Goal: Task Accomplishment & Management: Manage account settings

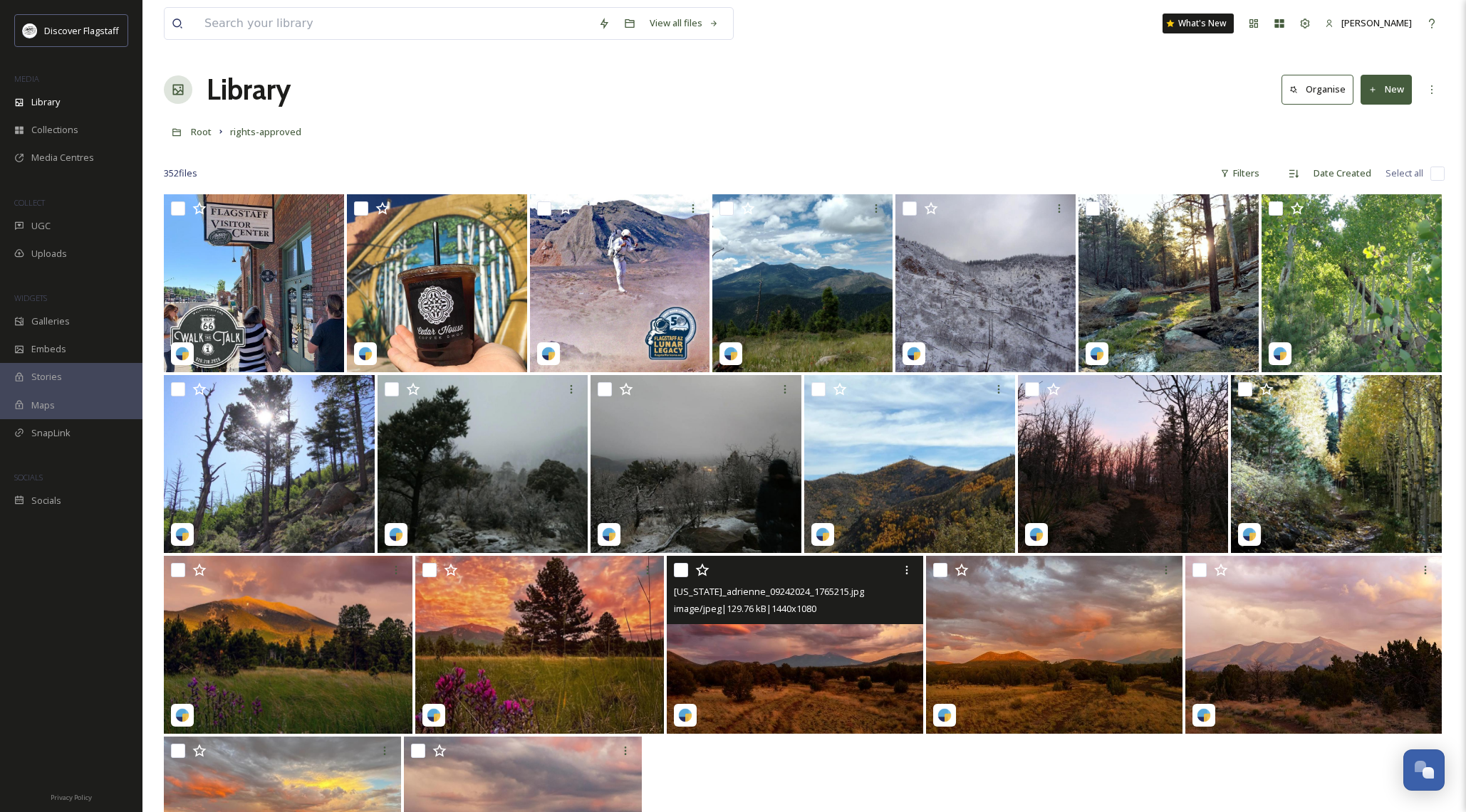
click at [830, 671] on img at bounding box center [795, 645] width 256 height 178
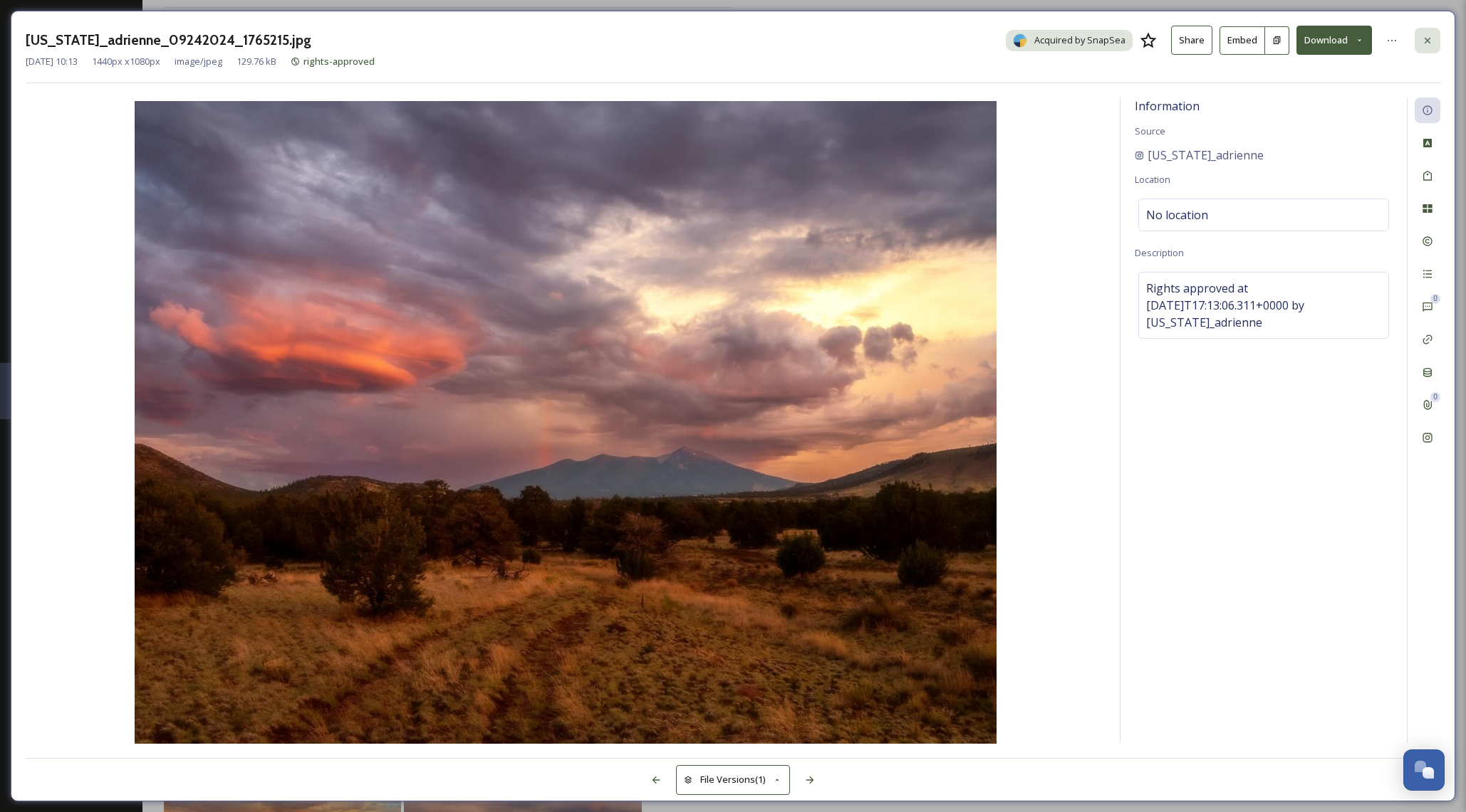
click at [1430, 41] on icon at bounding box center [1428, 41] width 12 height 12
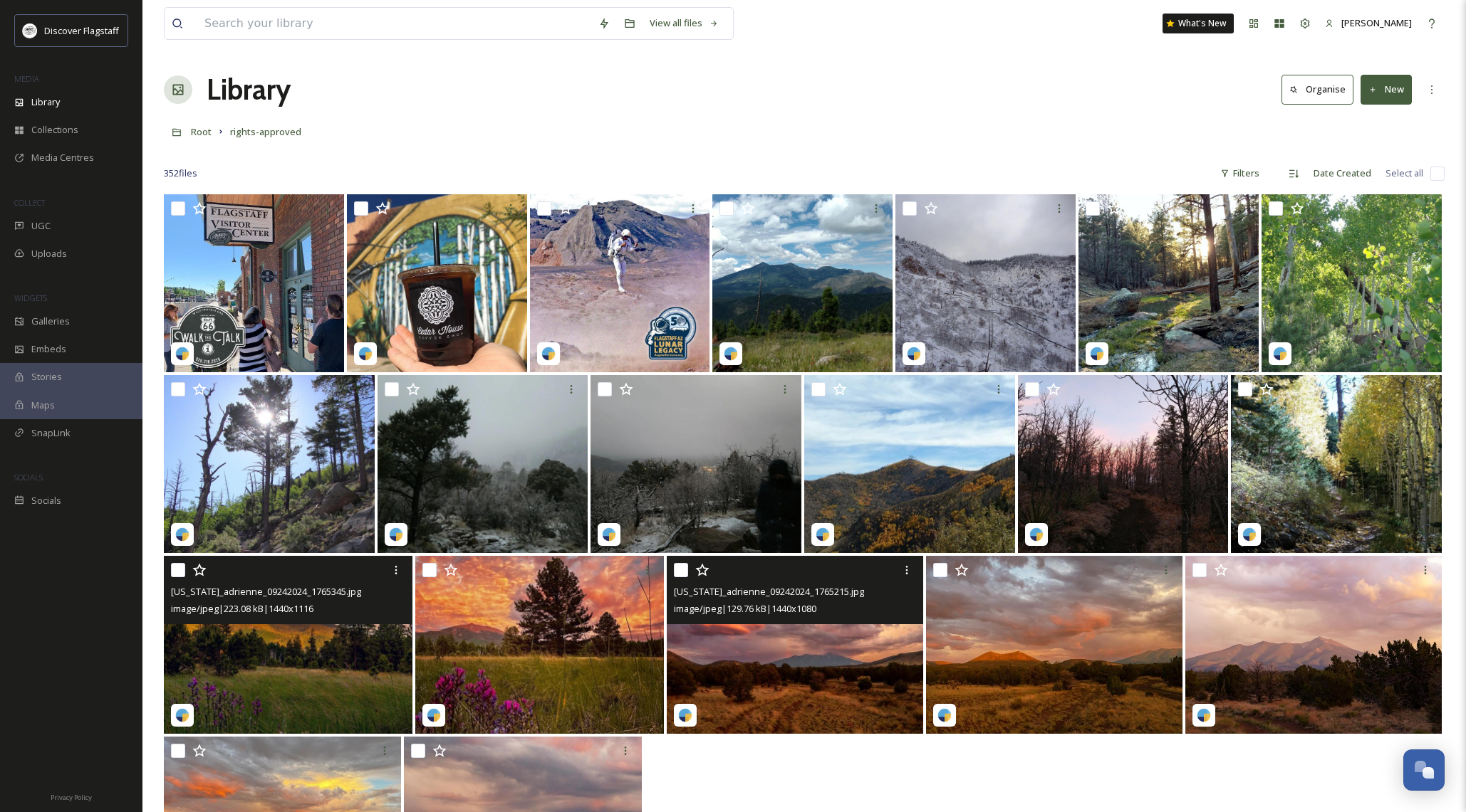
click at [363, 653] on img at bounding box center [287, 645] width 248 height 178
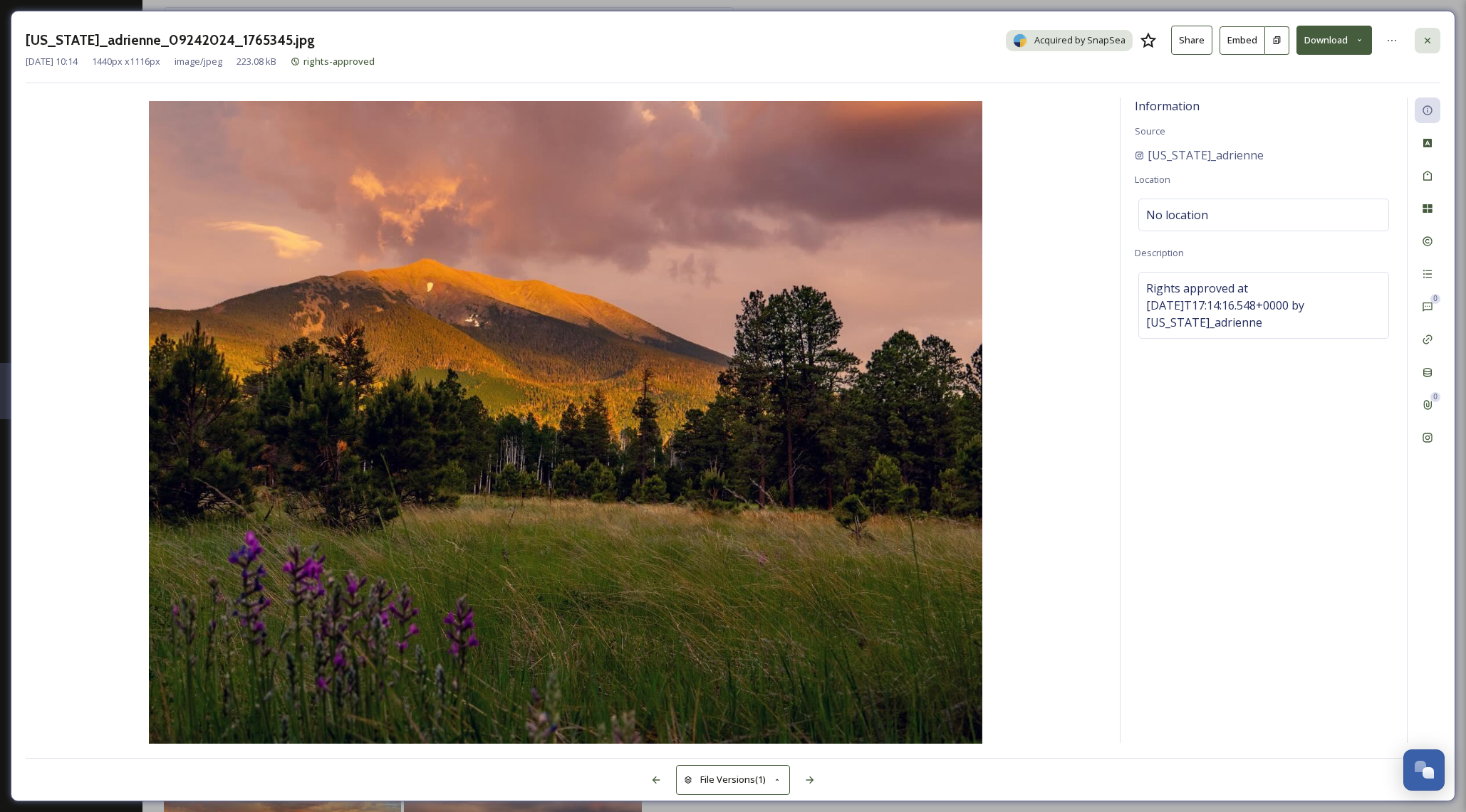
click at [1428, 45] on icon at bounding box center [1428, 41] width 12 height 12
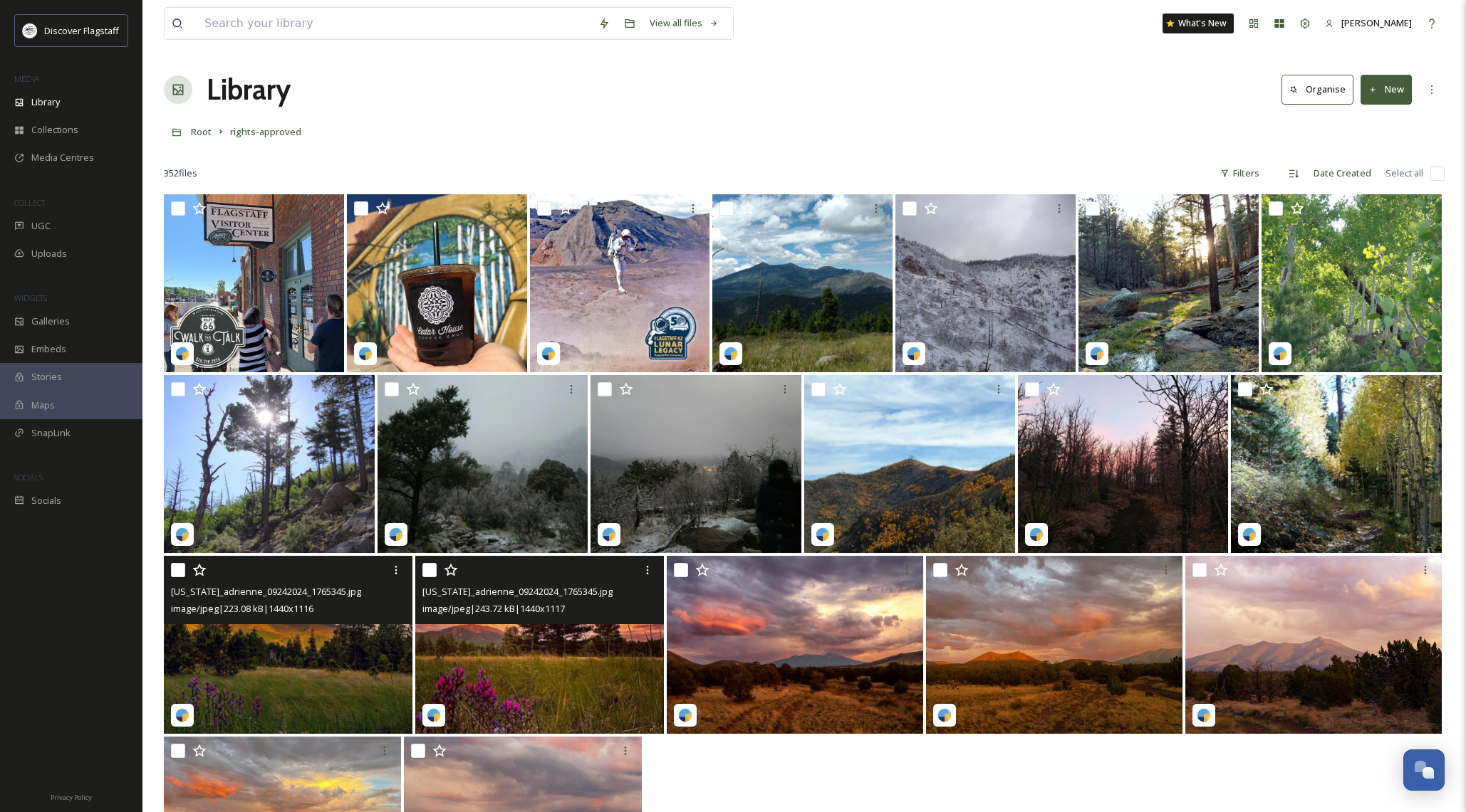
click at [590, 653] on img at bounding box center [539, 645] width 248 height 178
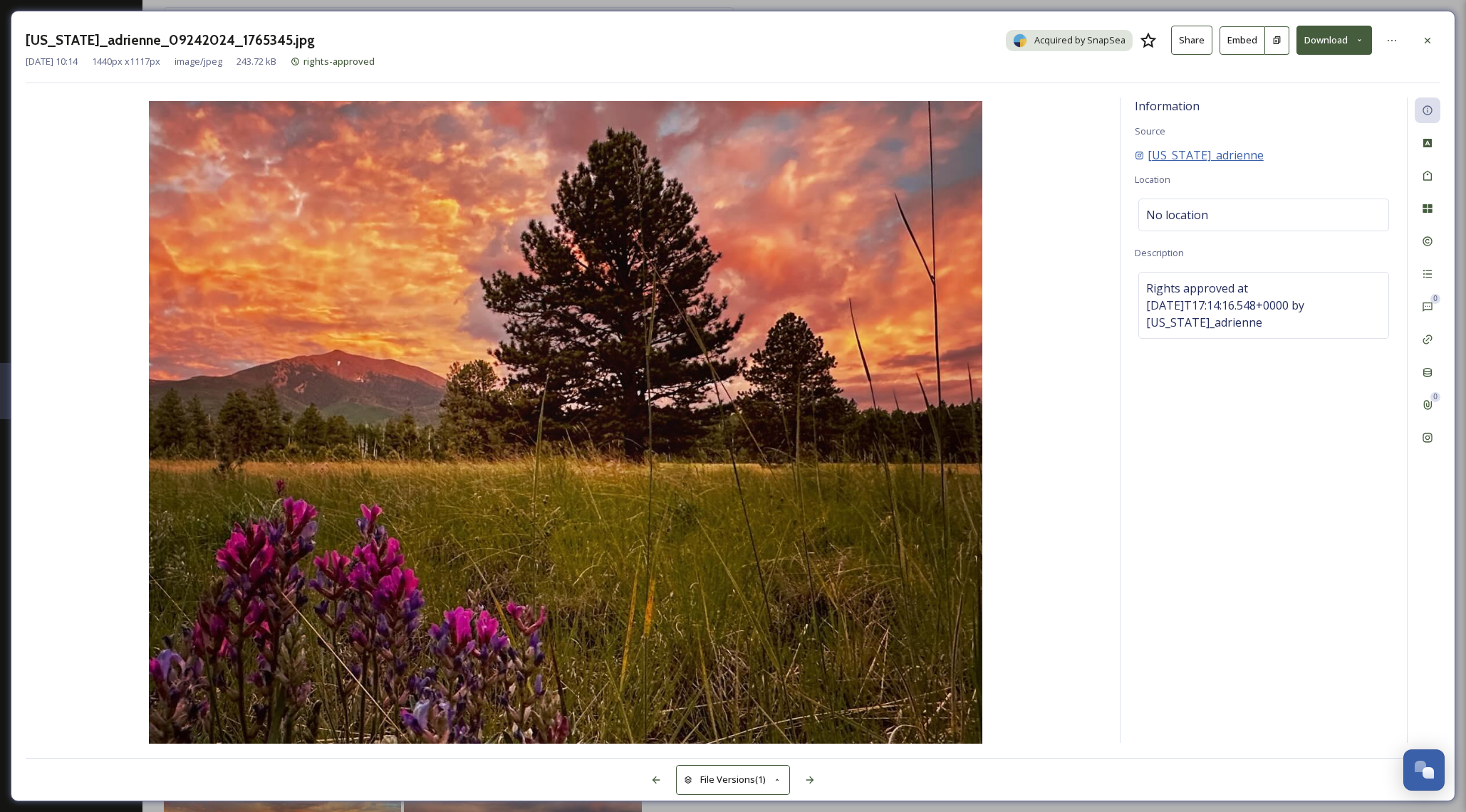
click at [1213, 151] on span "arizona_adrienne" at bounding box center [1205, 156] width 116 height 18
click at [1426, 30] on div at bounding box center [1427, 41] width 25 height 25
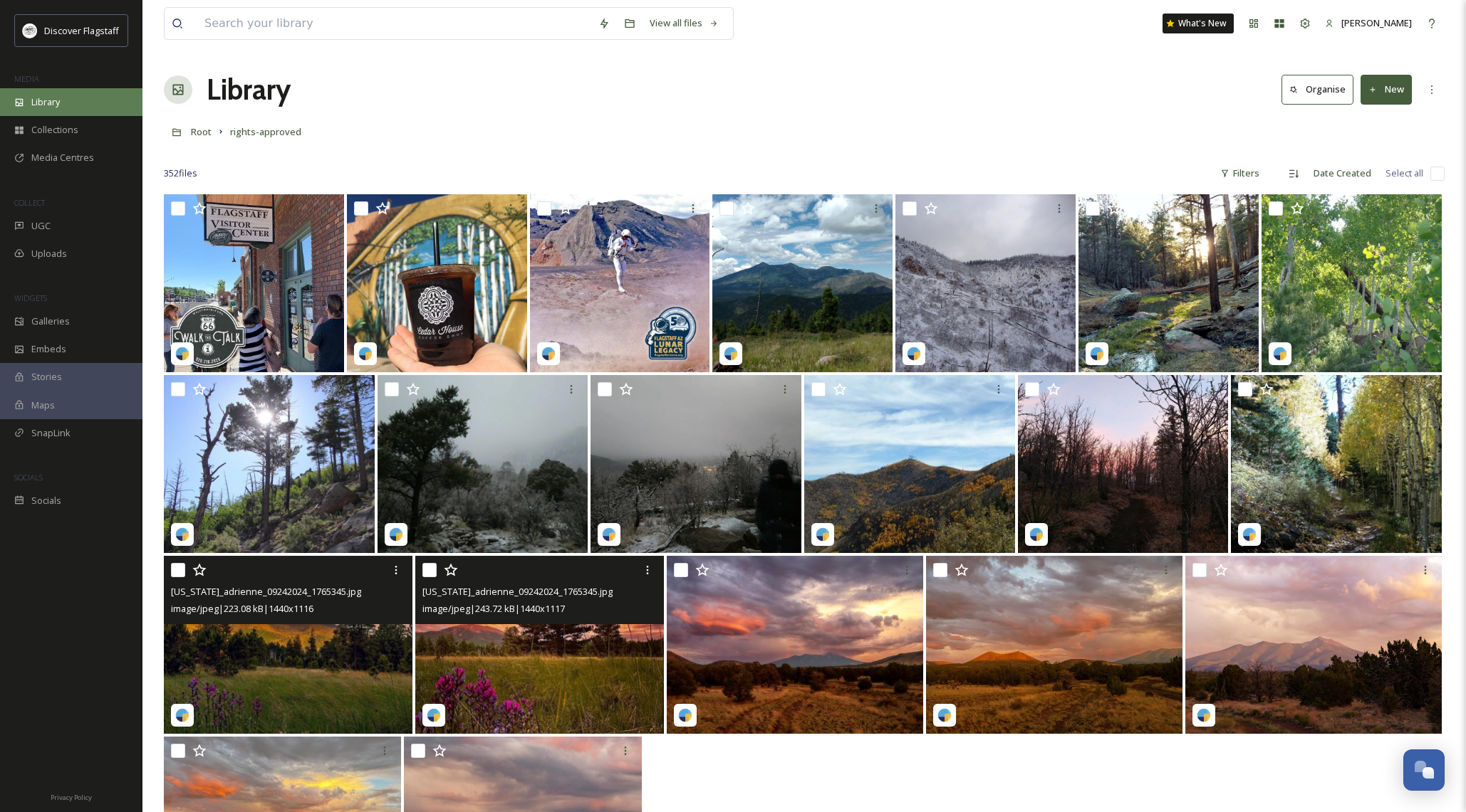
click at [68, 104] on div "Library" at bounding box center [71, 102] width 142 height 28
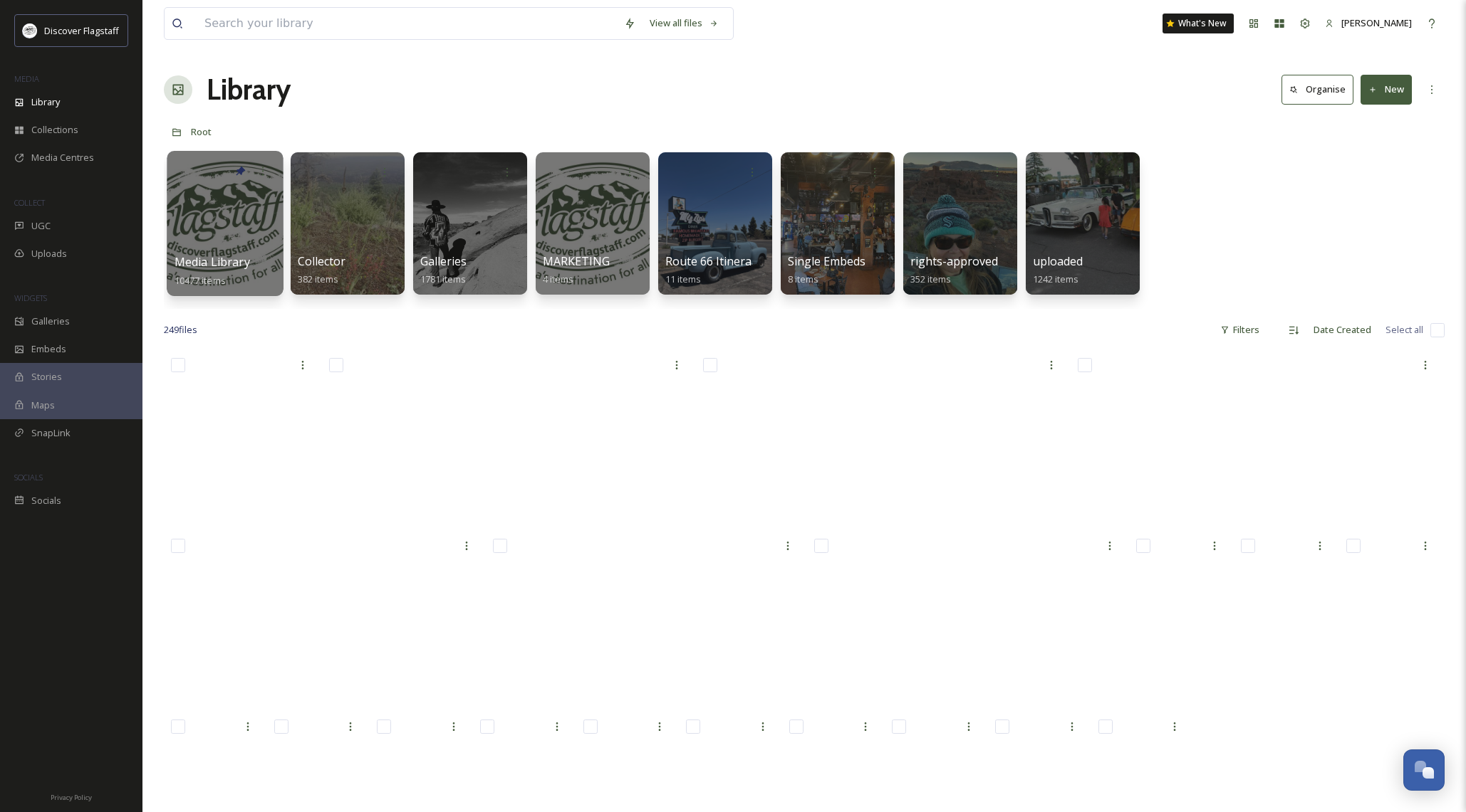
click at [240, 230] on div at bounding box center [224, 223] width 116 height 145
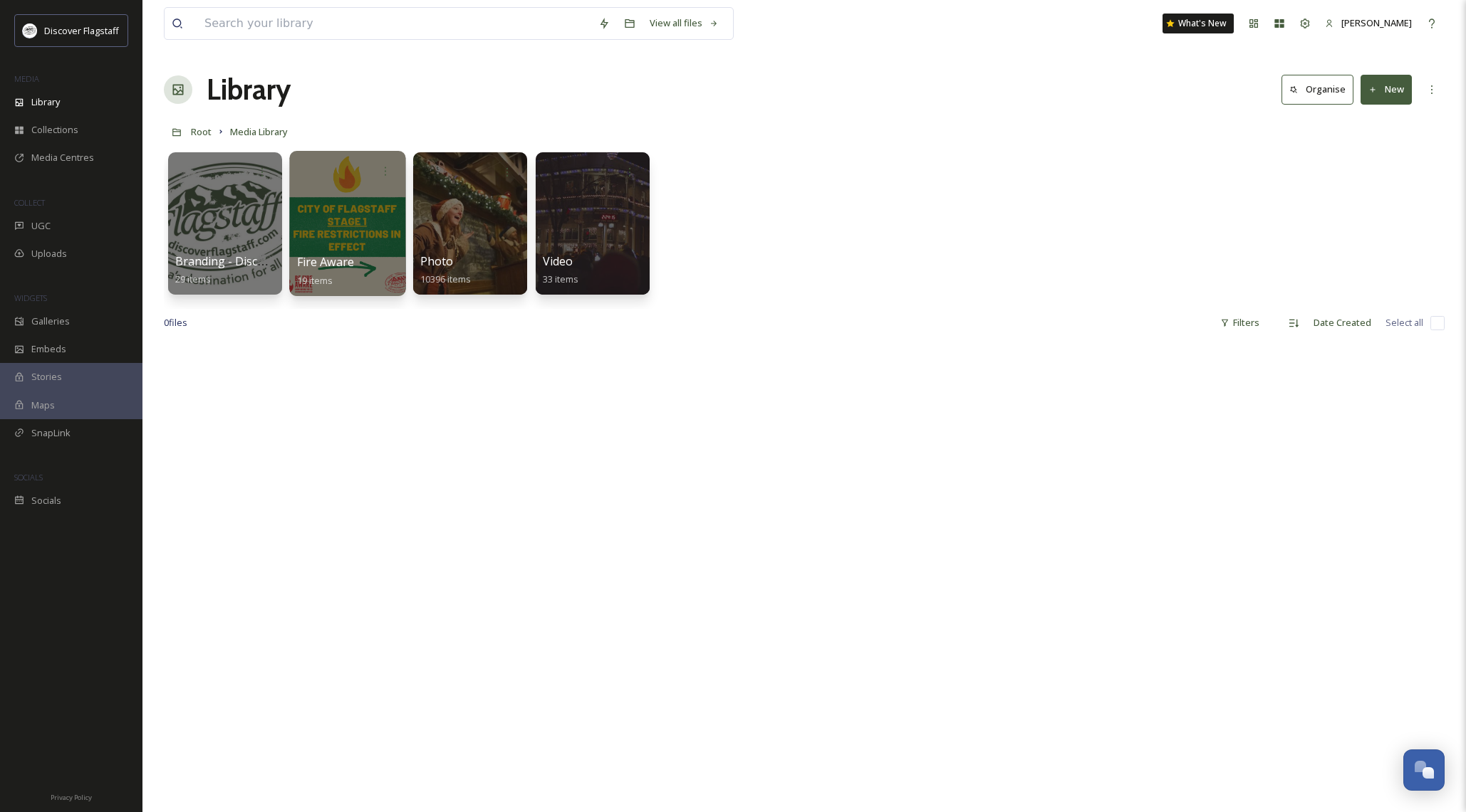
click at [334, 229] on div at bounding box center [347, 223] width 116 height 145
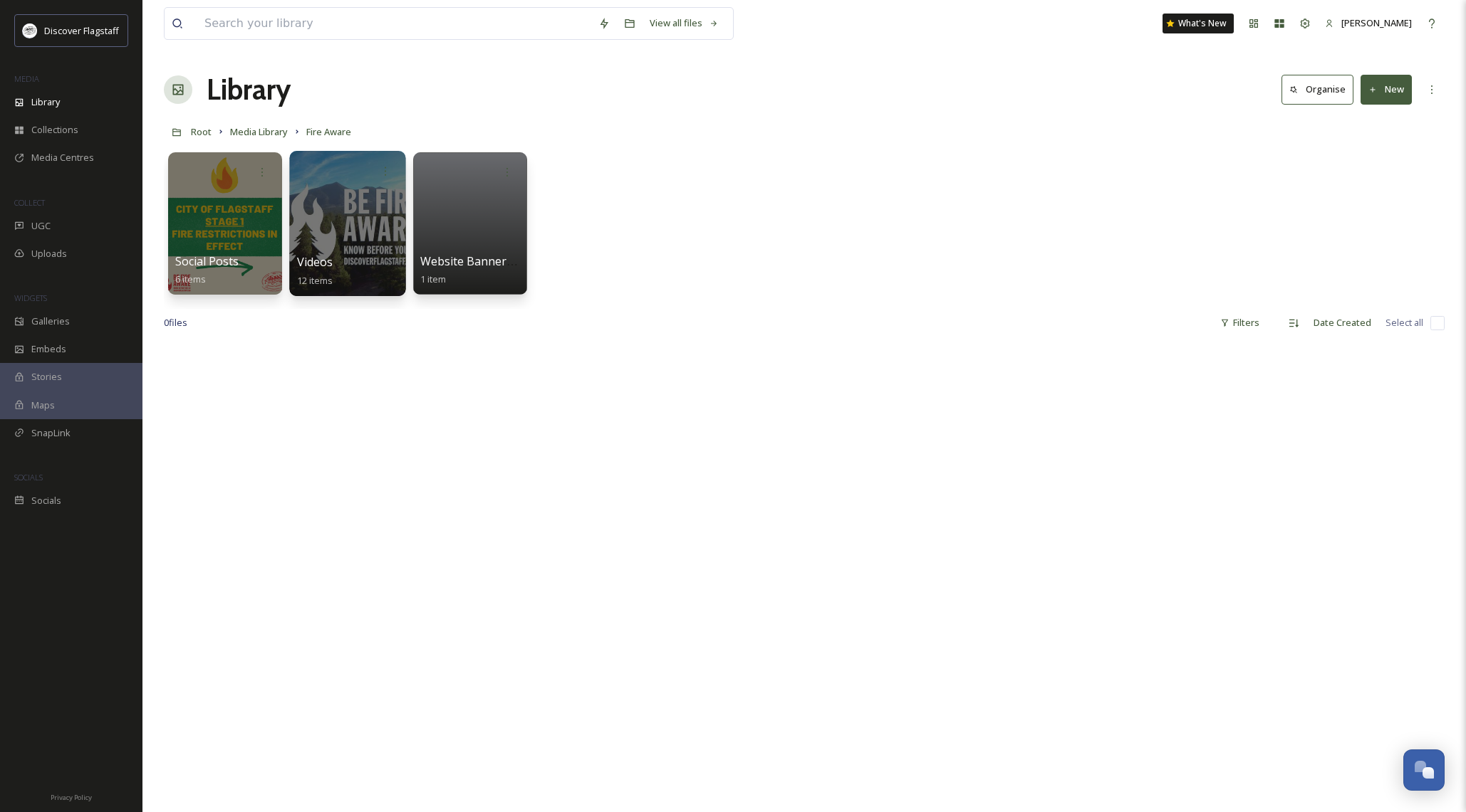
click at [367, 221] on div at bounding box center [347, 223] width 116 height 145
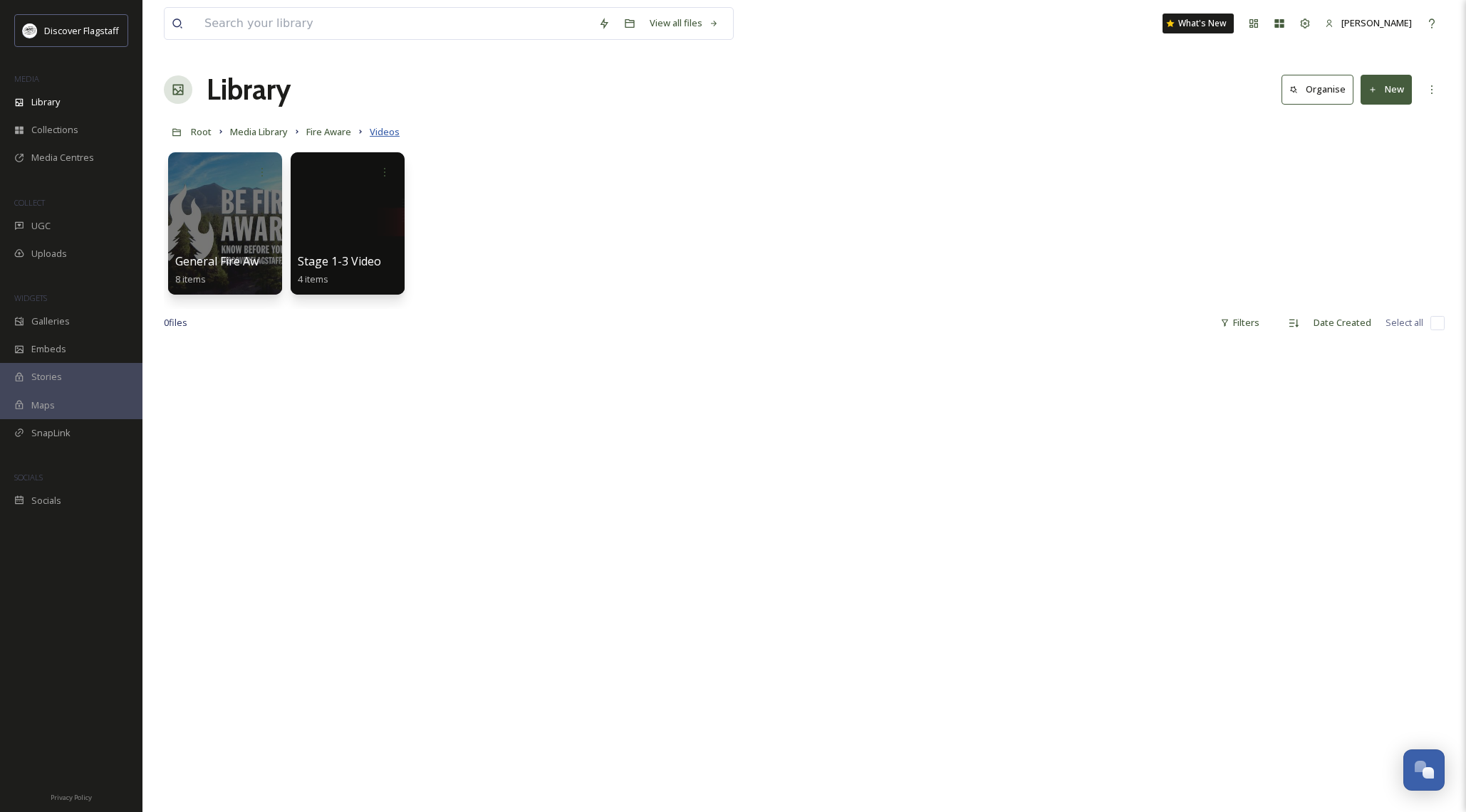
click at [387, 129] on span "Videos" at bounding box center [385, 131] width 30 height 13
drag, startPoint x: 593, startPoint y: 147, endPoint x: 581, endPoint y: 150, distance: 12.4
click at [593, 147] on div "General Fire Awareness 8 items Stage 1-3 Video 4 items" at bounding box center [804, 227] width 1281 height 164
click at [328, 128] on span "Fire Aware" at bounding box center [328, 131] width 45 height 13
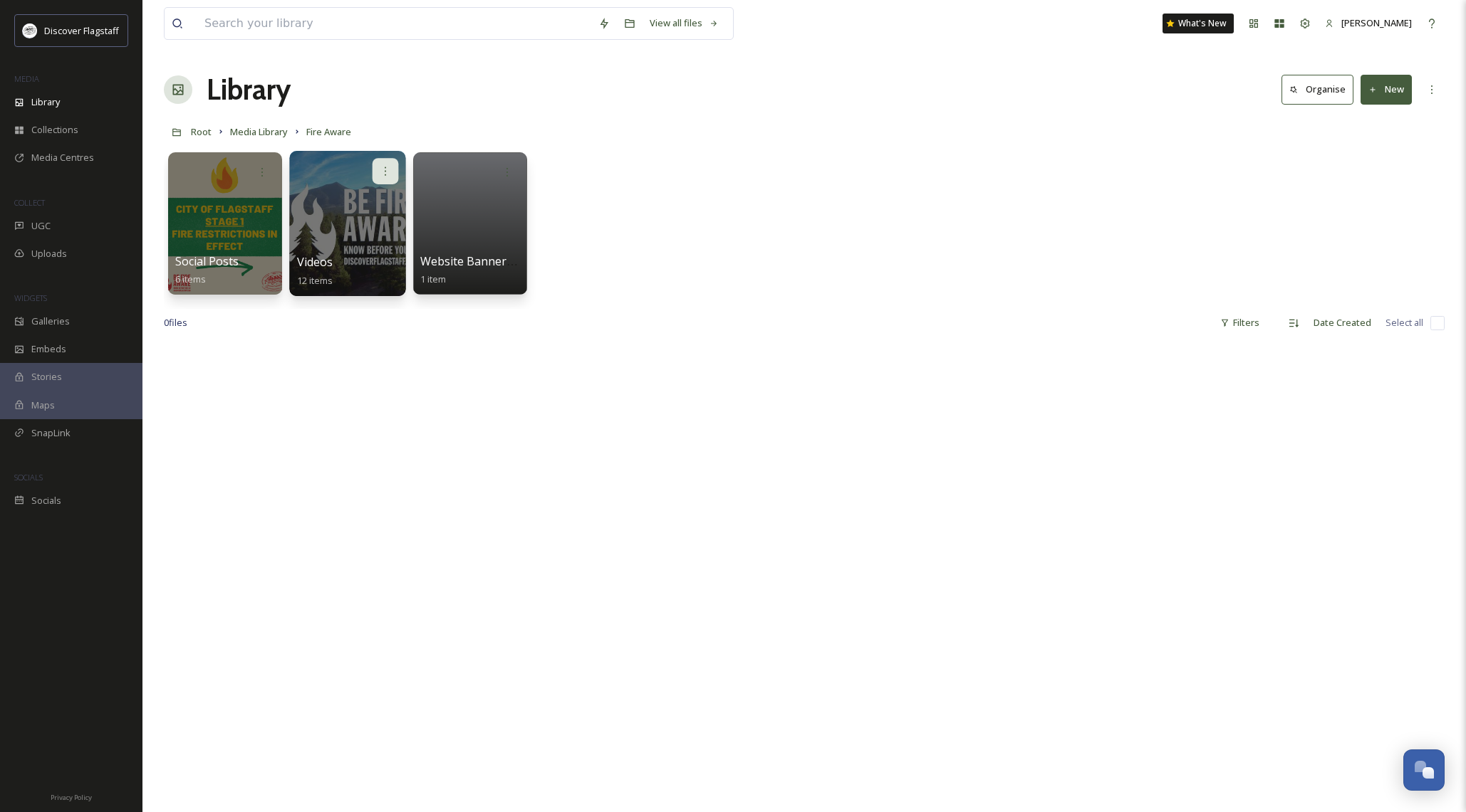
click at [389, 170] on icon at bounding box center [386, 171] width 12 height 12
click at [383, 207] on div "Edit / Share" at bounding box center [357, 203] width 79 height 28
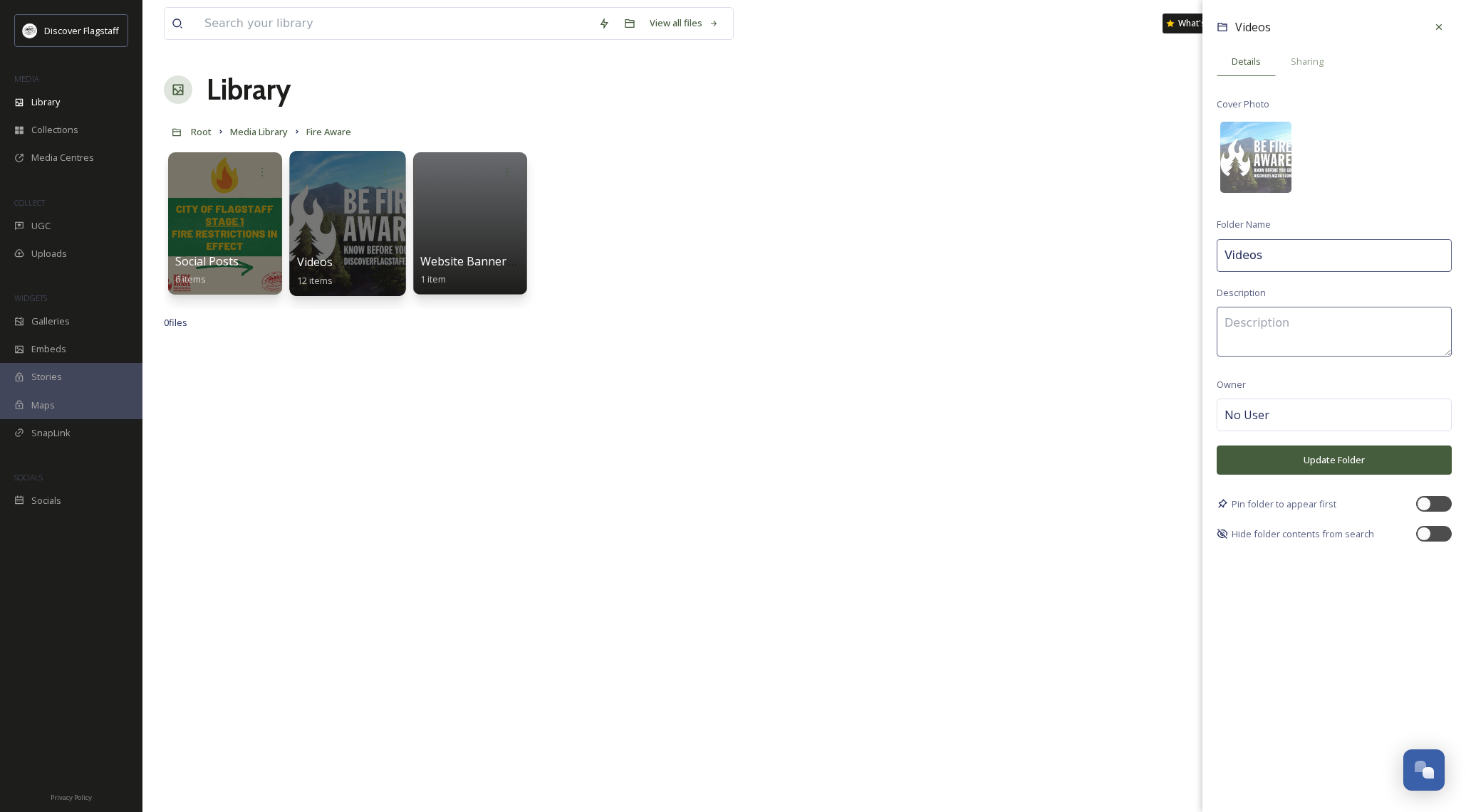
click at [1222, 252] on input "Videos" at bounding box center [1334, 256] width 235 height 33
type input "Fire Aware Videos"
click at [1362, 457] on button "Update Folder" at bounding box center [1334, 461] width 235 height 29
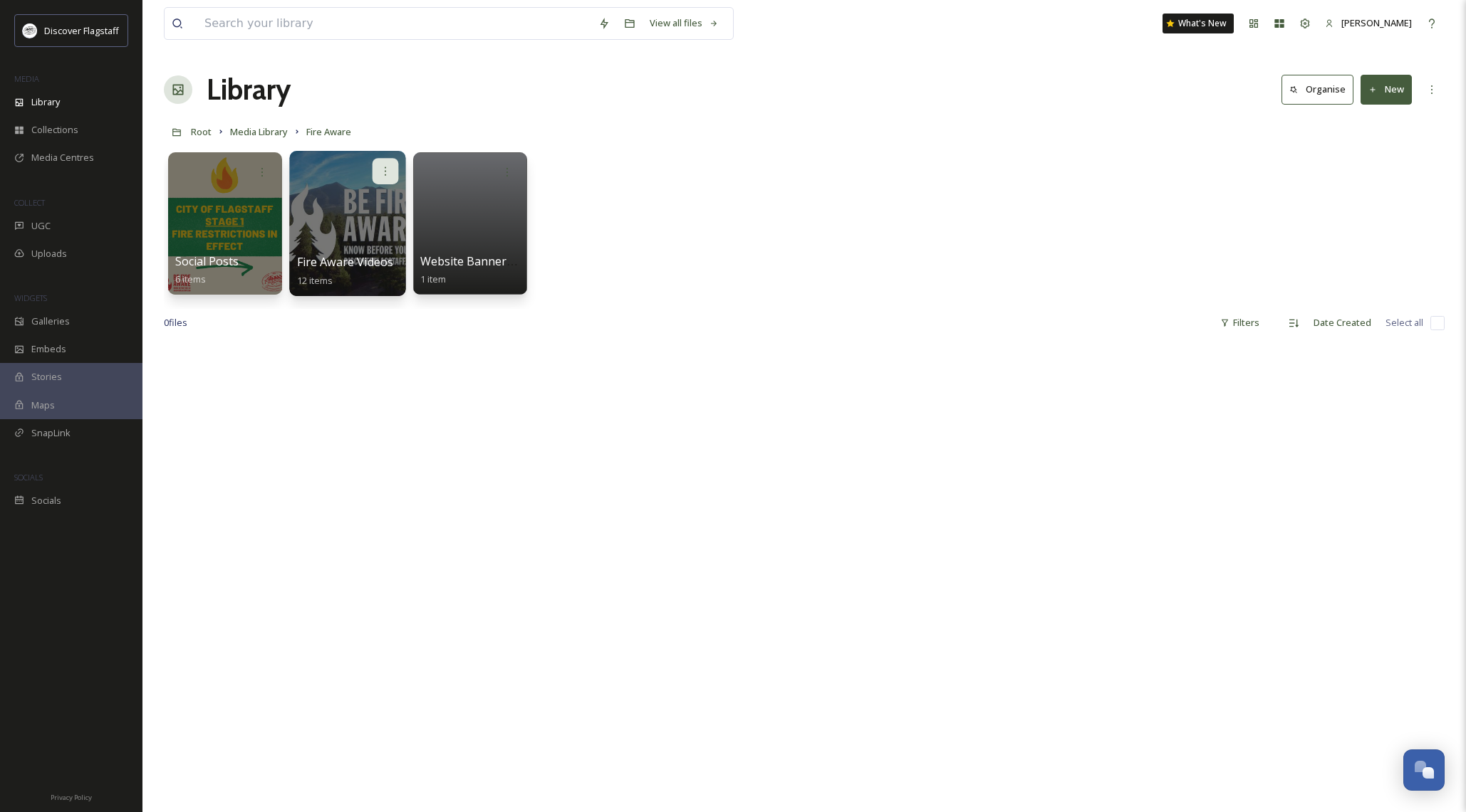
click at [391, 164] on div at bounding box center [385, 170] width 26 height 26
click at [375, 199] on span "Edit / Share" at bounding box center [350, 203] width 50 height 15
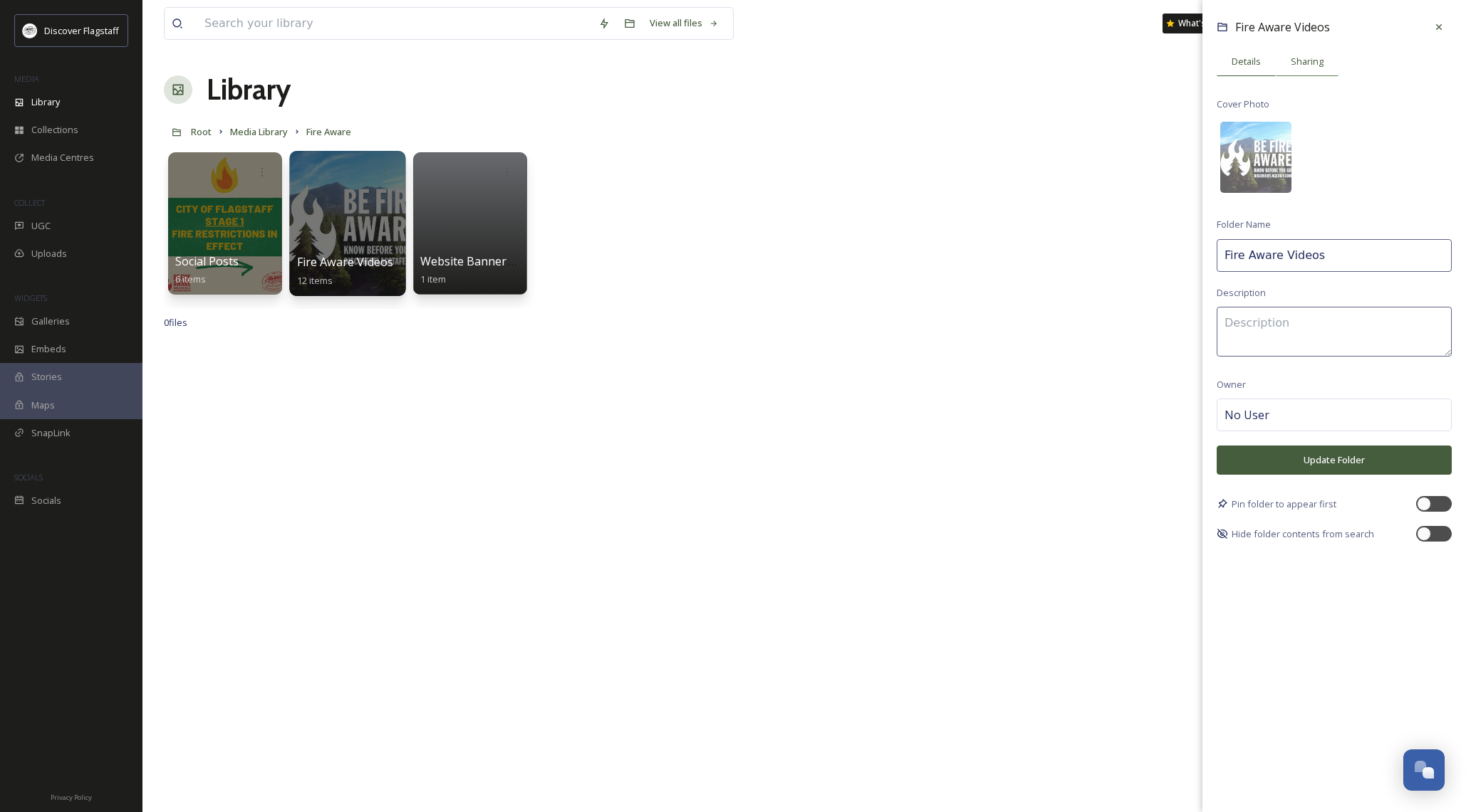
click at [1303, 65] on span "Sharing" at bounding box center [1307, 61] width 33 height 14
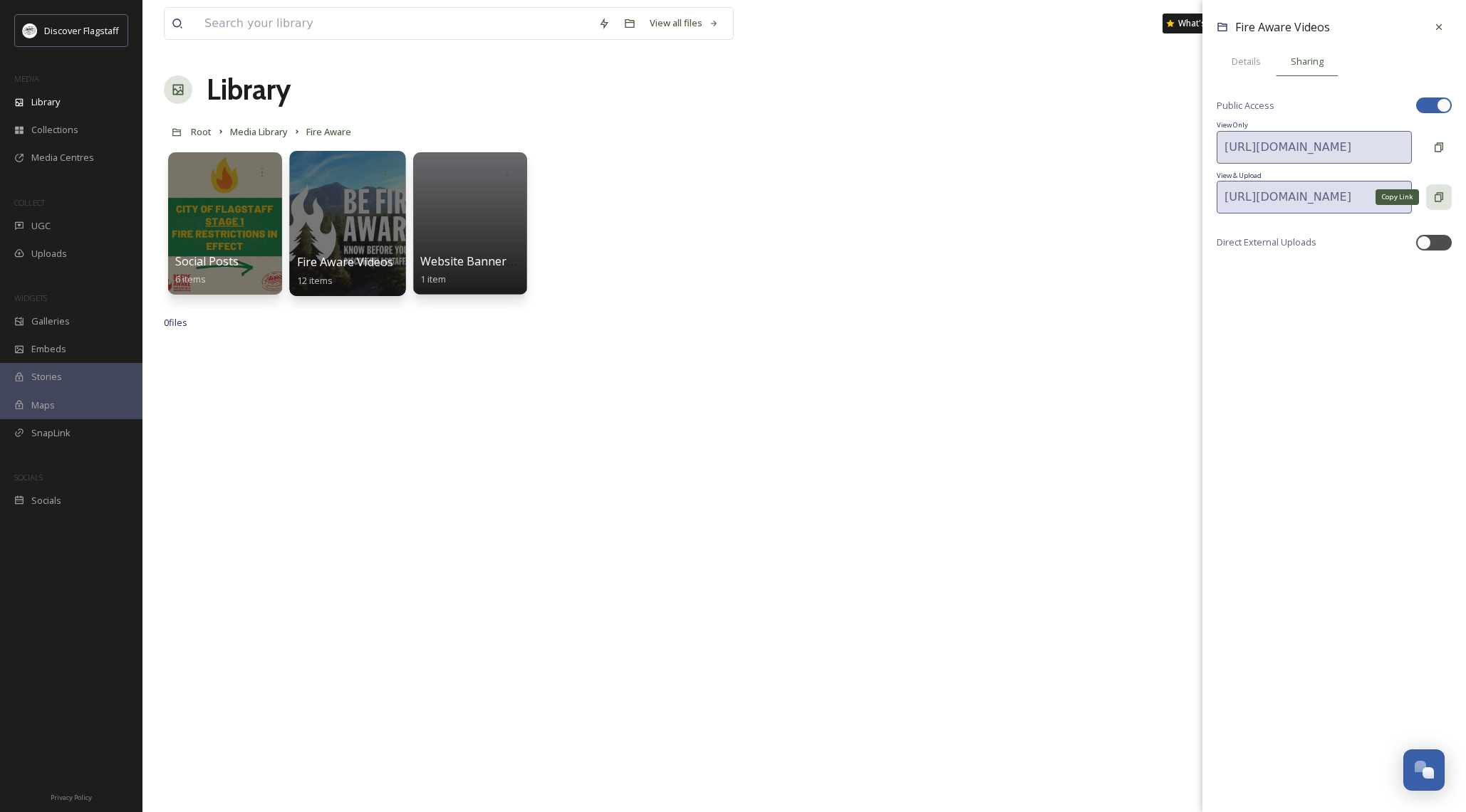
click at [1439, 198] on icon at bounding box center [1439, 198] width 12 height 12
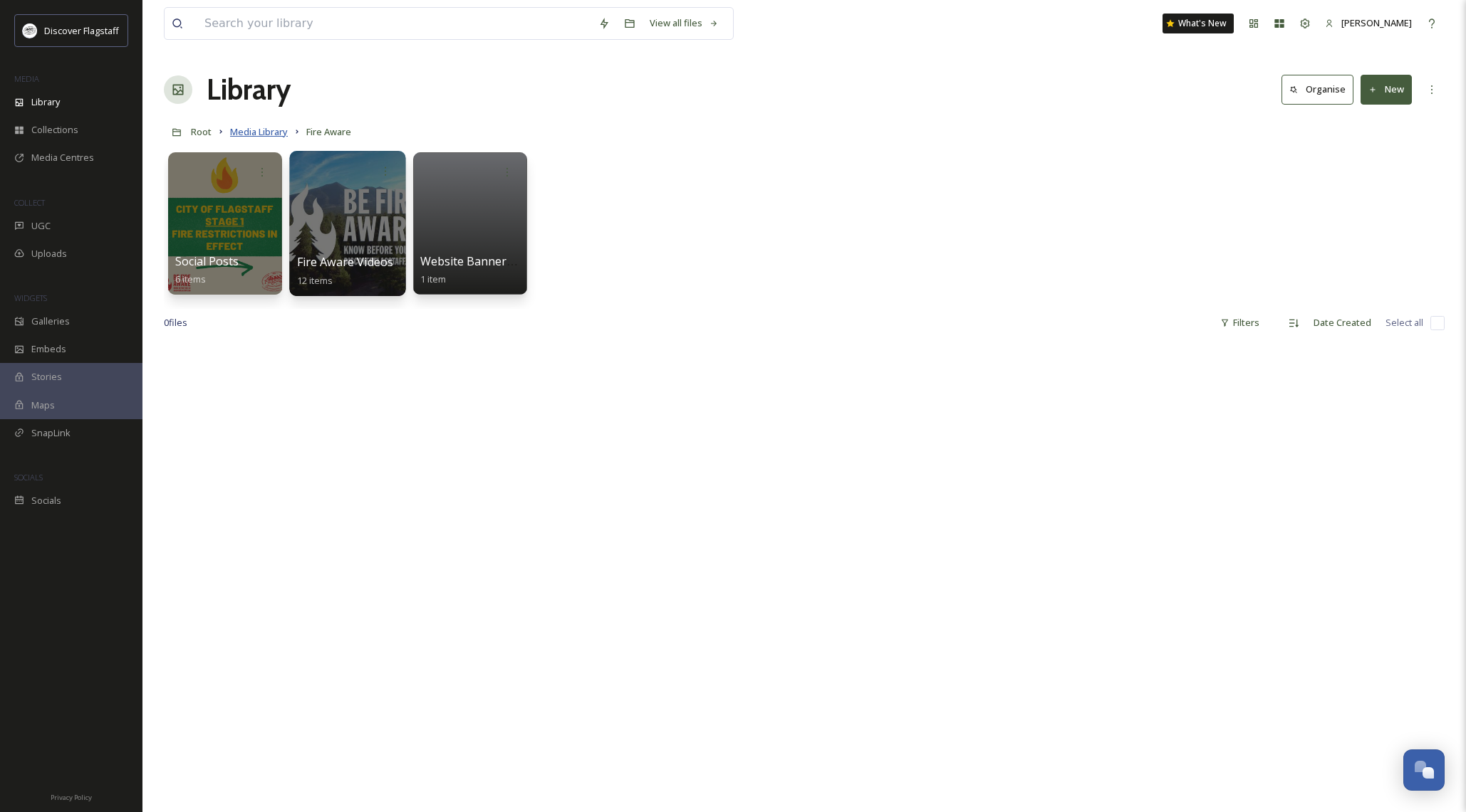
click at [253, 130] on span "Media Library" at bounding box center [258, 131] width 57 height 13
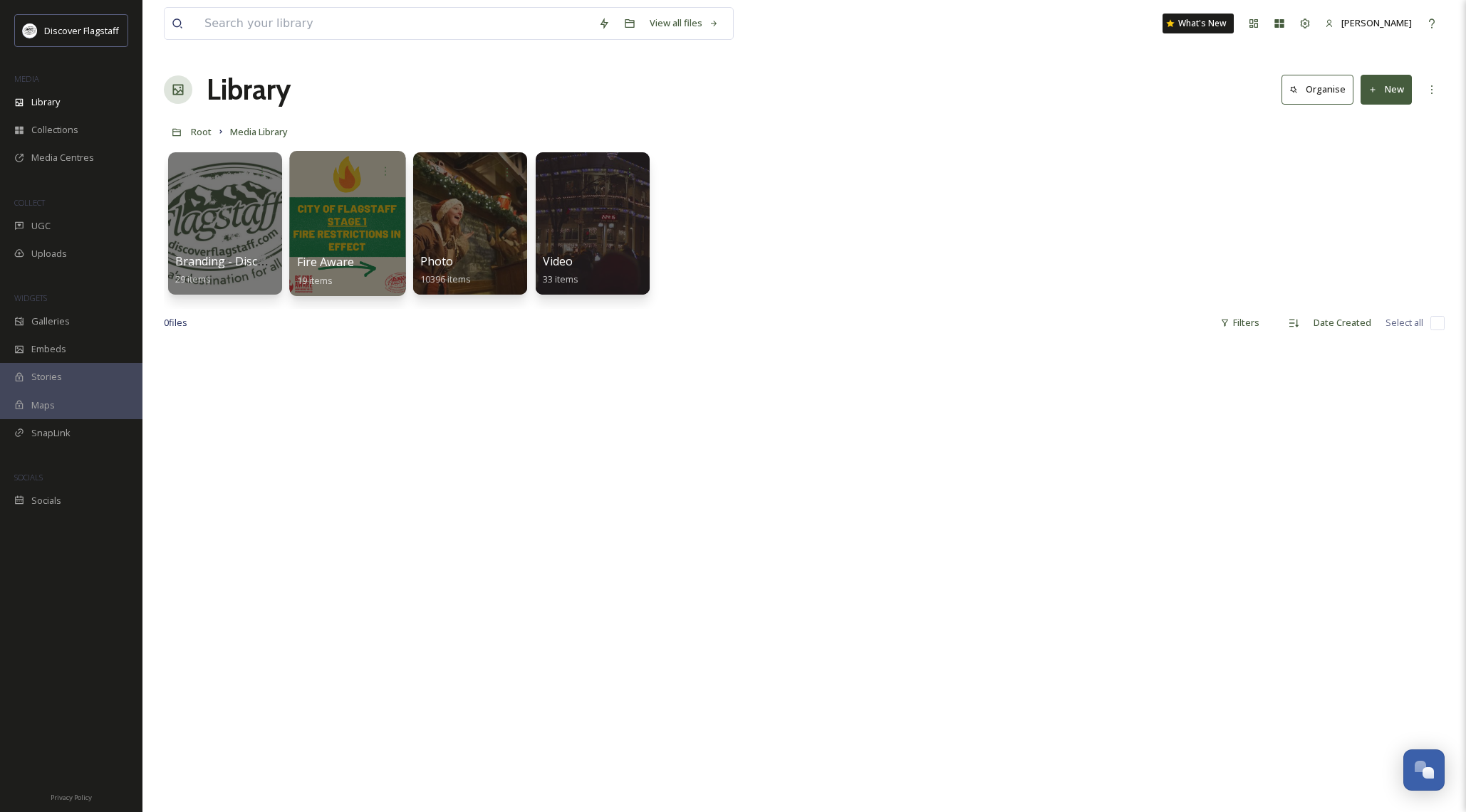
click at [324, 202] on div at bounding box center [347, 223] width 116 height 145
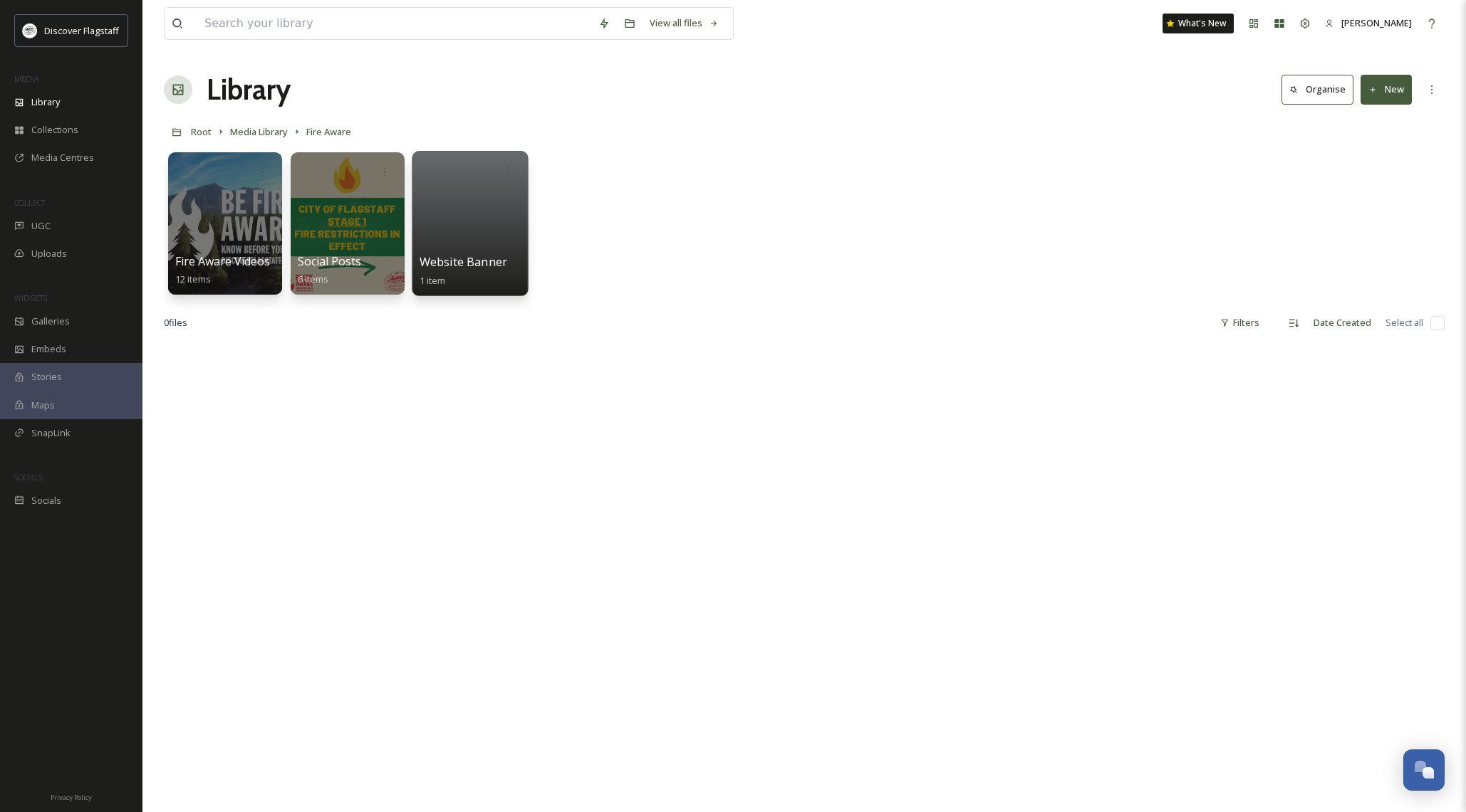
click at [493, 232] on div at bounding box center [470, 223] width 116 height 145
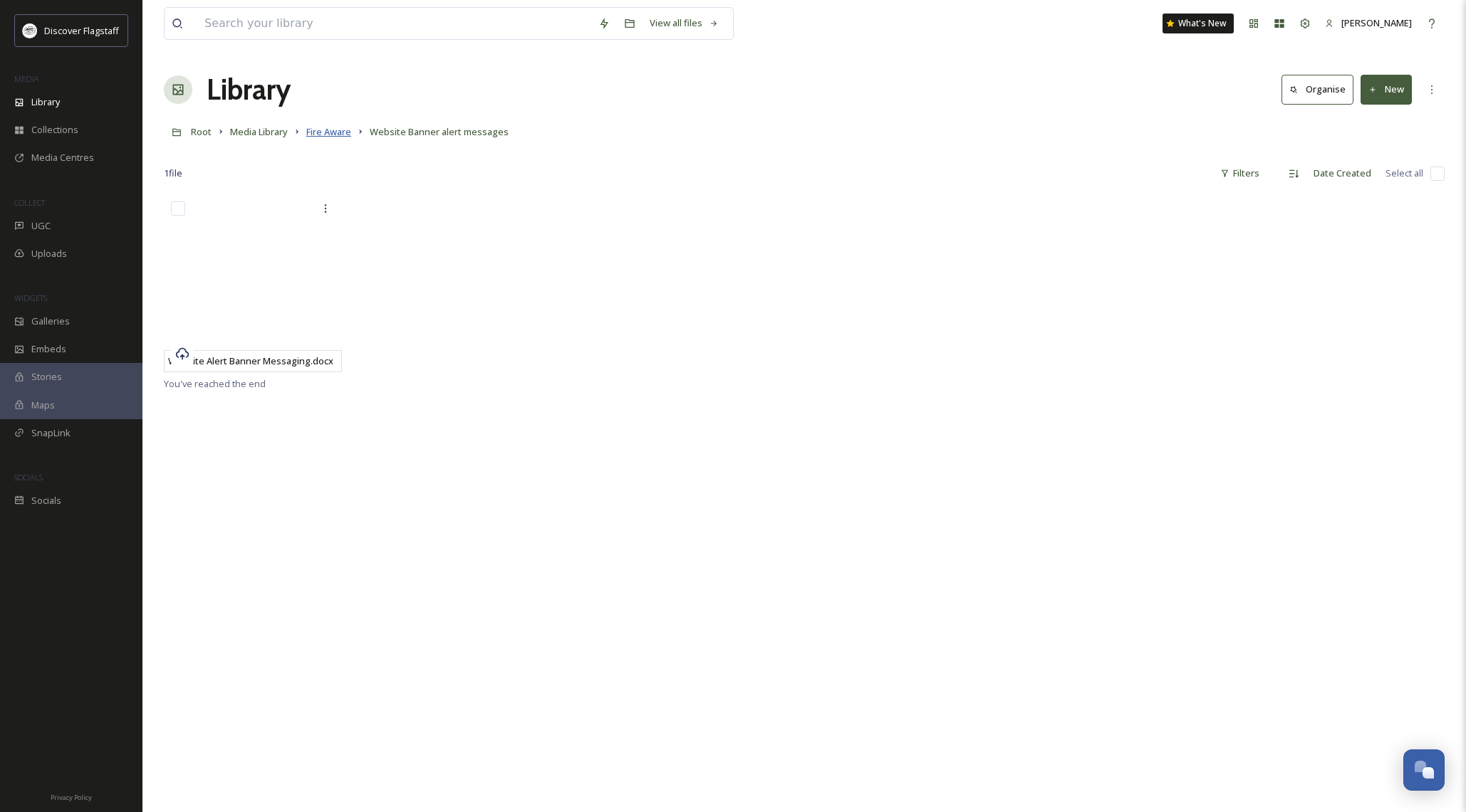
click at [334, 131] on span "Fire Aware" at bounding box center [328, 131] width 45 height 13
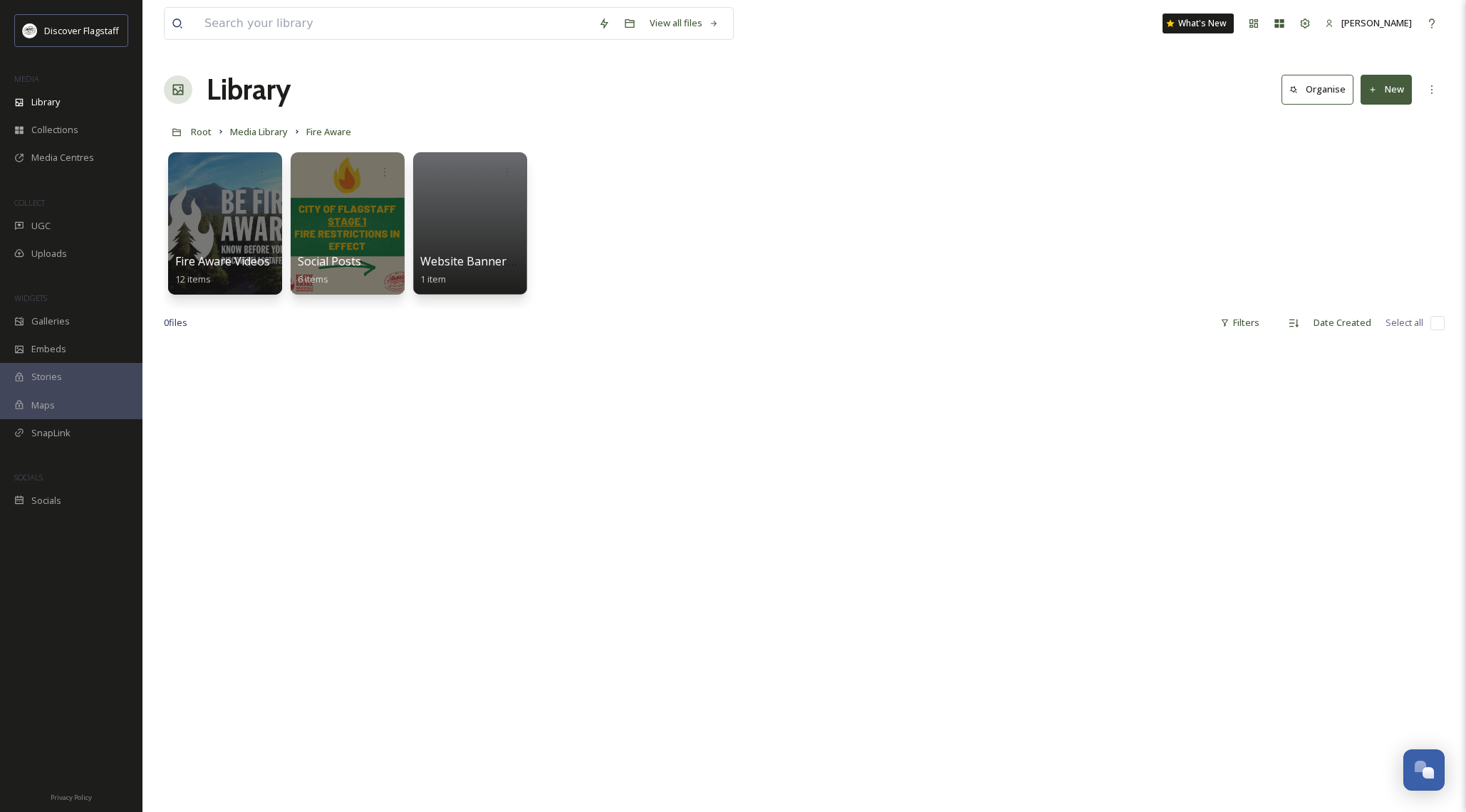
click at [1388, 92] on button "New" at bounding box center [1386, 90] width 52 height 29
click at [1381, 174] on span "Folder" at bounding box center [1370, 178] width 27 height 14
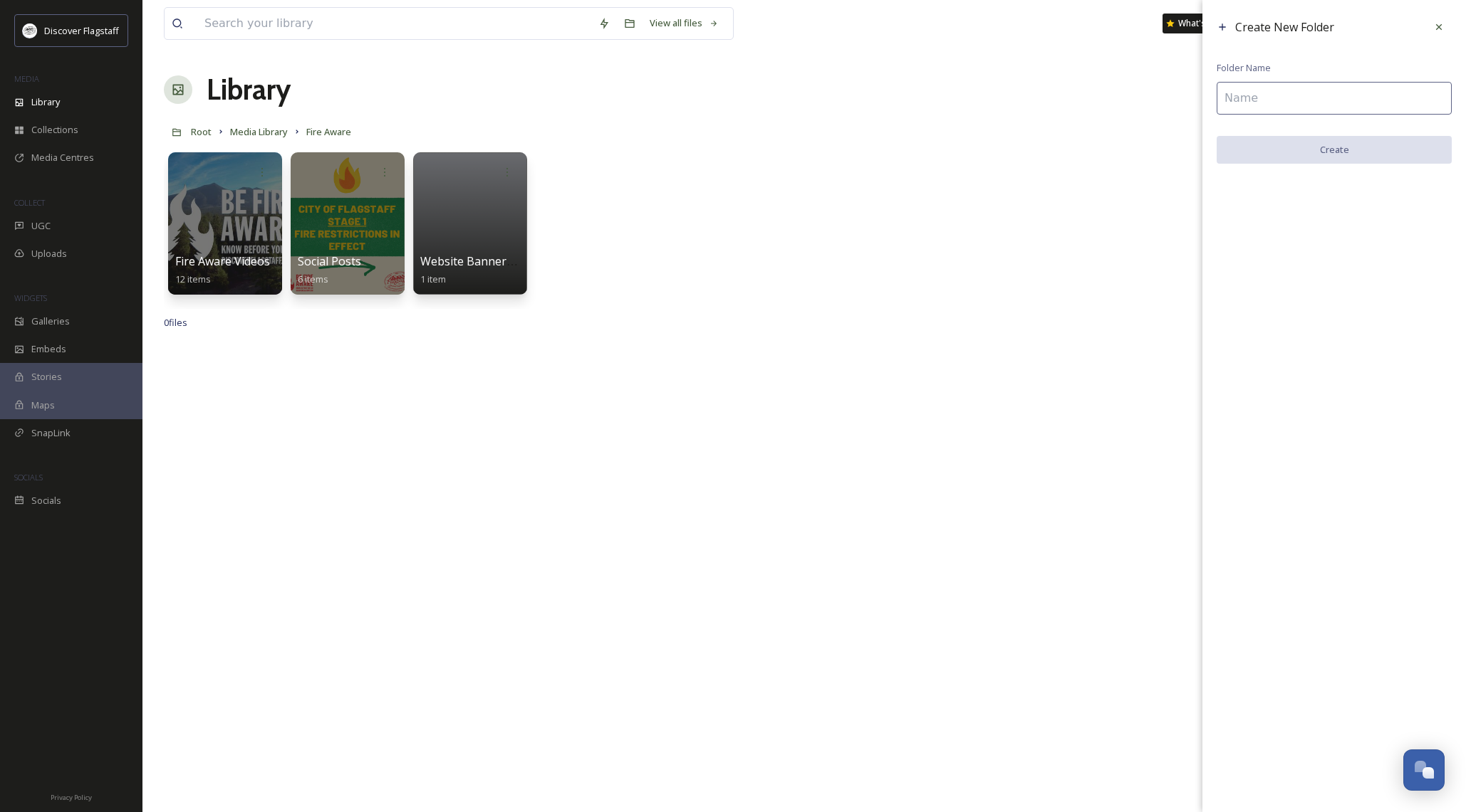
click at [1260, 102] on input at bounding box center [1334, 98] width 235 height 33
type input "Digital ads"
click at [1296, 146] on button "Create" at bounding box center [1334, 151] width 235 height 29
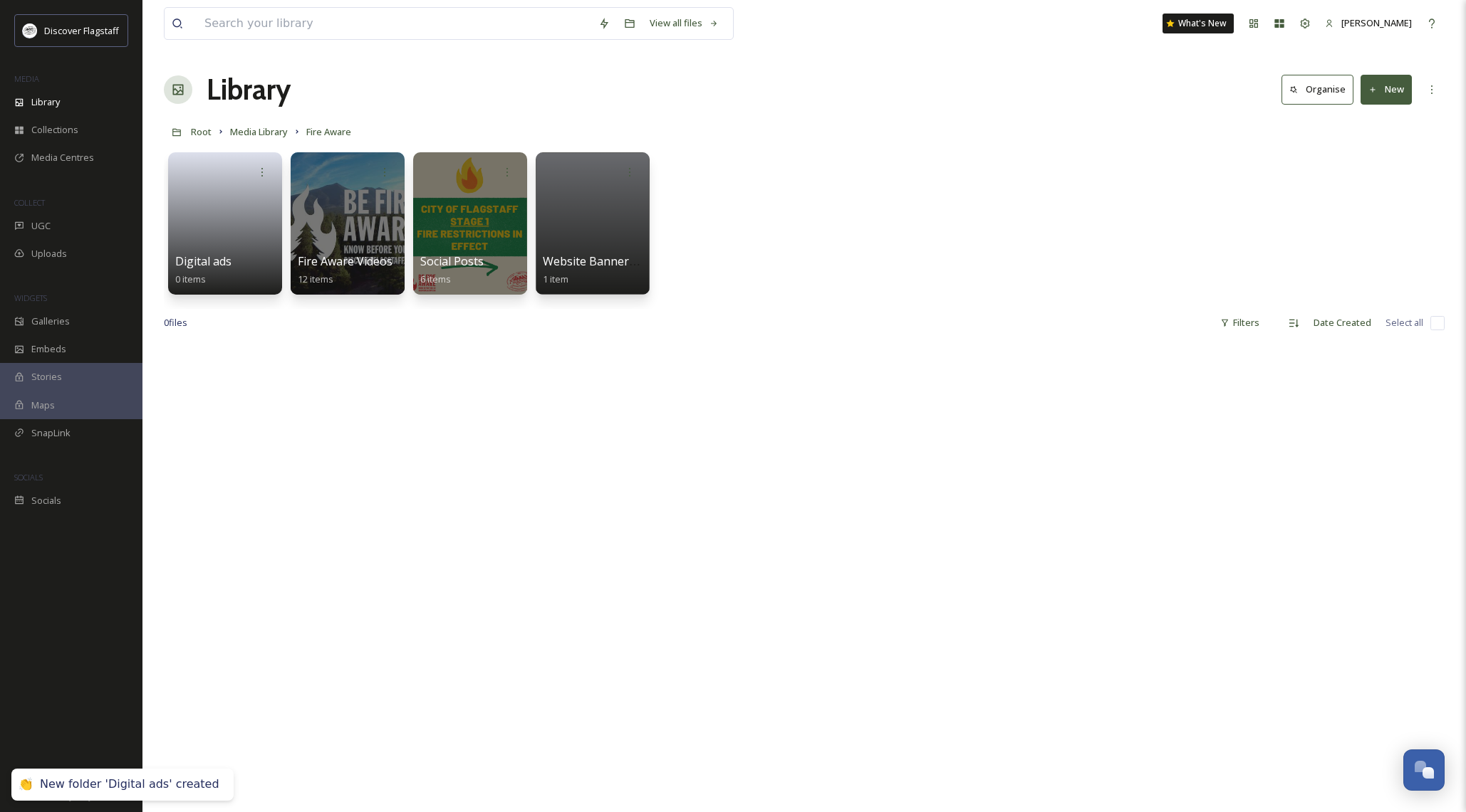
click at [1384, 94] on button "New" at bounding box center [1386, 90] width 52 height 29
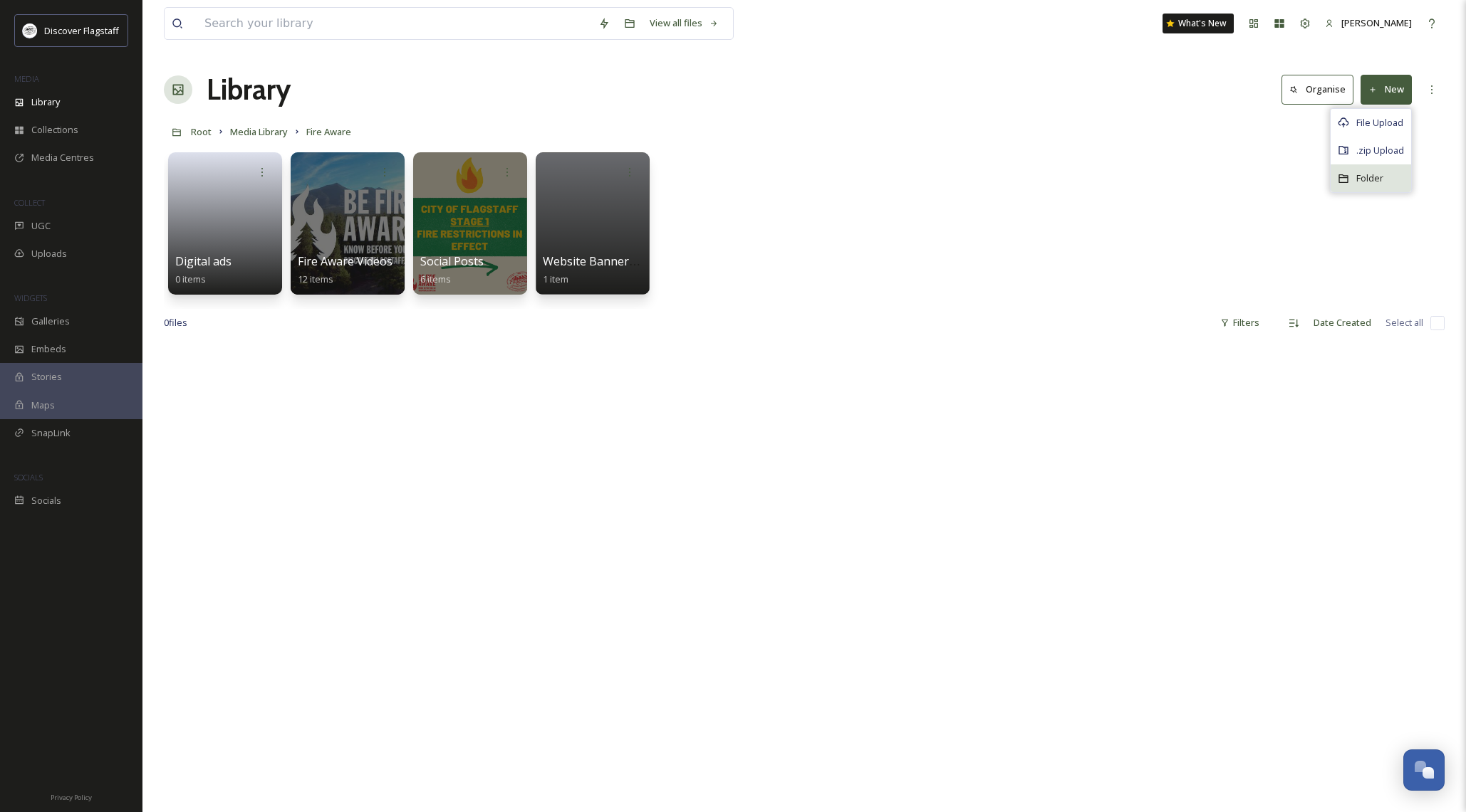
click at [1377, 171] on span "Folder" at bounding box center [1370, 178] width 27 height 14
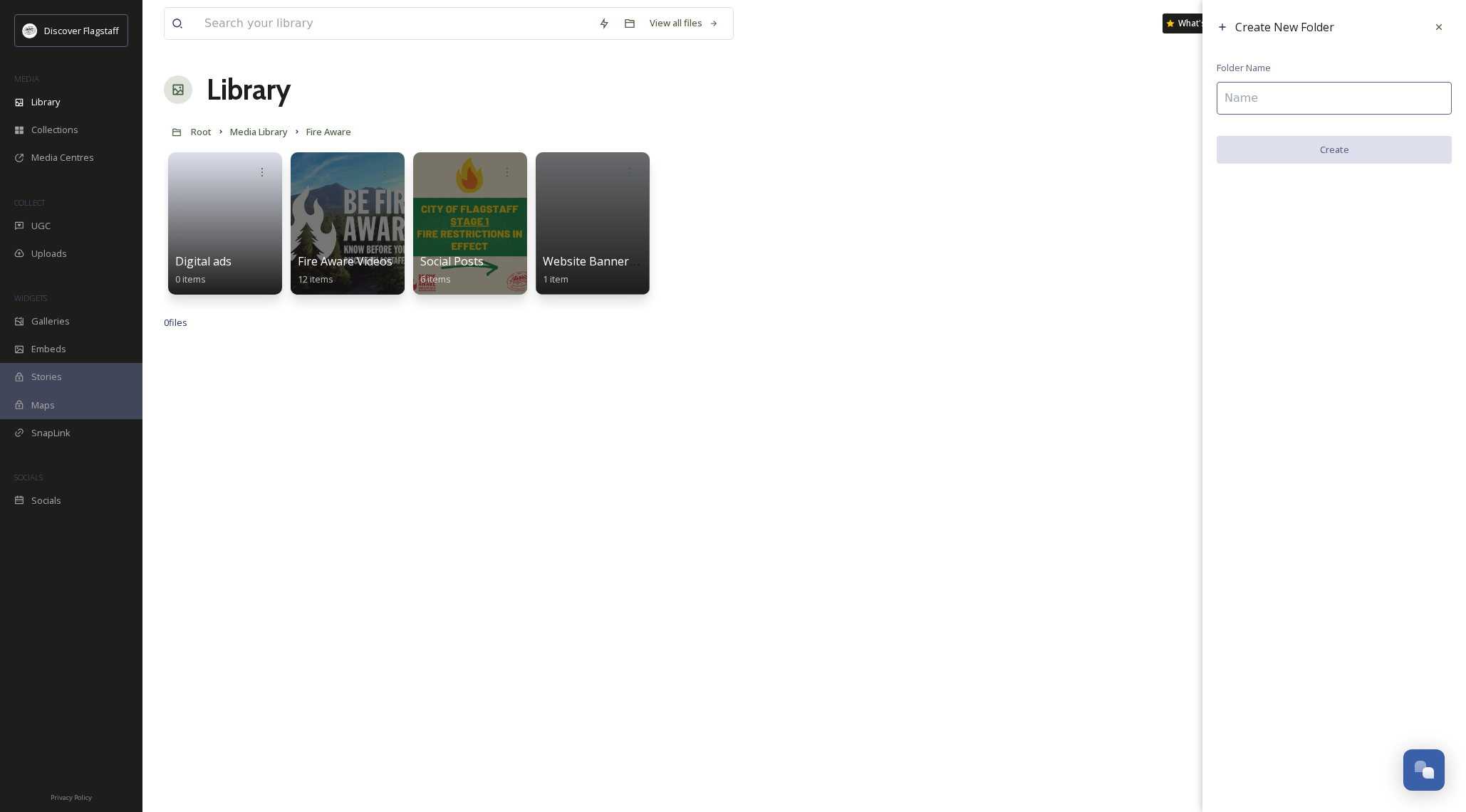
click at [1237, 105] on input at bounding box center [1334, 98] width 235 height 33
click at [1253, 100] on input "Print Ads" at bounding box center [1334, 98] width 235 height 33
type input "Print ads"
click at [1322, 146] on button "Create" at bounding box center [1334, 151] width 235 height 29
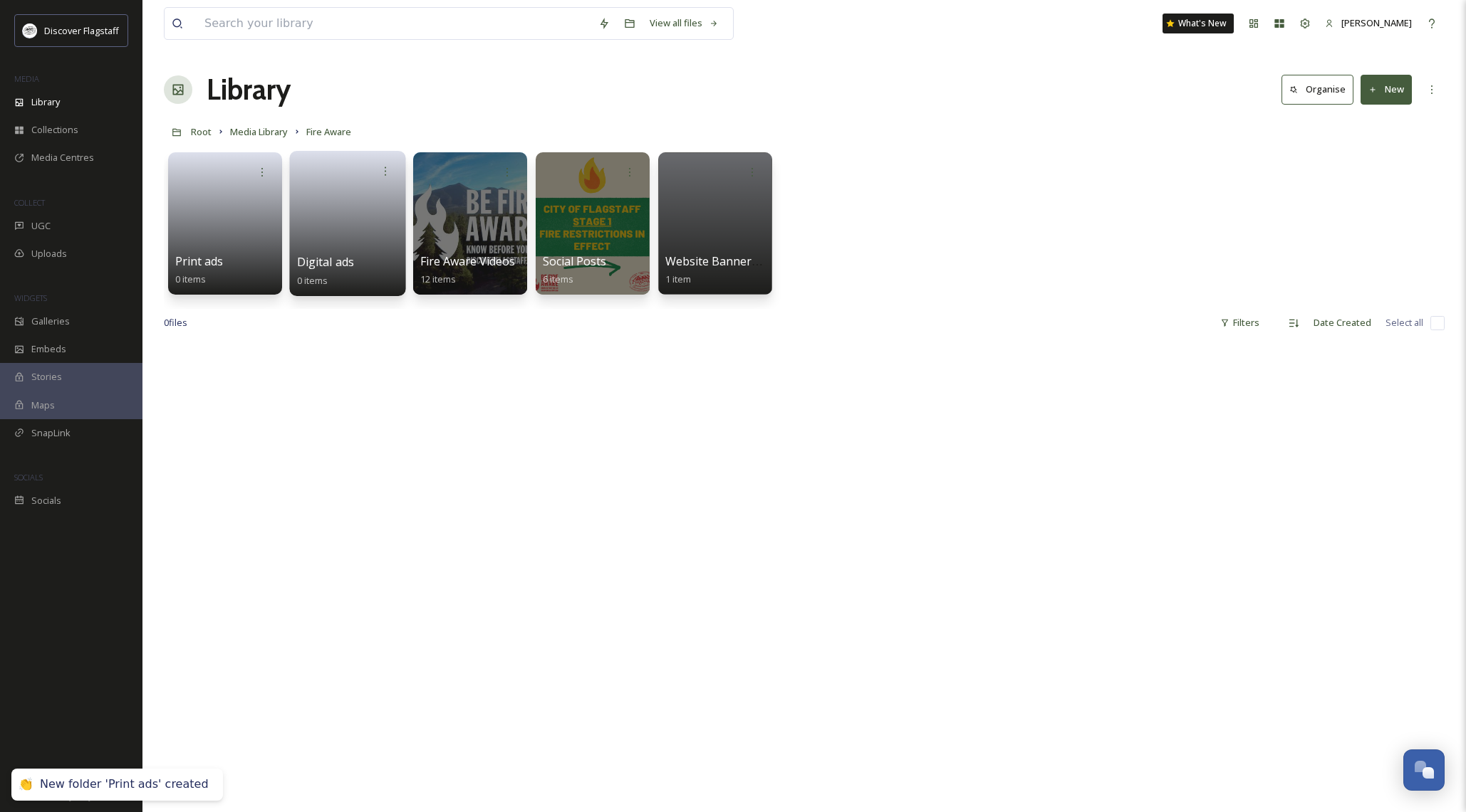
click at [338, 234] on link at bounding box center [348, 218] width 102 height 69
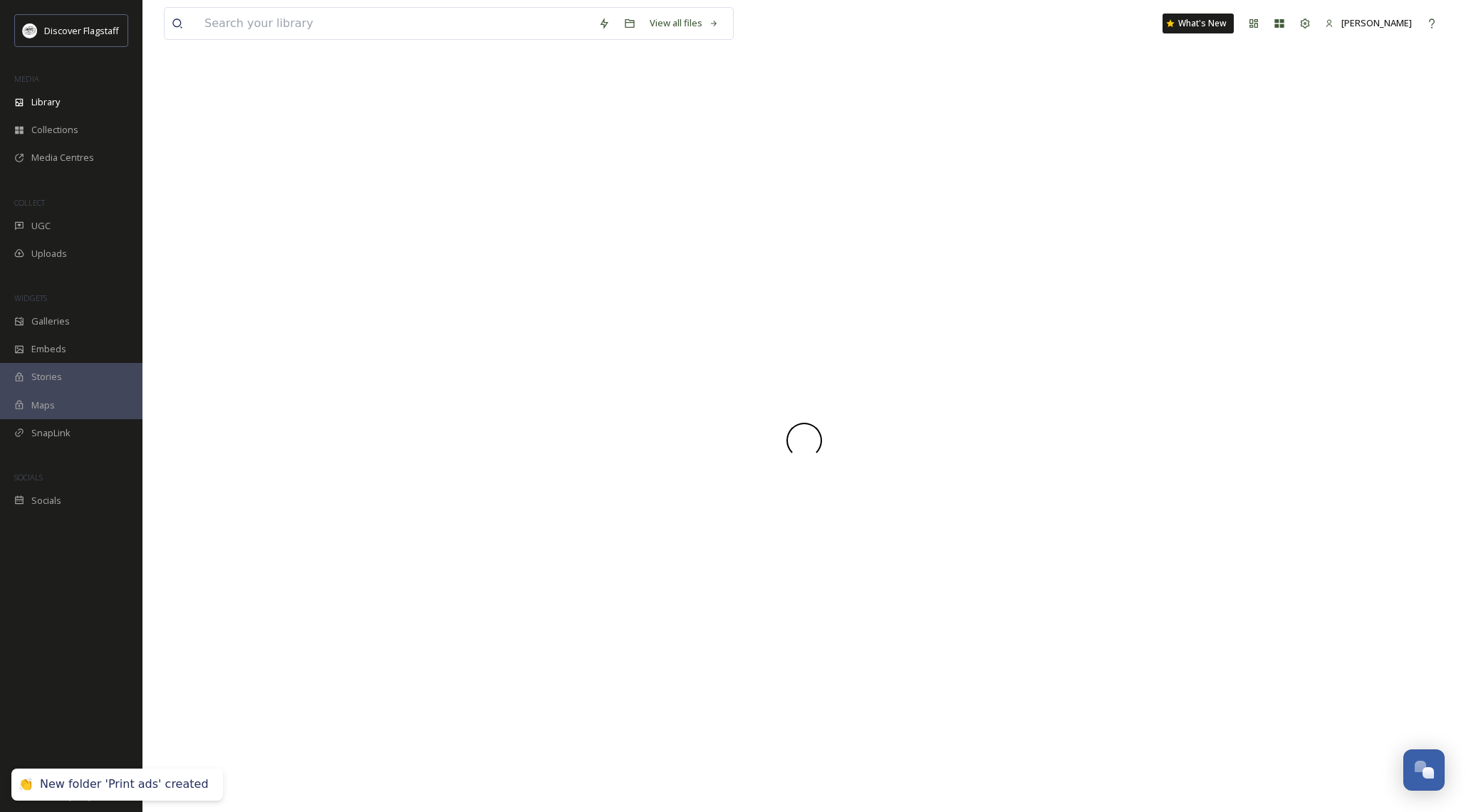
click at [338, 234] on div at bounding box center [804, 440] width 1281 height 744
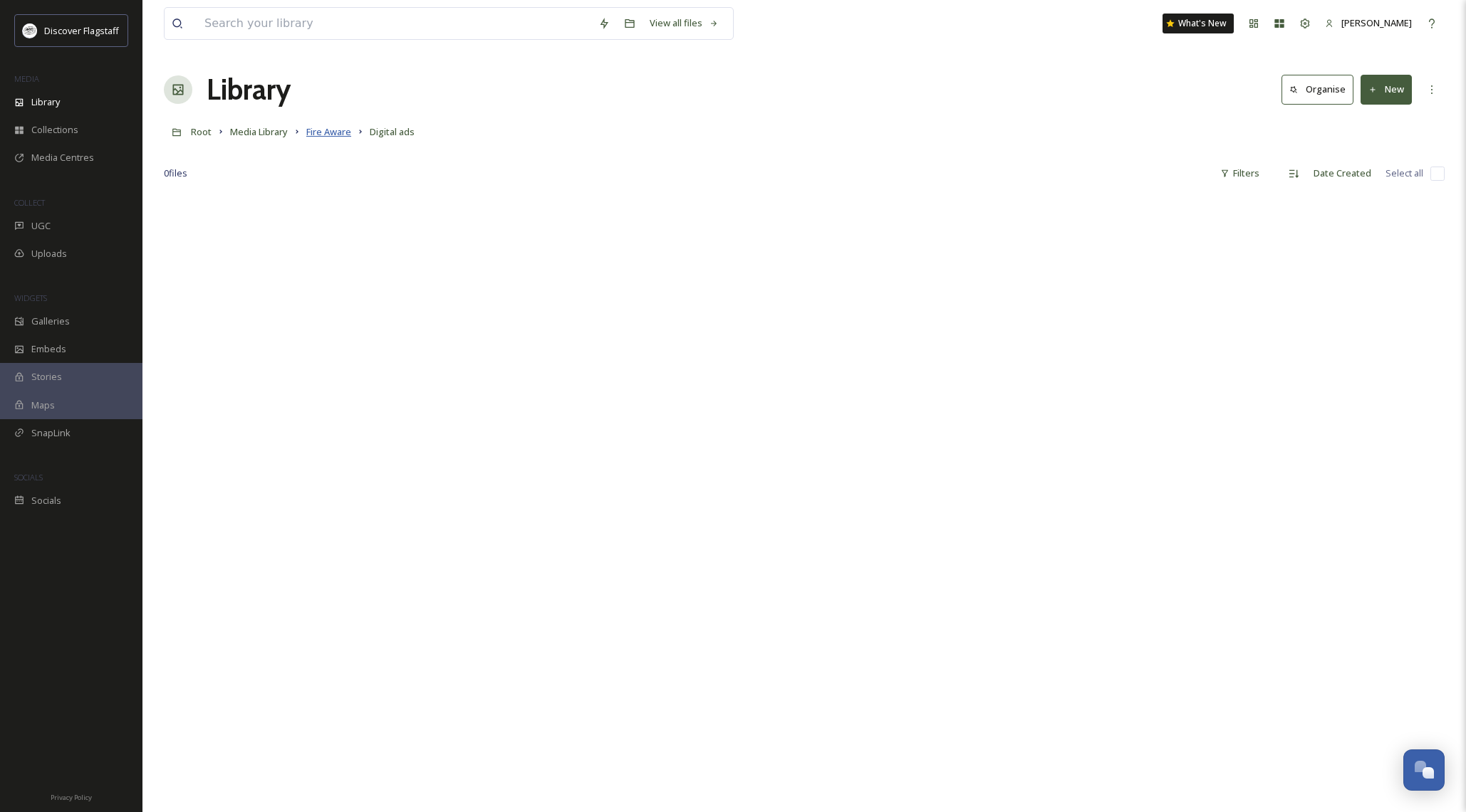
click at [342, 136] on span "Fire Aware" at bounding box center [328, 131] width 45 height 13
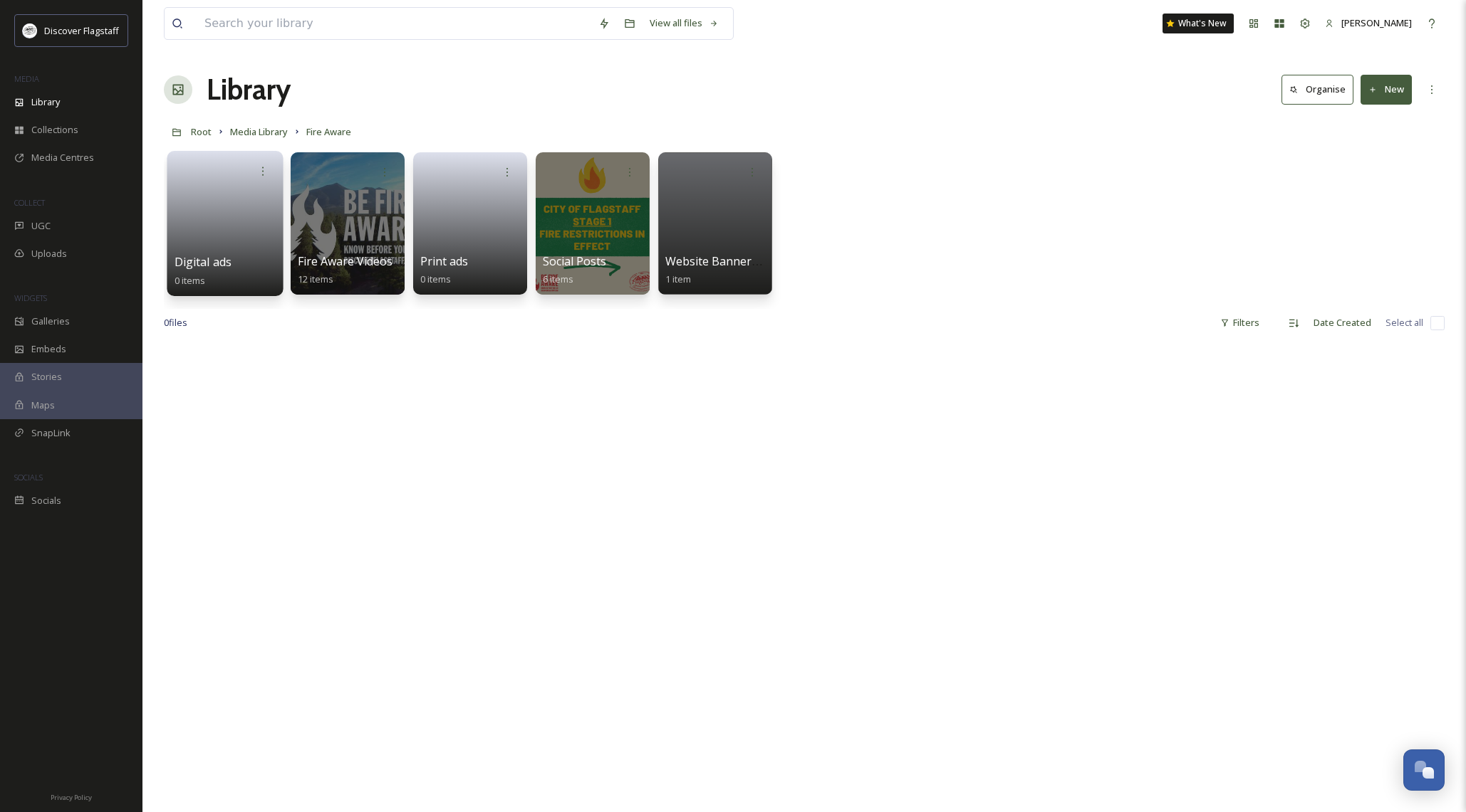
click at [237, 218] on link at bounding box center [225, 218] width 102 height 69
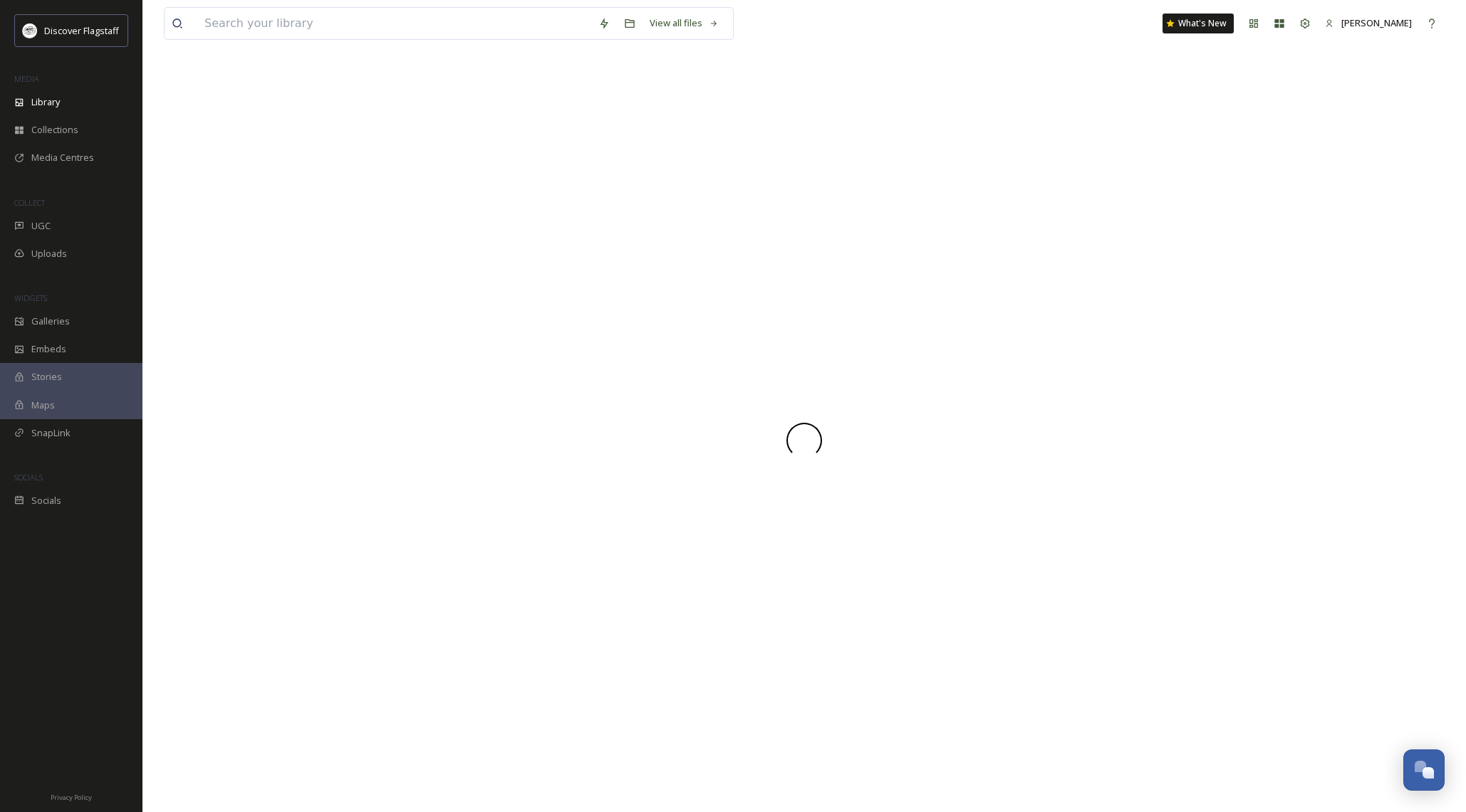
click at [237, 218] on div at bounding box center [804, 440] width 1281 height 744
click at [1399, 91] on button "New" at bounding box center [1386, 90] width 52 height 29
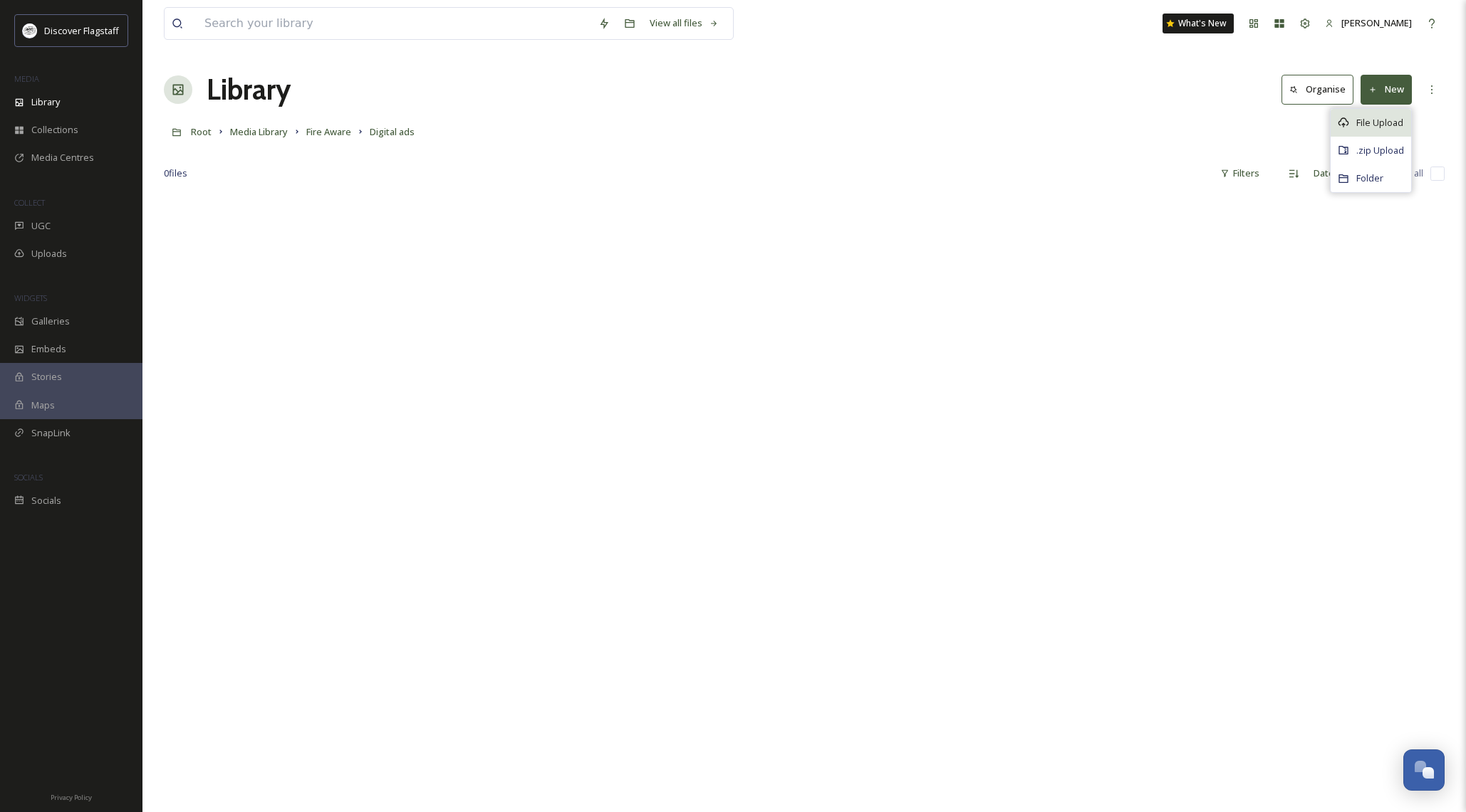
click at [1374, 116] on span "File Upload" at bounding box center [1379, 123] width 47 height 14
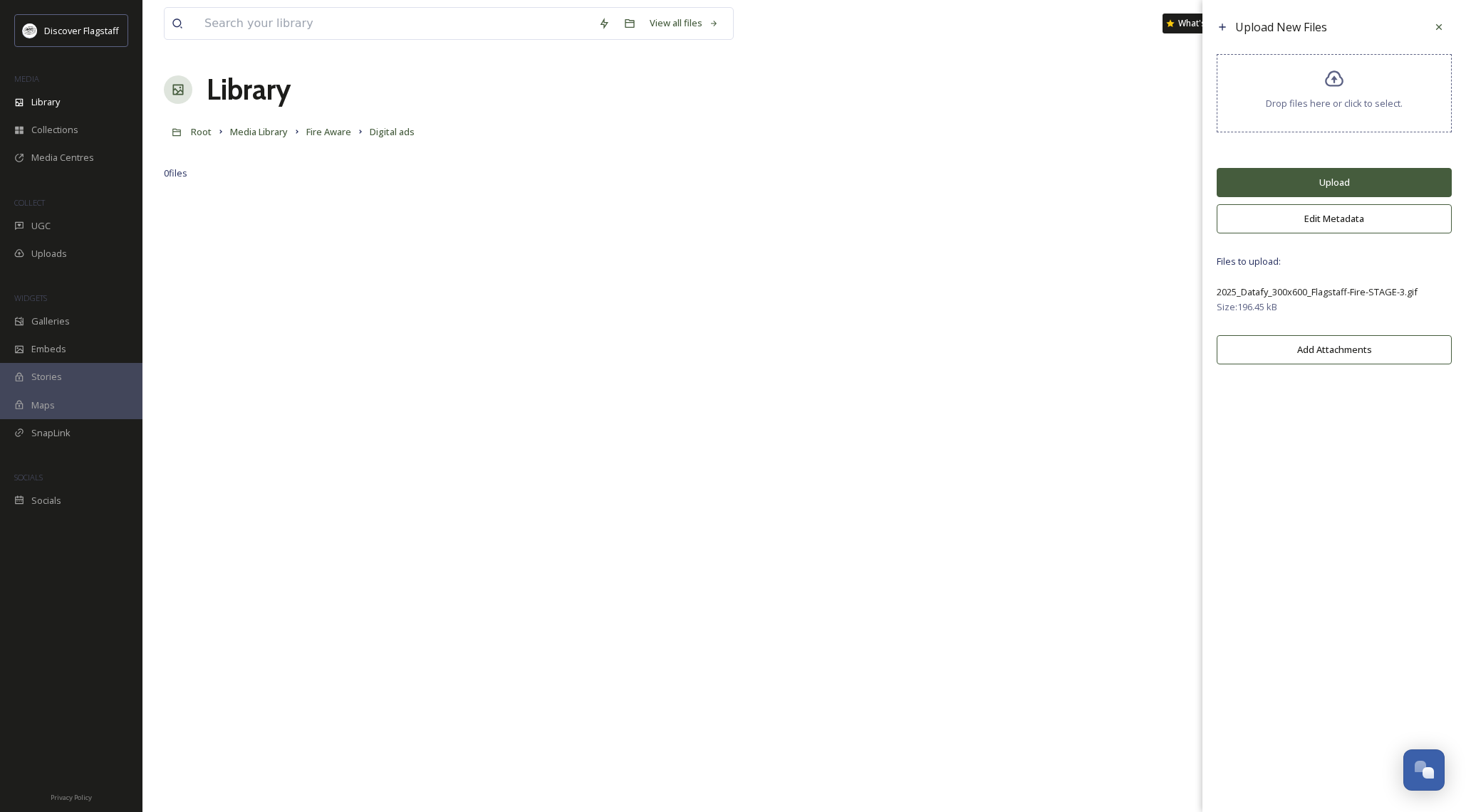
click at [1332, 195] on button "Upload" at bounding box center [1334, 183] width 235 height 29
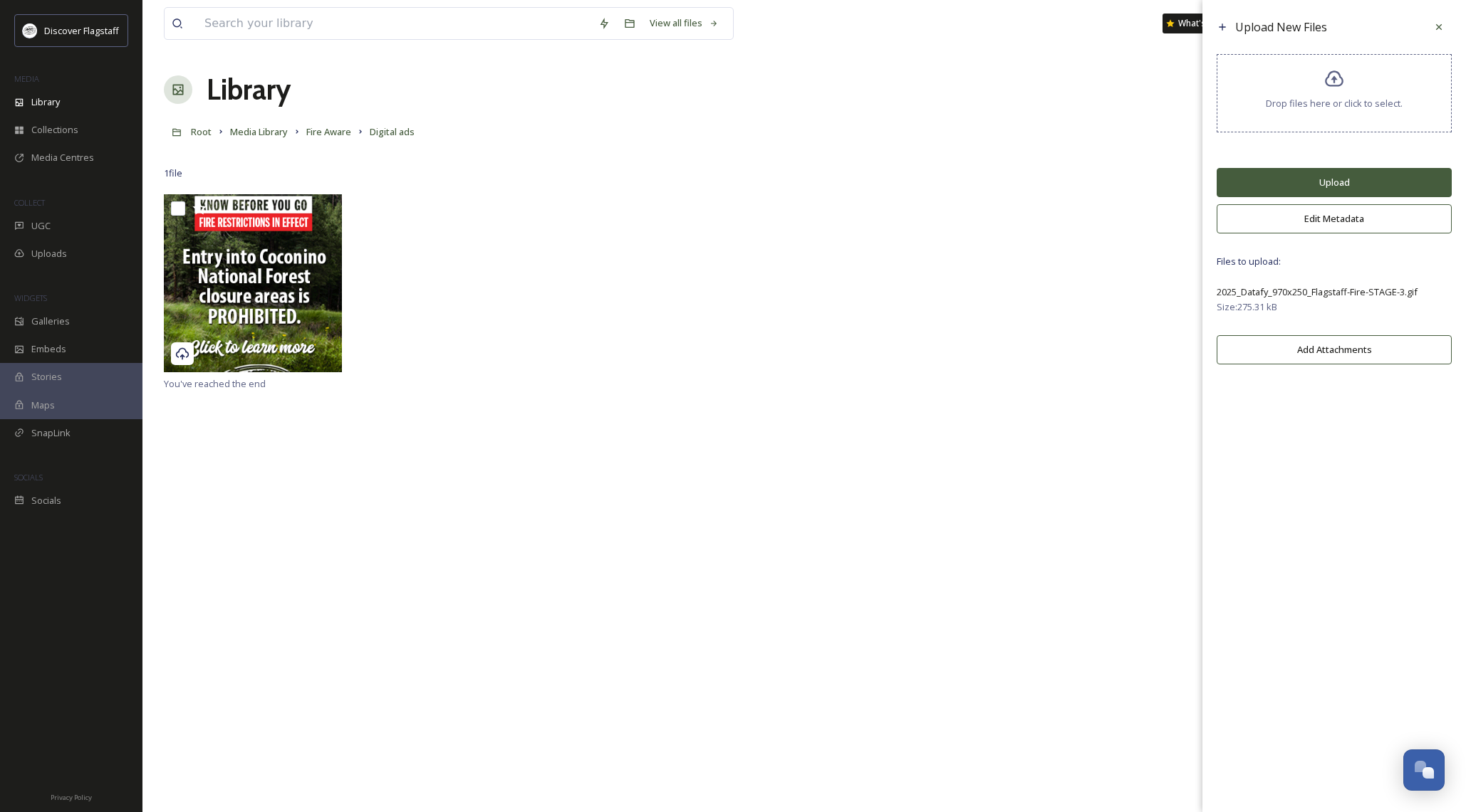
click at [1325, 198] on button "Upload" at bounding box center [1334, 183] width 235 height 29
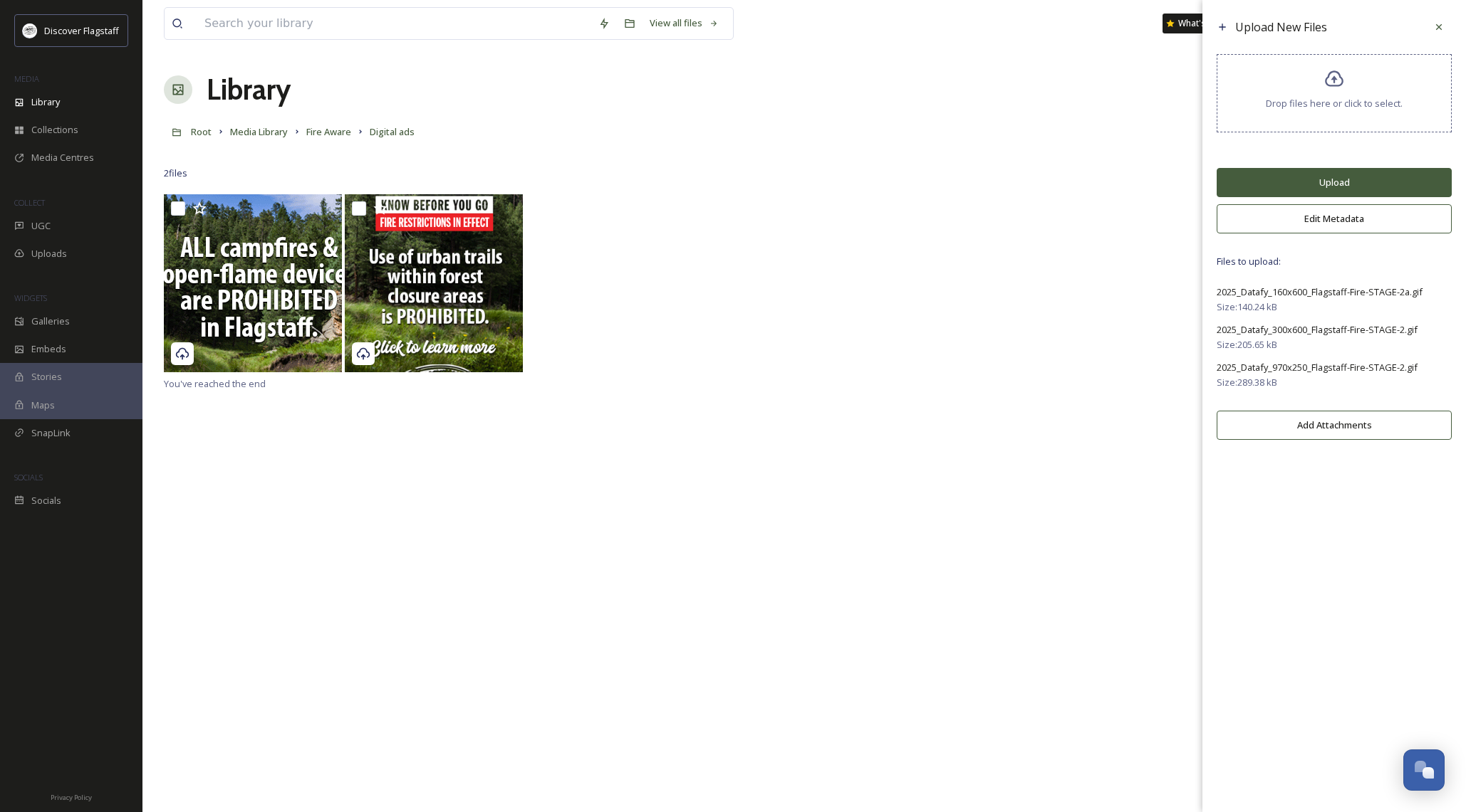
click at [1317, 184] on button "Upload" at bounding box center [1334, 183] width 235 height 29
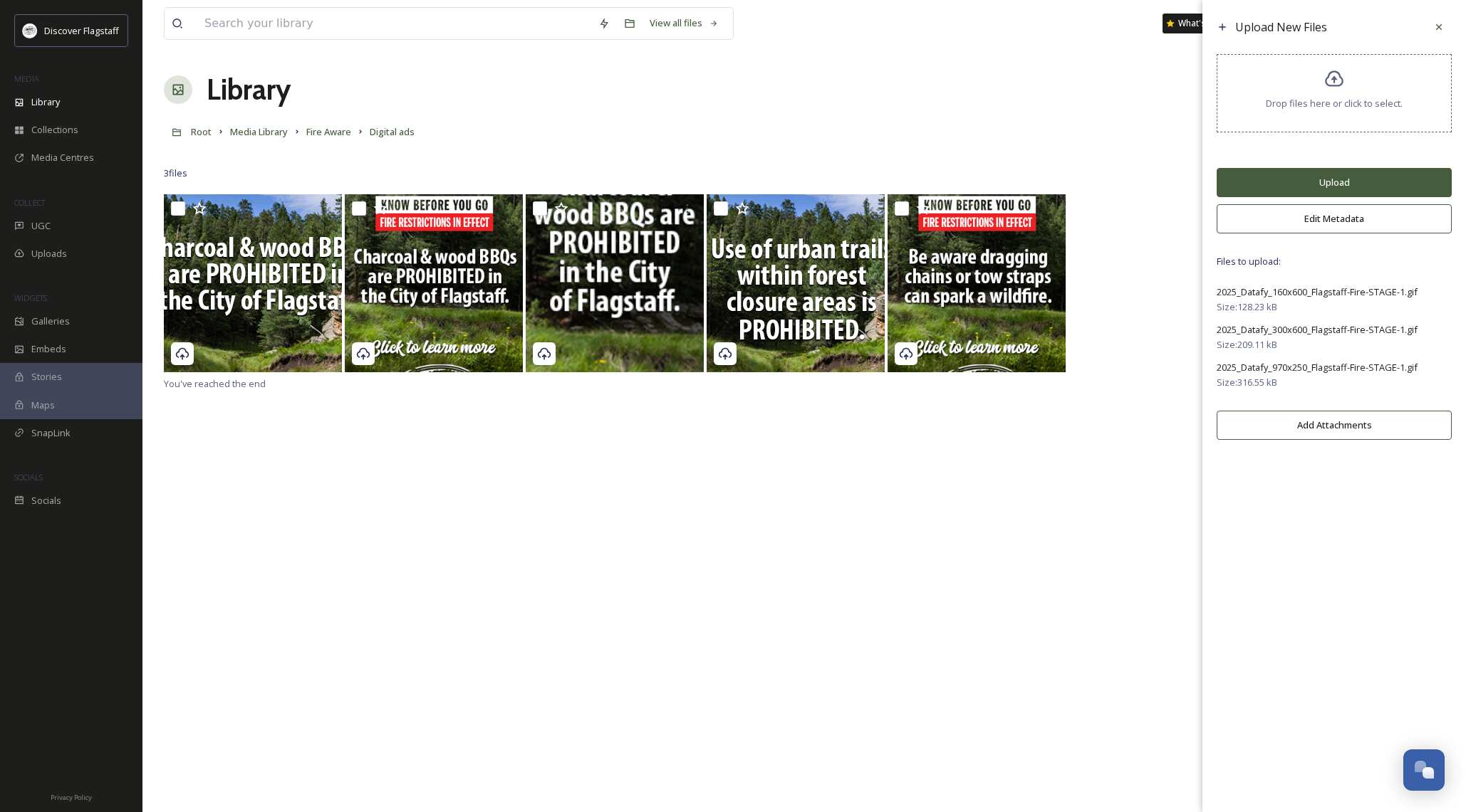
click at [1335, 183] on button "Upload" at bounding box center [1334, 183] width 235 height 29
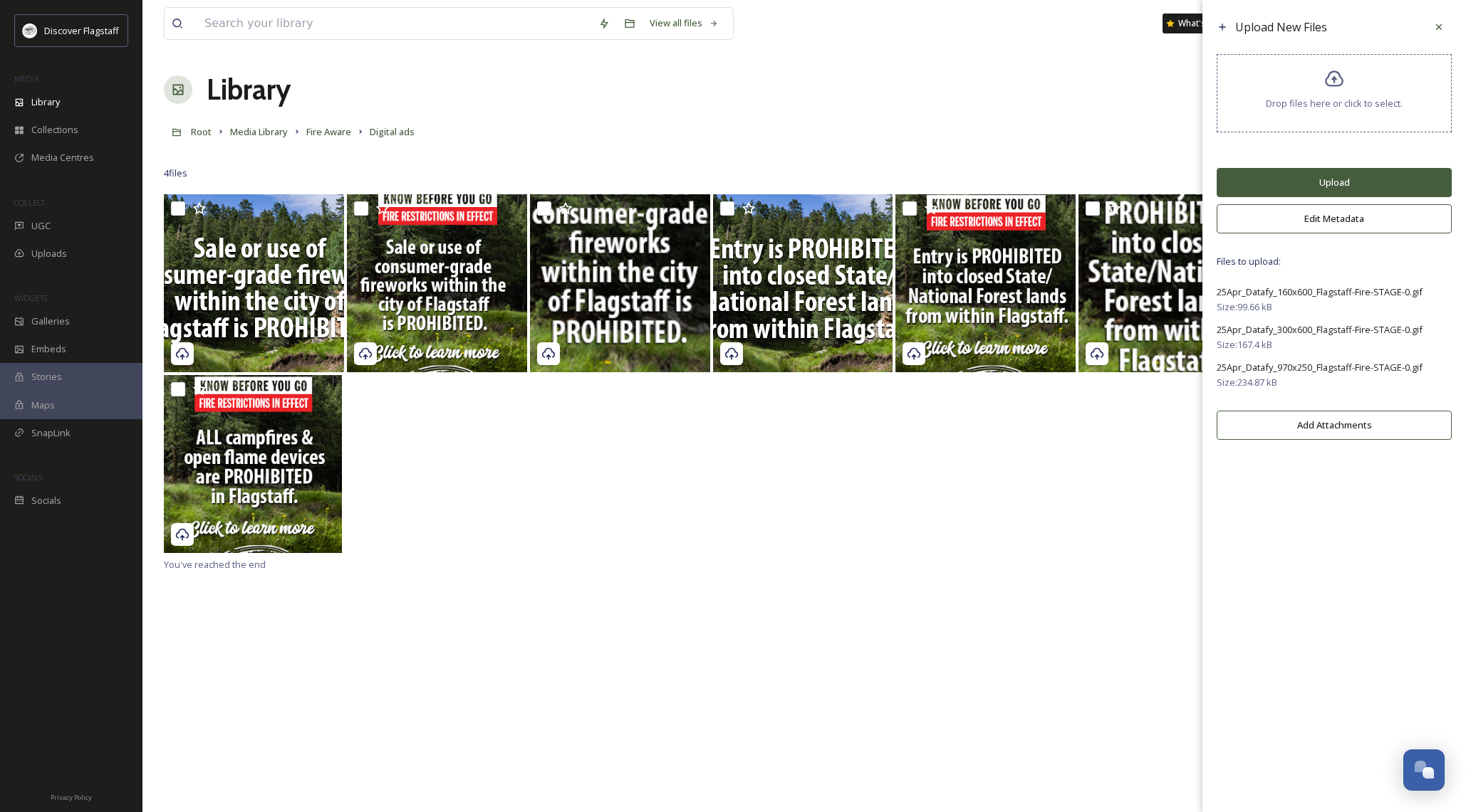
click at [1340, 193] on button "Upload" at bounding box center [1334, 183] width 235 height 29
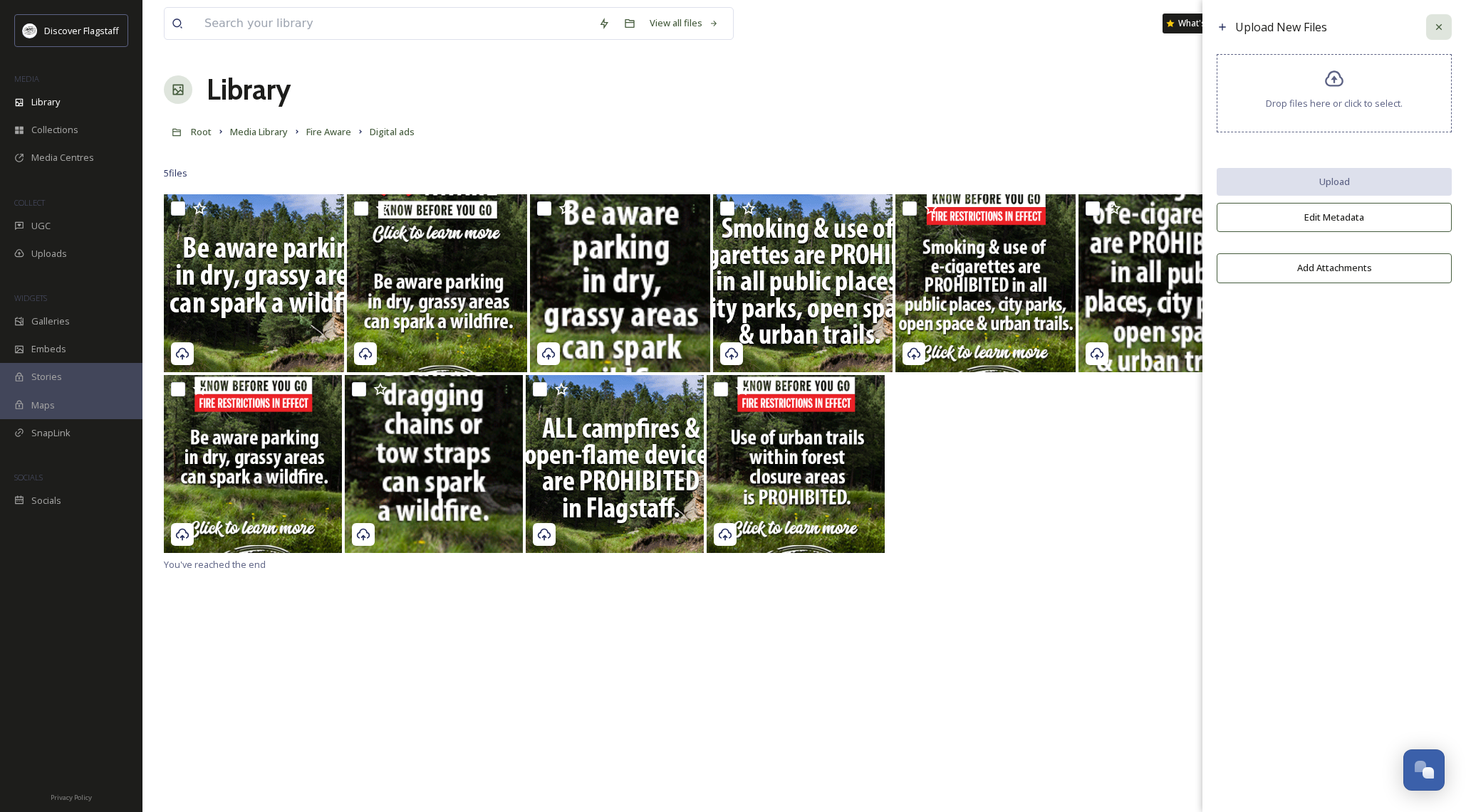
click at [1434, 28] on icon at bounding box center [1439, 27] width 12 height 12
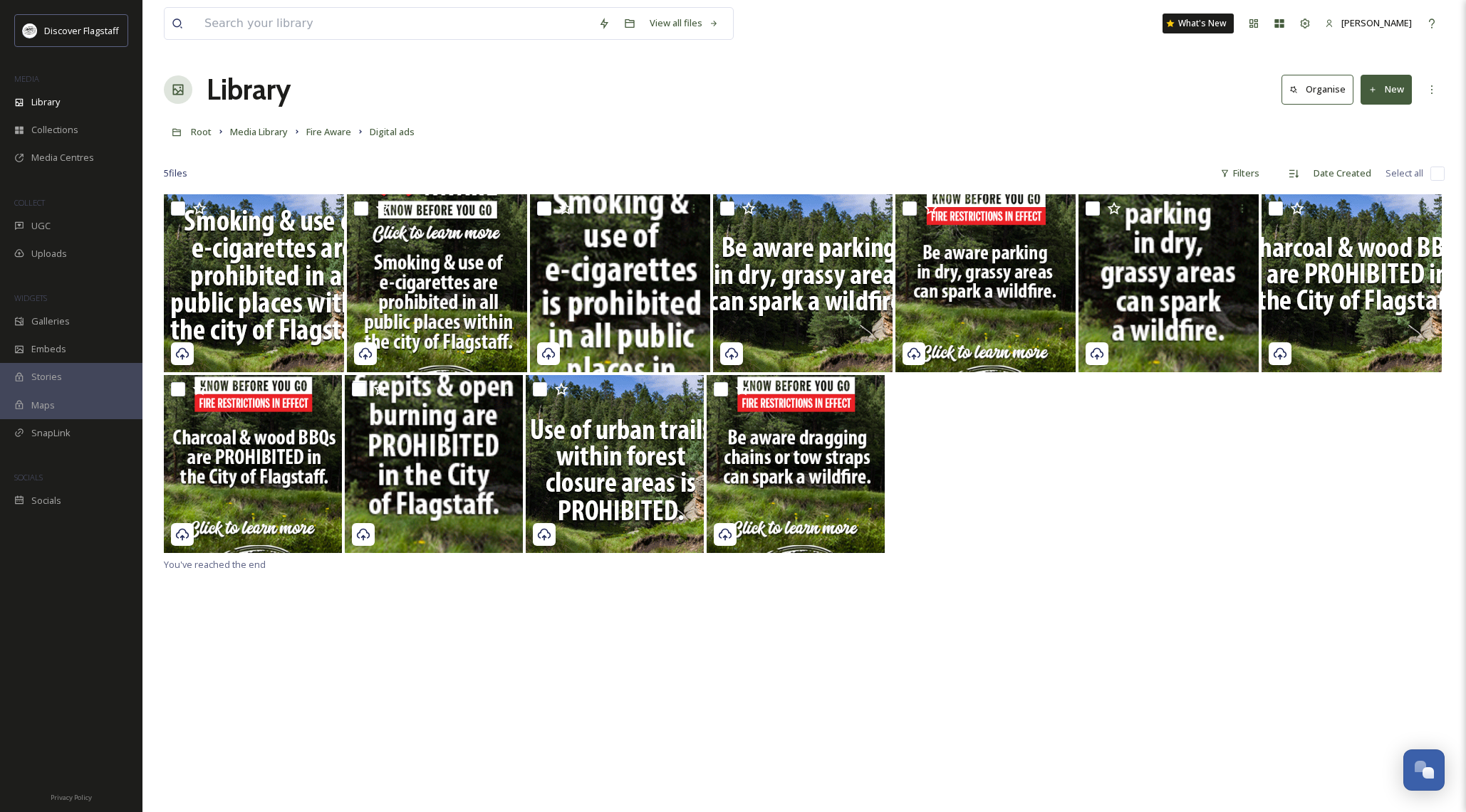
click at [1398, 87] on button "New" at bounding box center [1386, 90] width 52 height 29
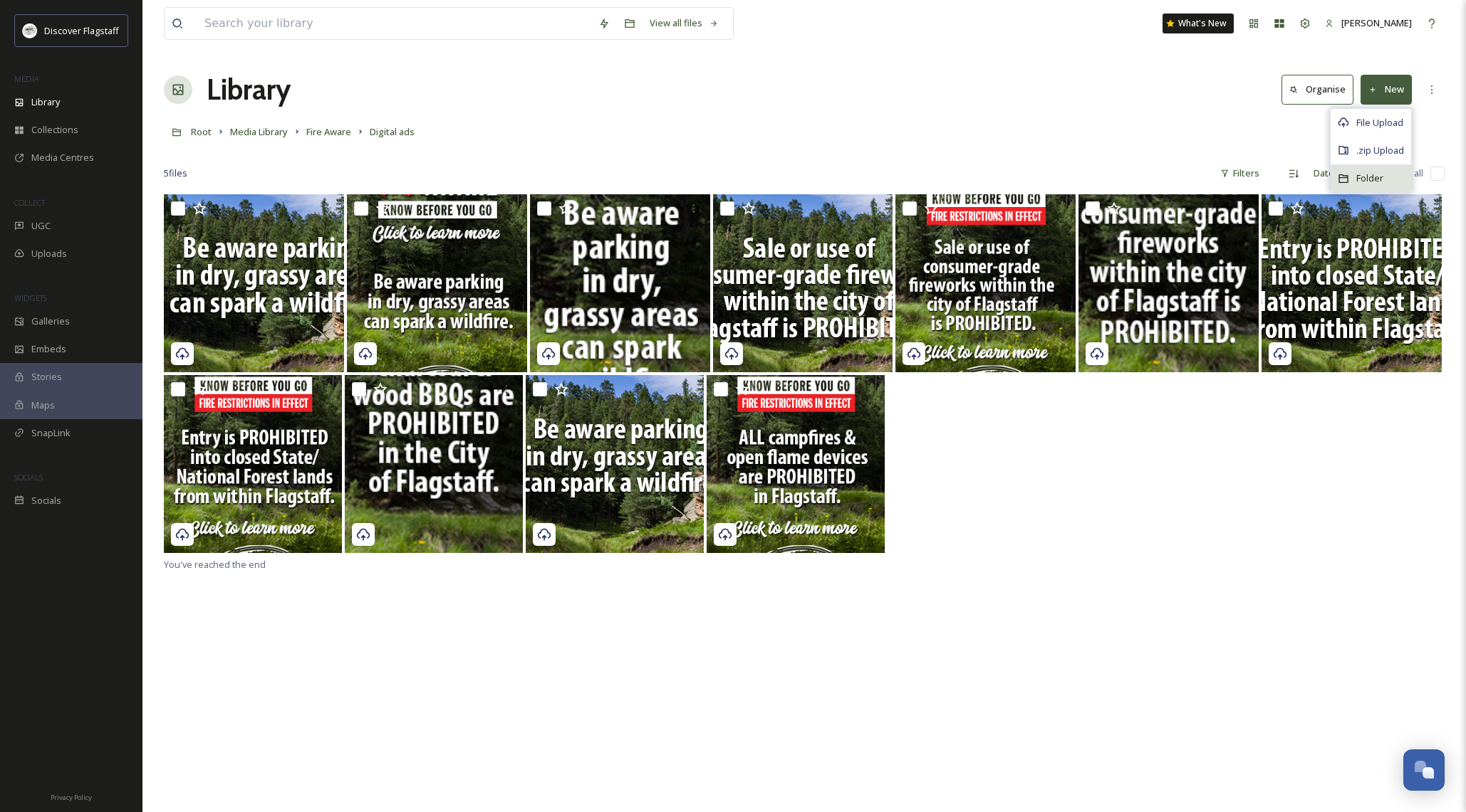
click at [1382, 171] on span "Folder" at bounding box center [1370, 178] width 27 height 14
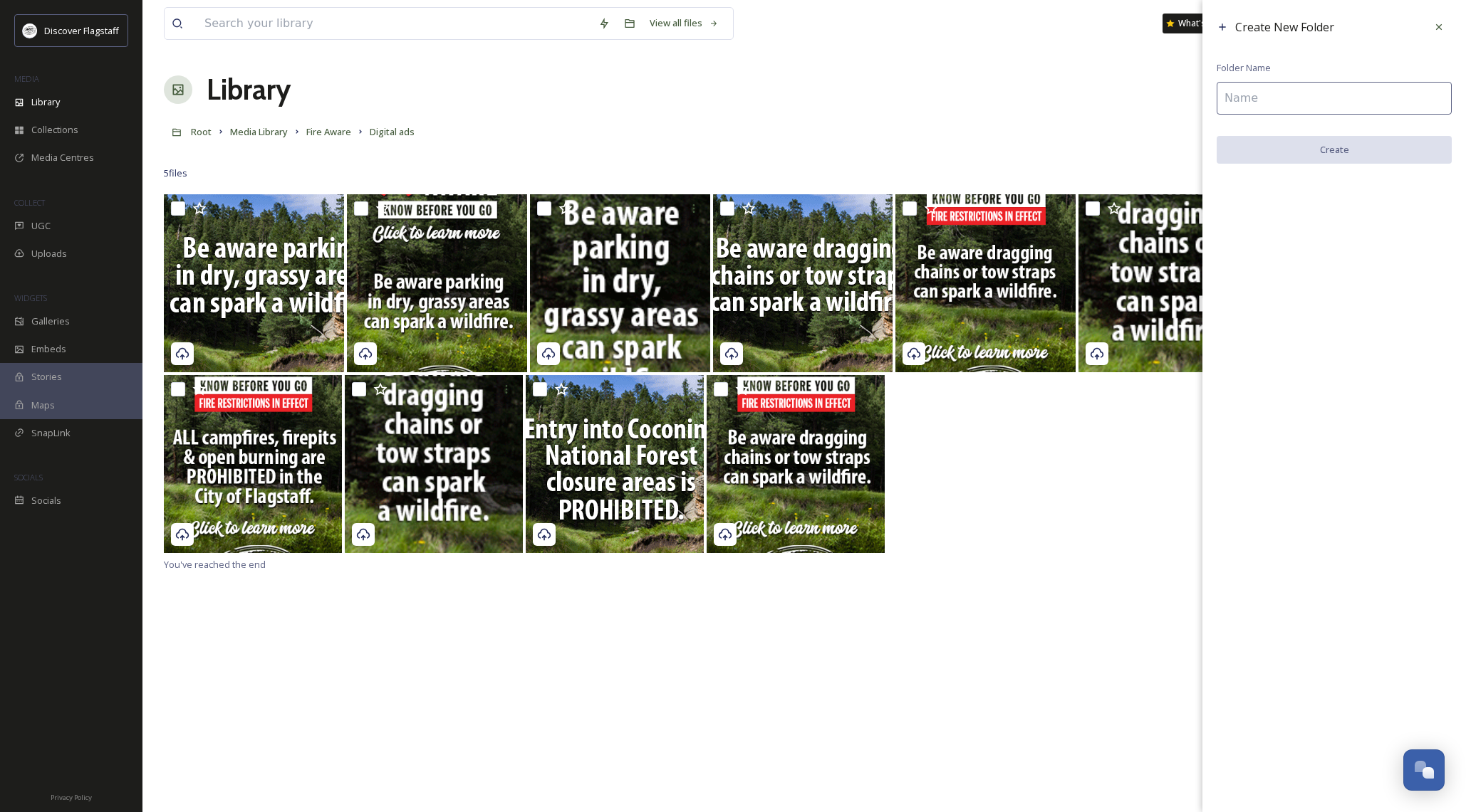
click at [1259, 100] on input at bounding box center [1334, 98] width 235 height 33
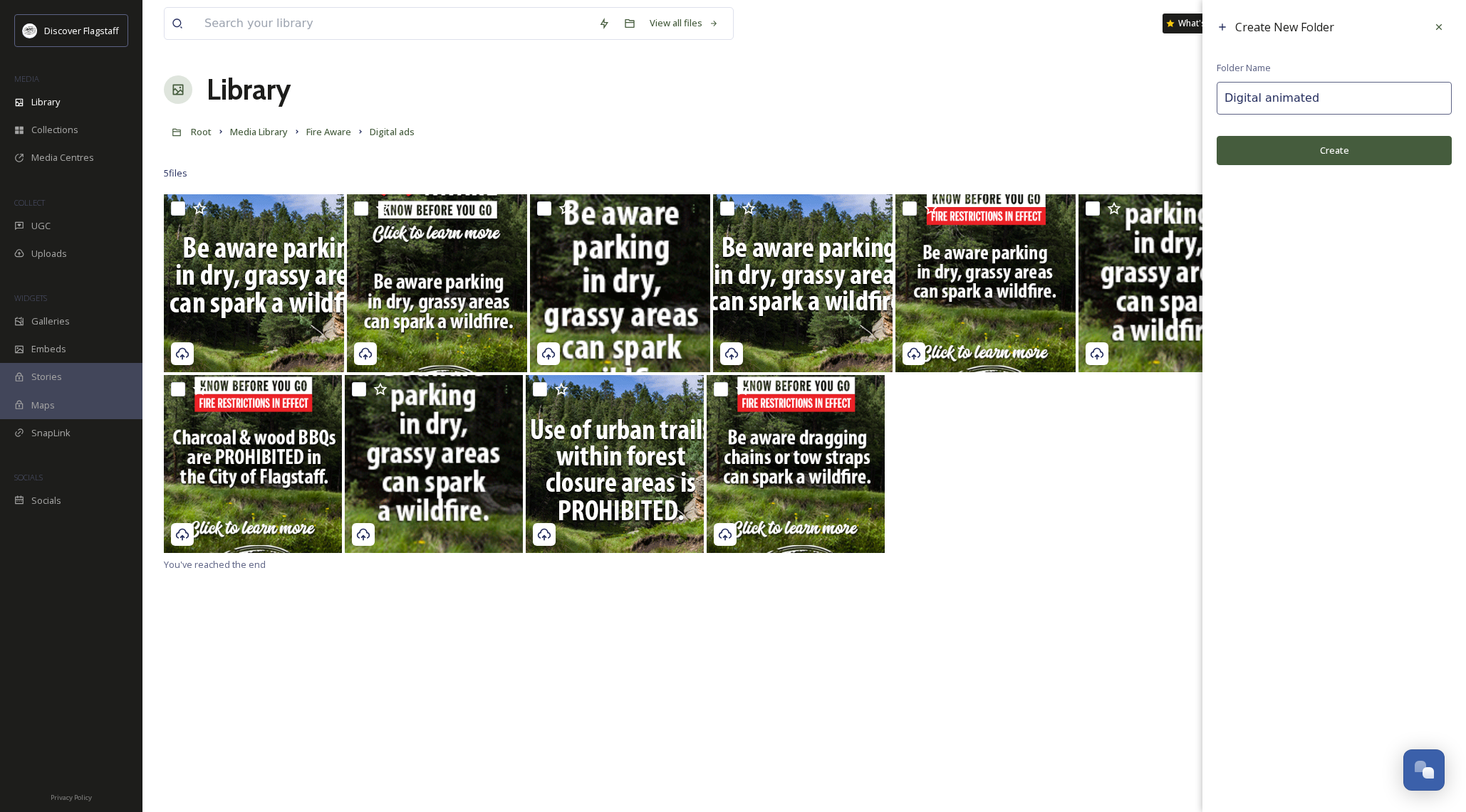
type input "Digital animated"
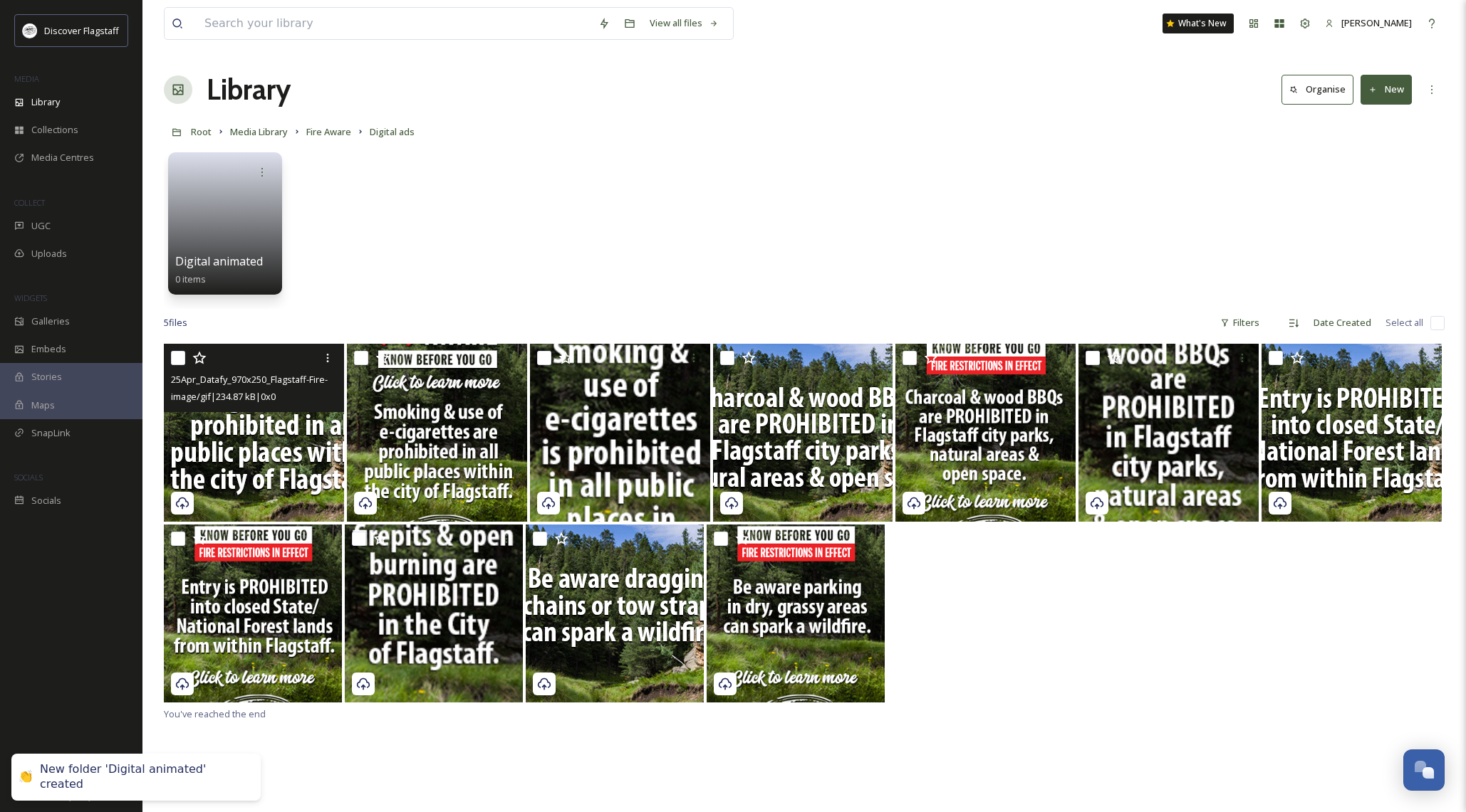
drag, startPoint x: 176, startPoint y: 353, endPoint x: 229, endPoint y: 364, distance: 54.1
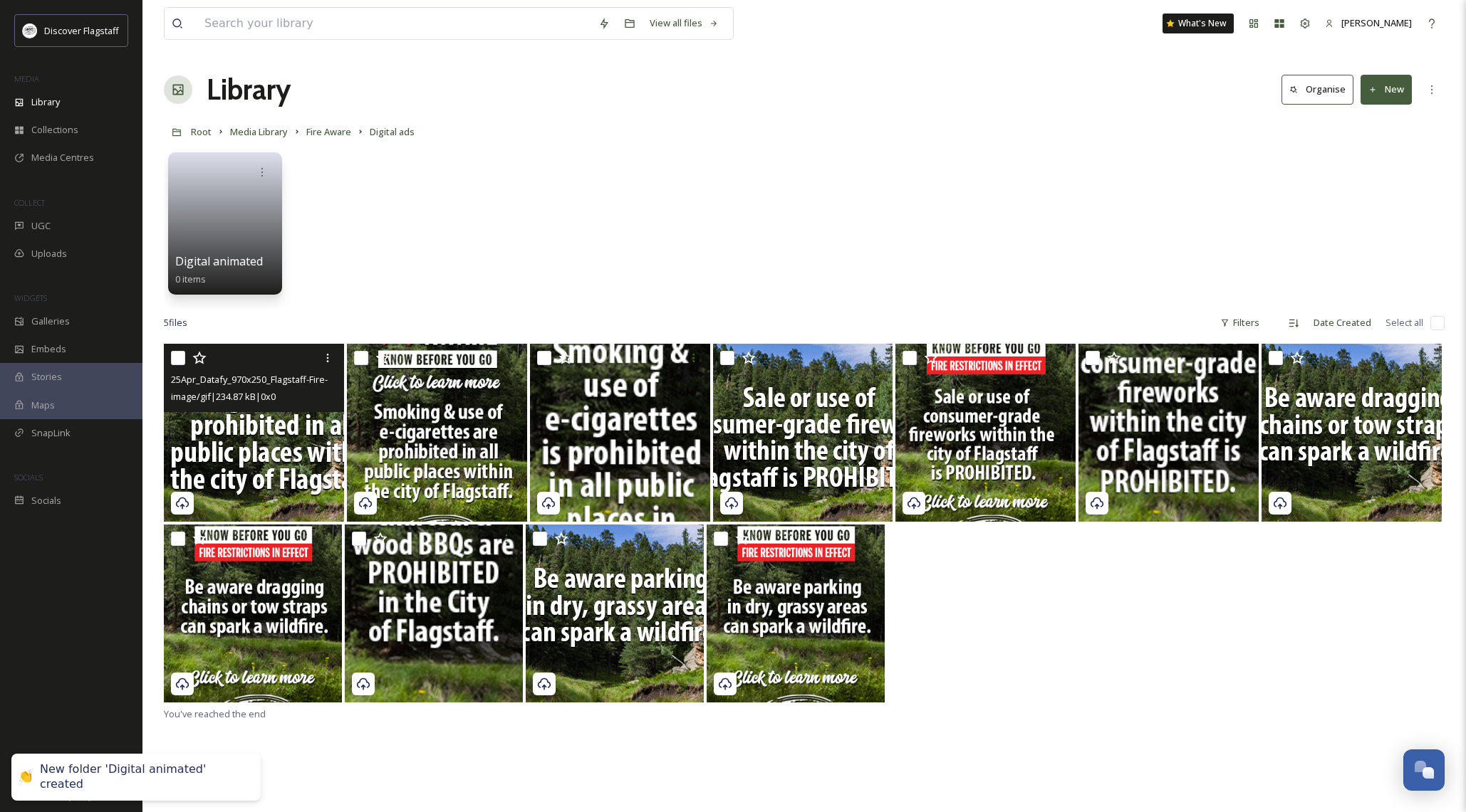
click at [176, 353] on input "checkbox" at bounding box center [178, 358] width 15 height 15
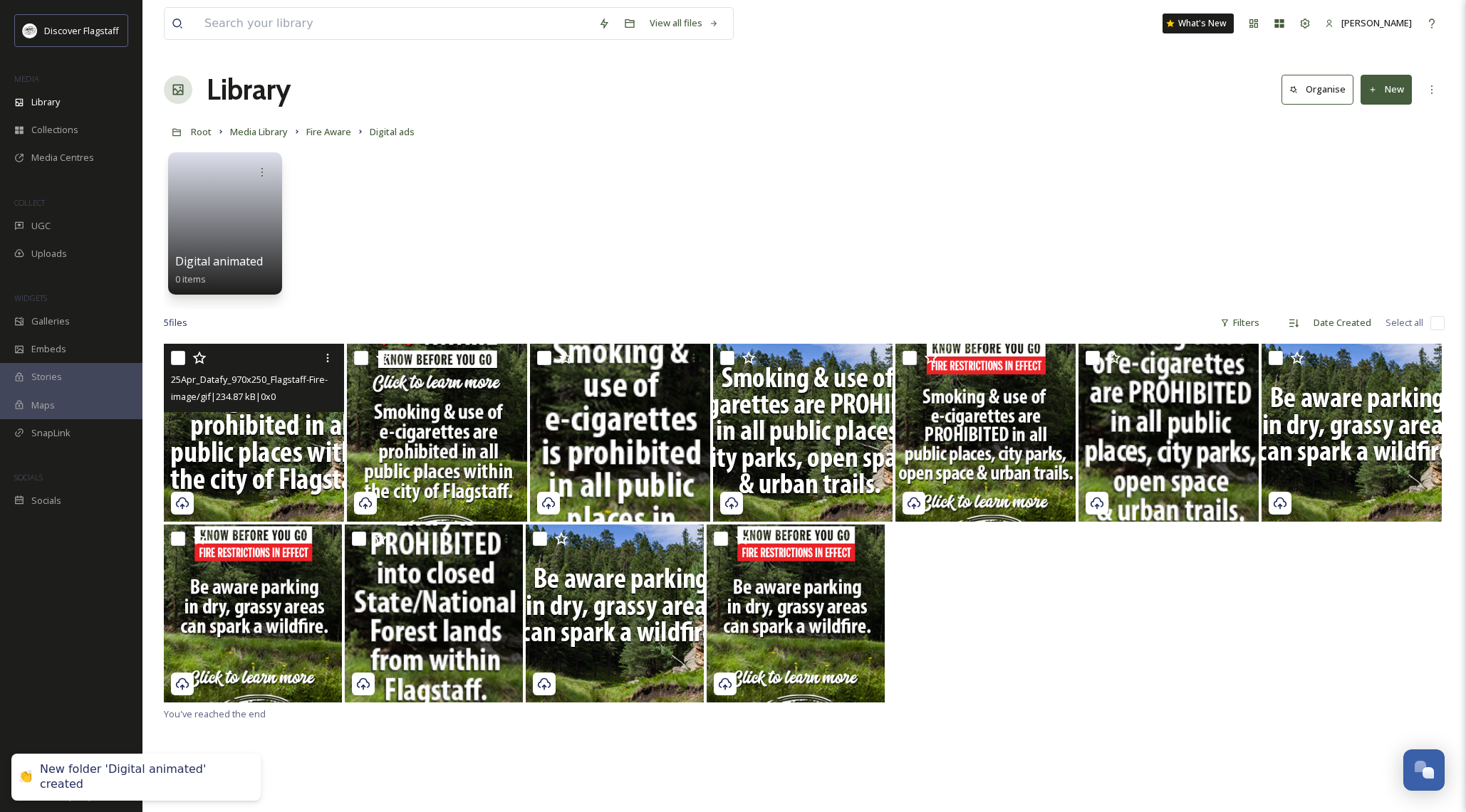
checkbox input "true"
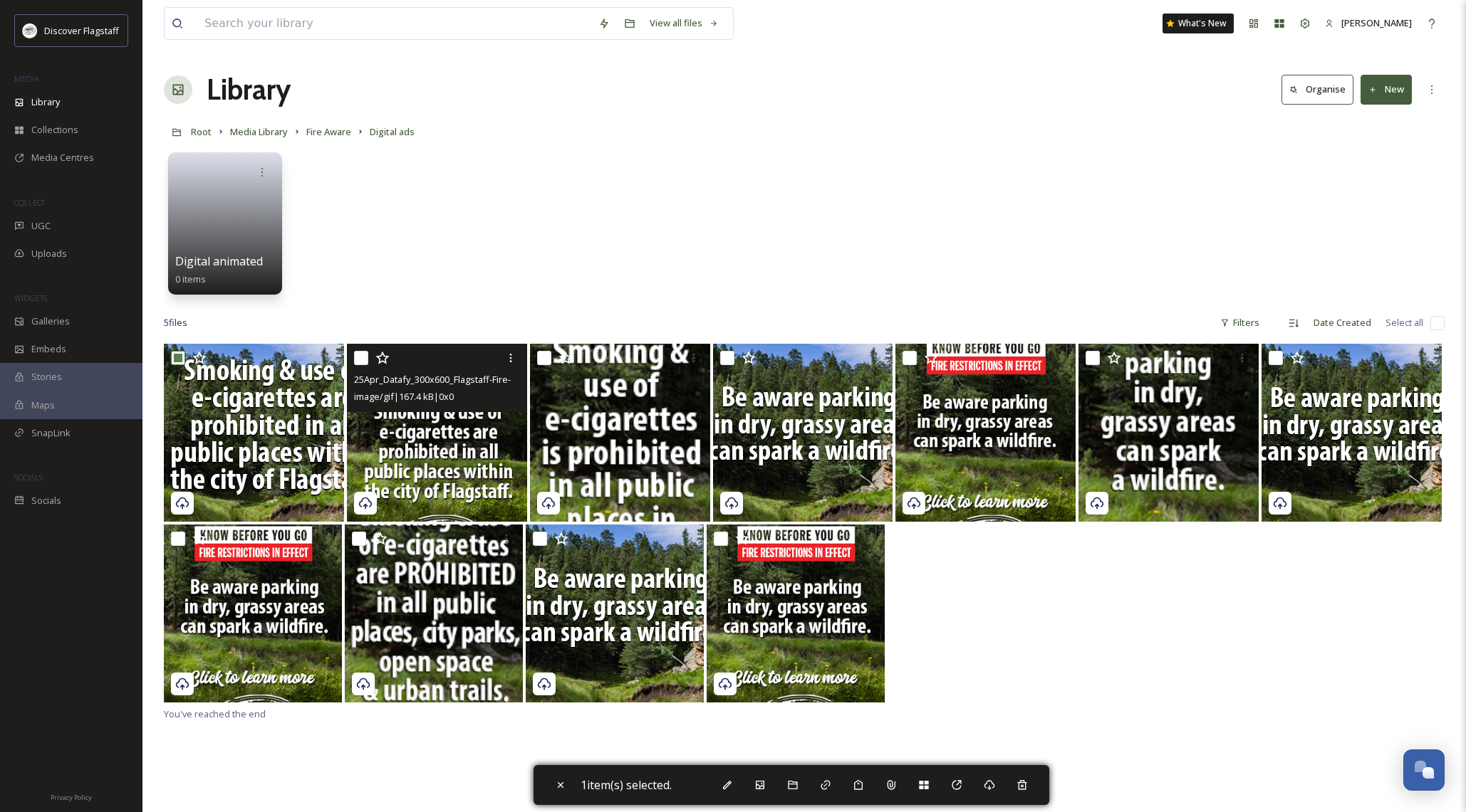
click at [367, 354] on div at bounding box center [438, 358] width 169 height 25
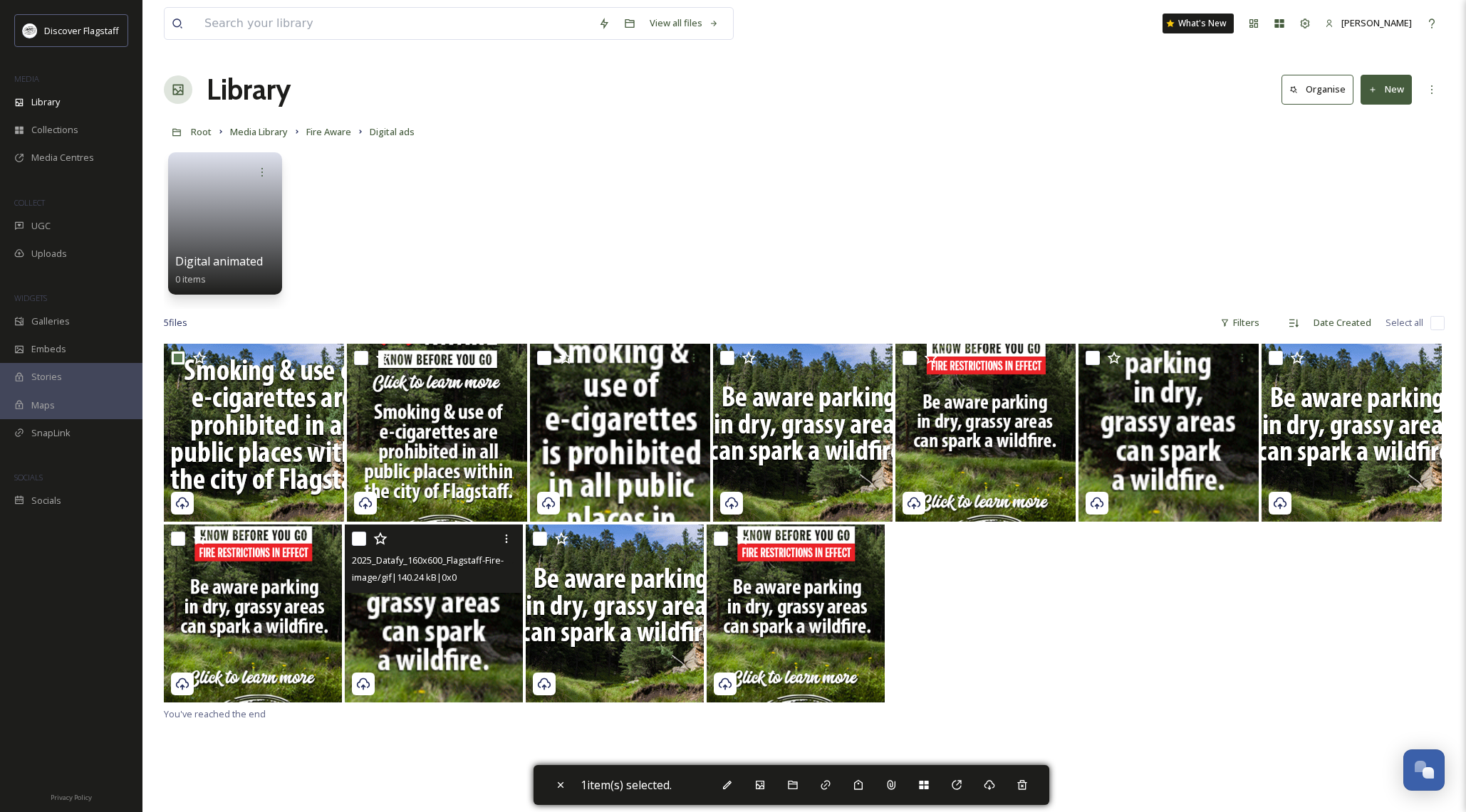
click at [354, 540] on input "checkbox" at bounding box center [358, 538] width 15 height 15
checkbox input "true"
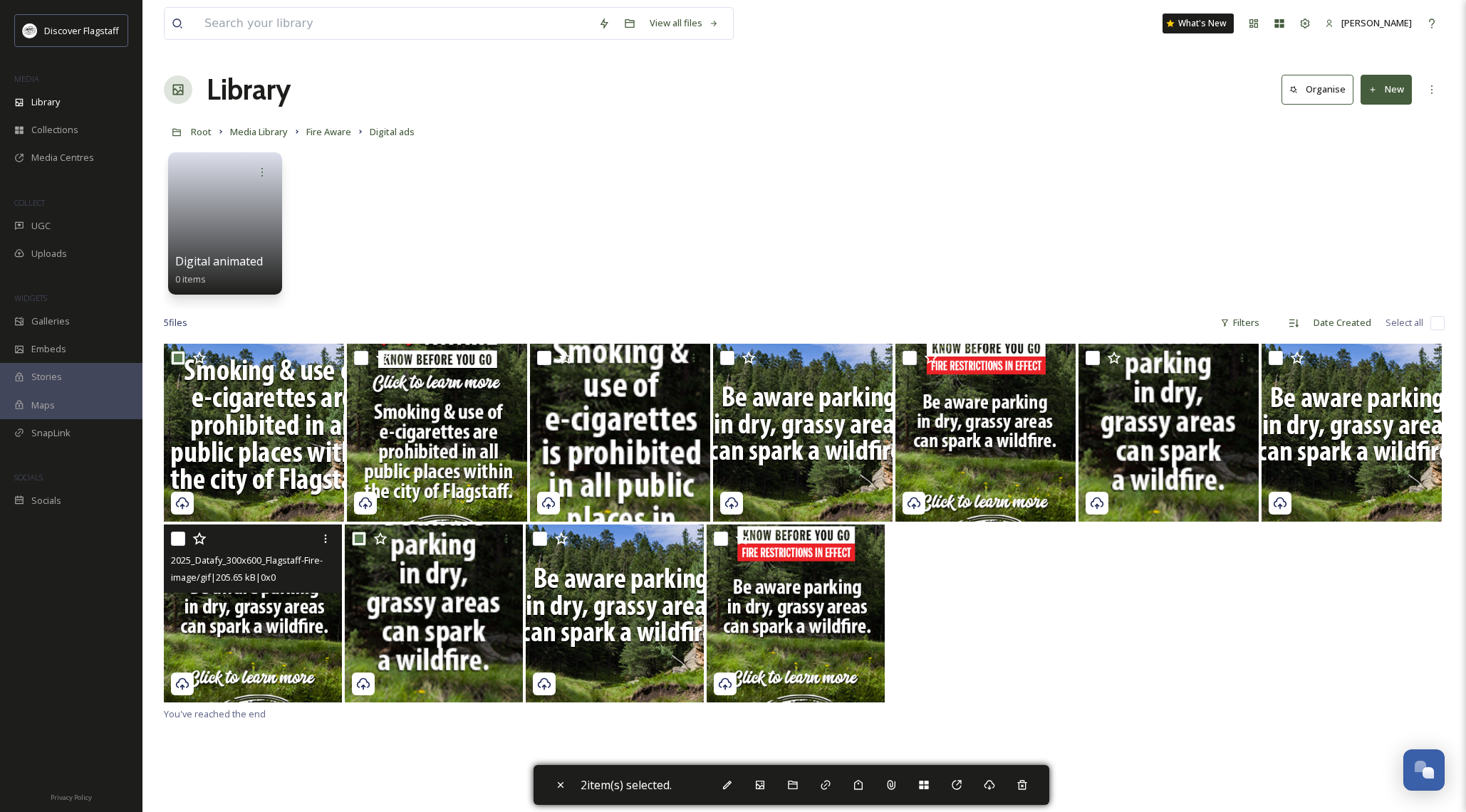
click at [180, 540] on input "checkbox" at bounding box center [178, 538] width 15 height 15
checkbox input "true"
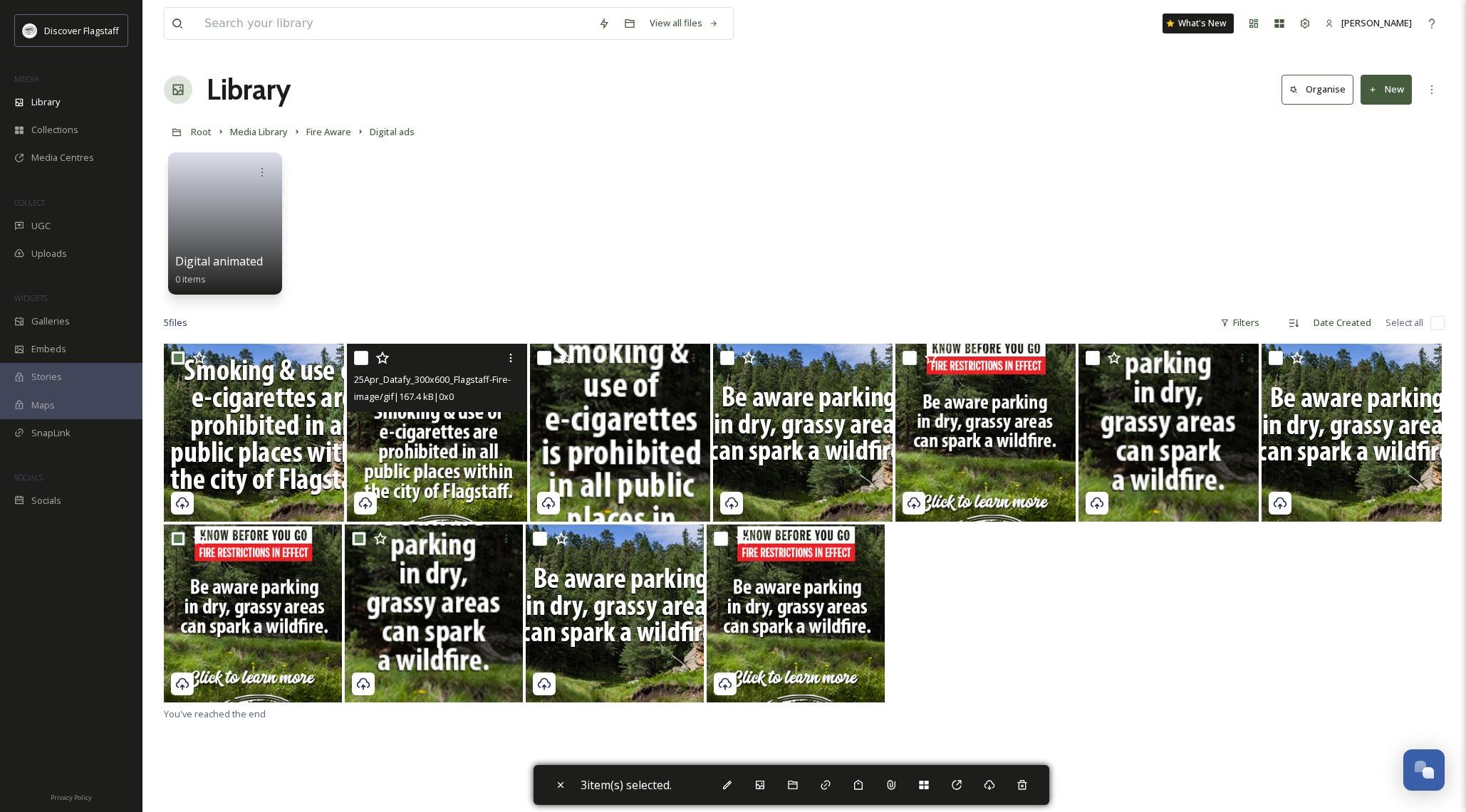
click at [361, 358] on input "checkbox" at bounding box center [360, 358] width 15 height 15
checkbox input "true"
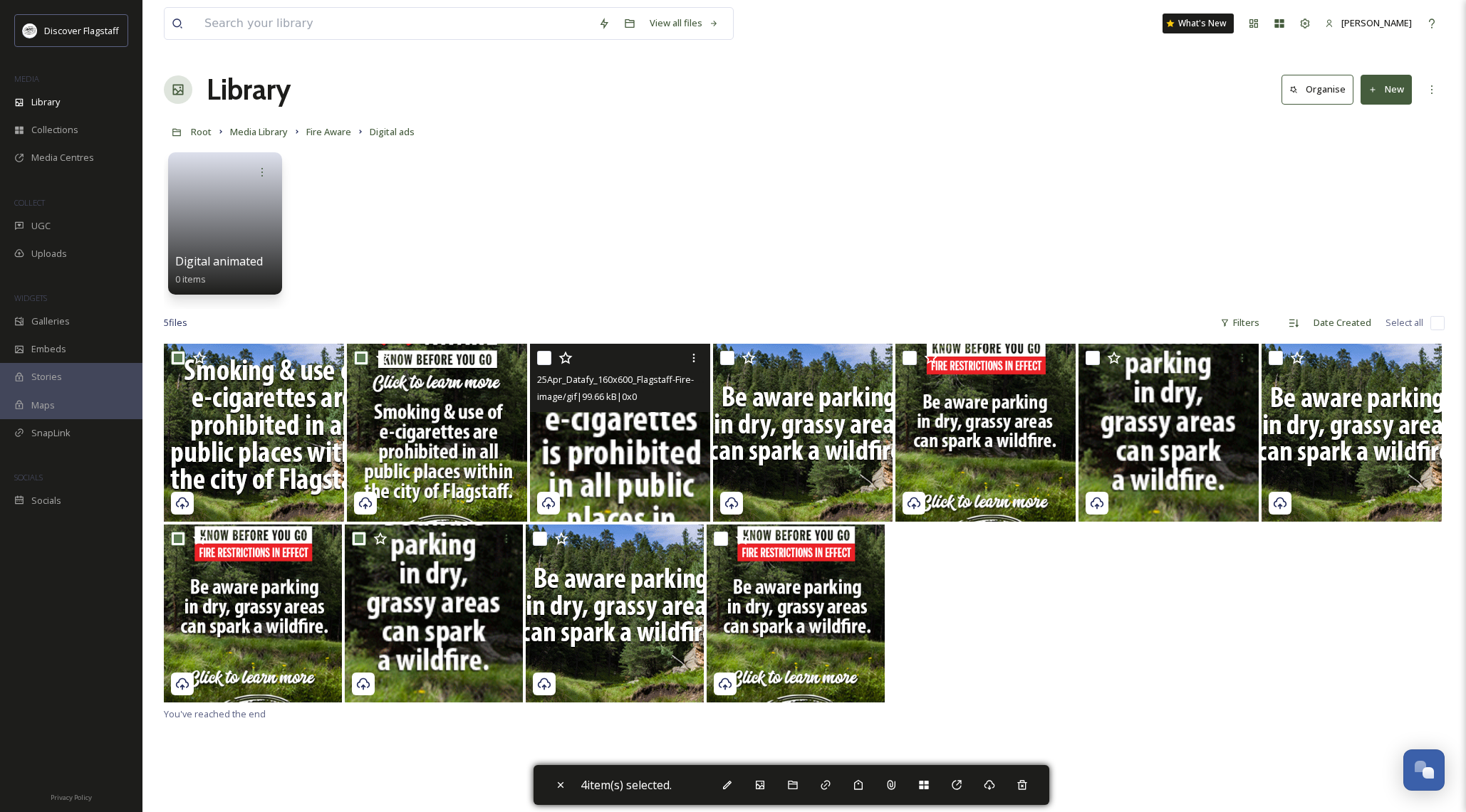
drag, startPoint x: 545, startPoint y: 356, endPoint x: 701, endPoint y: 373, distance: 156.9
click at [551, 362] on div at bounding box center [621, 358] width 169 height 25
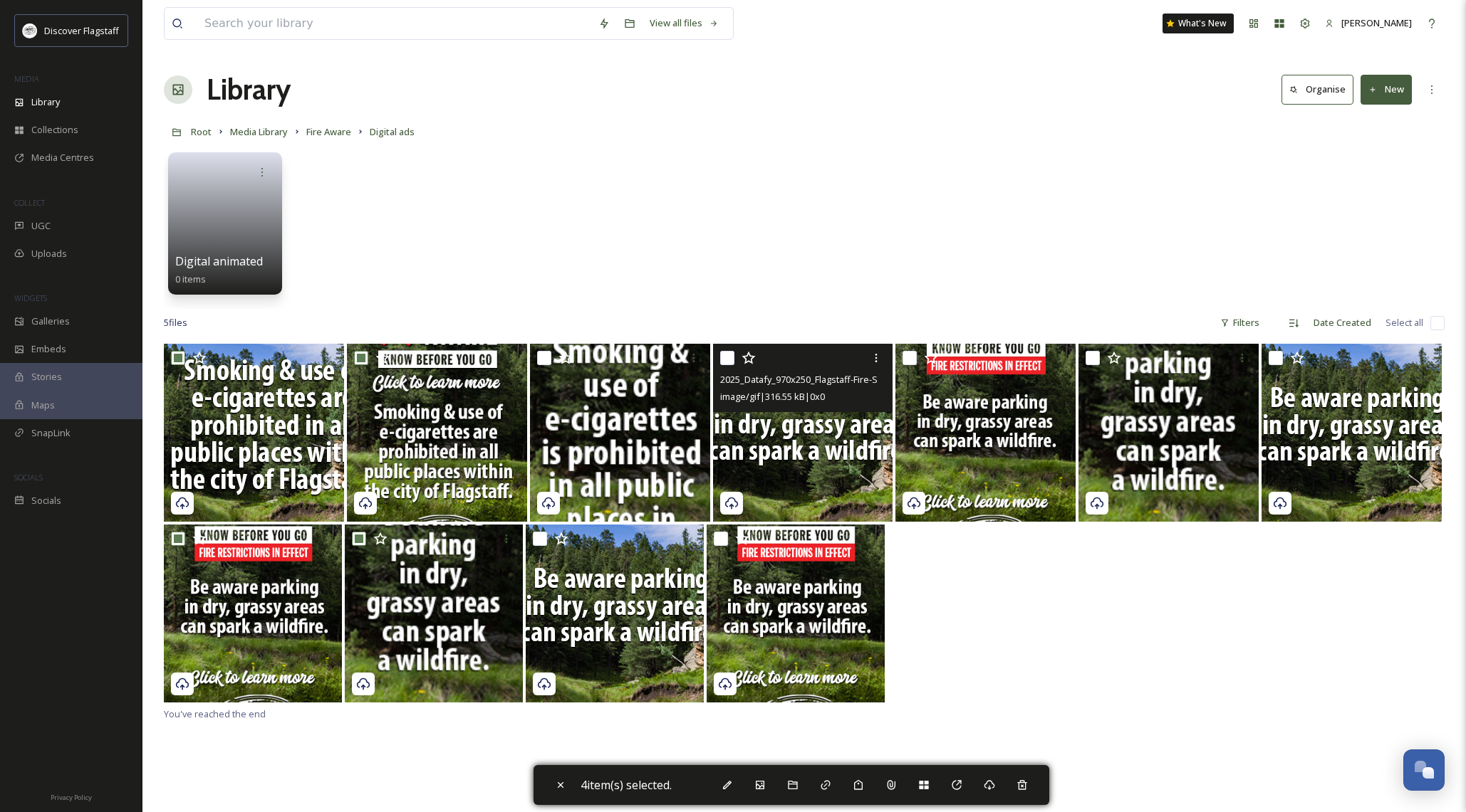
click at [728, 361] on input "checkbox" at bounding box center [727, 358] width 15 height 15
checkbox input "true"
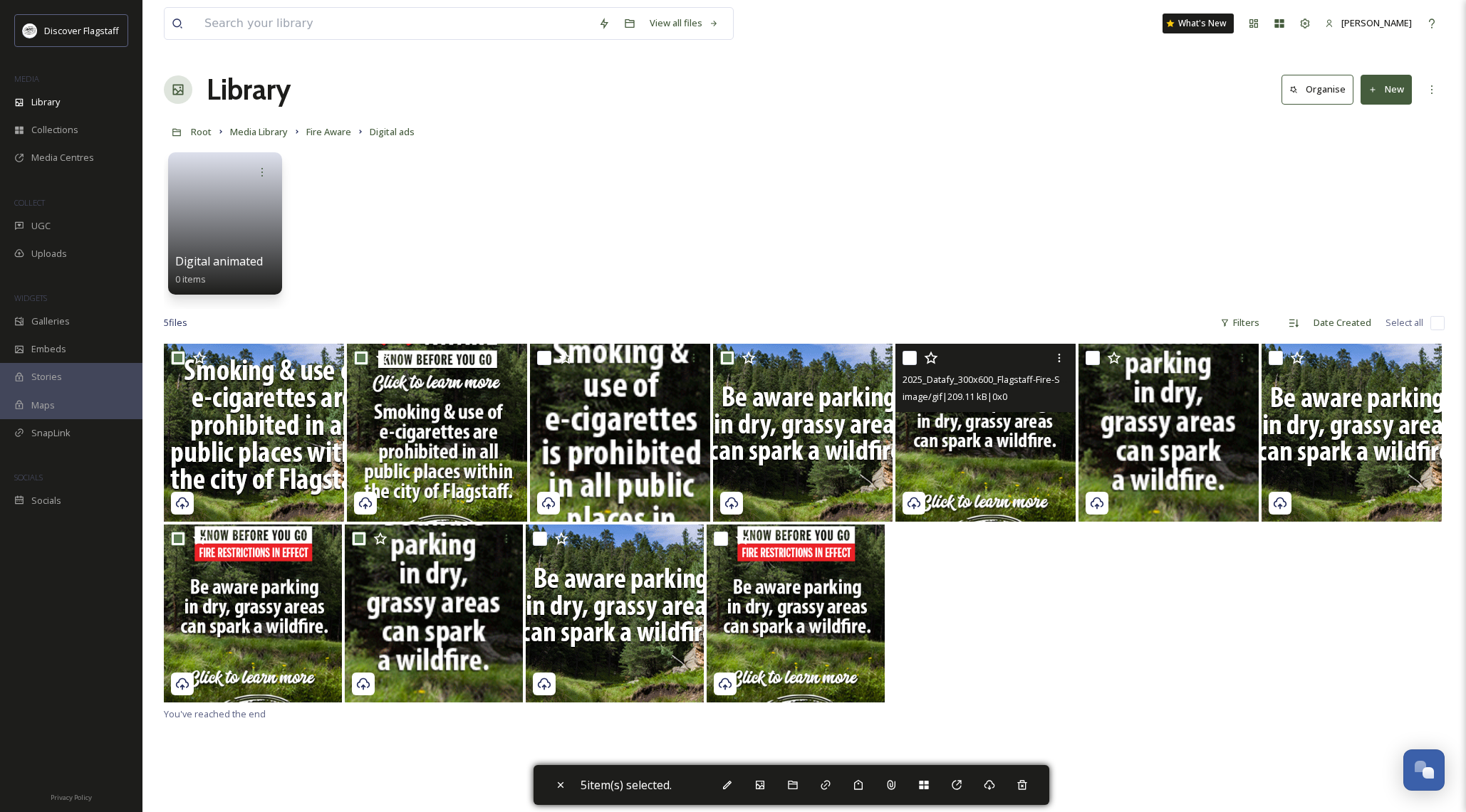
click at [926, 352] on icon at bounding box center [931, 358] width 15 height 15
click at [908, 358] on input "checkbox" at bounding box center [910, 358] width 15 height 15
checkbox input "true"
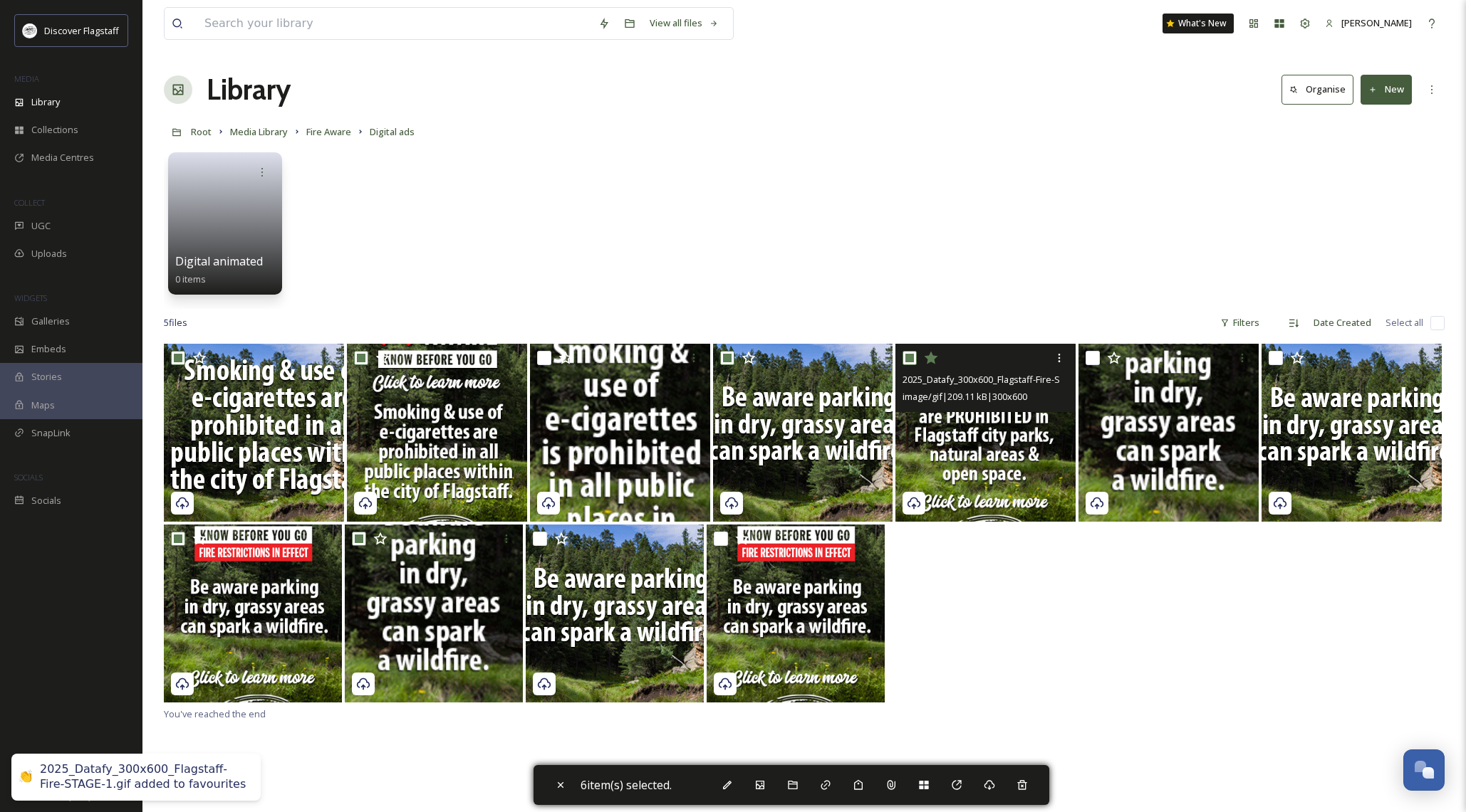
click at [936, 359] on icon at bounding box center [931, 358] width 15 height 15
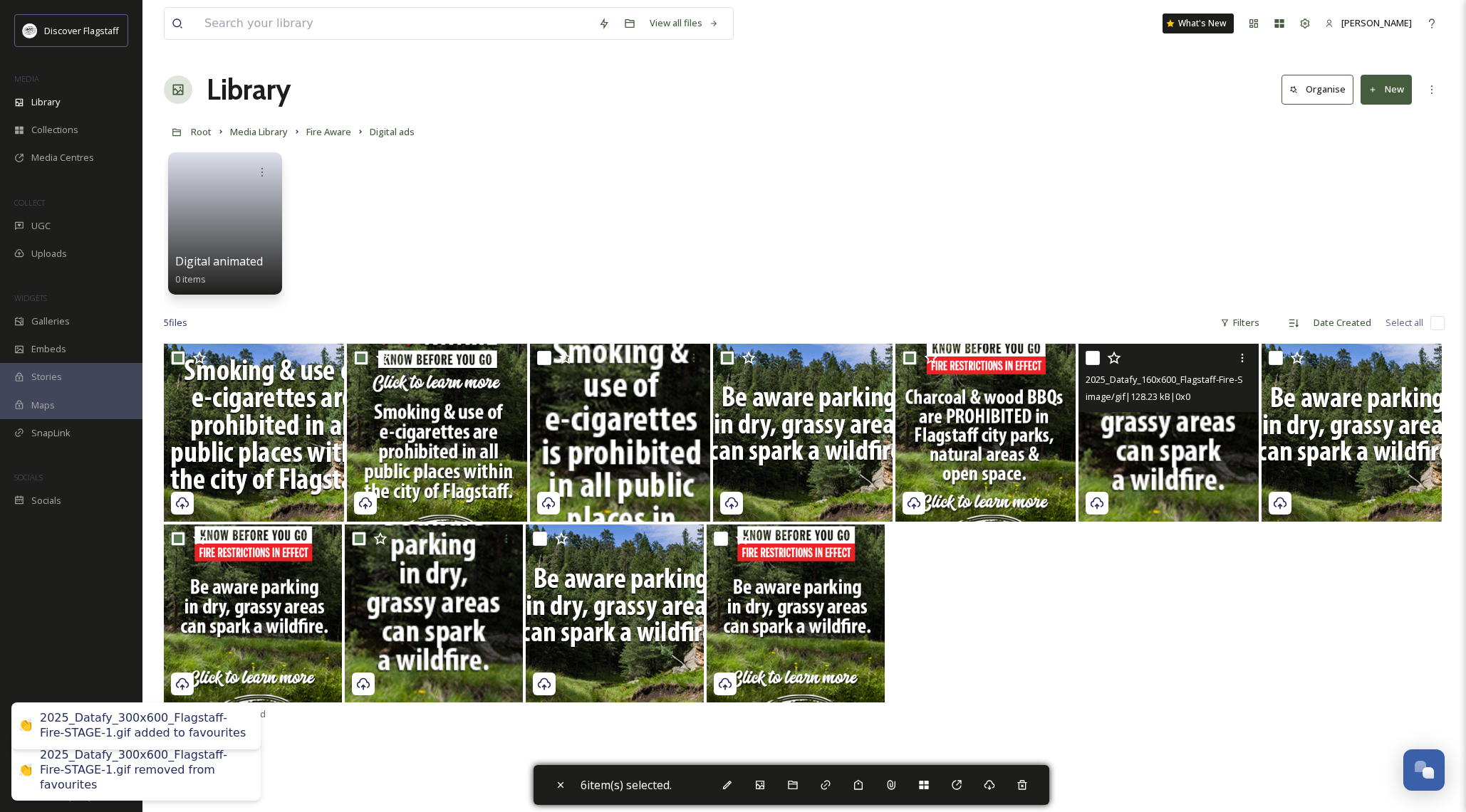
drag, startPoint x: 1095, startPoint y: 356, endPoint x: 1128, endPoint y: 358, distance: 33.1
click at [1095, 356] on input "checkbox" at bounding box center [1093, 358] width 15 height 15
checkbox input "true"
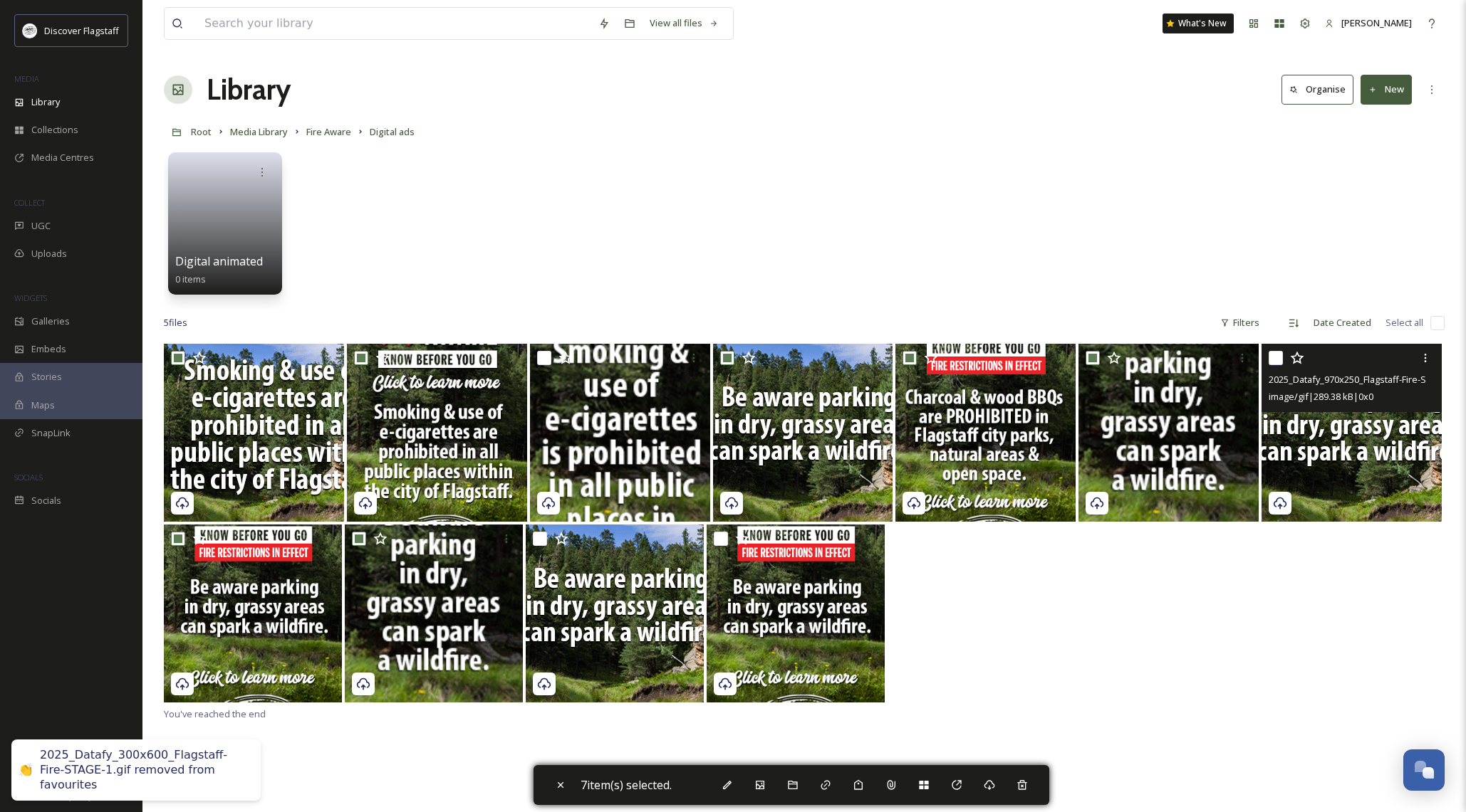
click at [1277, 356] on input "checkbox" at bounding box center [1276, 358] width 15 height 15
checkbox input "true"
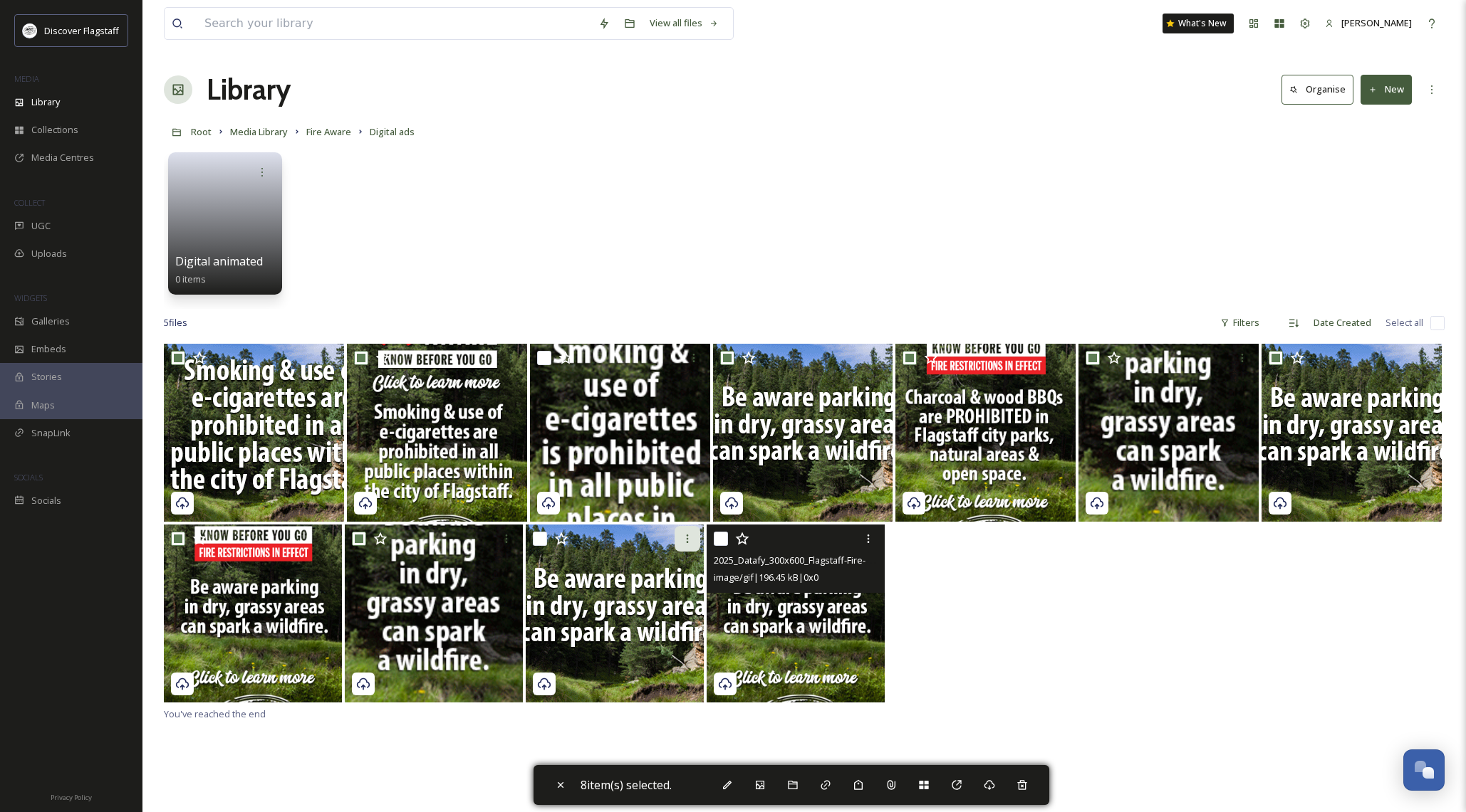
drag, startPoint x: 719, startPoint y: 539, endPoint x: 686, endPoint y: 540, distance: 33.0
click at [719, 539] on input "checkbox" at bounding box center [721, 538] width 15 height 15
checkbox input "true"
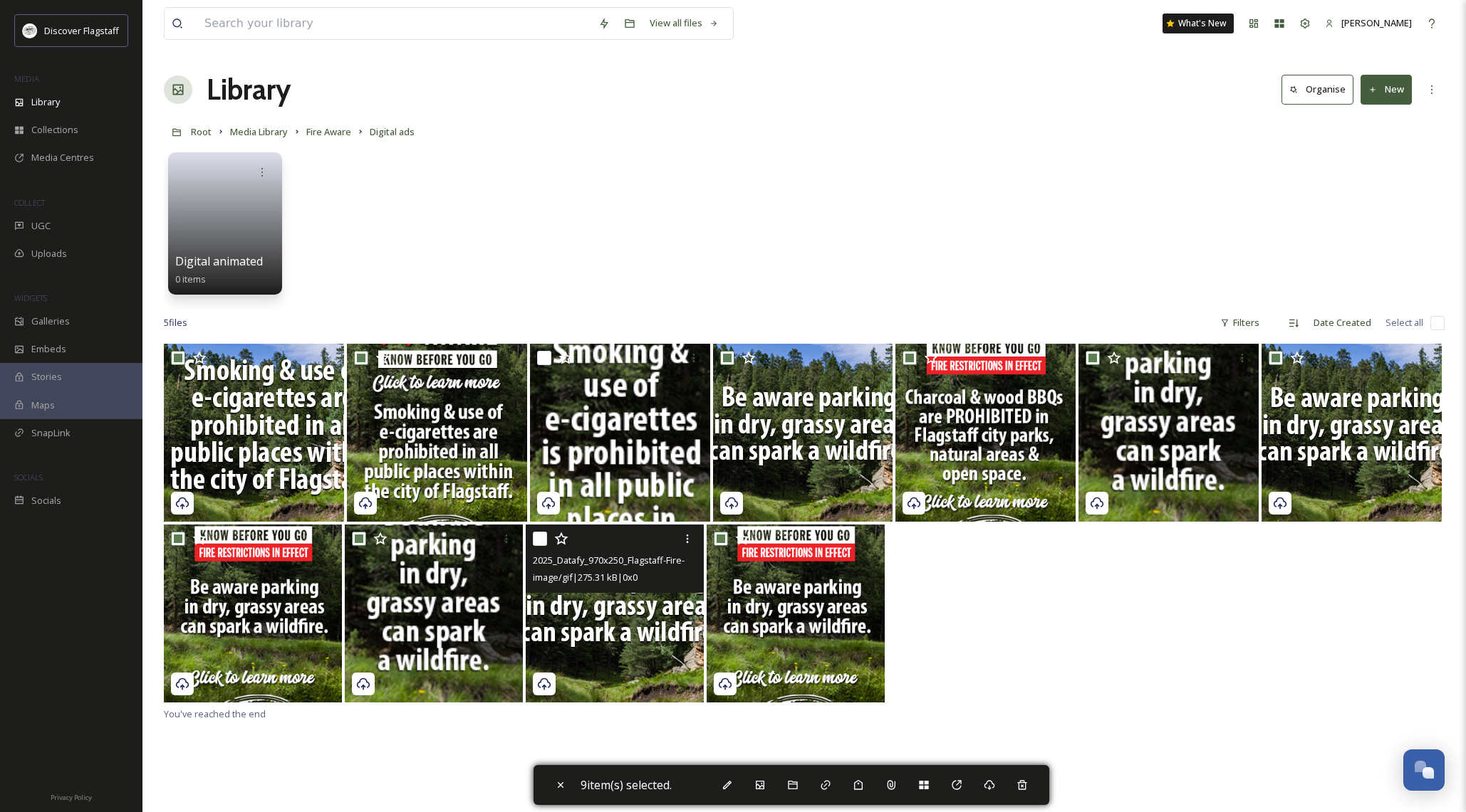
click at [532, 538] on div "2025_Datafy_970x250_Flagstaff-Fire-STAGE-3.gif image/gif | 275.31 kB | 0 x 0" at bounding box center [615, 559] width 178 height 68
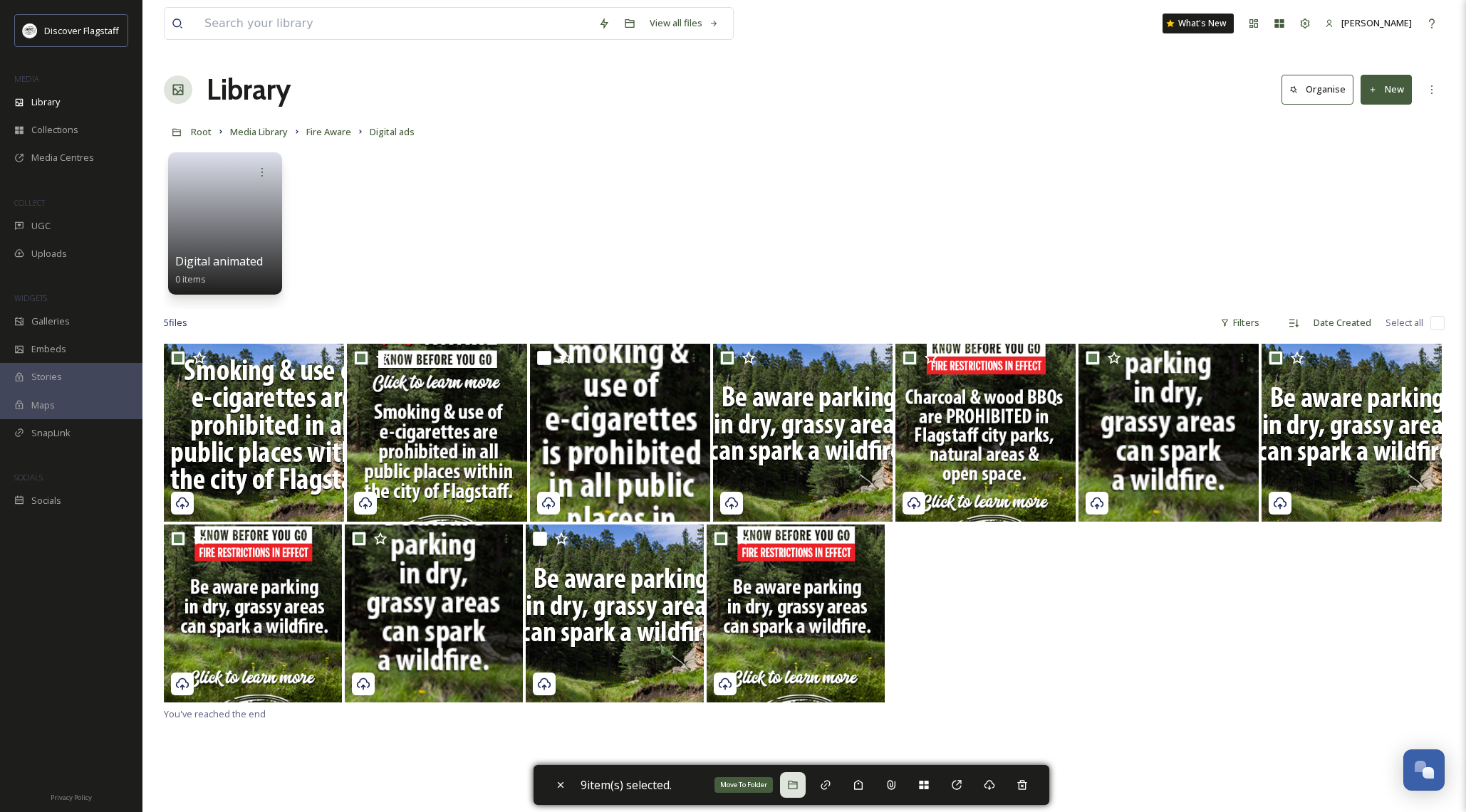
click at [794, 786] on icon at bounding box center [793, 786] width 12 height 12
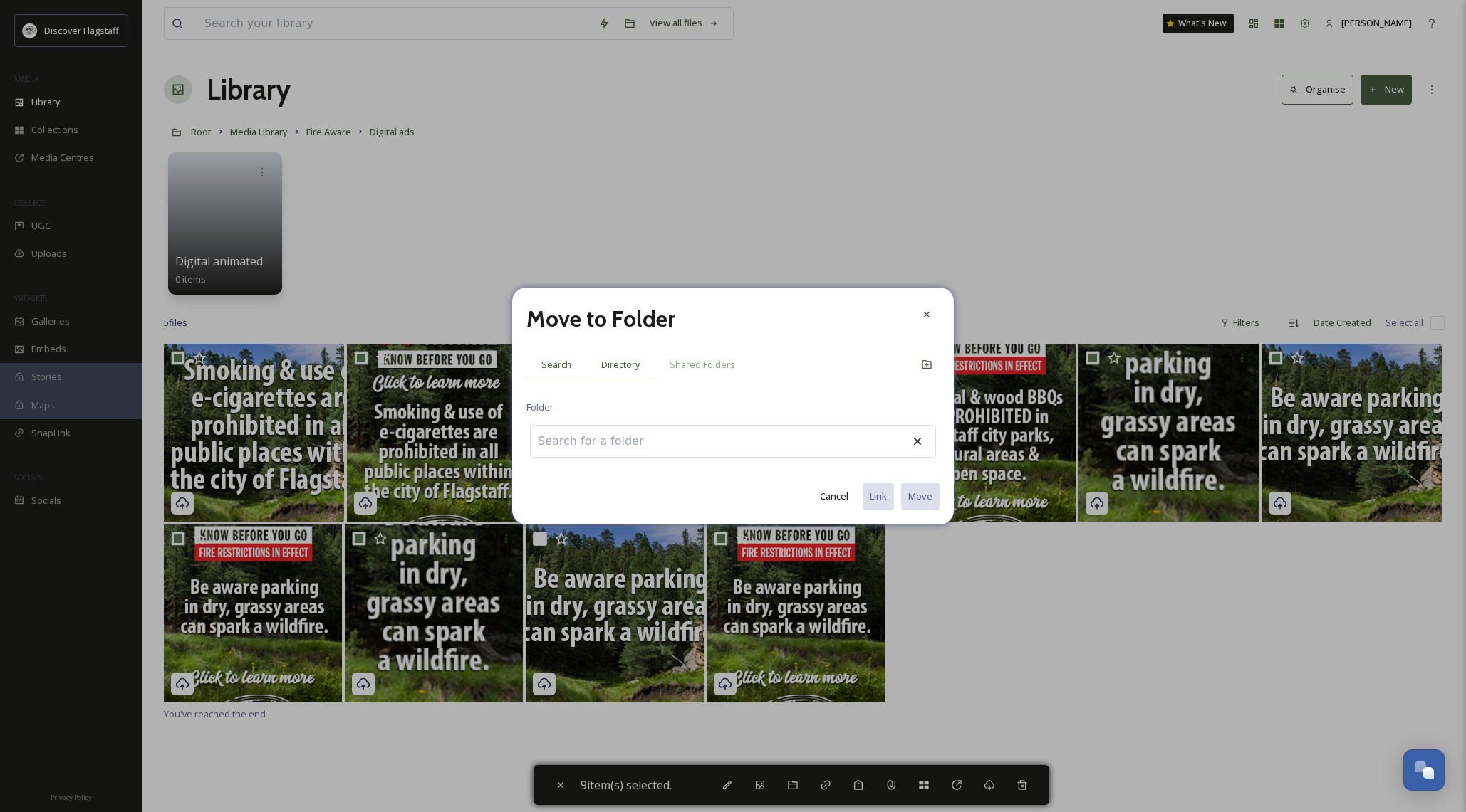
click at [627, 368] on span "Directory" at bounding box center [620, 365] width 38 height 14
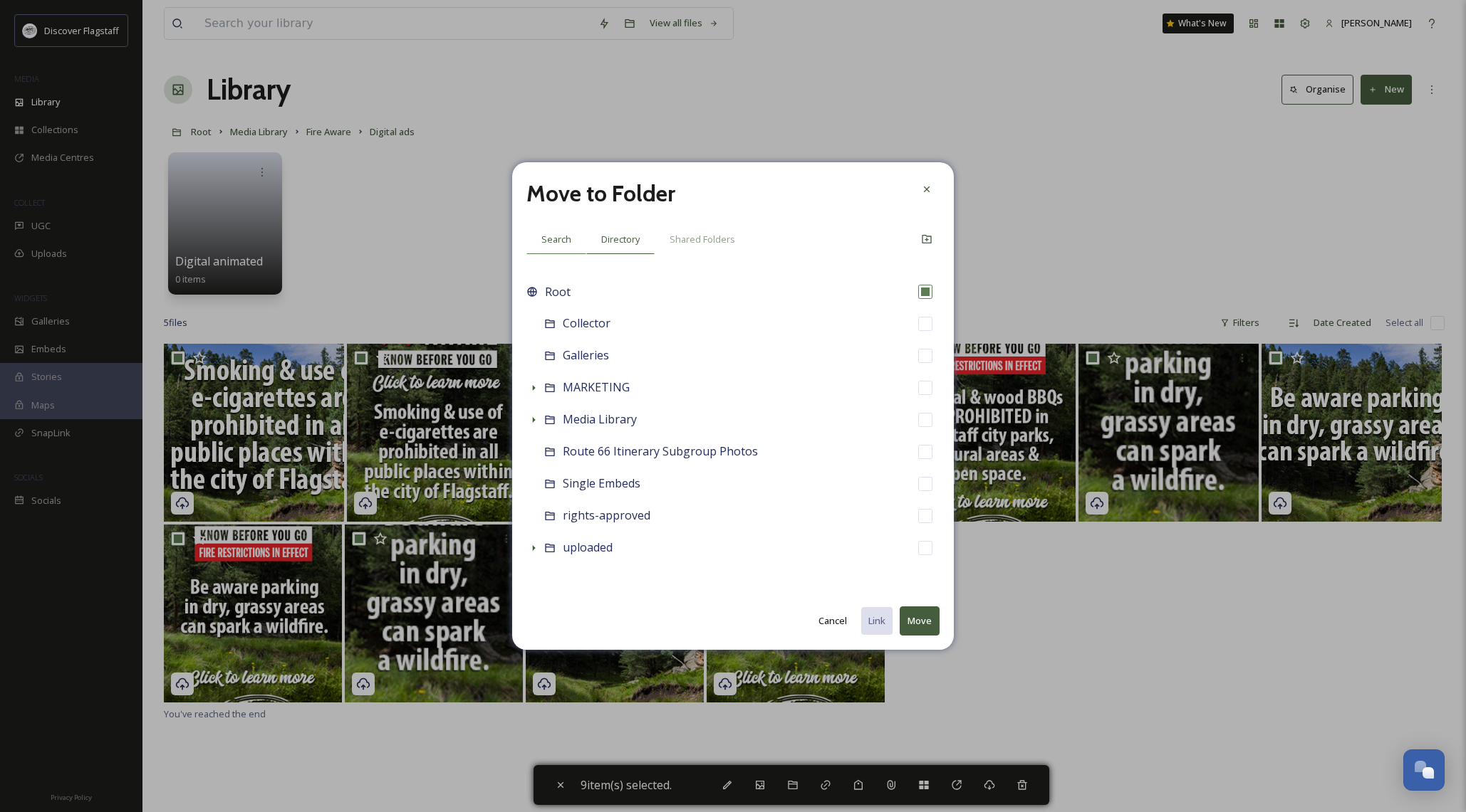
click at [561, 240] on span "Search" at bounding box center [556, 240] width 30 height 14
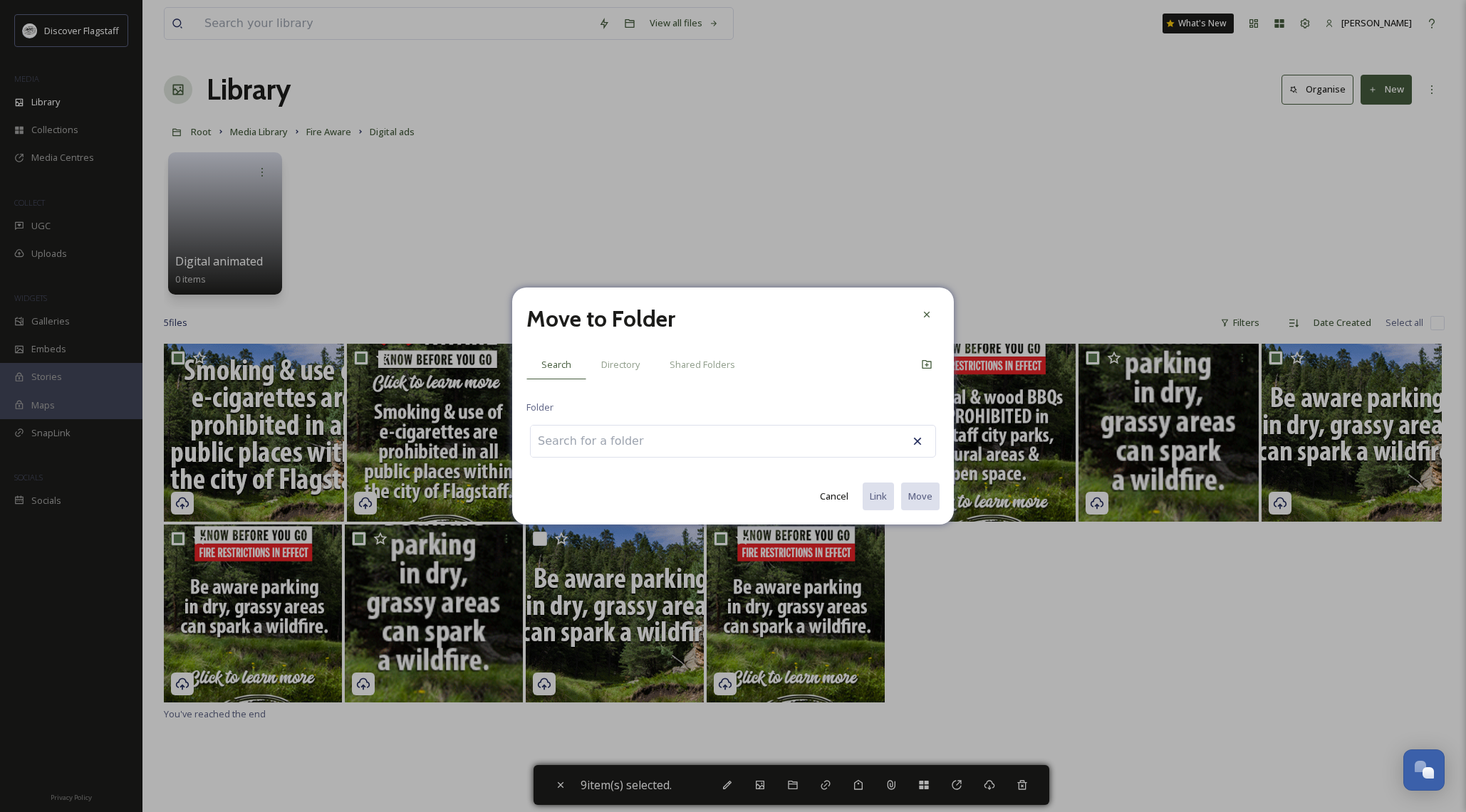
click at [548, 439] on input at bounding box center [609, 441] width 157 height 31
drag, startPoint x: 562, startPoint y: 441, endPoint x: 513, endPoint y: 439, distance: 49.0
click at [513, 439] on div "Move to Folder Search Directory Shared Folders Folder difital animated No resul…" at bounding box center [733, 406] width 441 height 238
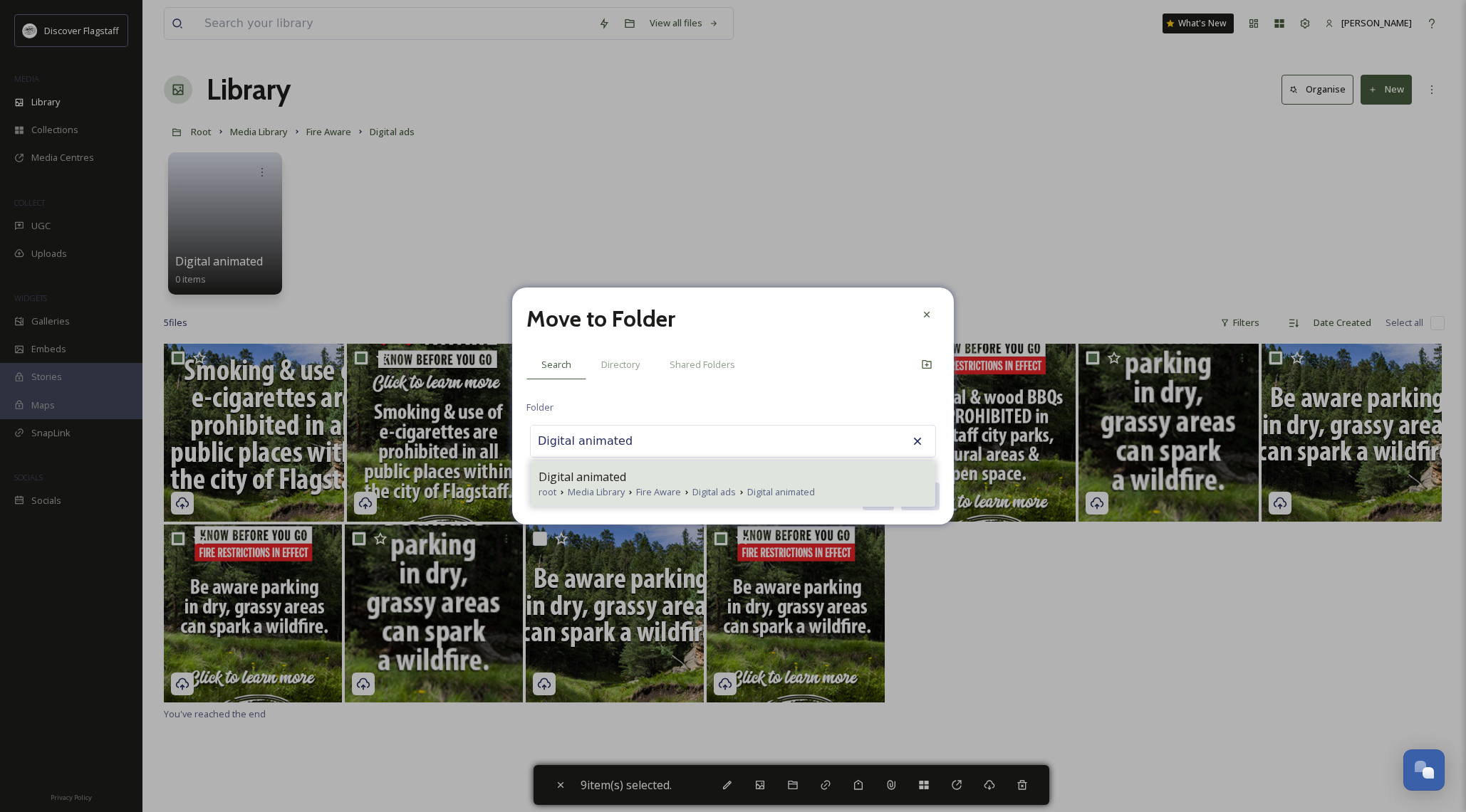
type input "Digital animated"
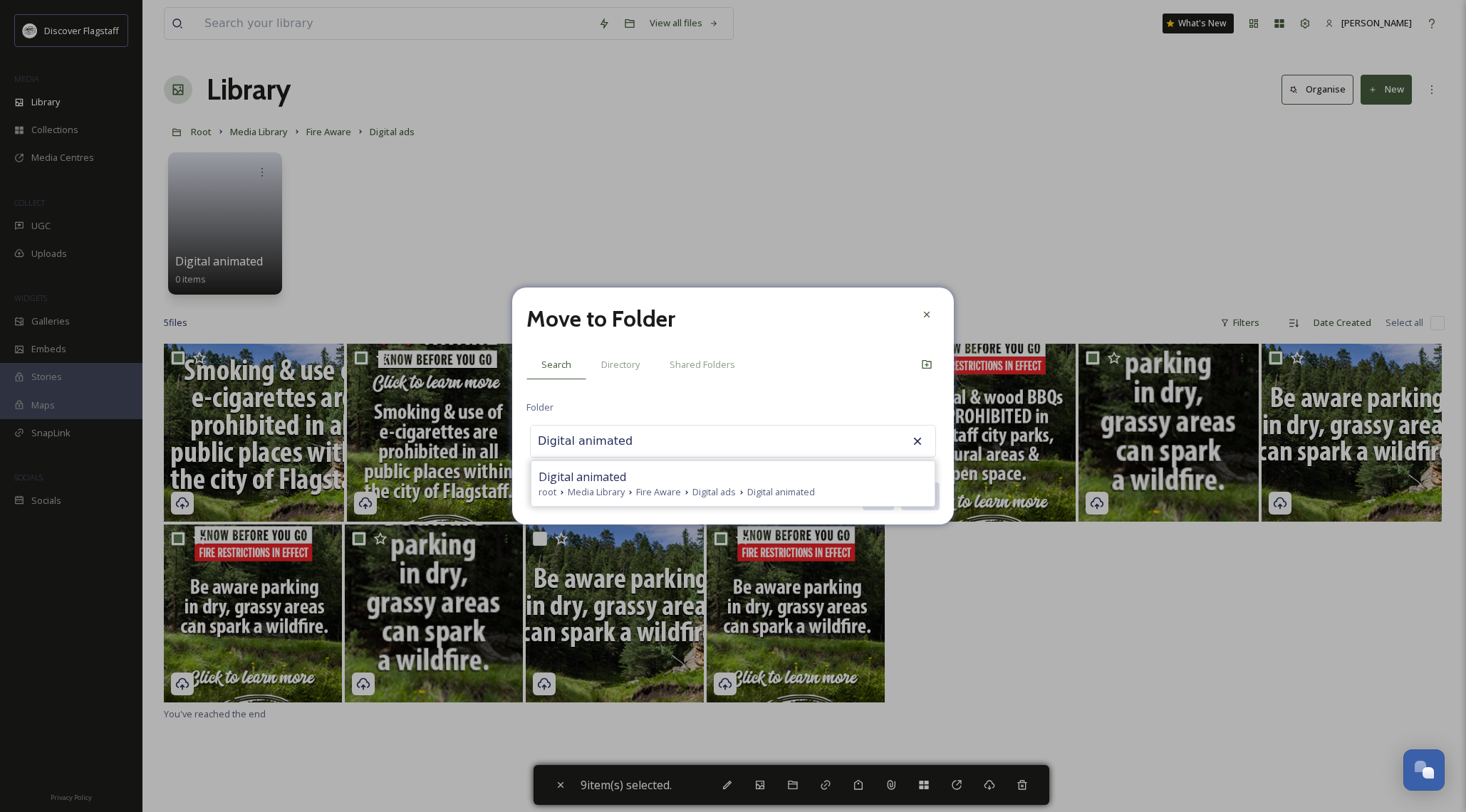
click at [569, 476] on span "Digital animated" at bounding box center [583, 477] width 88 height 18
click at [914, 499] on button "Move" at bounding box center [920, 497] width 40 height 29
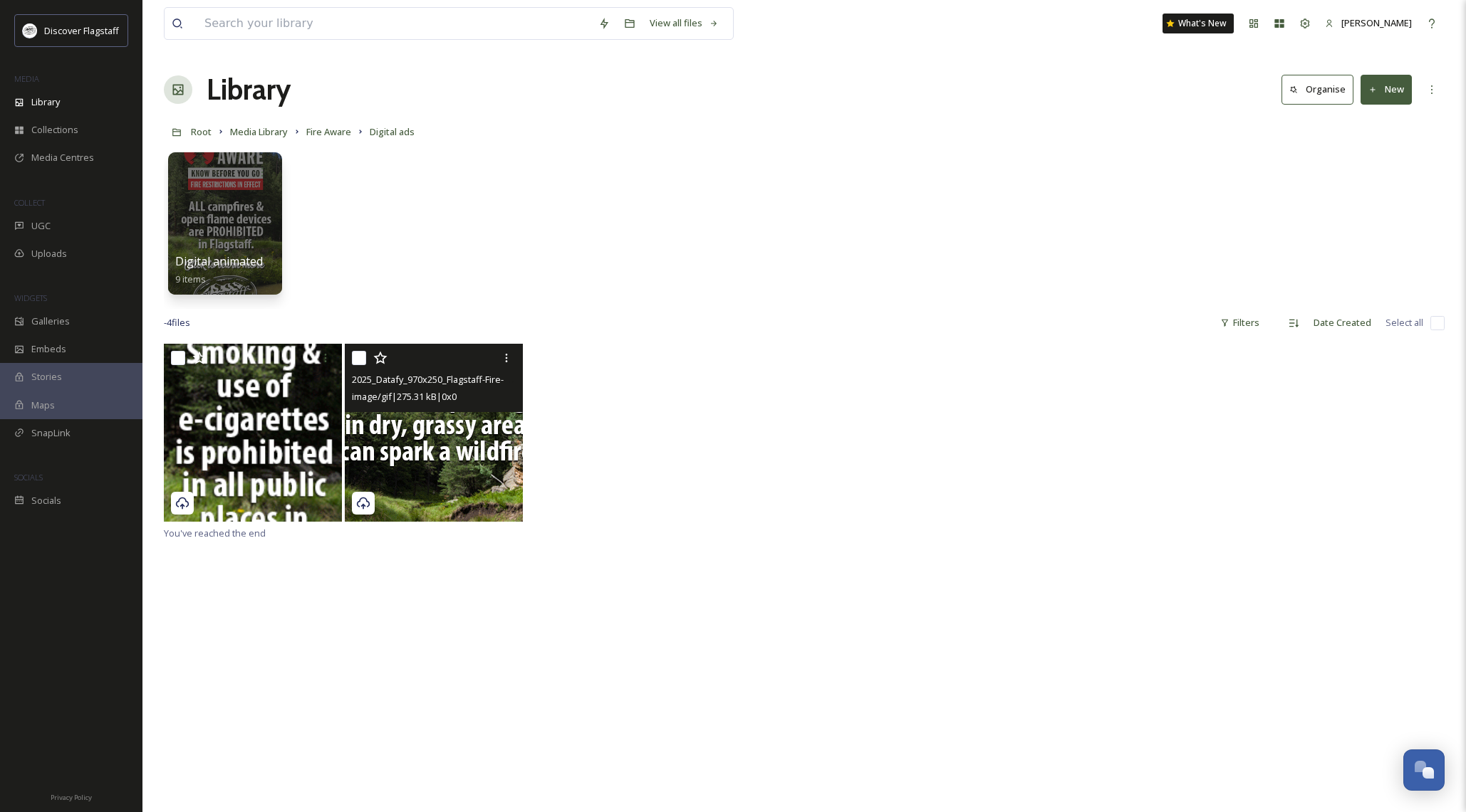
click at [359, 356] on input "checkbox" at bounding box center [358, 358] width 15 height 15
checkbox input "true"
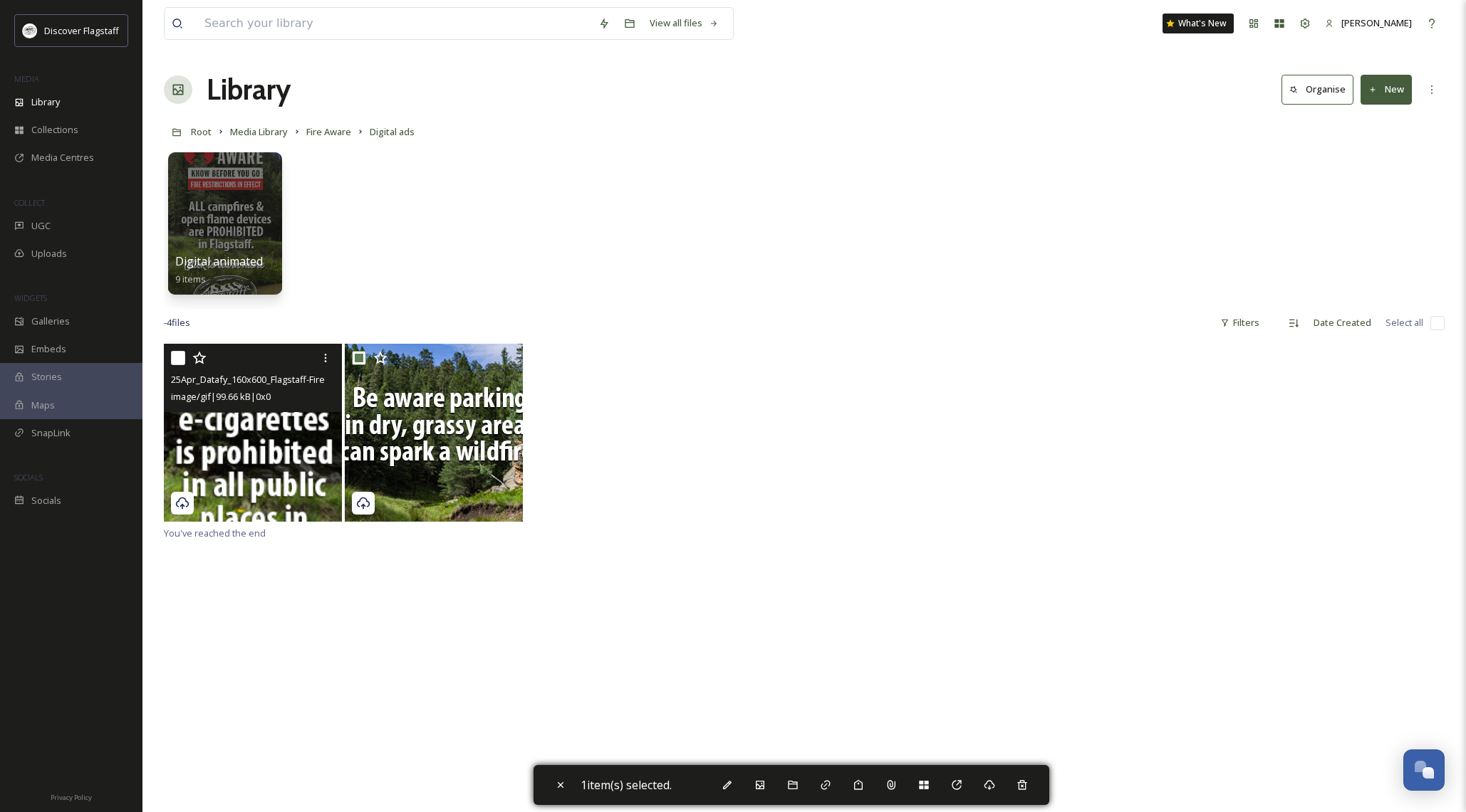
drag, startPoint x: 178, startPoint y: 359, endPoint x: 192, endPoint y: 367, distance: 16.1
click at [177, 359] on input "checkbox" at bounding box center [178, 358] width 15 height 15
checkbox input "true"
click at [797, 789] on icon at bounding box center [793, 785] width 10 height 9
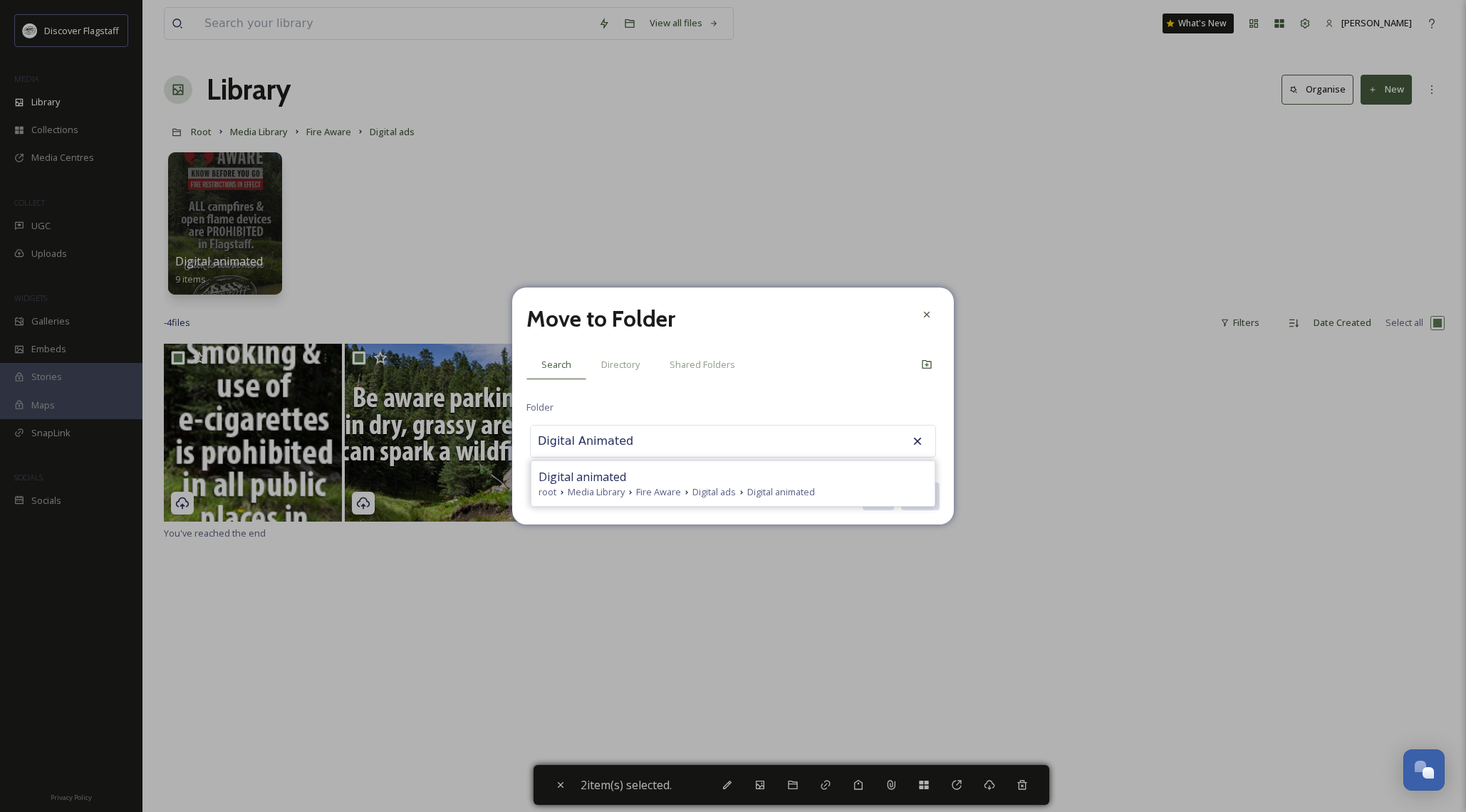
click at [715, 491] on span "Digital ads" at bounding box center [714, 493] width 44 height 14
type input "Digital animated"
click at [930, 497] on button "Move" at bounding box center [920, 497] width 40 height 29
checkbox input "false"
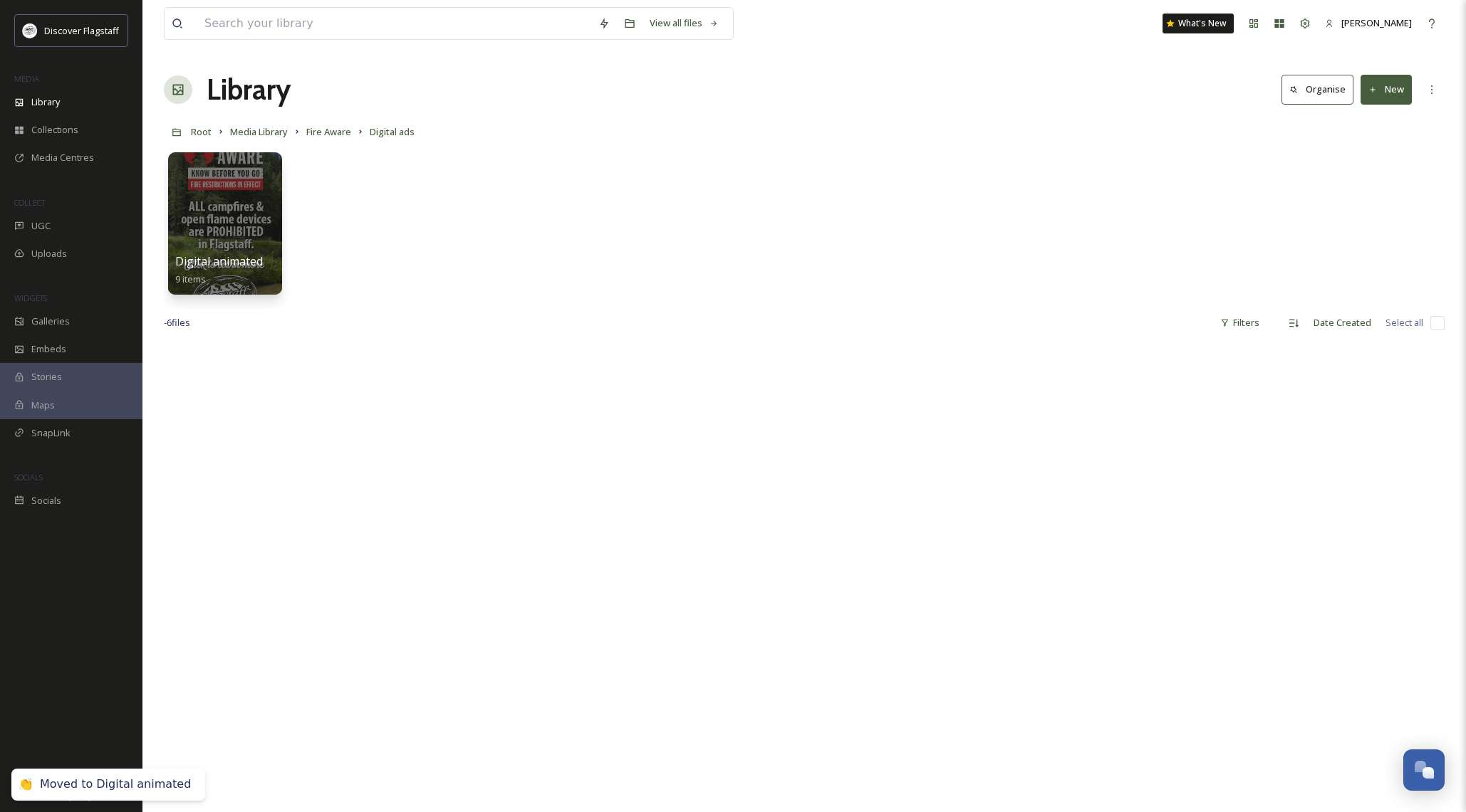
click at [1403, 96] on button "New" at bounding box center [1386, 90] width 52 height 29
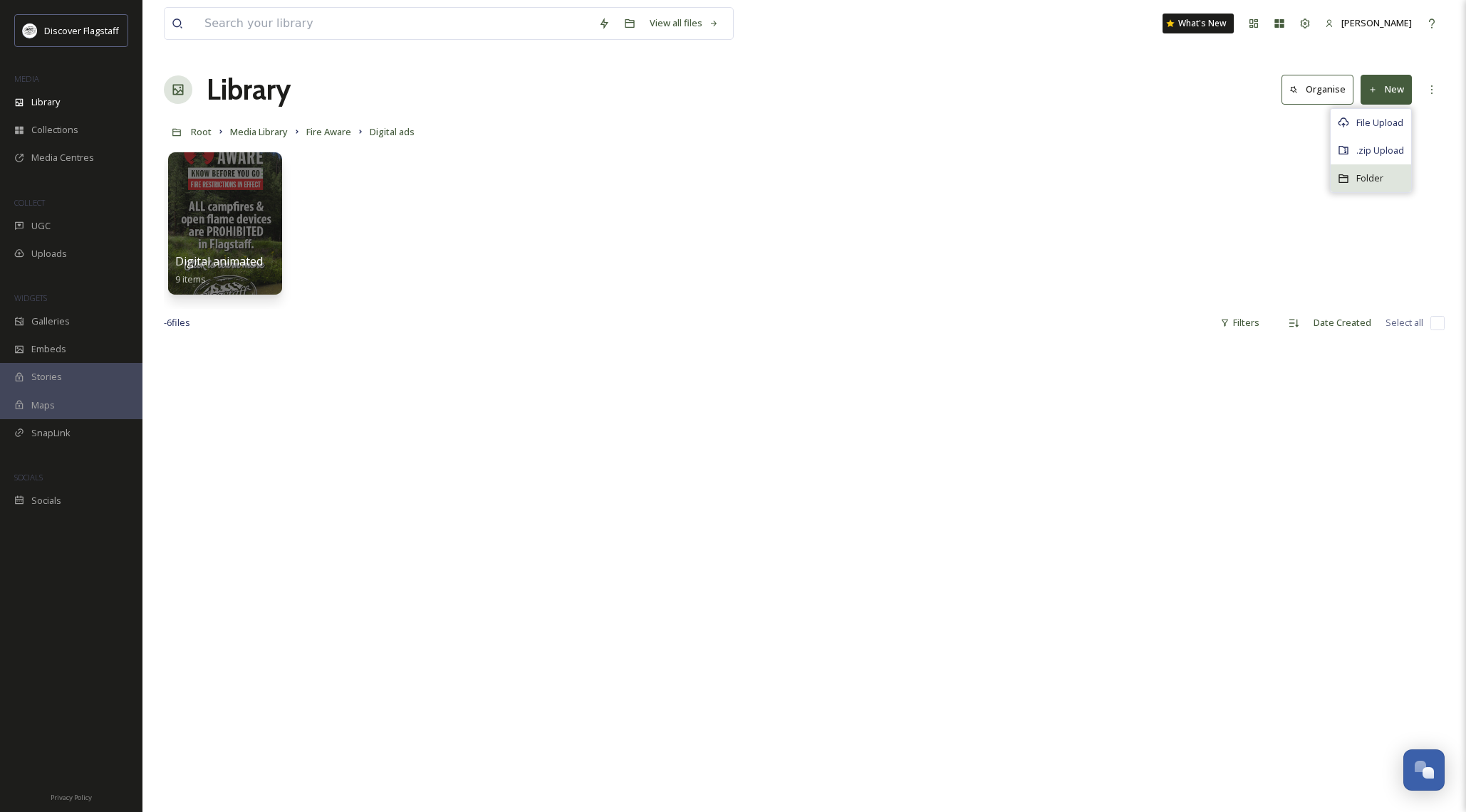
click at [1375, 184] on span "Folder" at bounding box center [1370, 178] width 27 height 14
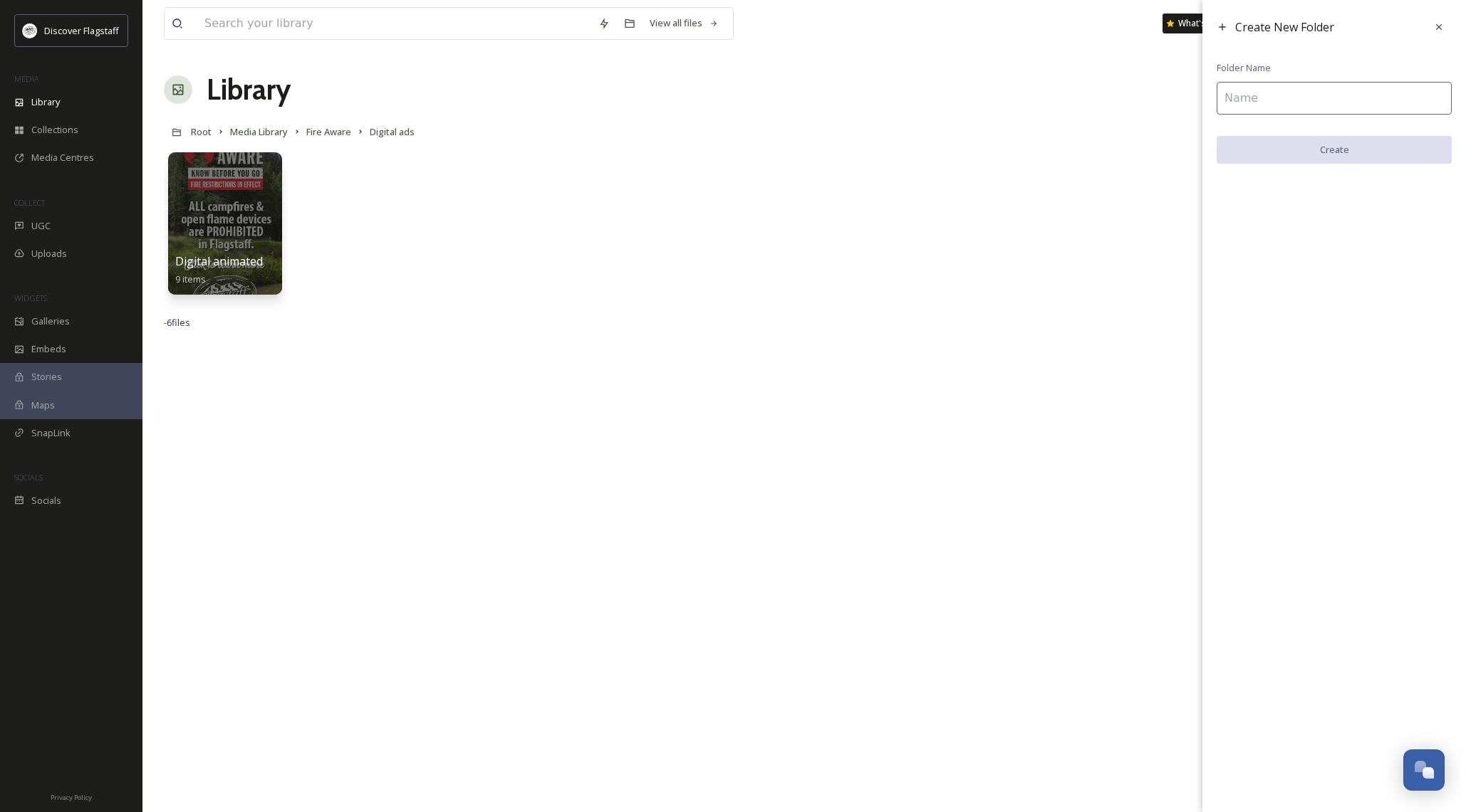
click at [1251, 100] on input at bounding box center [1334, 98] width 235 height 33
type input "Digital static"
click at [1319, 150] on button "Create" at bounding box center [1334, 151] width 235 height 29
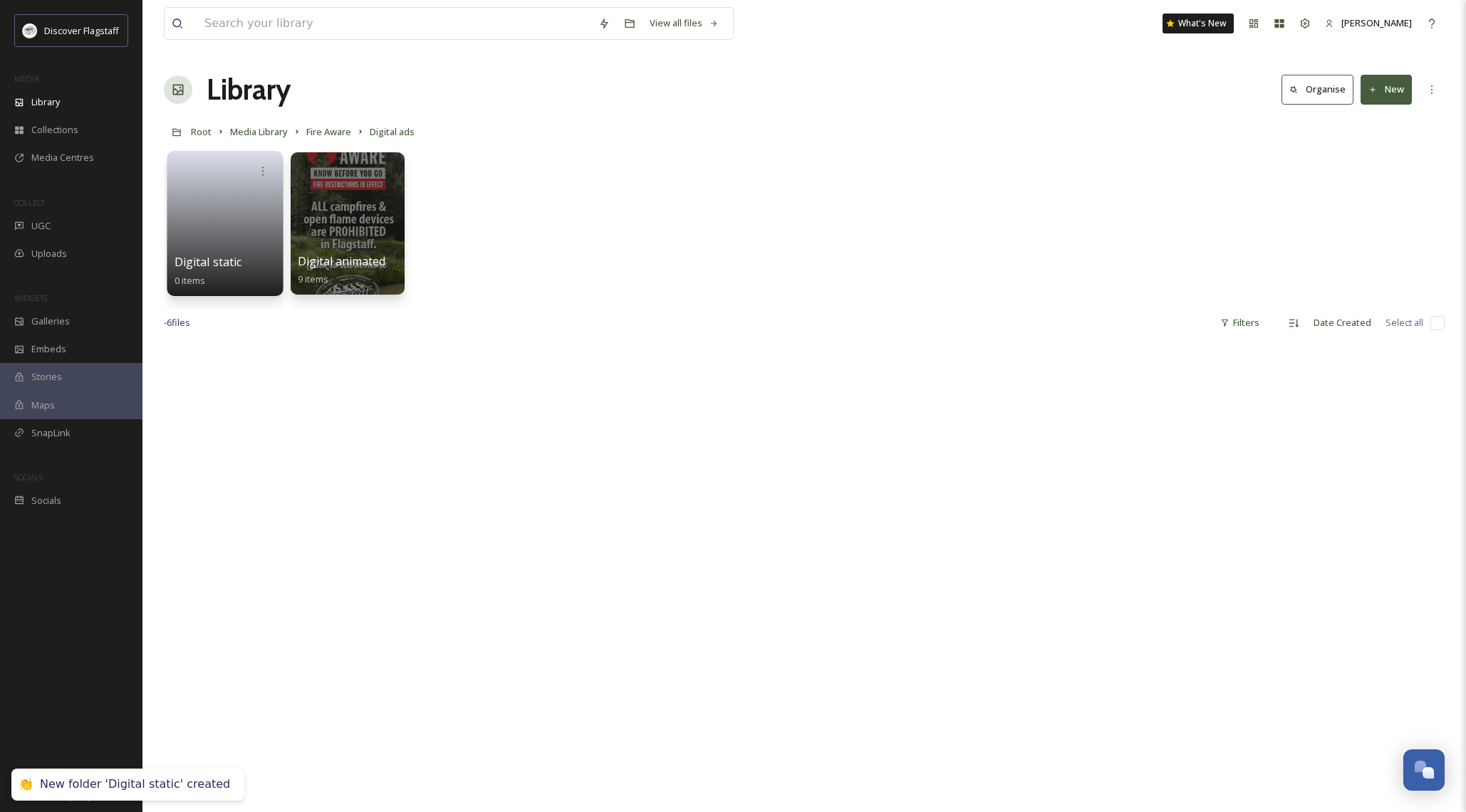
click at [230, 200] on link at bounding box center [225, 218] width 102 height 69
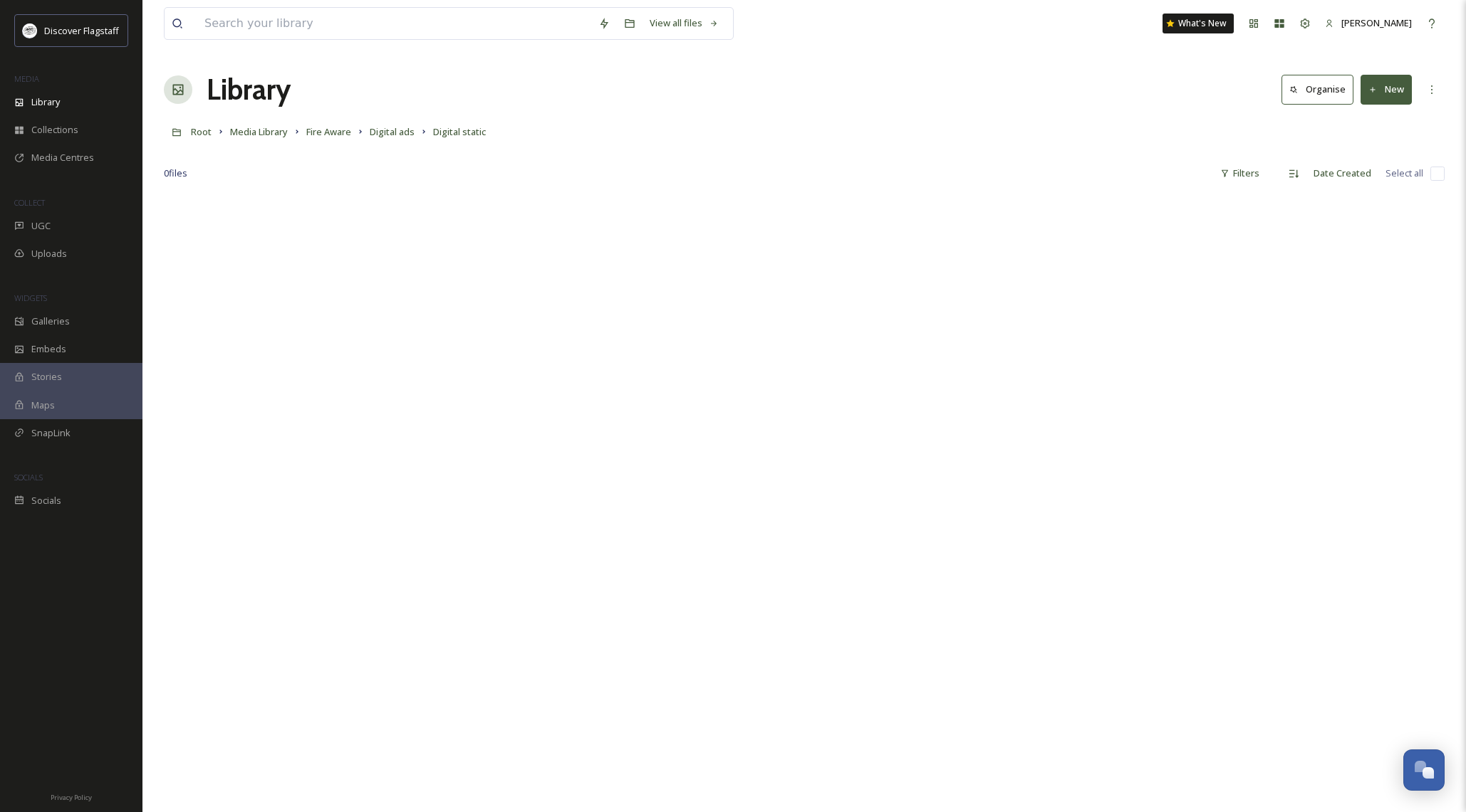
click at [1399, 94] on button "New" at bounding box center [1386, 90] width 52 height 29
click at [1390, 116] on span "File Upload" at bounding box center [1379, 123] width 47 height 14
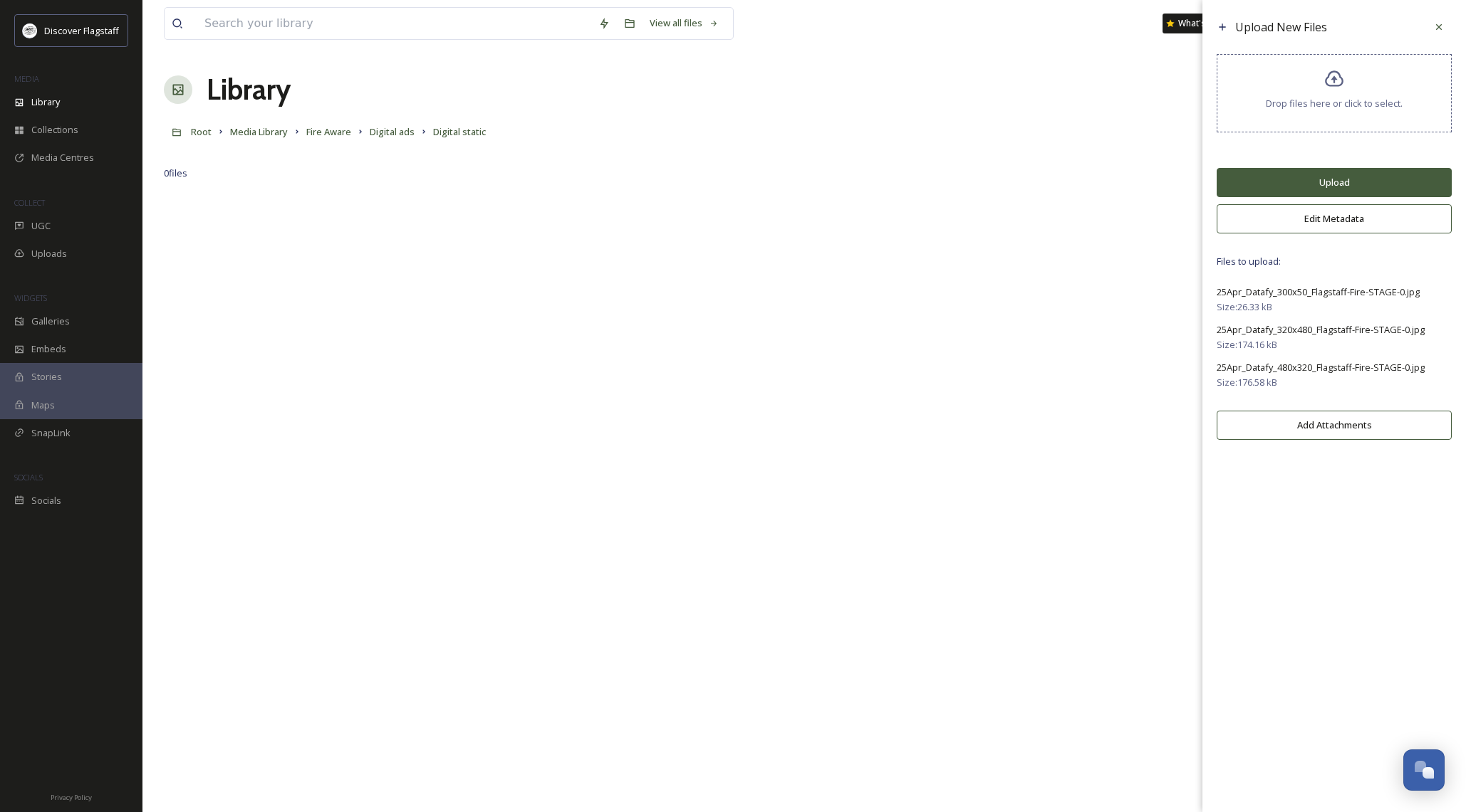
click at [1321, 193] on button "Upload" at bounding box center [1334, 183] width 235 height 29
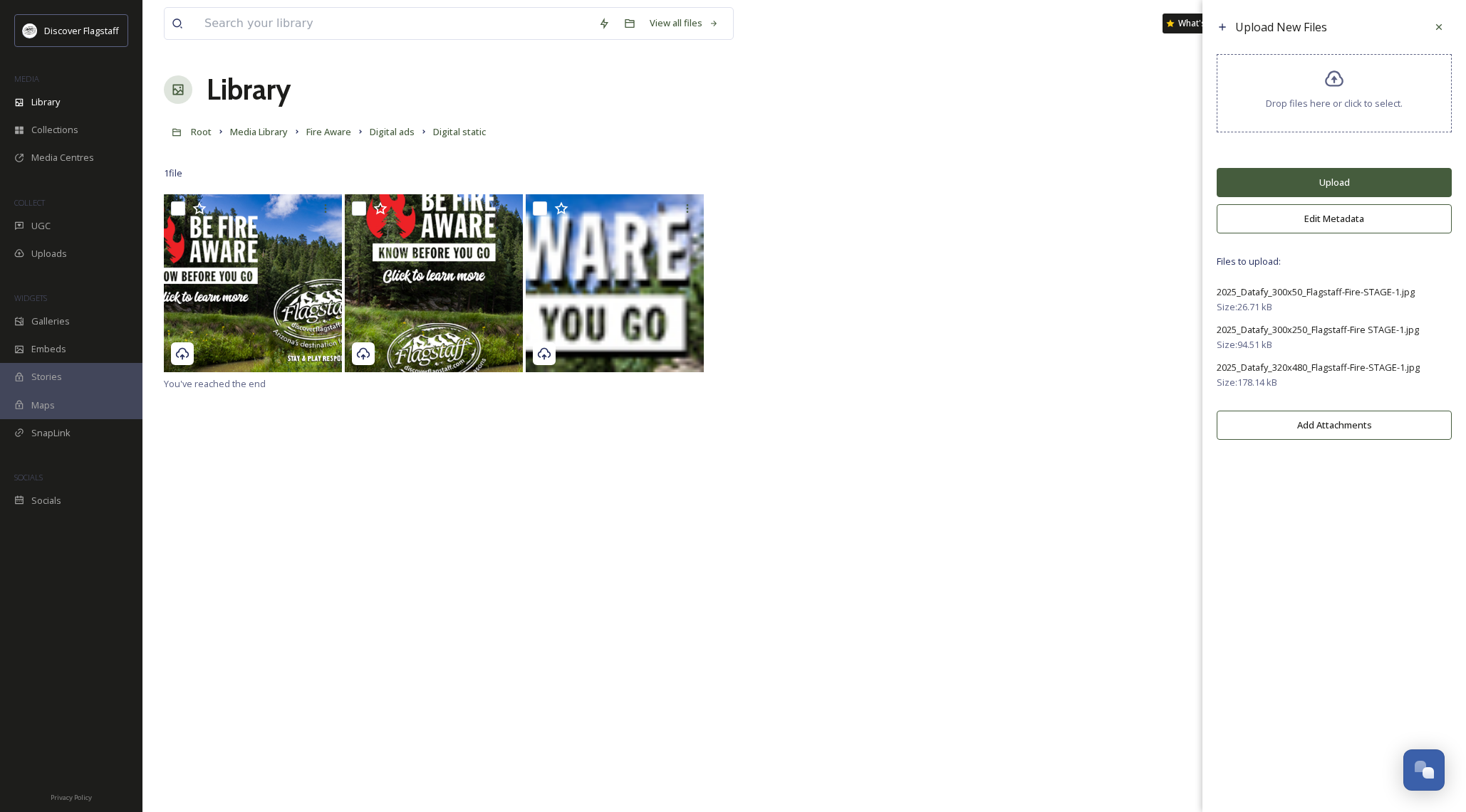
click at [1334, 194] on button "Upload" at bounding box center [1334, 183] width 235 height 29
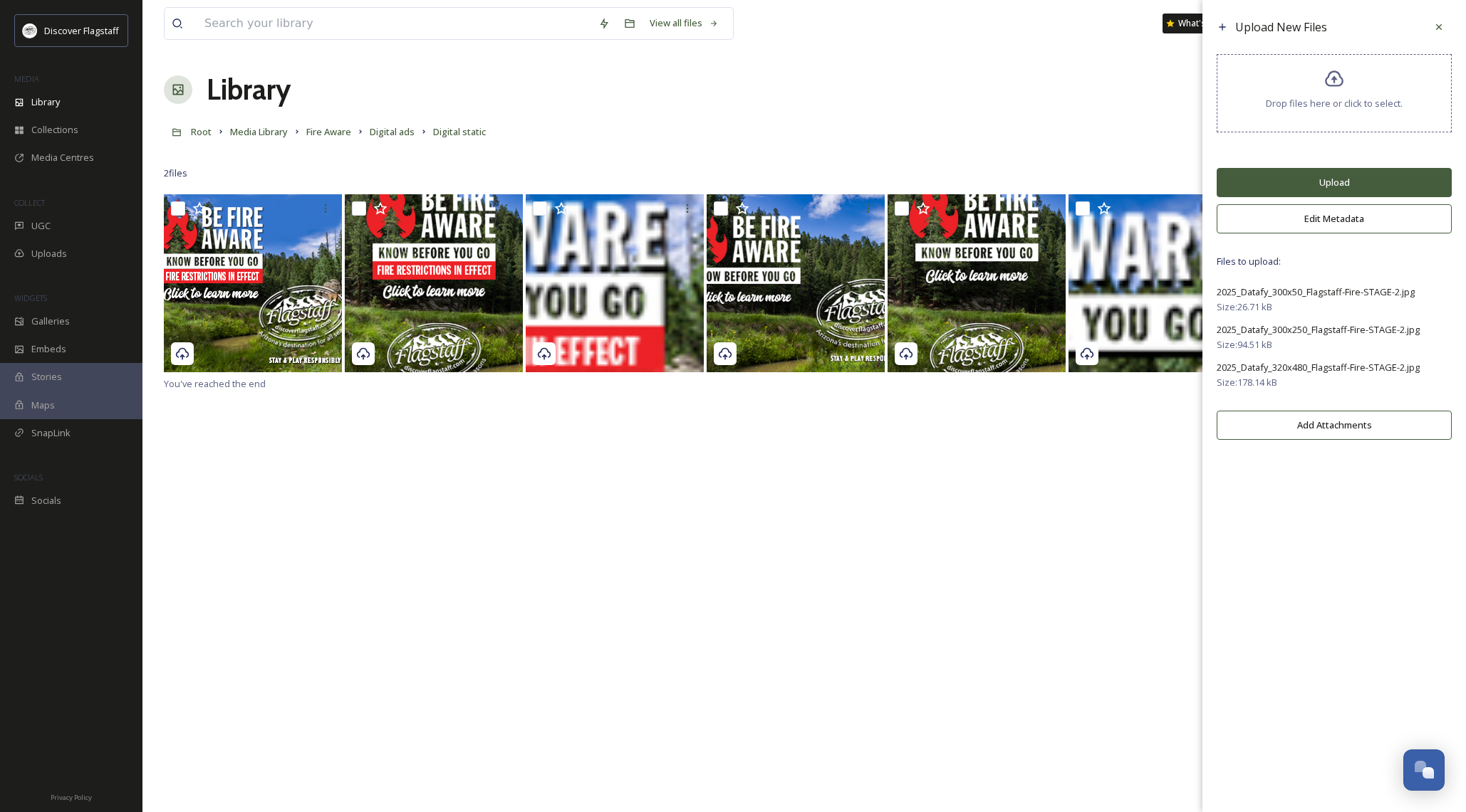
click at [1313, 185] on button "Upload" at bounding box center [1334, 183] width 235 height 29
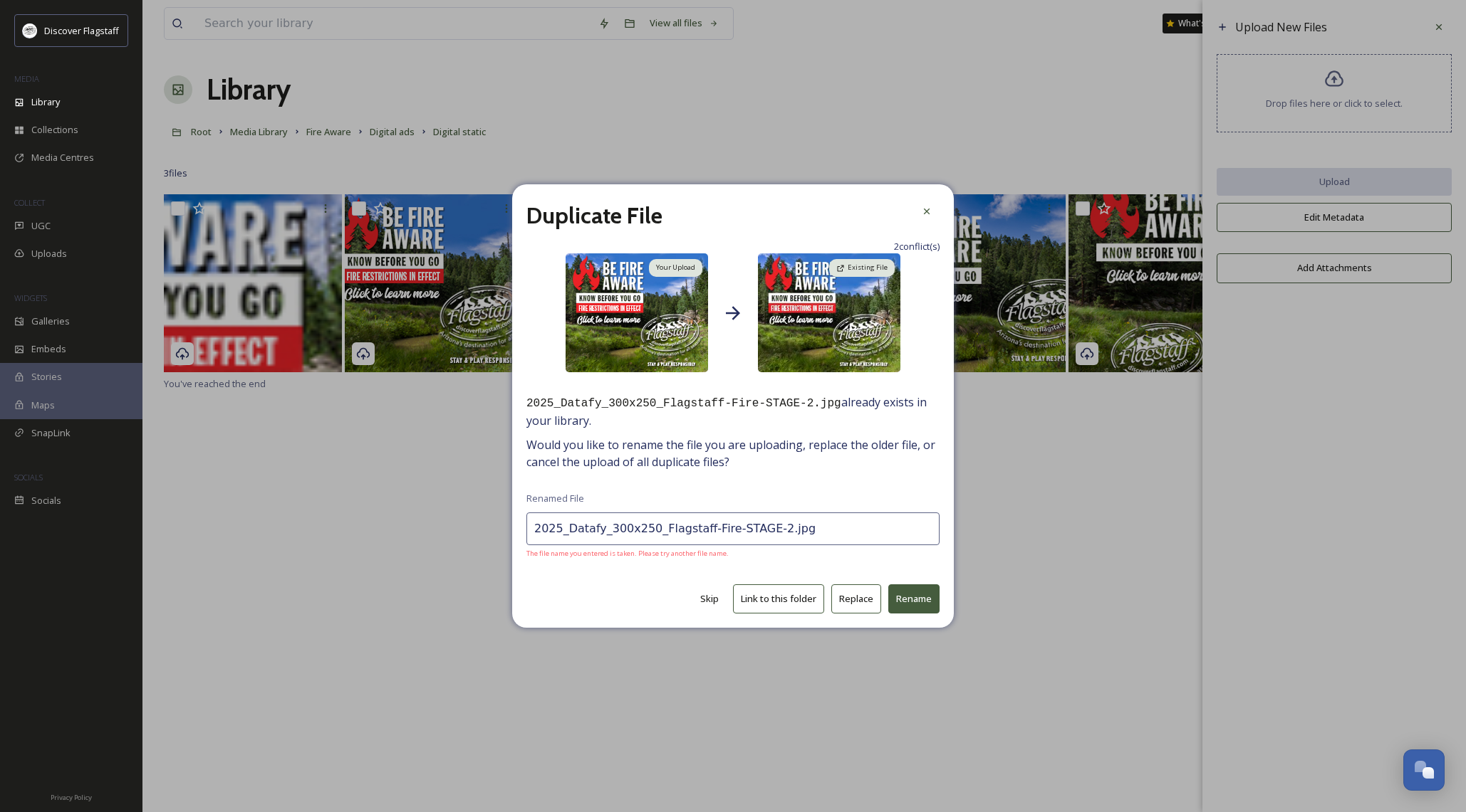
click at [863, 594] on button "Replace" at bounding box center [855, 599] width 50 height 29
type input "2025_Datafy_320x480_Flagstaff-Fire-STAGE-2.jpg"
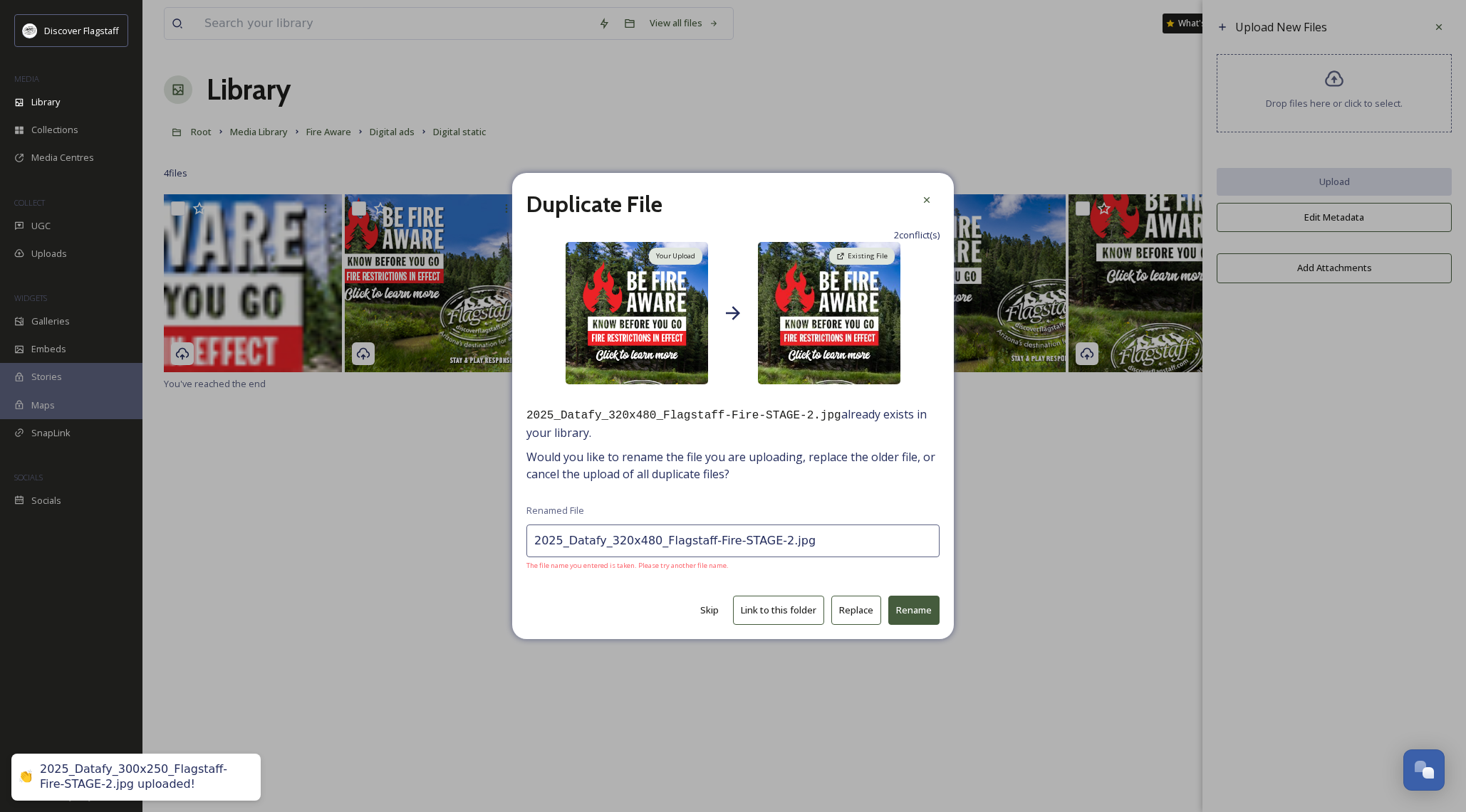
click at [863, 605] on button "Replace" at bounding box center [855, 610] width 50 height 29
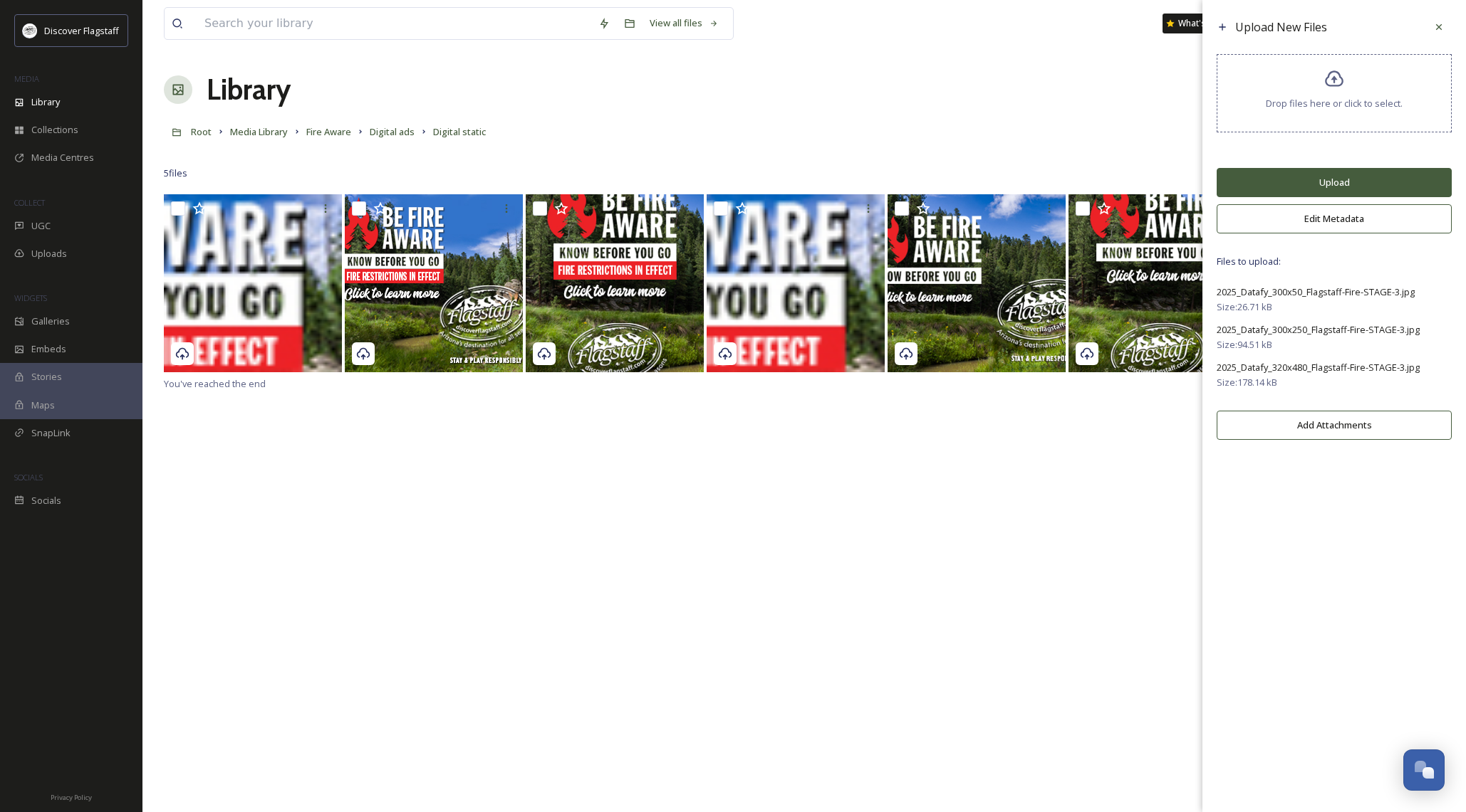
click at [1317, 186] on button "Upload" at bounding box center [1334, 183] width 235 height 29
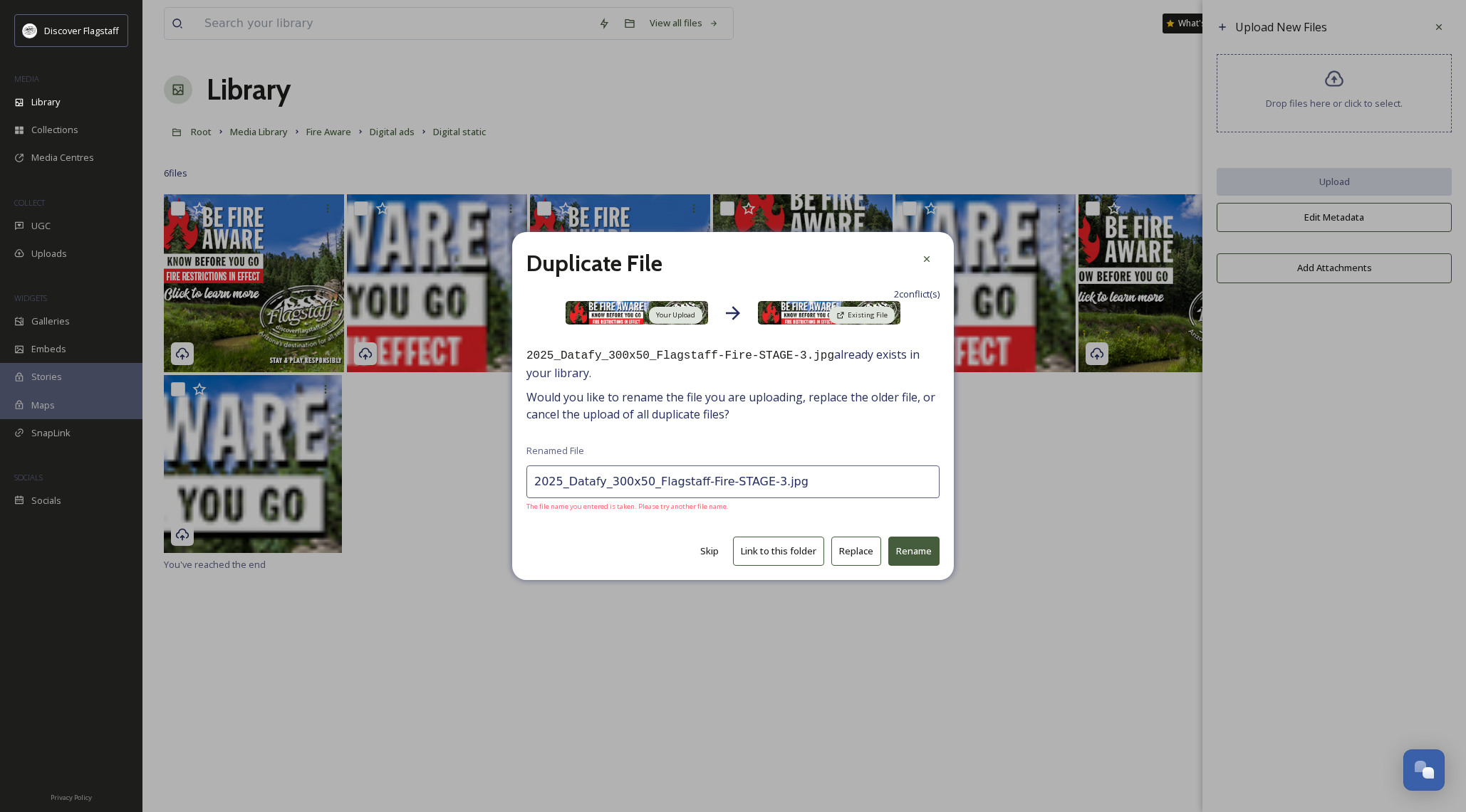
click at [864, 553] on button "Replace" at bounding box center [855, 551] width 50 height 29
type input "2025_Datafy_320x480_Flagstaff-Fire-STAGE-3.jpg"
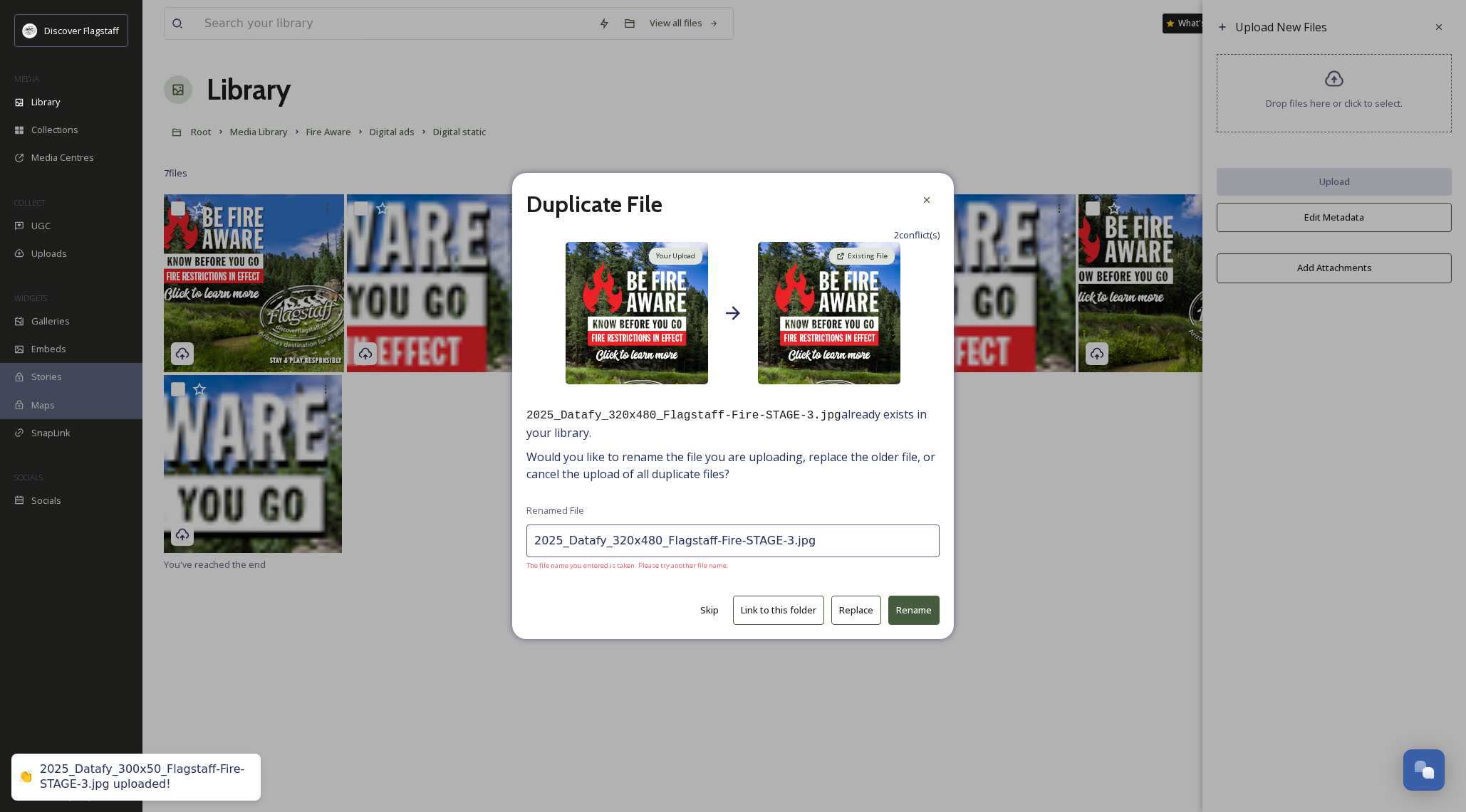
click at [856, 618] on button "Replace" at bounding box center [855, 610] width 50 height 29
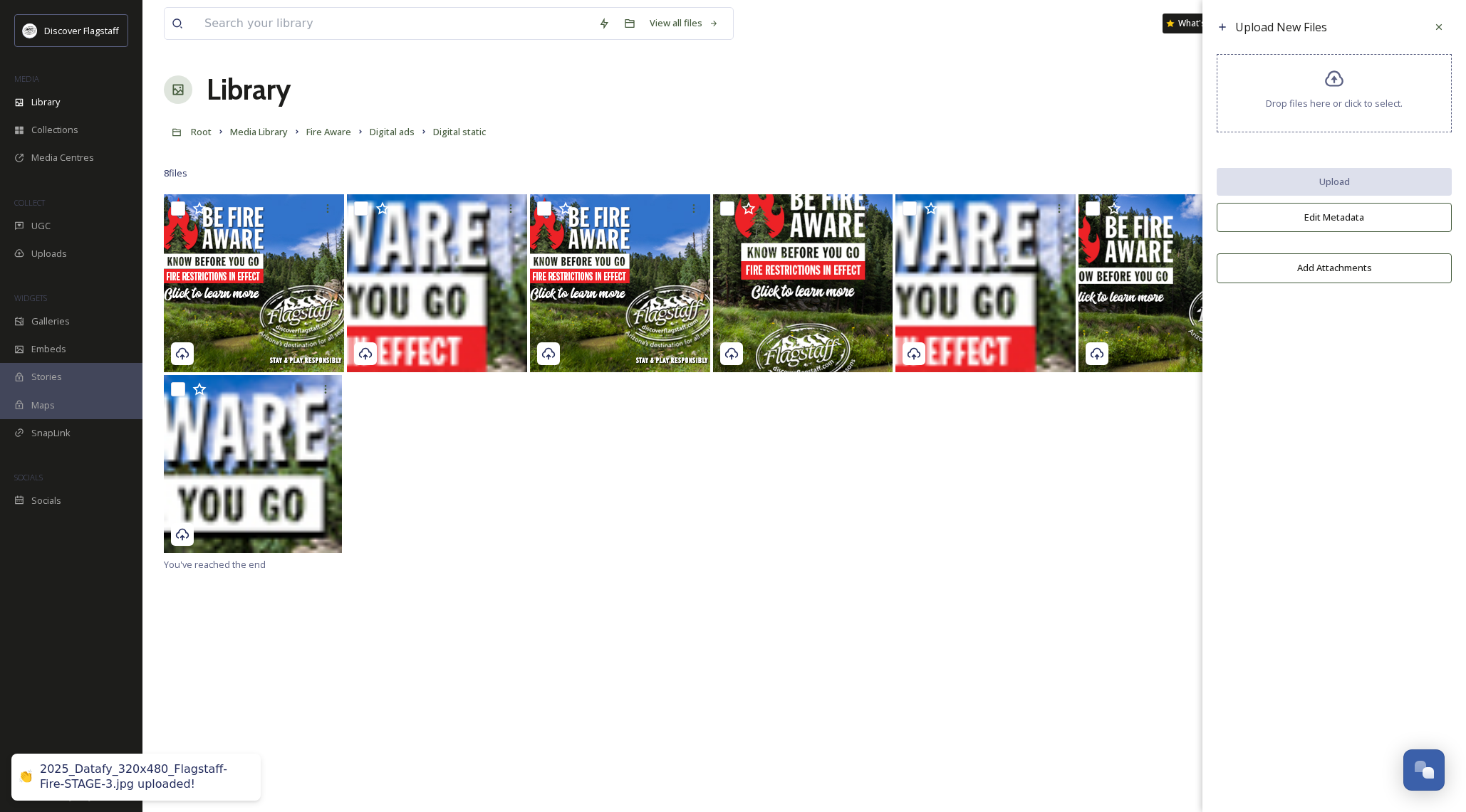
click at [863, 539] on div at bounding box center [804, 465] width 1281 height 181
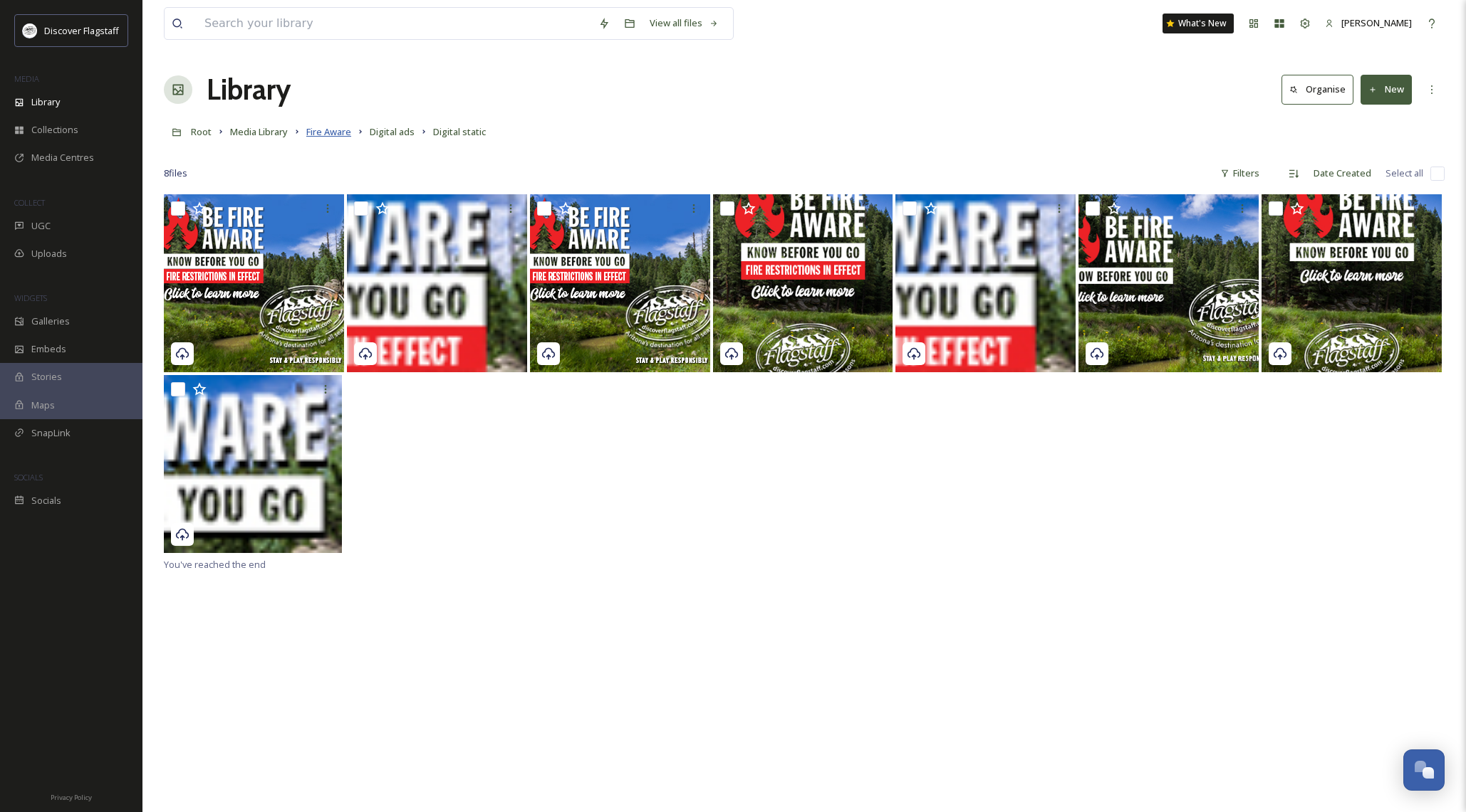
click at [342, 133] on span "Fire Aware" at bounding box center [328, 131] width 45 height 13
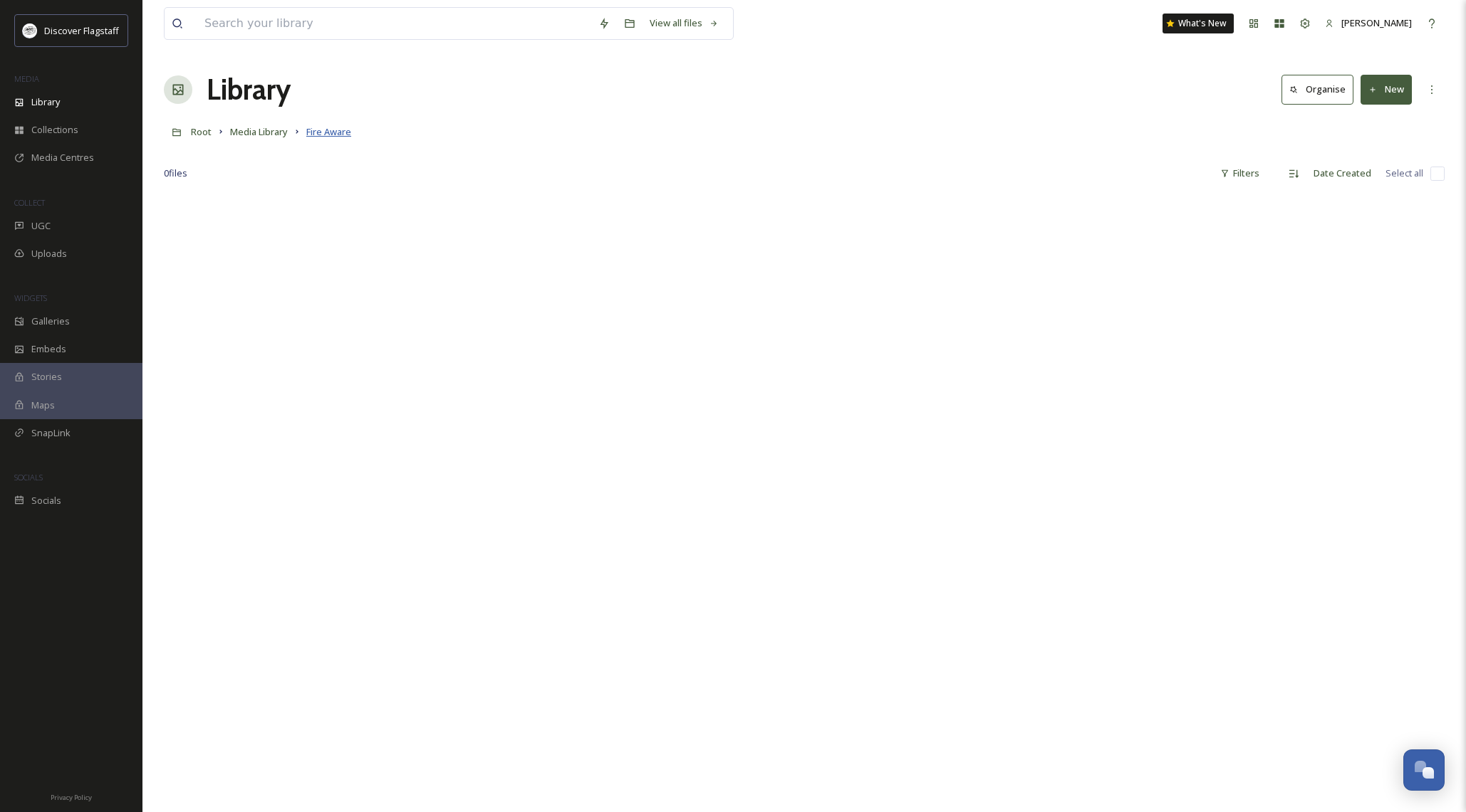
click at [336, 134] on span "Fire Aware" at bounding box center [328, 131] width 45 height 13
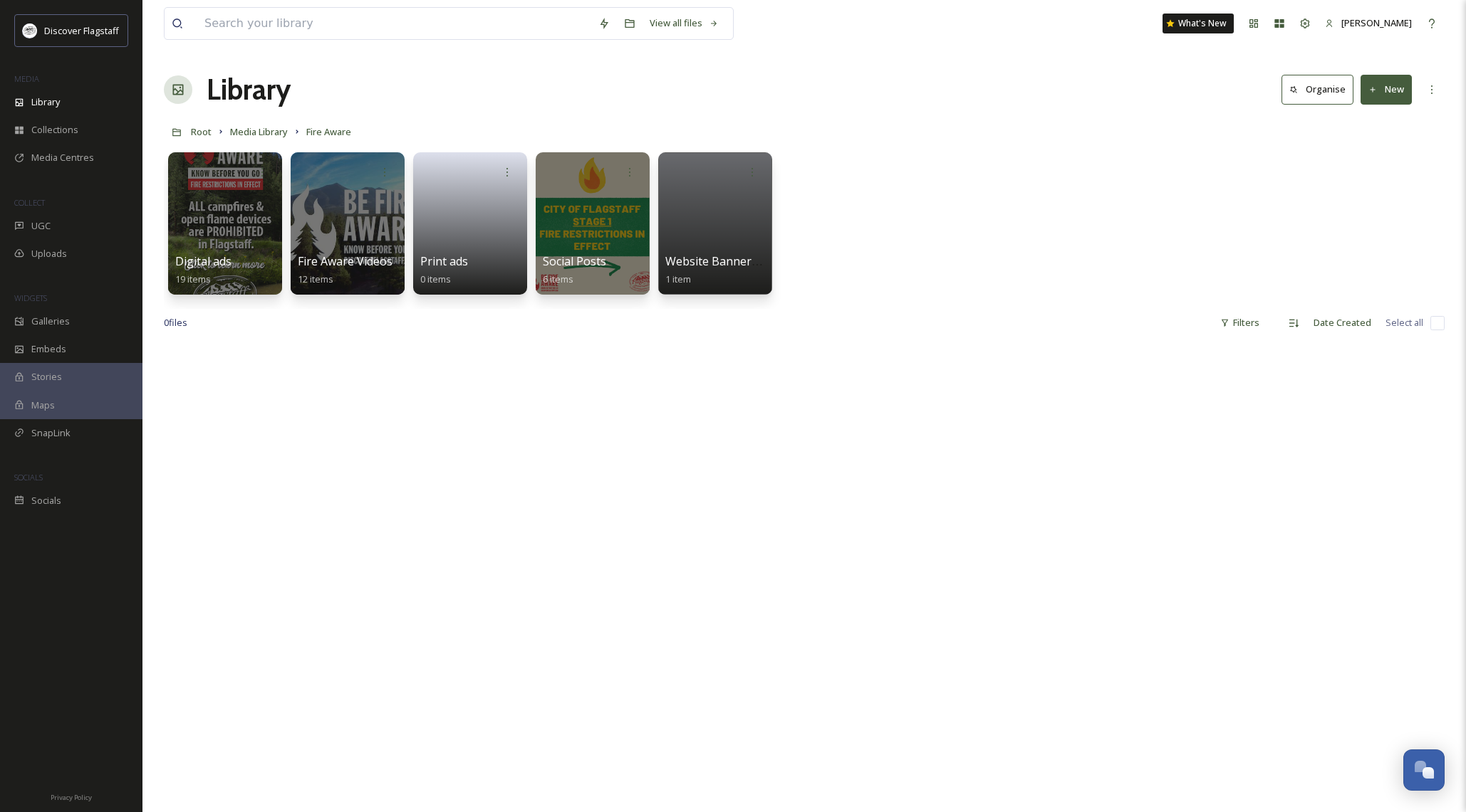
click at [1383, 94] on button "New" at bounding box center [1386, 90] width 52 height 29
click at [1370, 178] on span "Folder" at bounding box center [1370, 178] width 27 height 14
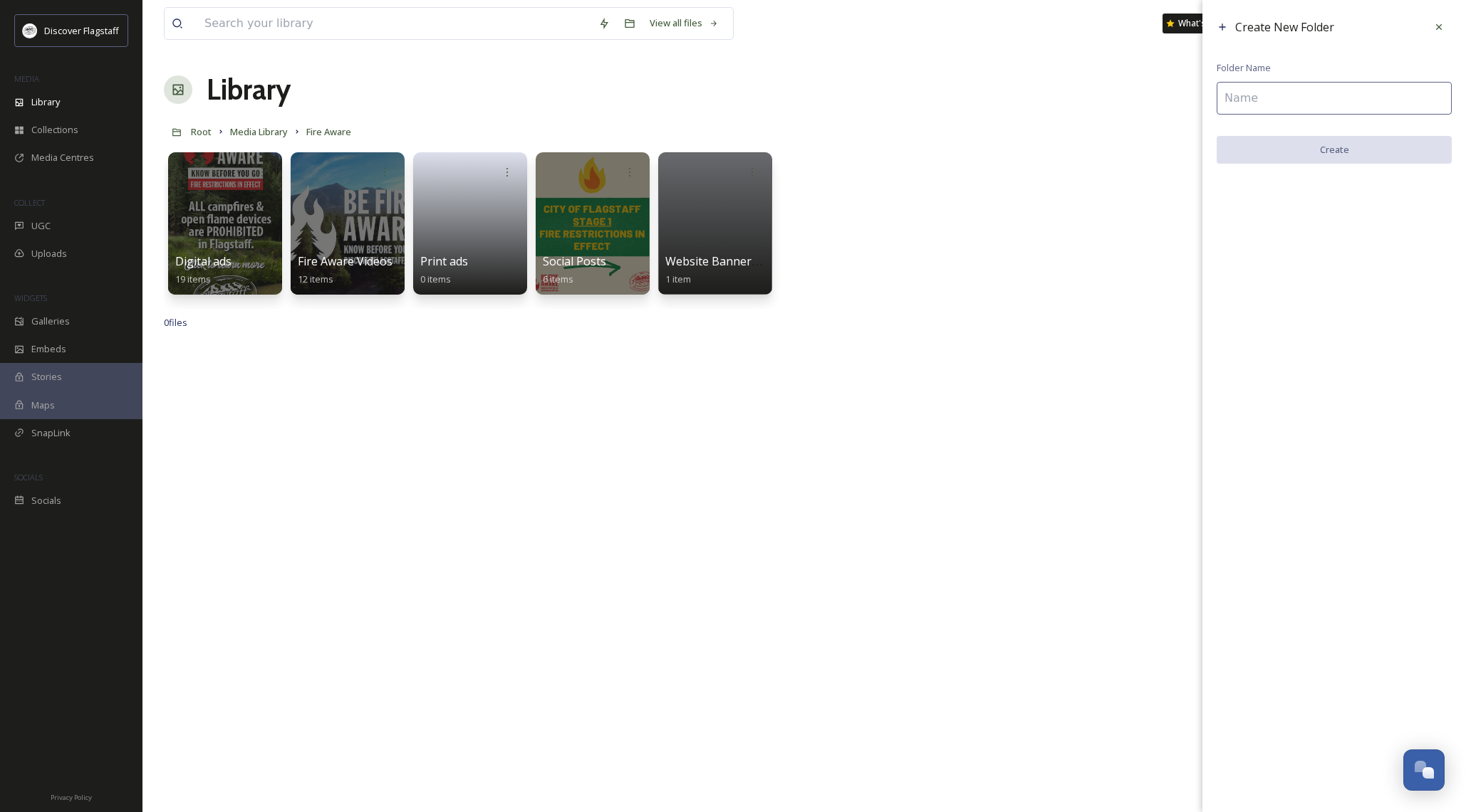
click at [1258, 102] on input at bounding box center [1334, 98] width 235 height 33
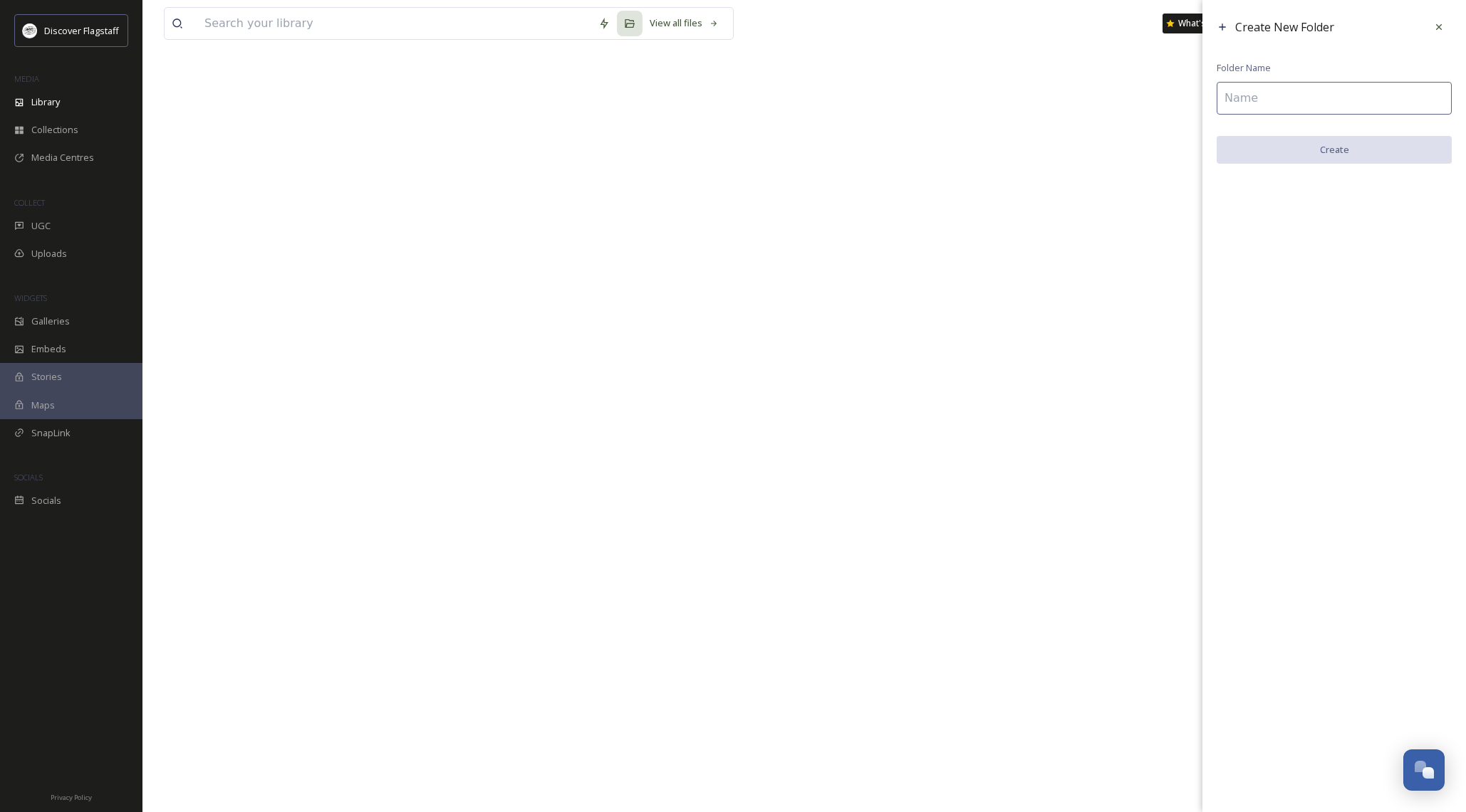
paste input "Print display"
type input "Print display"
click at [1319, 142] on button "Create" at bounding box center [1334, 151] width 235 height 29
drag, startPoint x: 1110, startPoint y: 323, endPoint x: 1099, endPoint y: 315, distance: 13.6
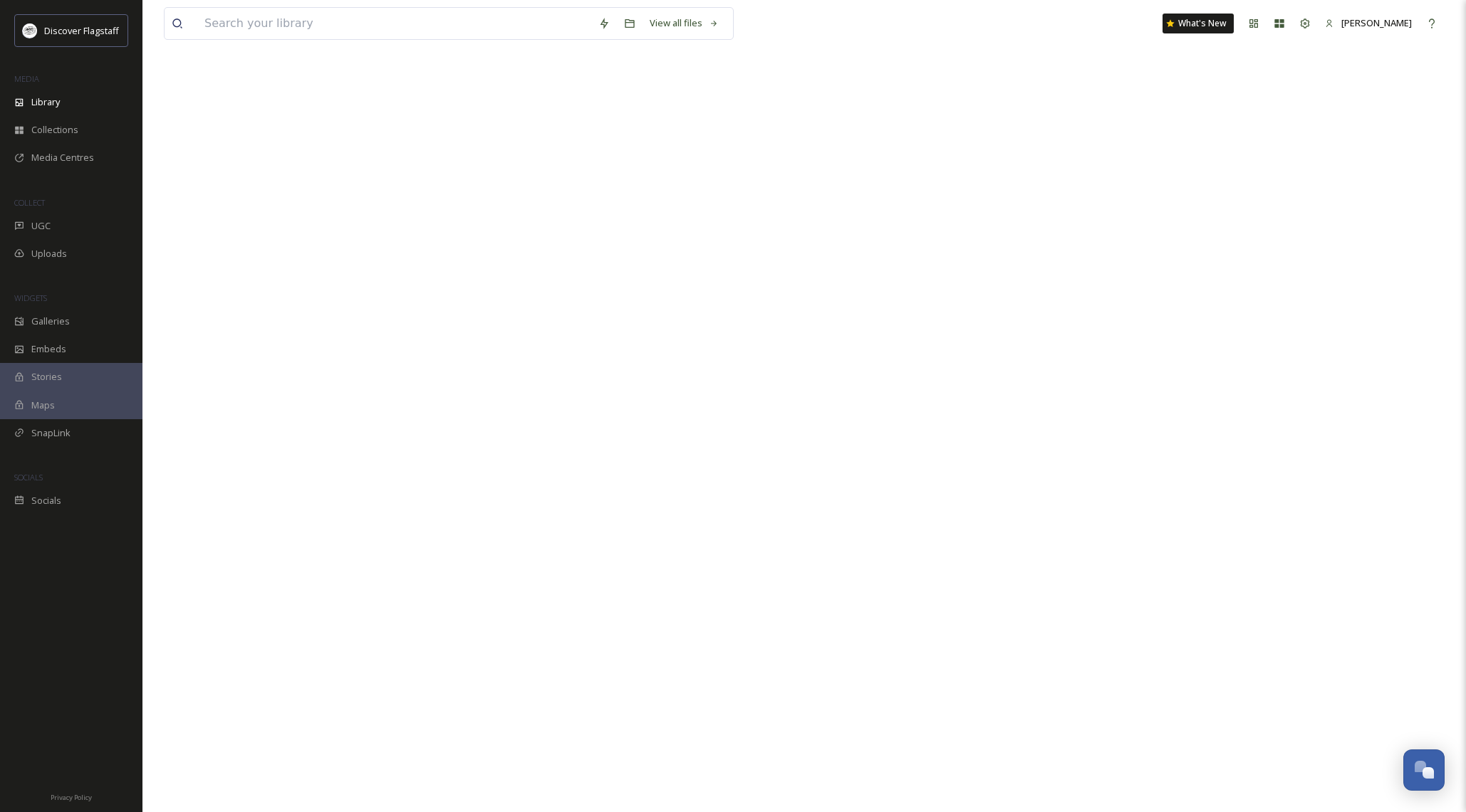
click at [1110, 323] on div at bounding box center [804, 406] width 1281 height 812
click at [63, 106] on div "Library" at bounding box center [71, 102] width 142 height 28
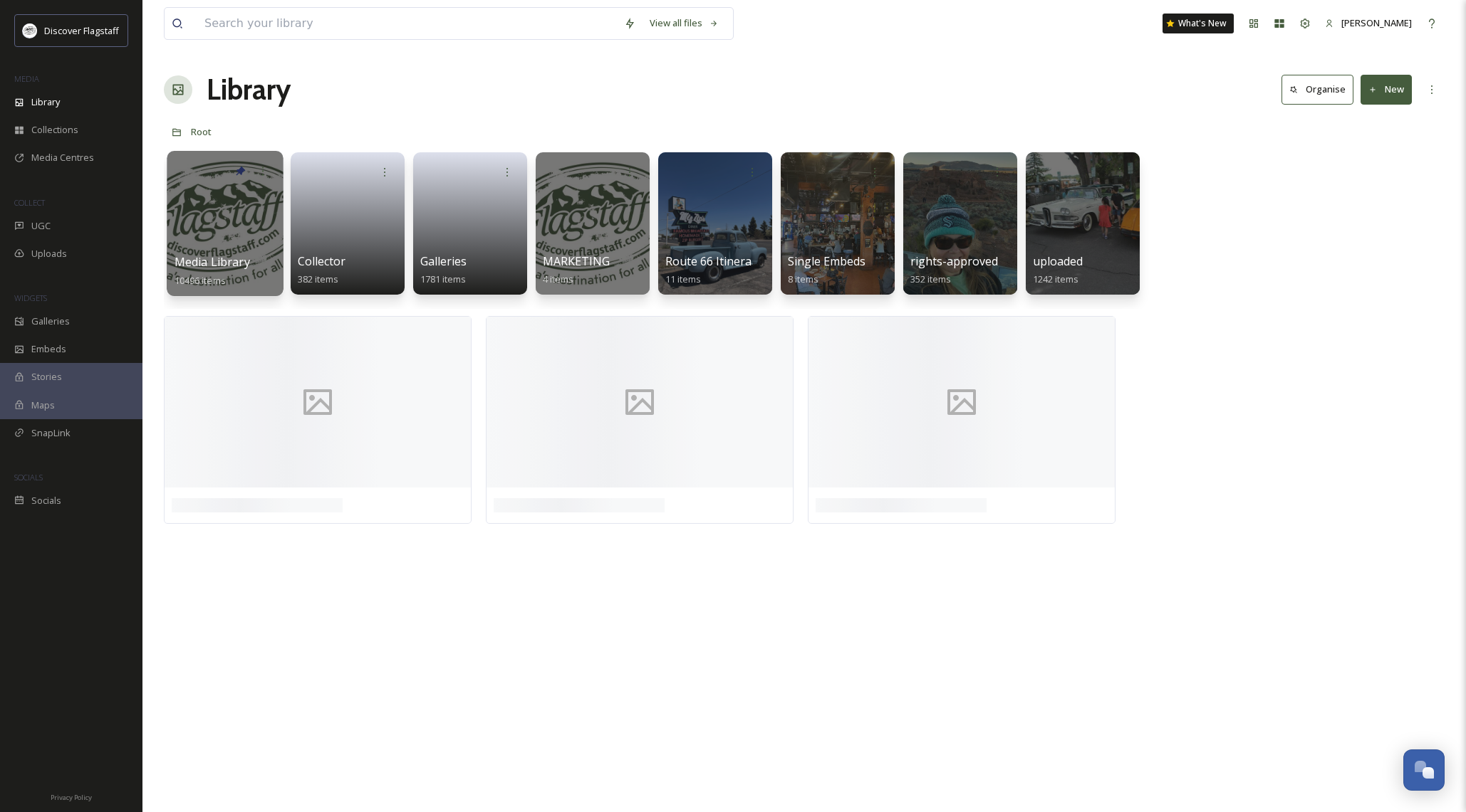
click at [242, 209] on div at bounding box center [224, 223] width 116 height 145
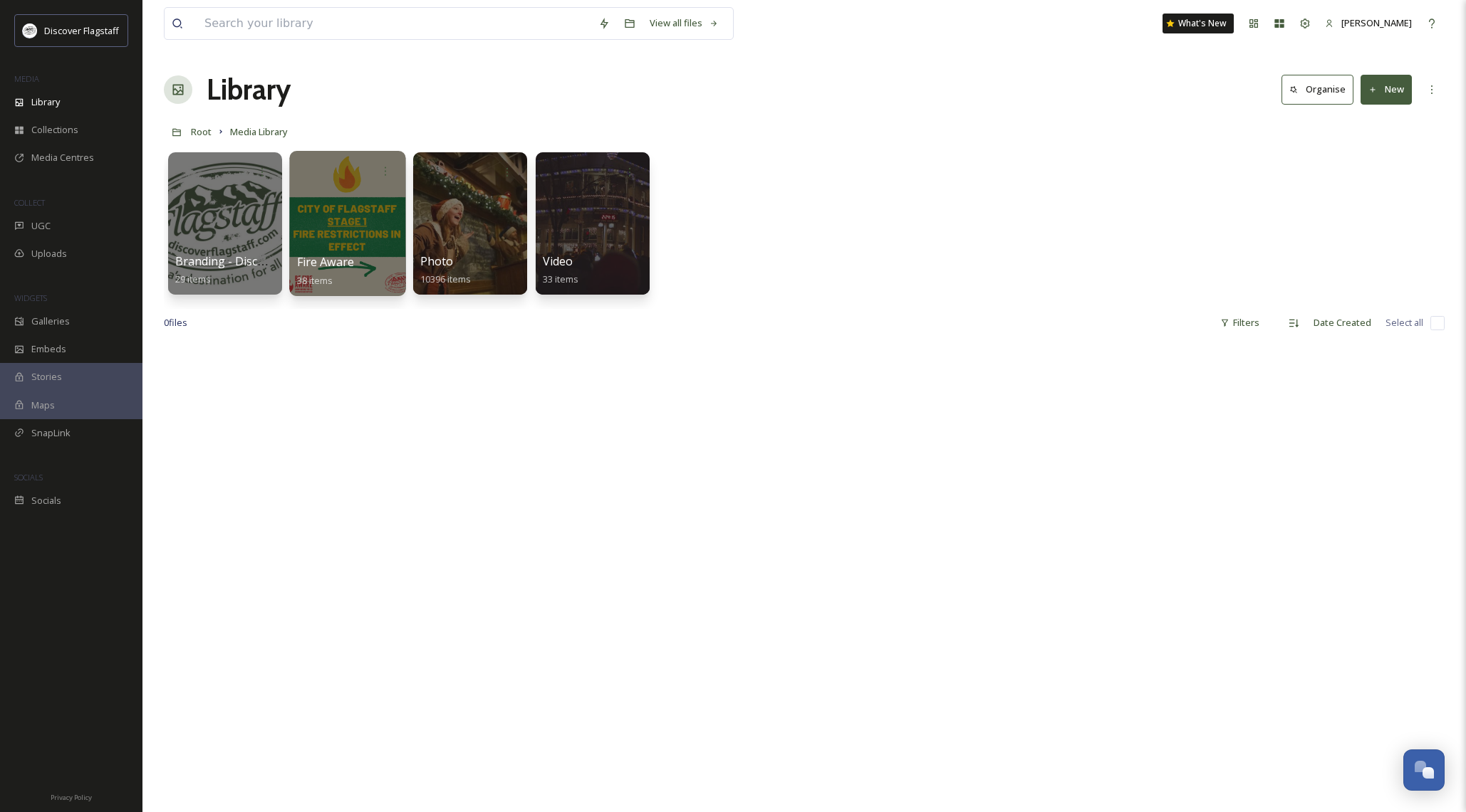
click at [336, 227] on div at bounding box center [347, 223] width 116 height 145
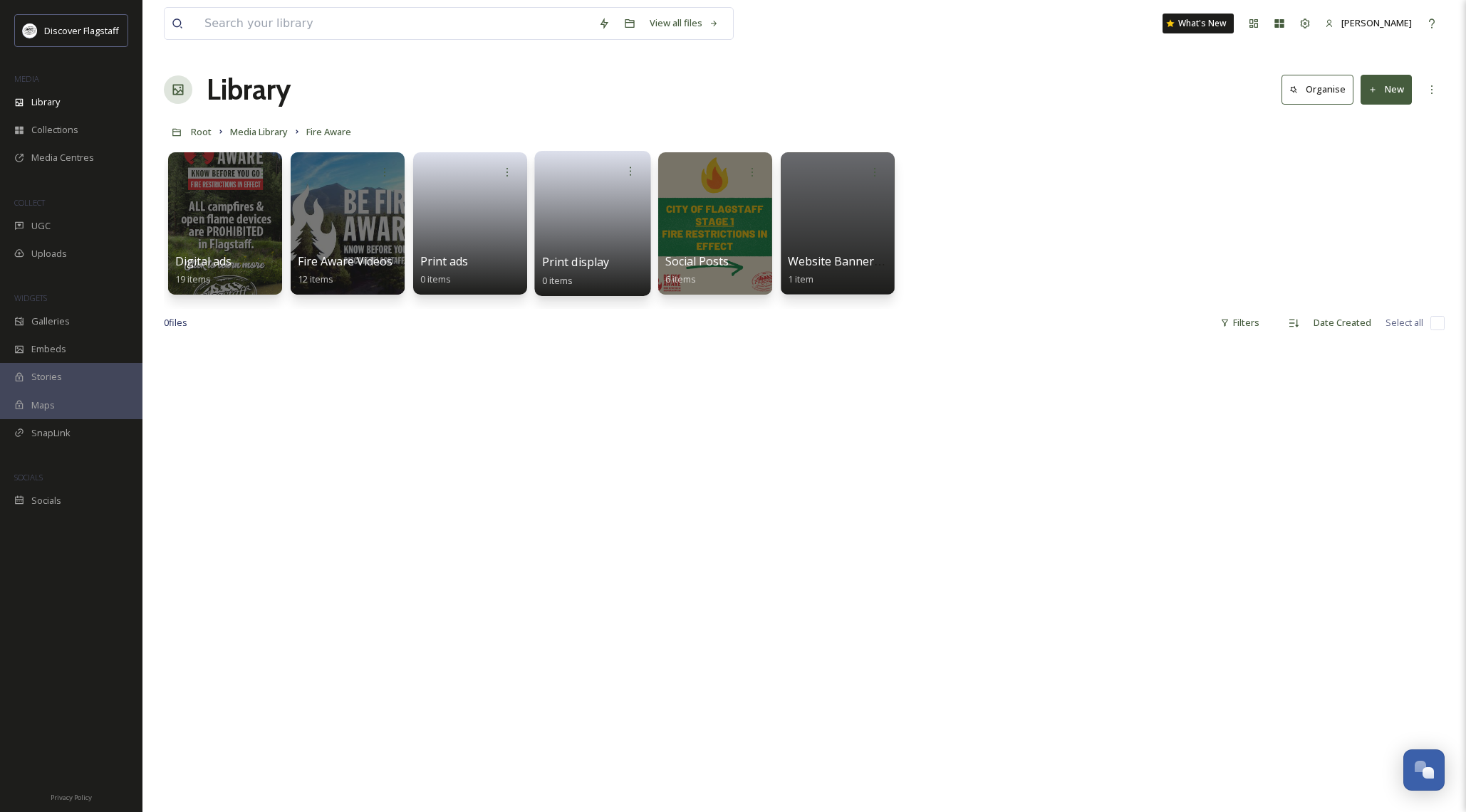
click at [563, 251] on link at bounding box center [593, 218] width 102 height 69
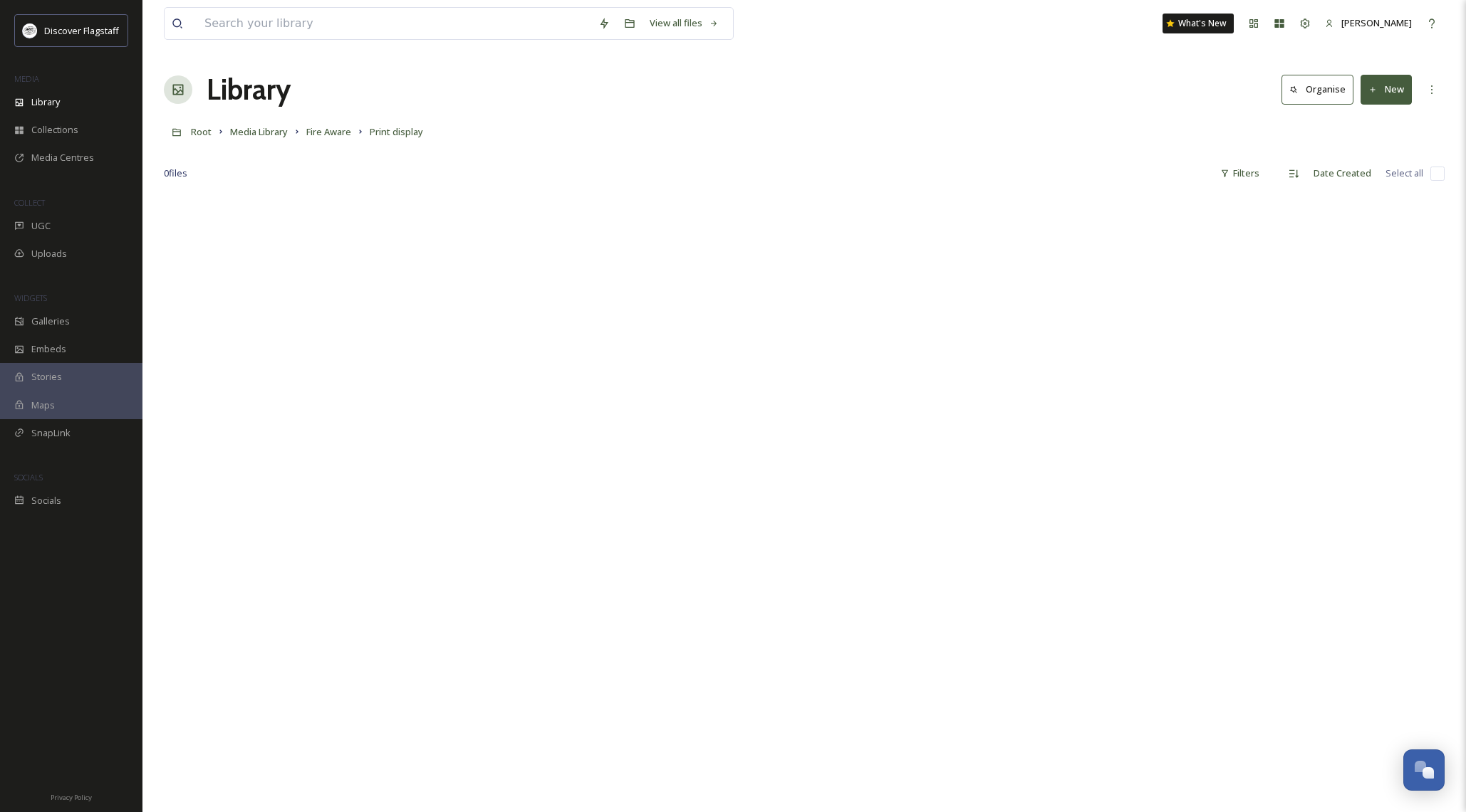
click at [1393, 96] on button "New" at bounding box center [1386, 90] width 52 height 29
click at [1381, 118] on span "File Upload" at bounding box center [1379, 123] width 47 height 14
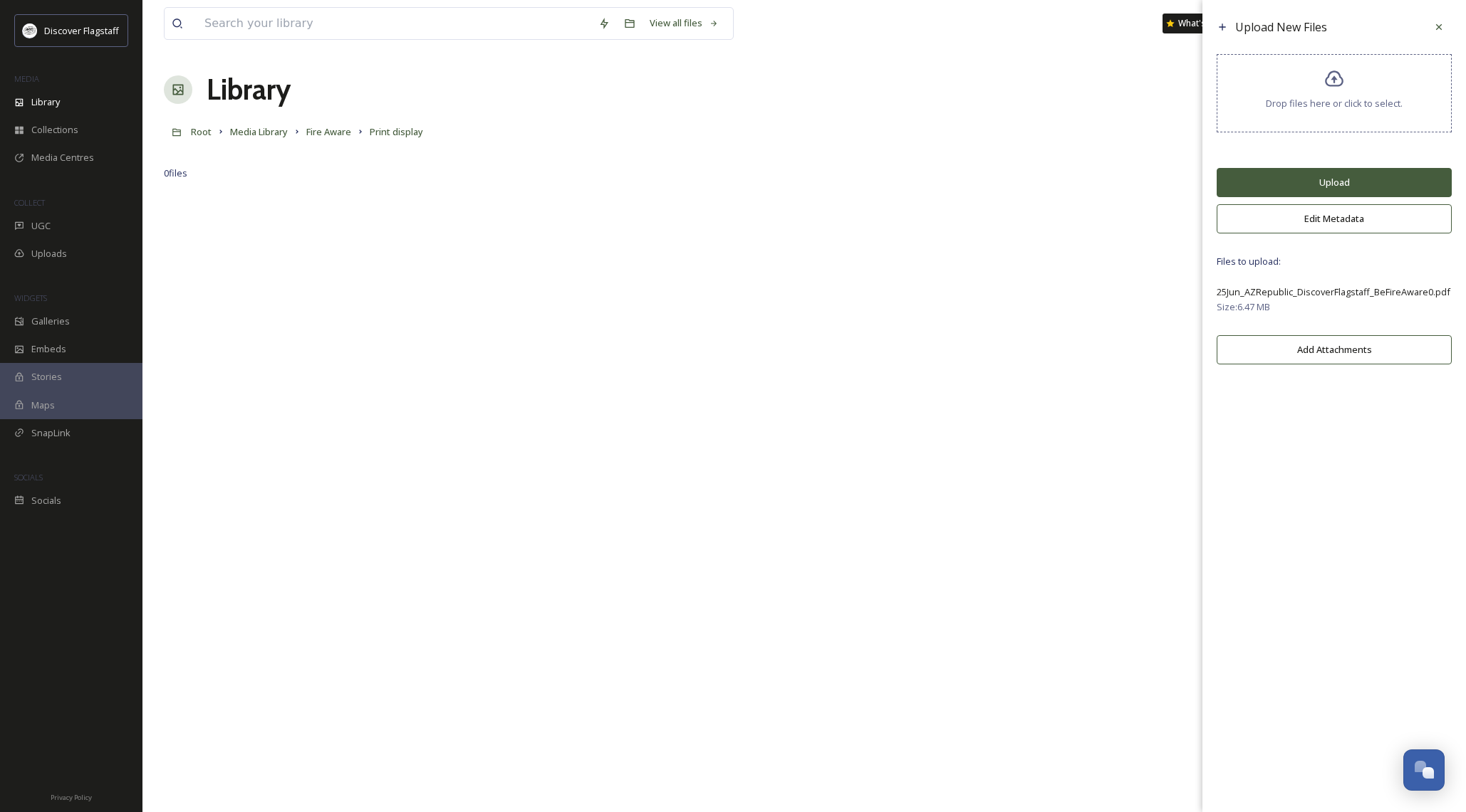
click at [1322, 187] on button "Upload" at bounding box center [1334, 183] width 235 height 29
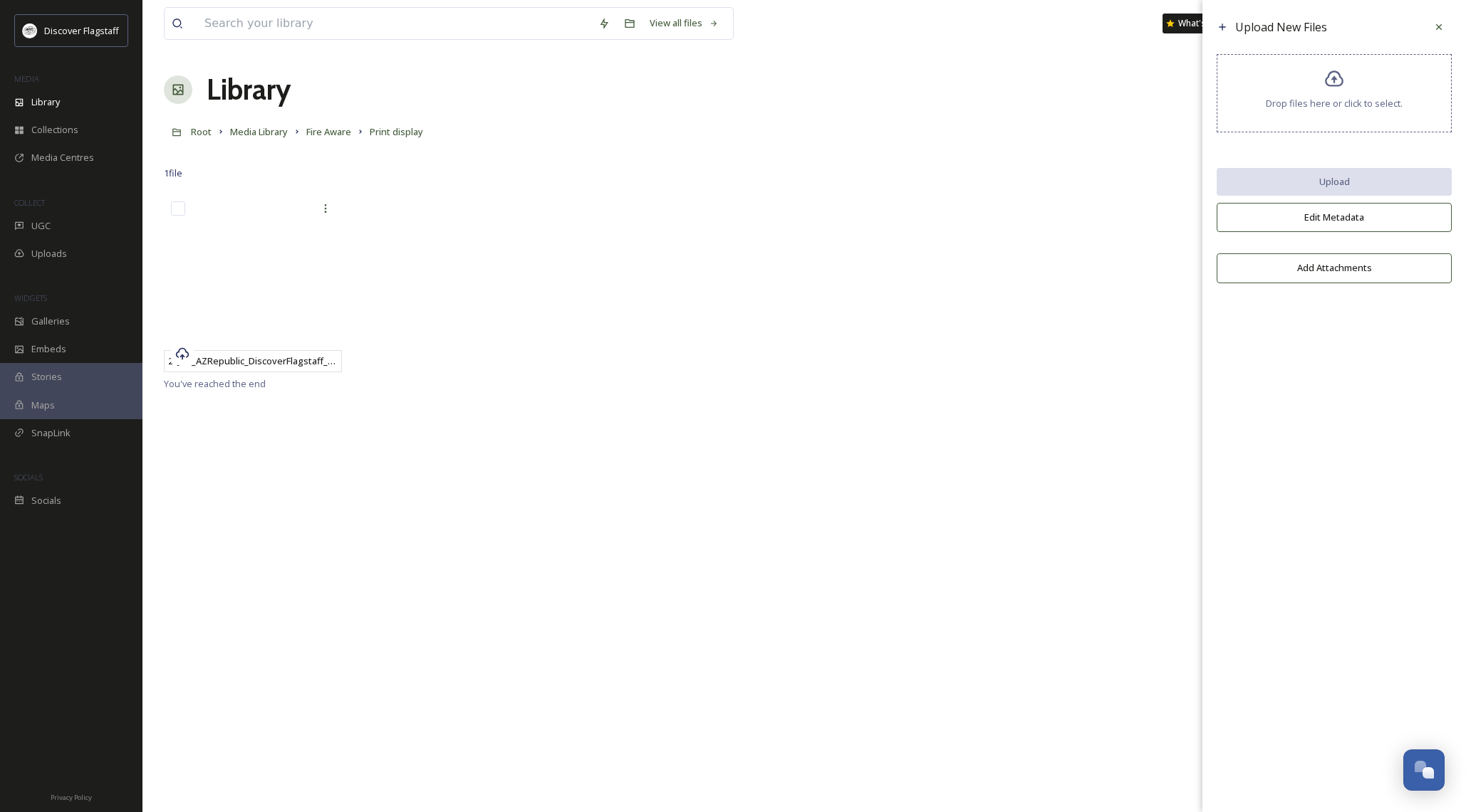
click at [521, 240] on div "25Jun_AZRepublic_DiscoverFlagstaff_BeFireAware0.pdf" at bounding box center [804, 285] width 1281 height 181
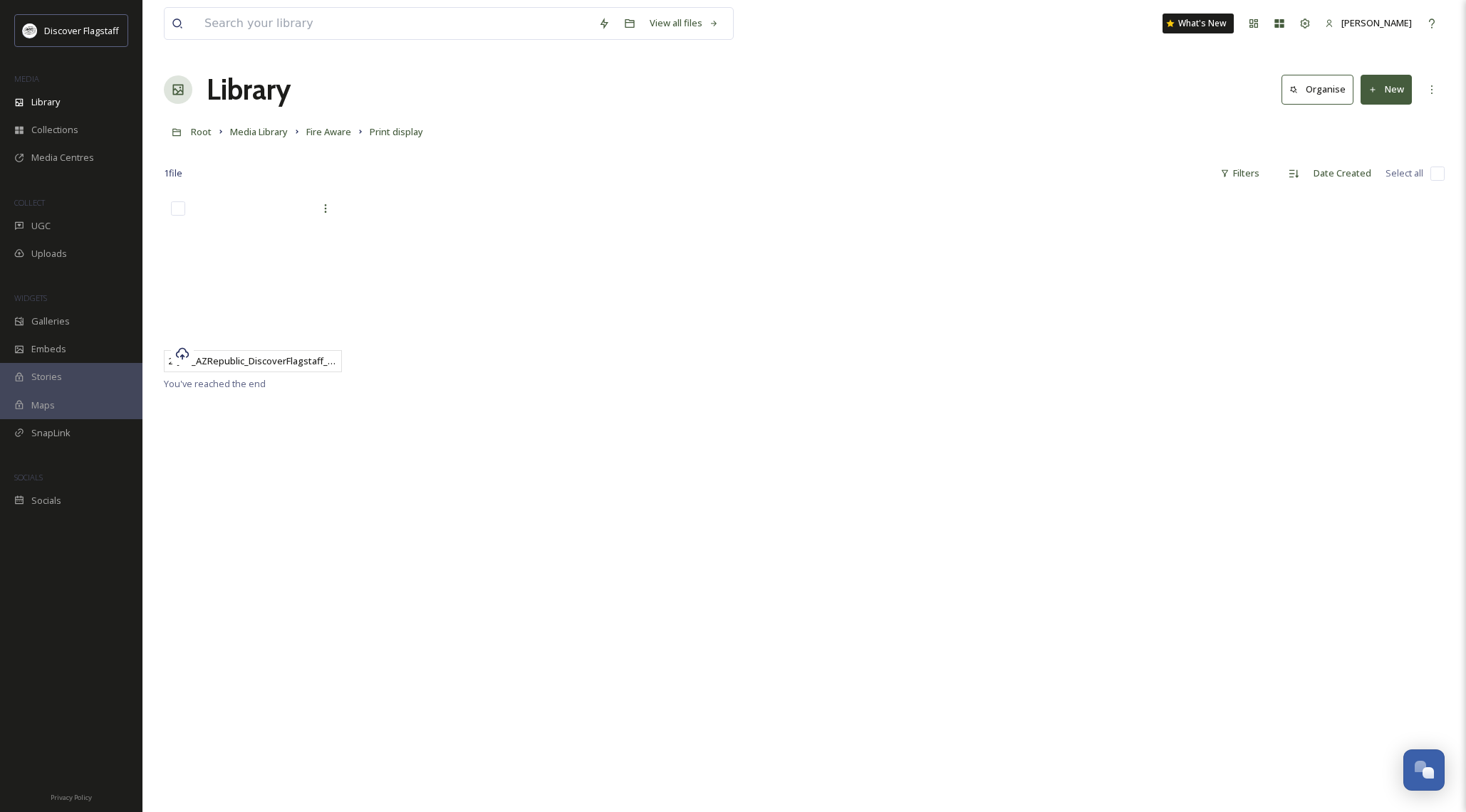
click at [1386, 88] on button "New" at bounding box center [1386, 90] width 52 height 29
click at [1378, 120] on span "File Upload" at bounding box center [1379, 123] width 47 height 14
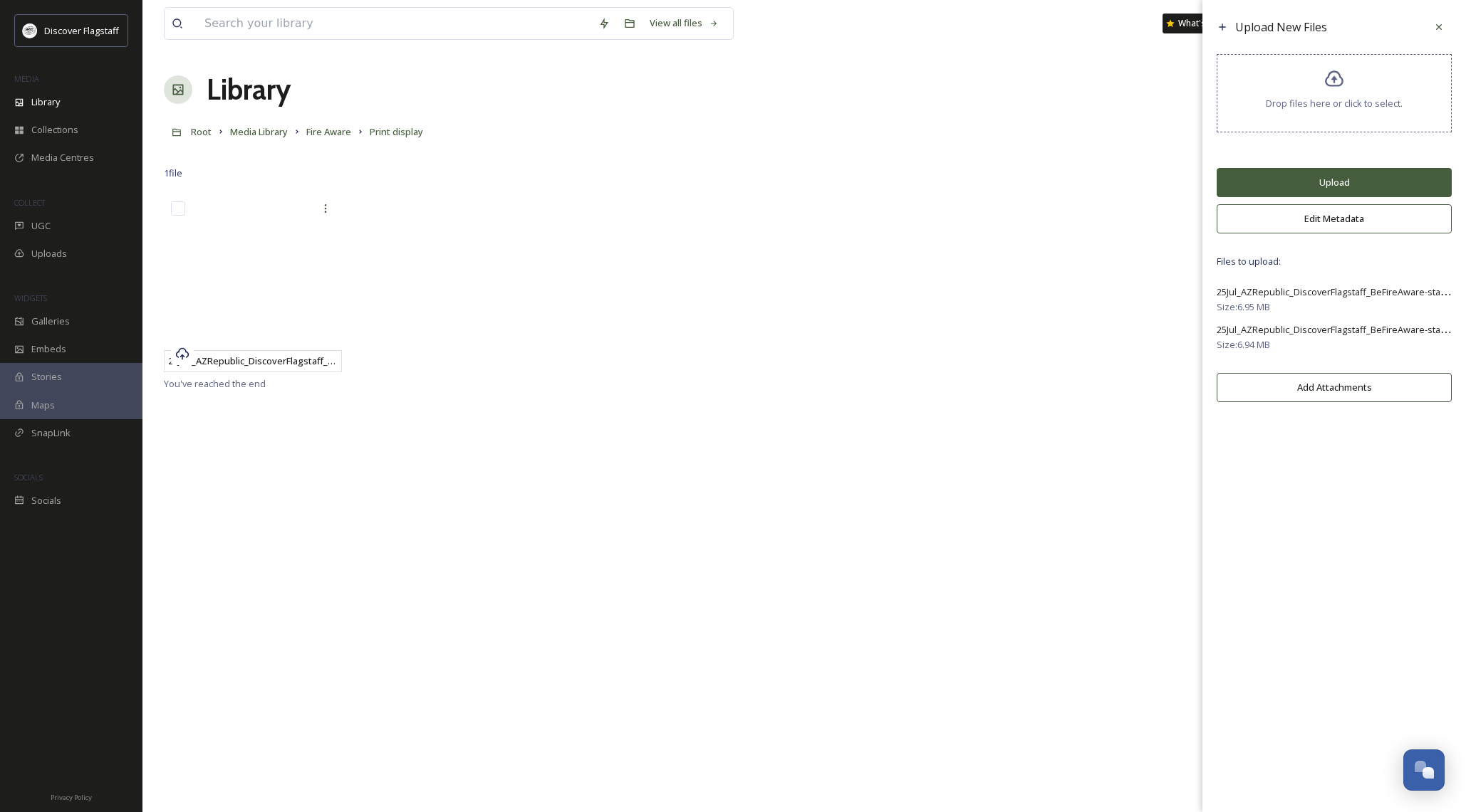
click at [1334, 191] on button "Upload" at bounding box center [1334, 183] width 235 height 29
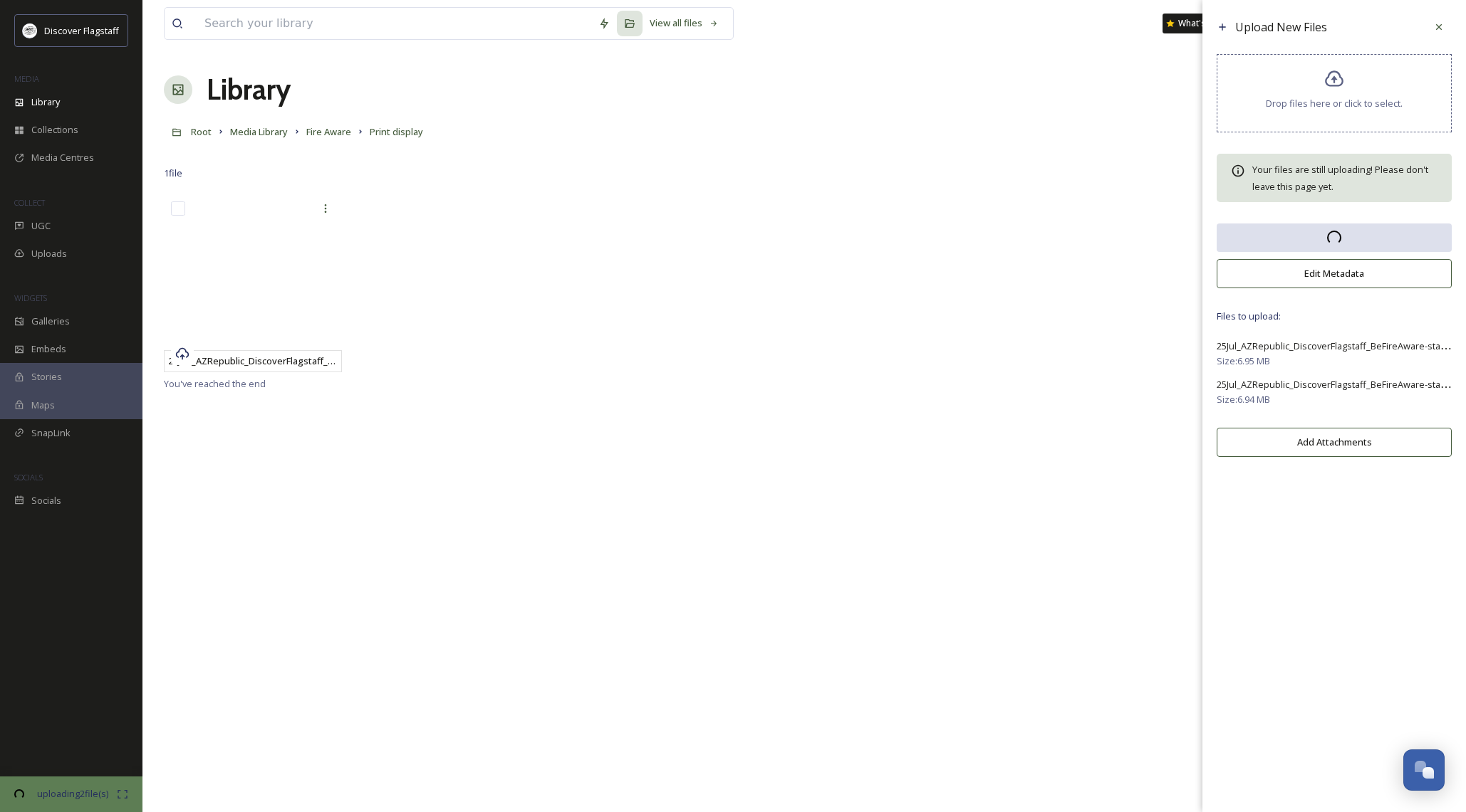
click at [1301, 203] on div "Your files are still uploading! Please don't leave this page yet." at bounding box center [1334, 178] width 235 height 49
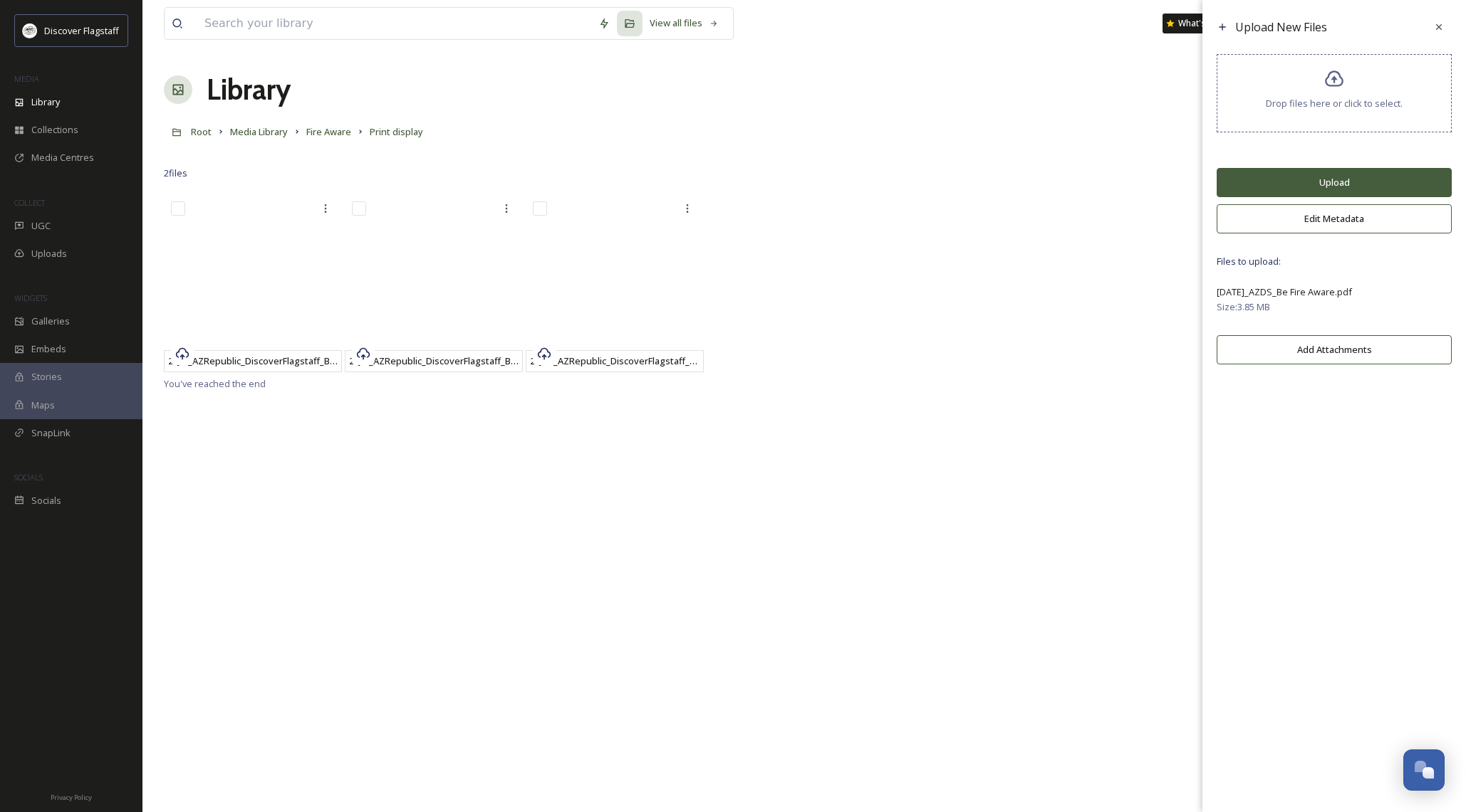
click at [1316, 190] on button "Upload" at bounding box center [1334, 183] width 235 height 29
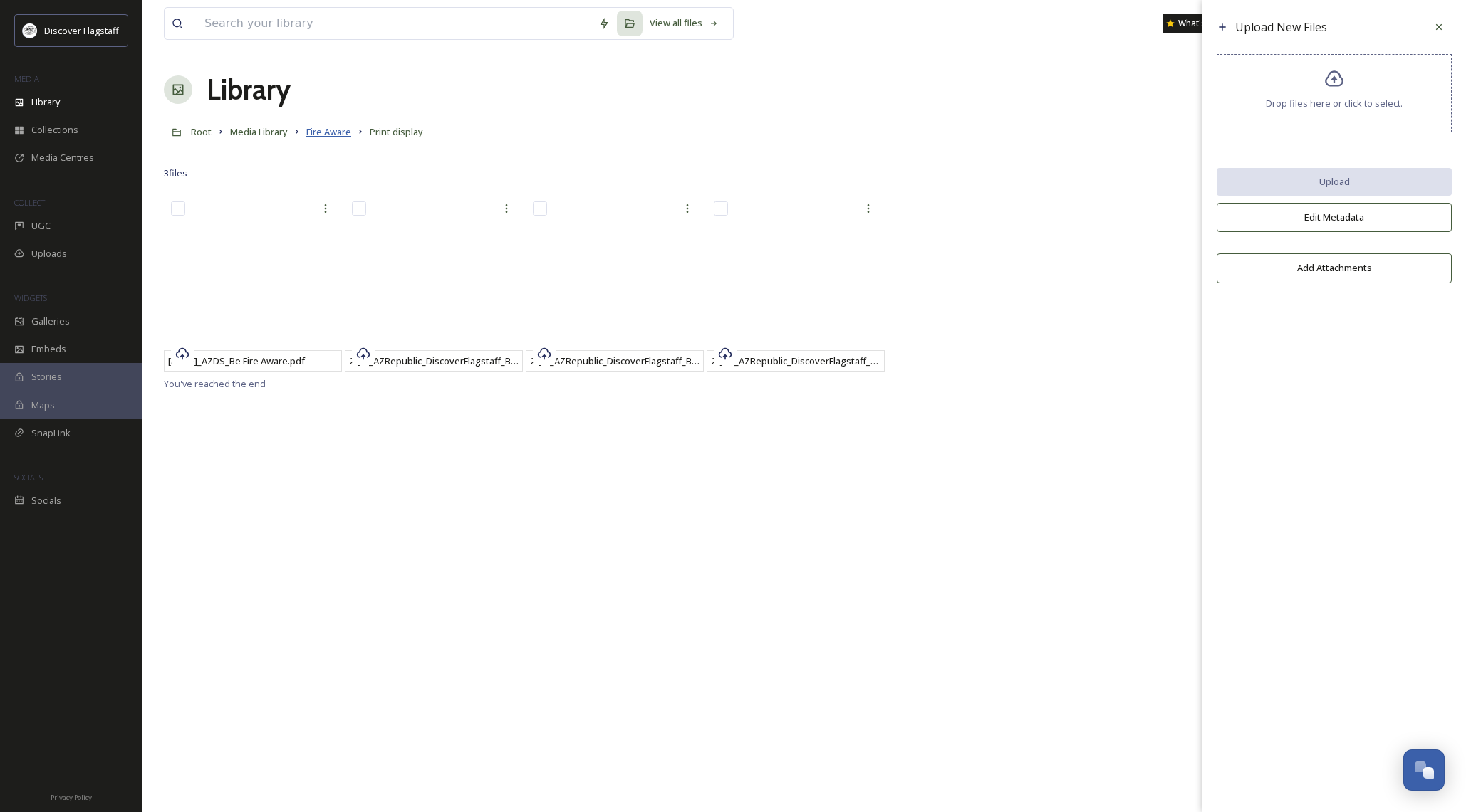
click at [337, 133] on span "Fire Aware" at bounding box center [328, 131] width 45 height 13
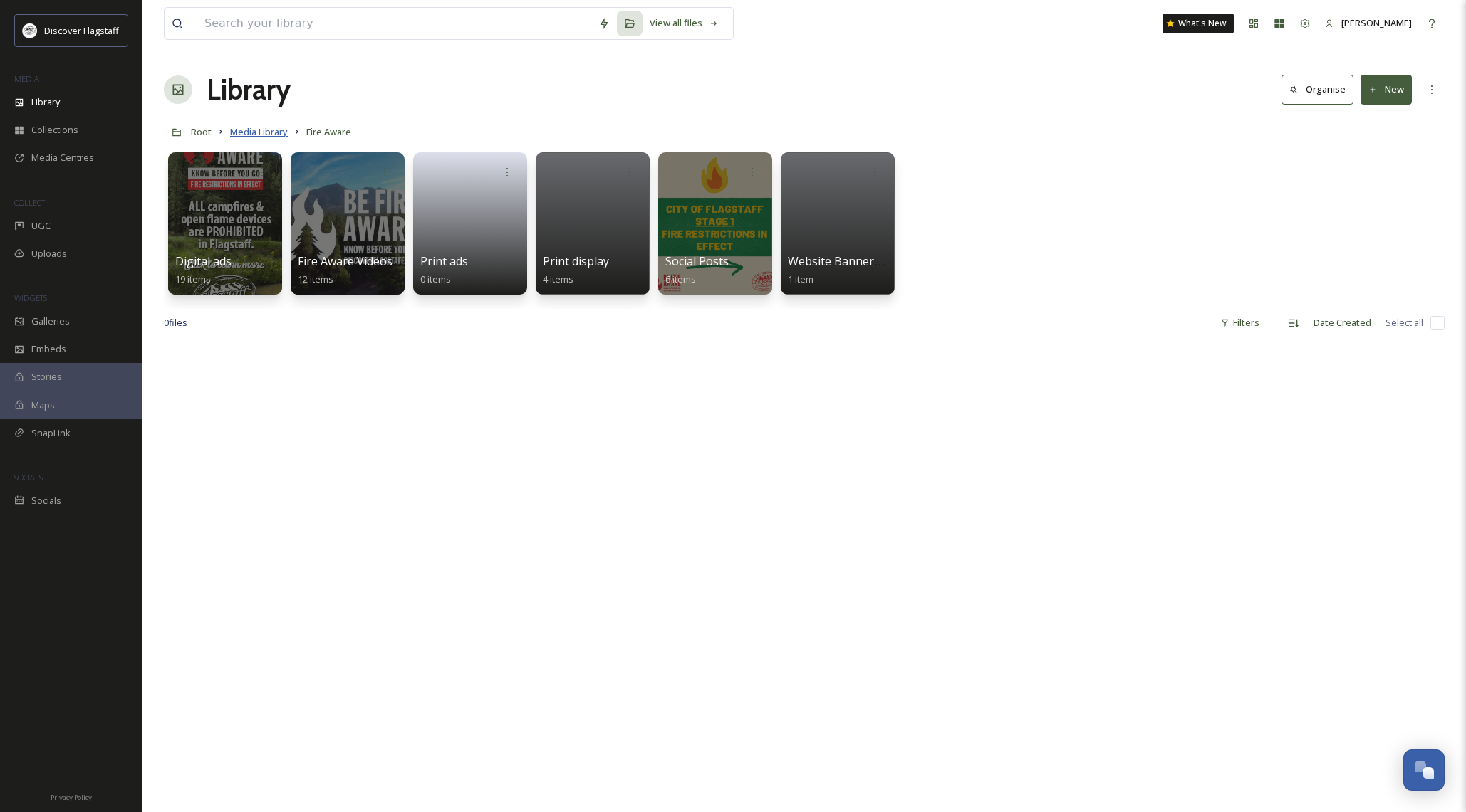
click at [274, 131] on span "Media Library" at bounding box center [258, 131] width 57 height 13
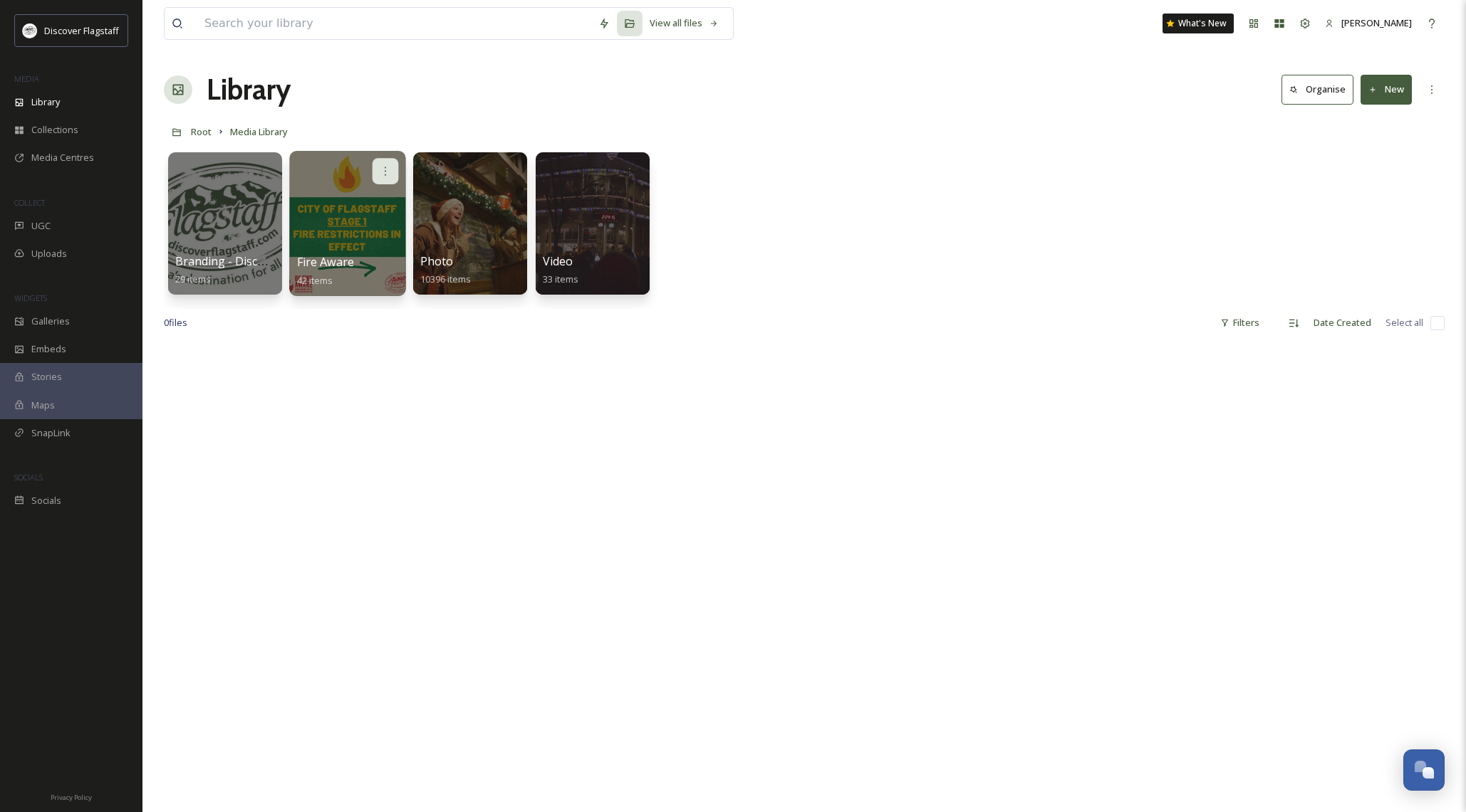
click at [386, 165] on div at bounding box center [385, 170] width 26 height 26
click at [367, 193] on div "Edit / Share" at bounding box center [357, 203] width 79 height 28
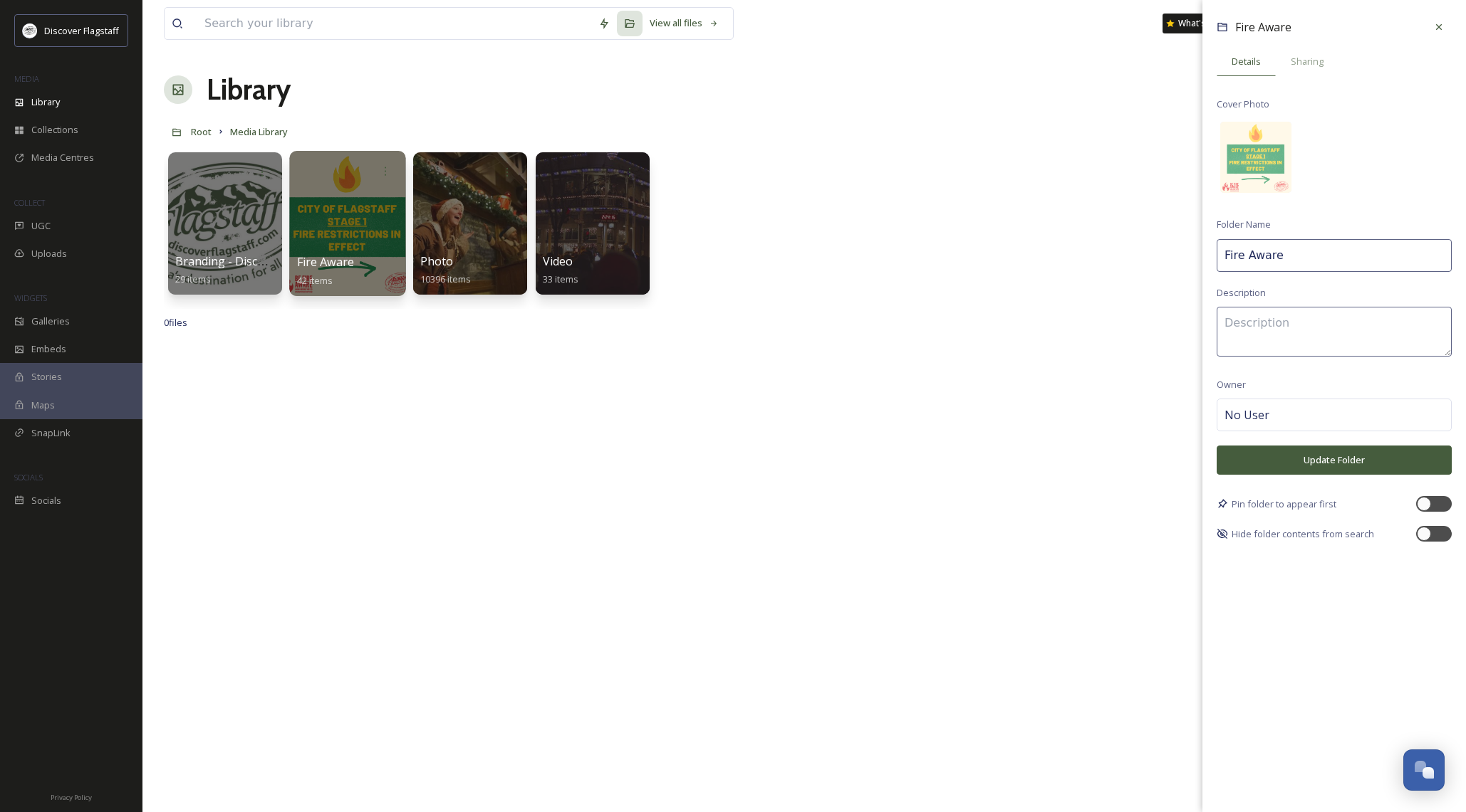
drag, startPoint x: 1279, startPoint y: 254, endPoint x: 1324, endPoint y: 265, distance: 46.3
click at [1279, 254] on input "Fire Aware" at bounding box center [1334, 256] width 235 height 33
click at [1313, 68] on div "Sharing" at bounding box center [1307, 61] width 62 height 29
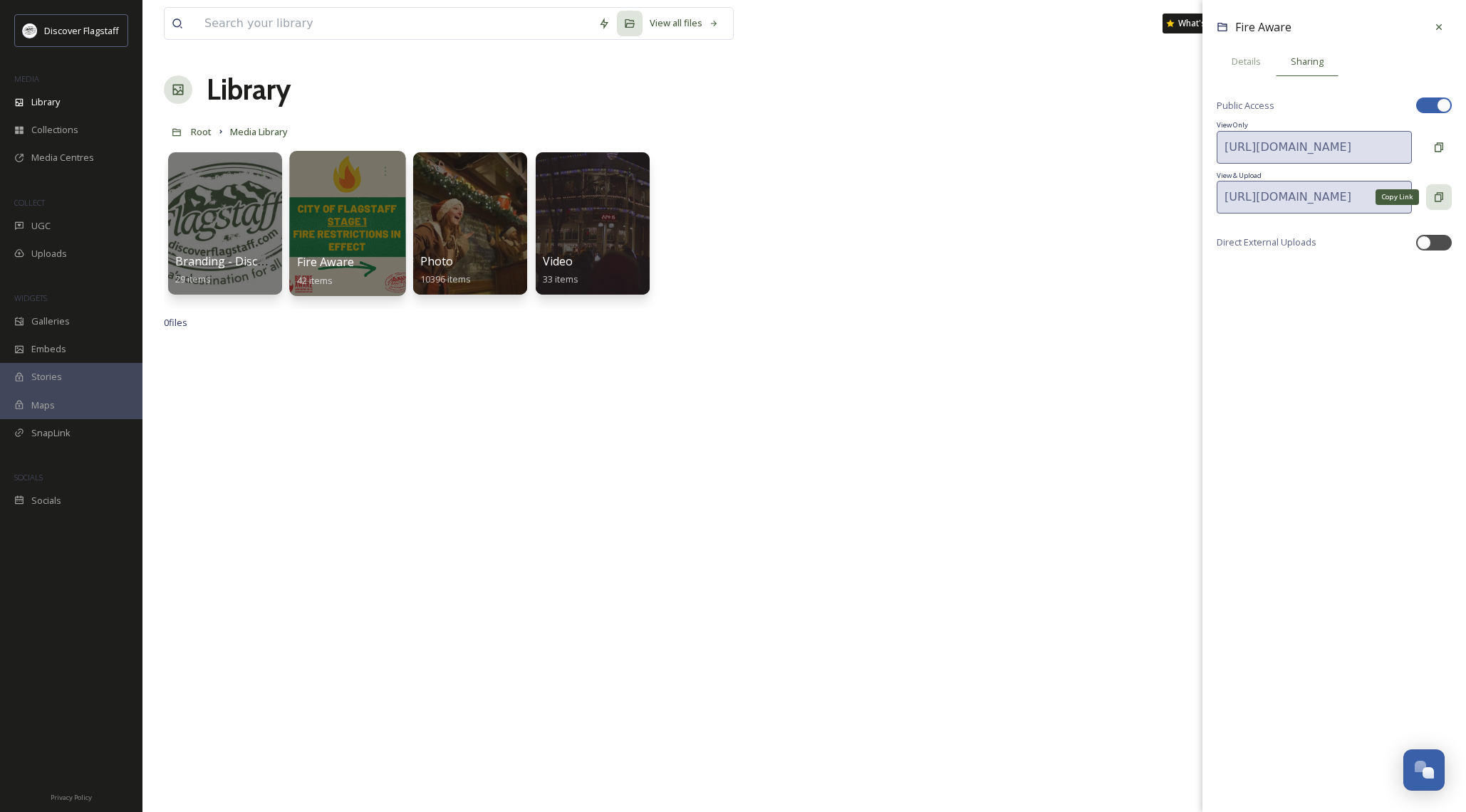
click at [1438, 195] on icon at bounding box center [1439, 198] width 12 height 12
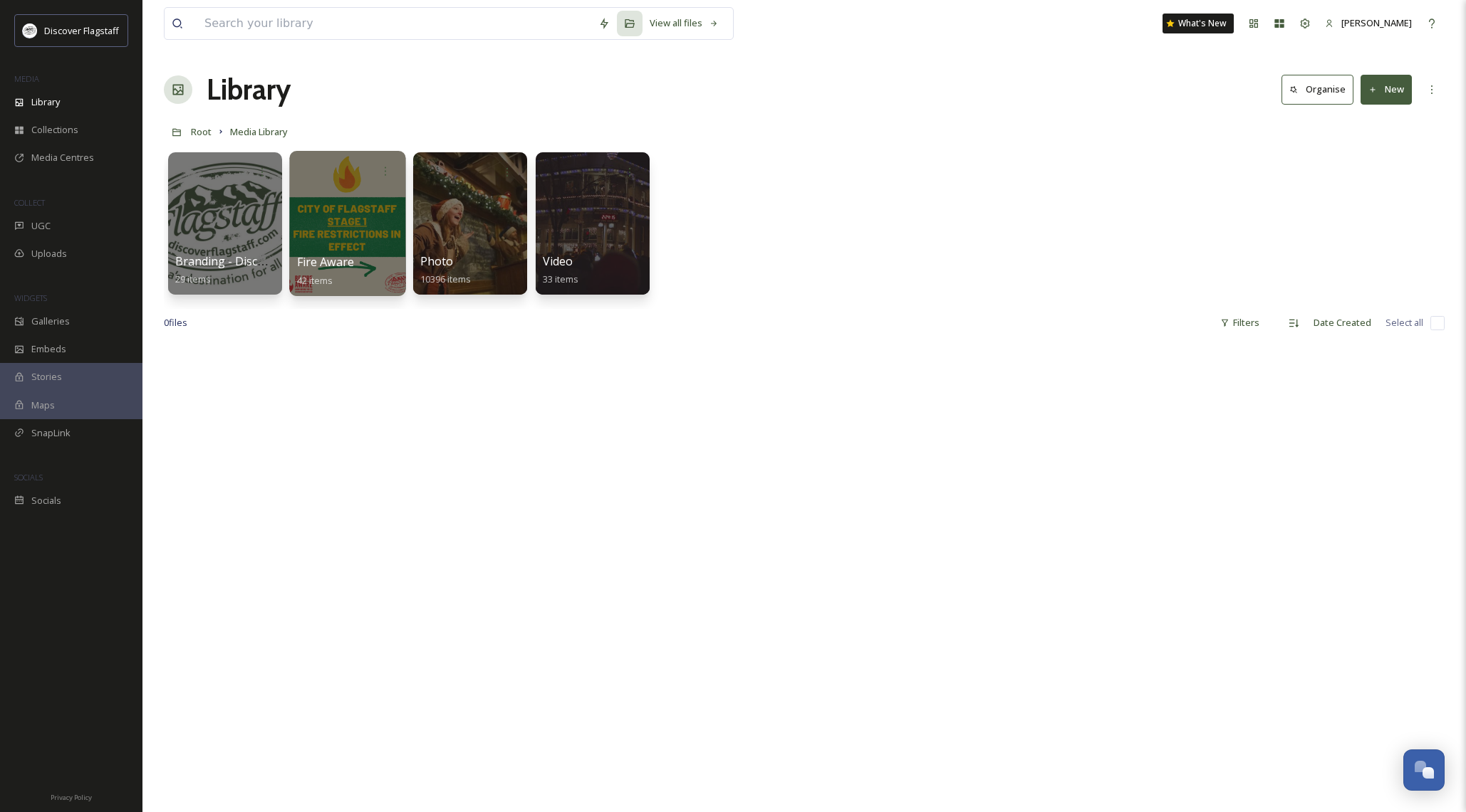
drag, startPoint x: 747, startPoint y: 316, endPoint x: 600, endPoint y: 312, distance: 147.1
click at [747, 316] on div "0 file s Filters Date Created Select all" at bounding box center [804, 322] width 1281 height 28
click at [252, 132] on span "Media Library" at bounding box center [258, 131] width 57 height 13
click at [389, 166] on icon at bounding box center [386, 171] width 12 height 12
click at [362, 199] on span "Edit / Share" at bounding box center [350, 203] width 50 height 15
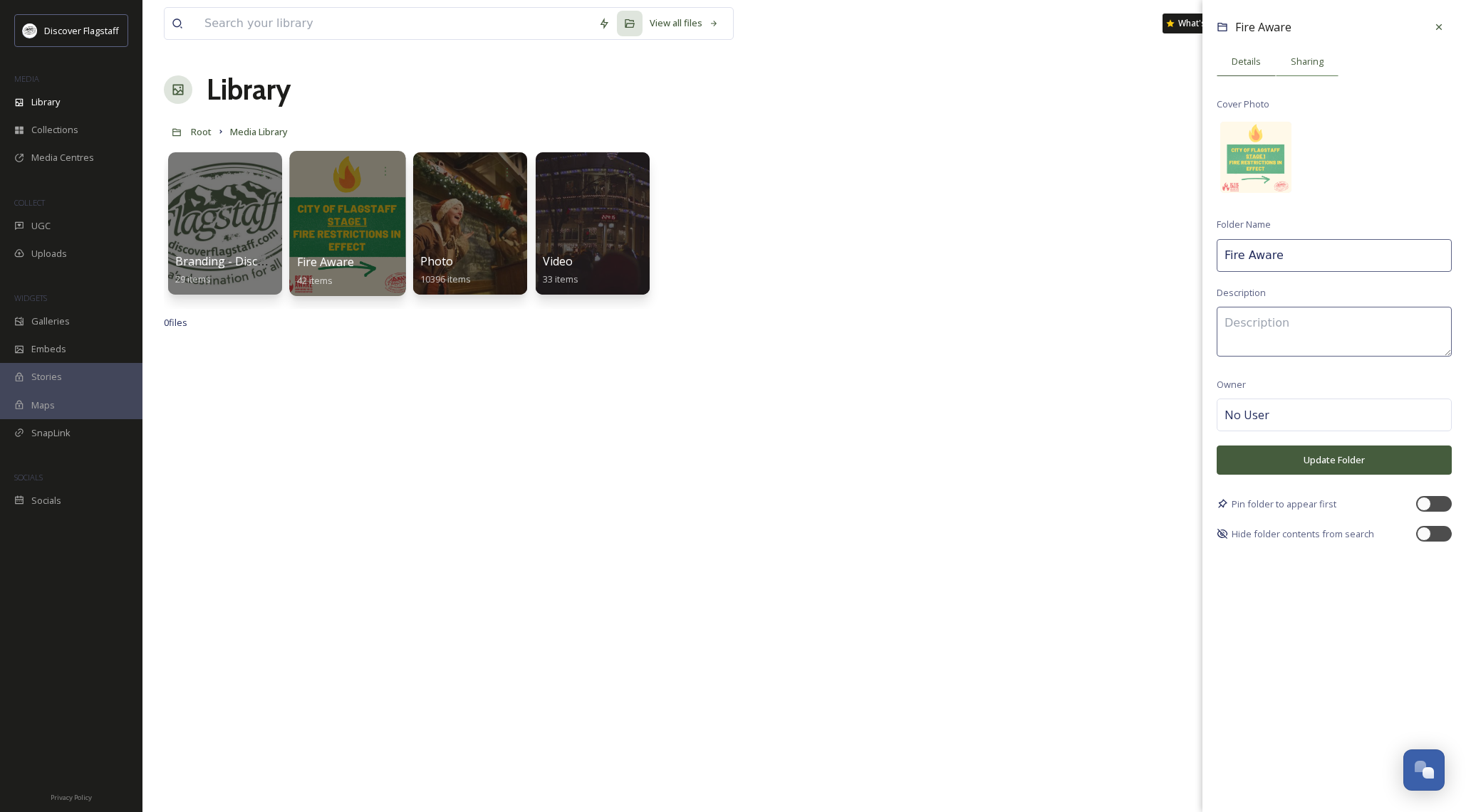
click at [1298, 57] on span "Sharing" at bounding box center [1307, 61] width 33 height 14
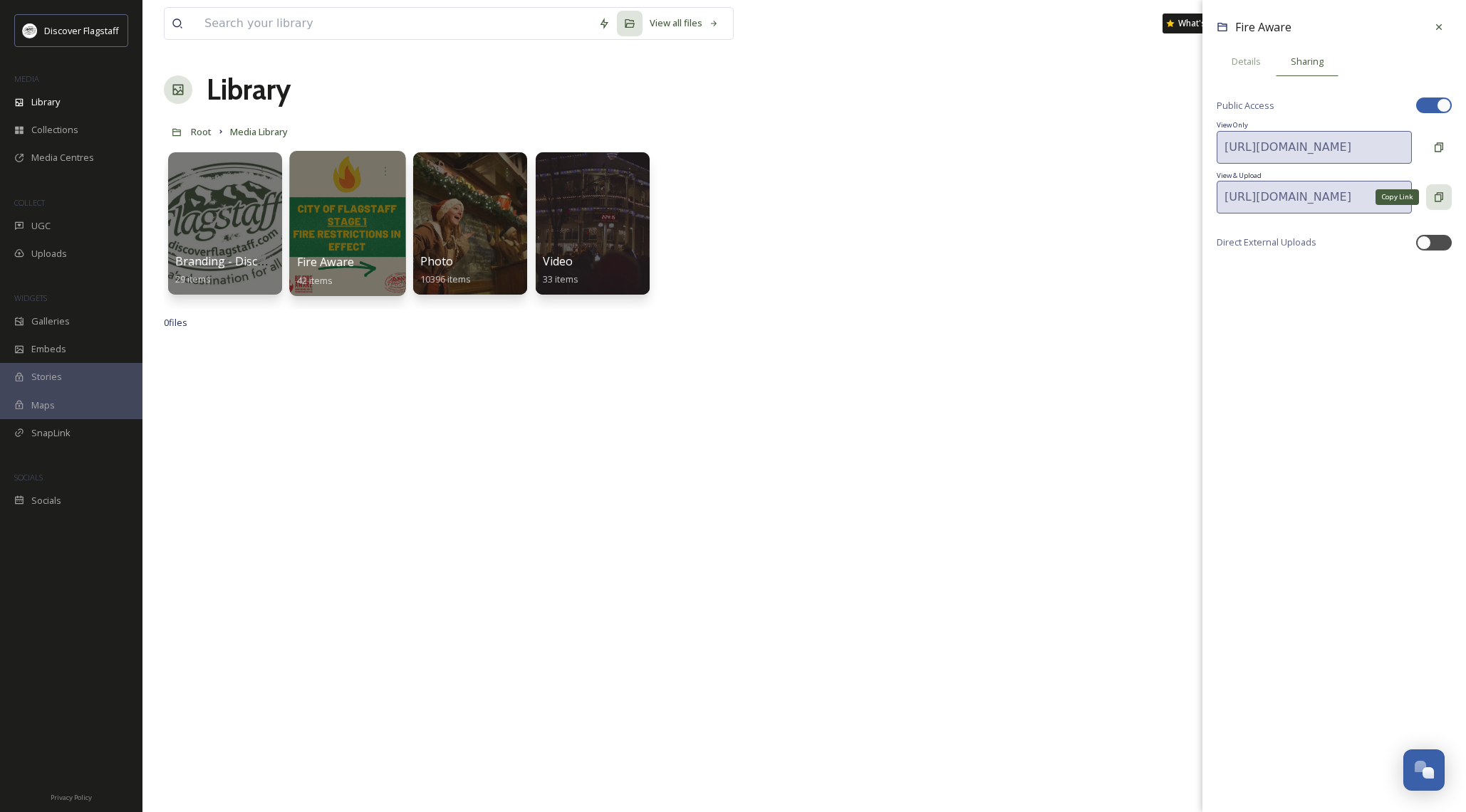
click at [1436, 194] on icon at bounding box center [1439, 197] width 9 height 10
click at [1435, 30] on icon at bounding box center [1439, 27] width 12 height 12
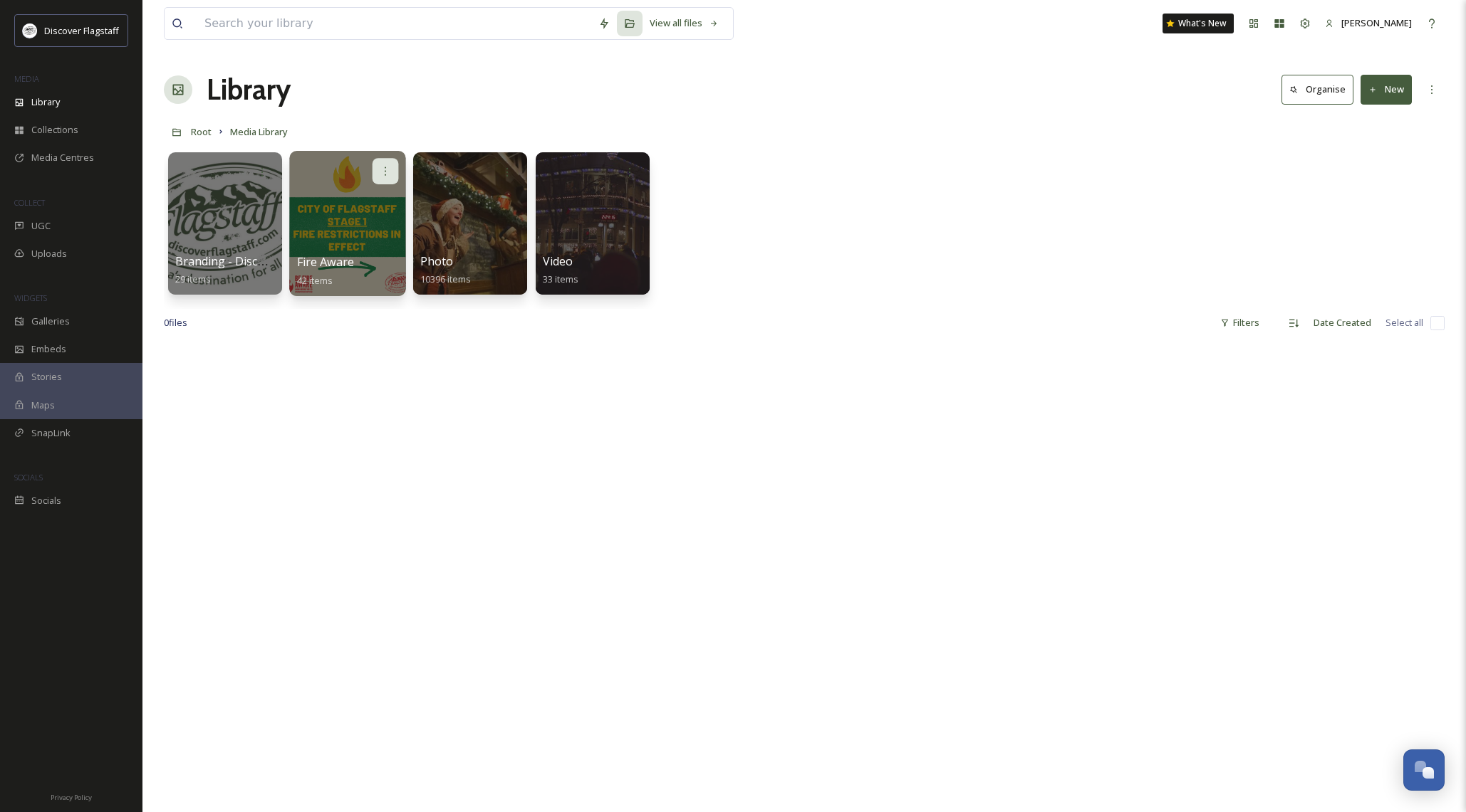
click at [377, 166] on div at bounding box center [385, 170] width 26 height 26
click at [368, 203] on span "Edit / Share" at bounding box center [350, 203] width 50 height 15
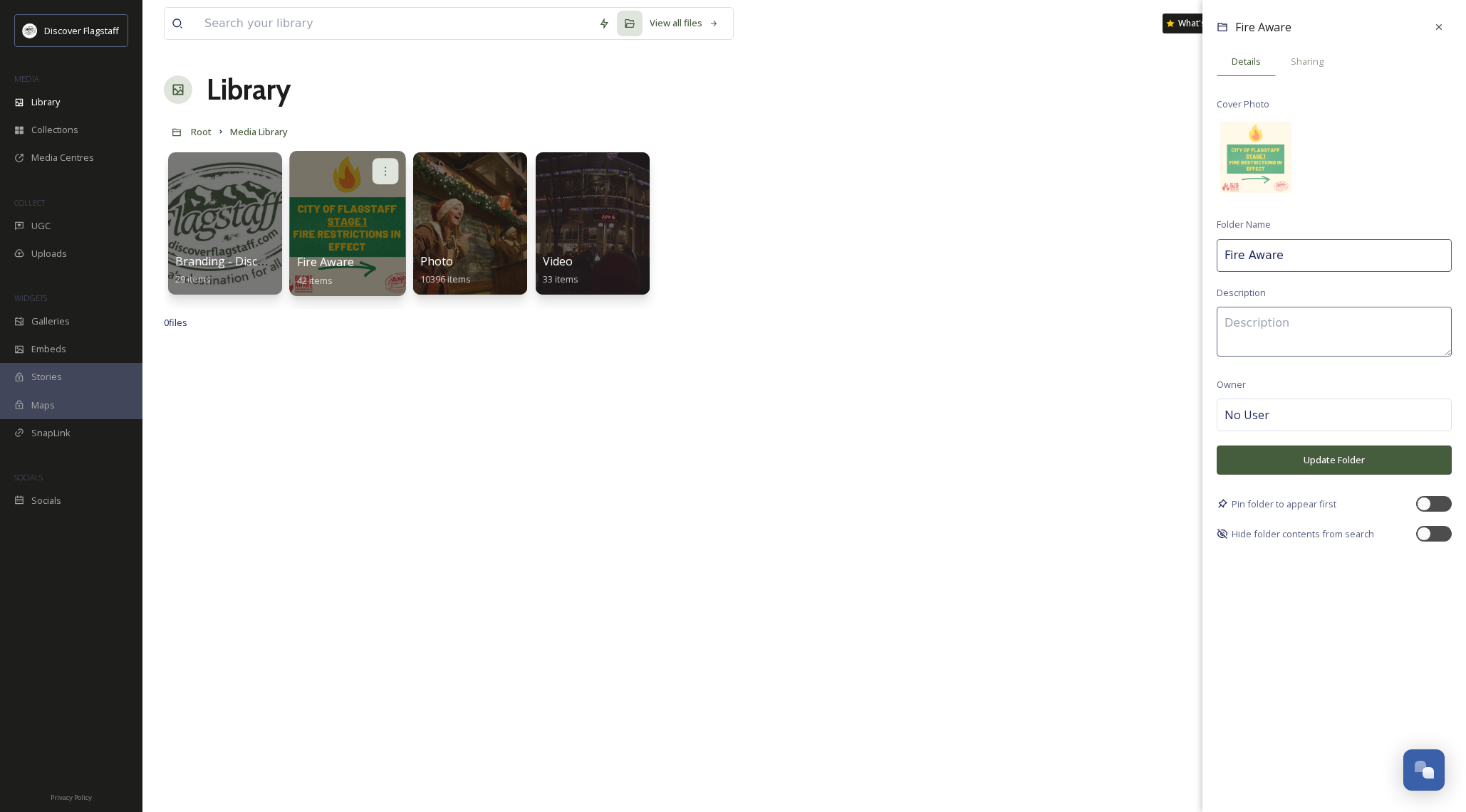
click at [378, 166] on div at bounding box center [385, 170] width 26 height 26
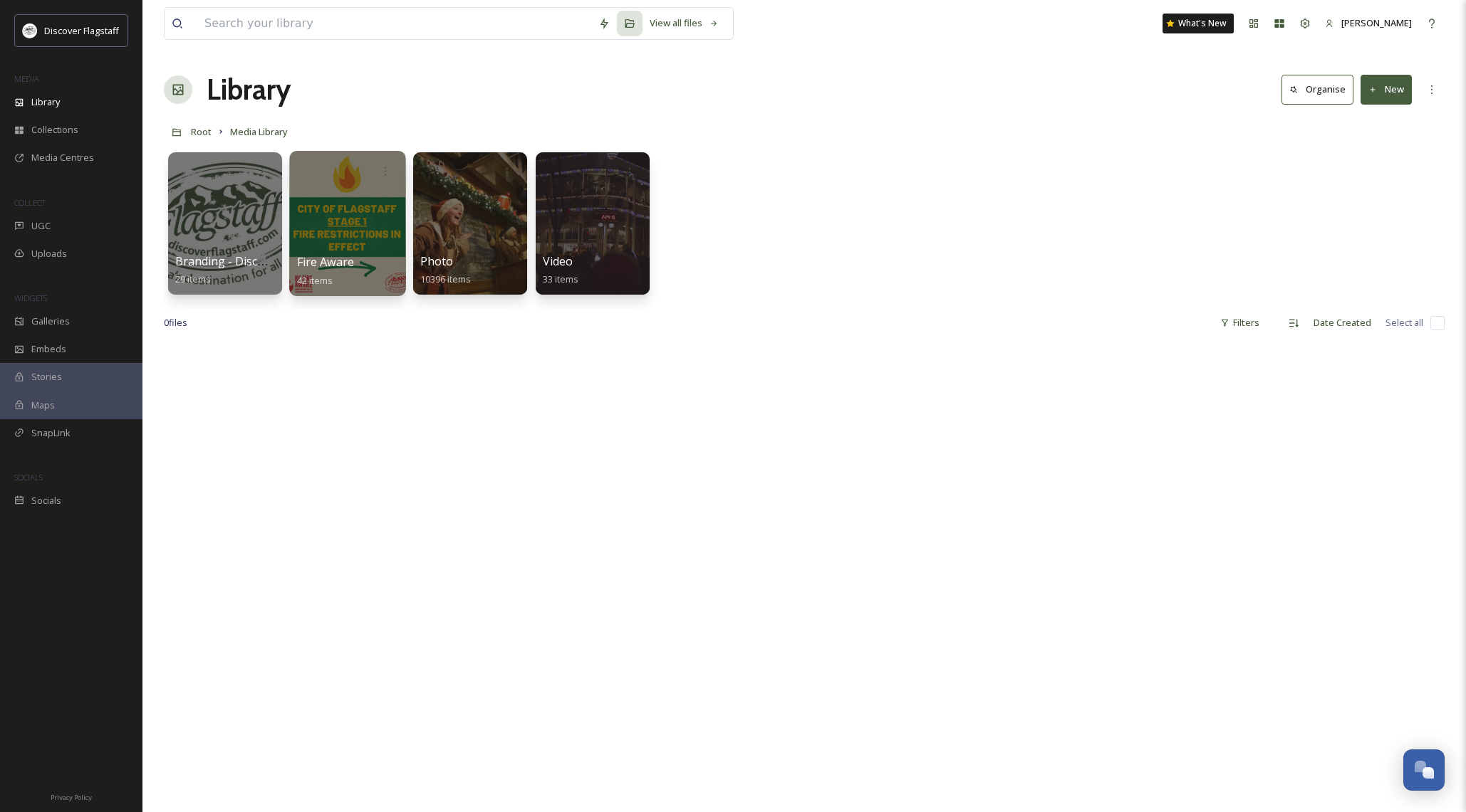
click at [319, 177] on div at bounding box center [348, 170] width 102 height 26
click at [382, 171] on icon at bounding box center [386, 171] width 12 height 12
click at [354, 198] on span "Edit / Share" at bounding box center [350, 203] width 50 height 15
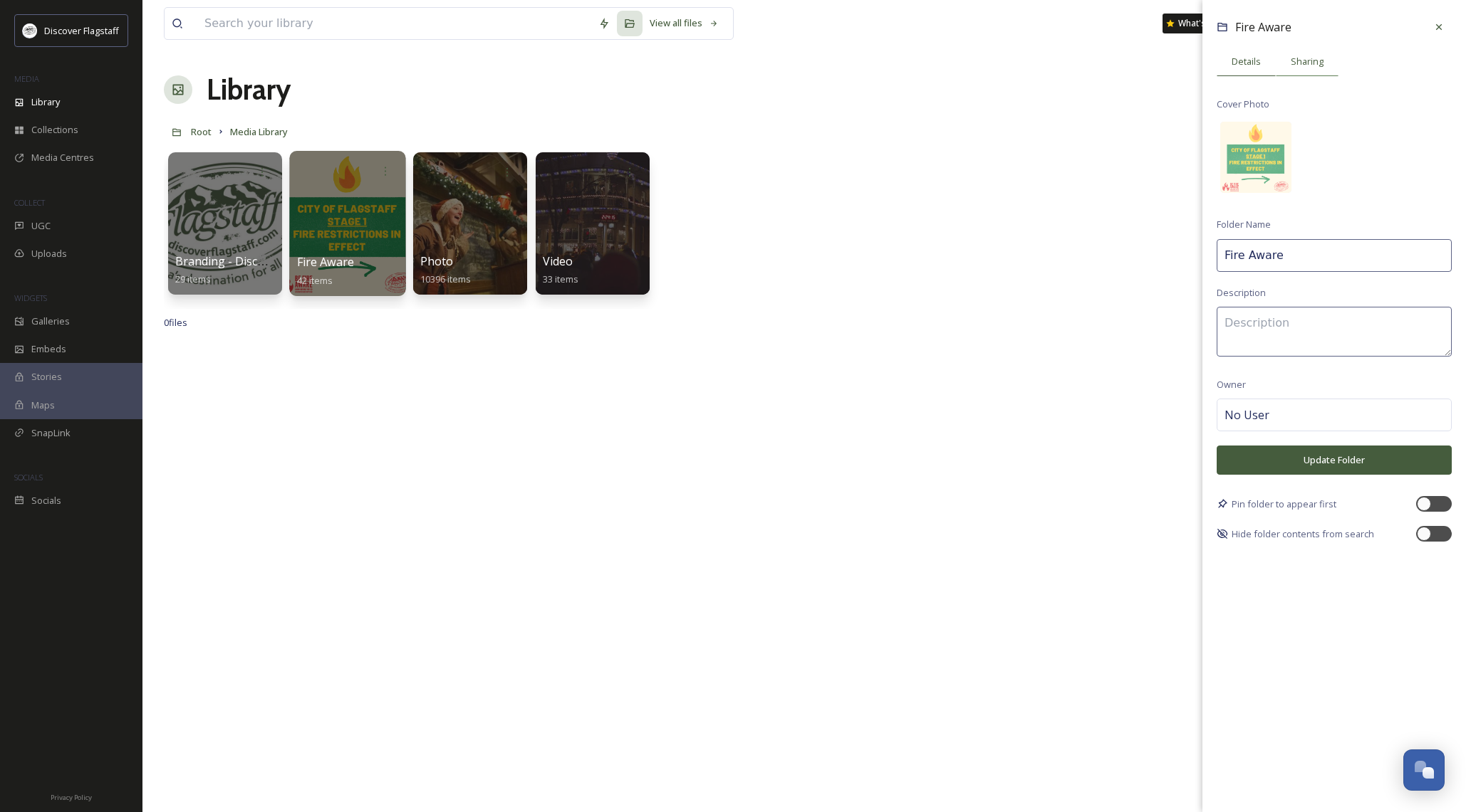
click at [1298, 64] on span "Sharing" at bounding box center [1307, 61] width 33 height 14
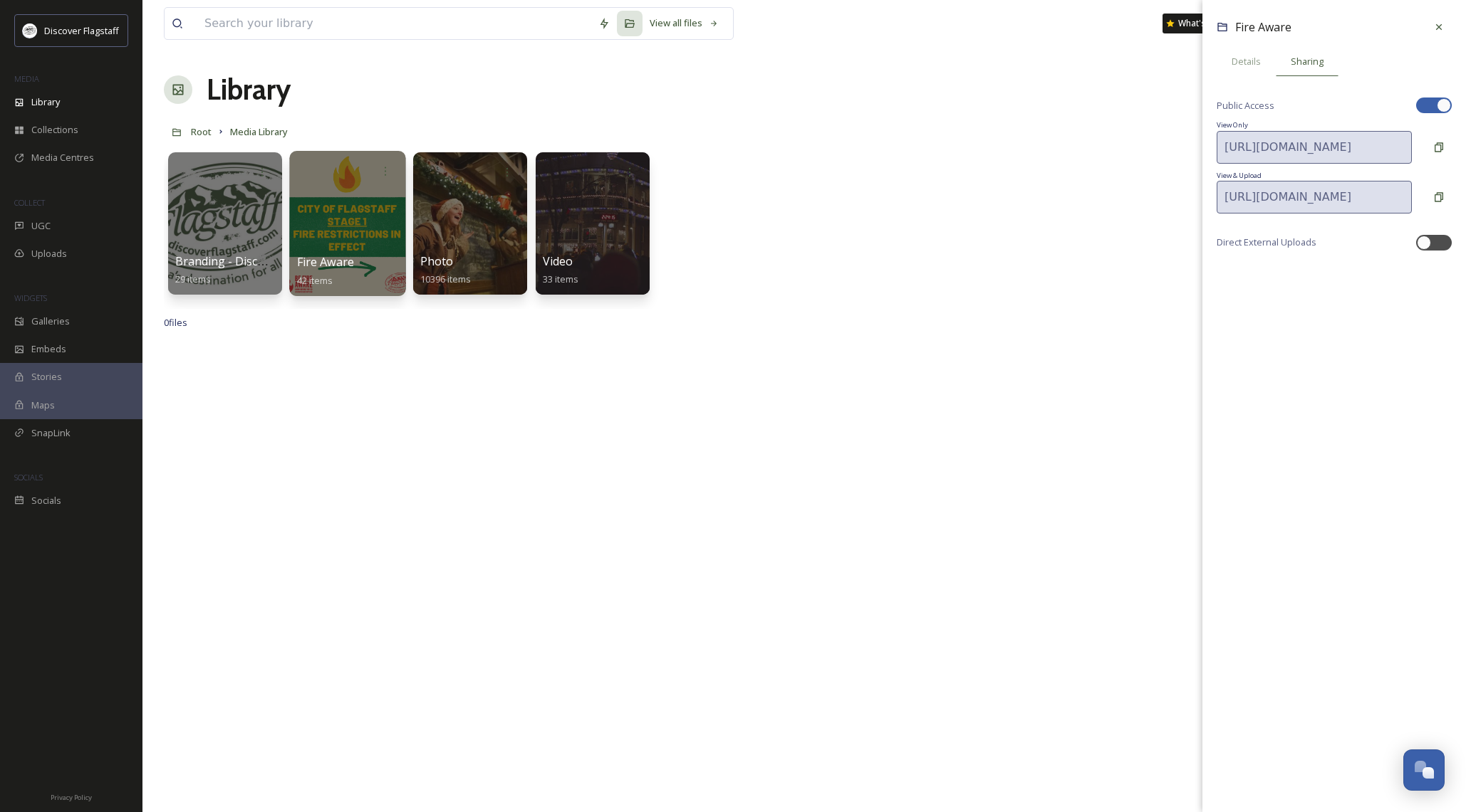
drag, startPoint x: 1444, startPoint y: 33, endPoint x: 1264, endPoint y: 48, distance: 180.6
click at [1442, 33] on div at bounding box center [1439, 27] width 25 height 25
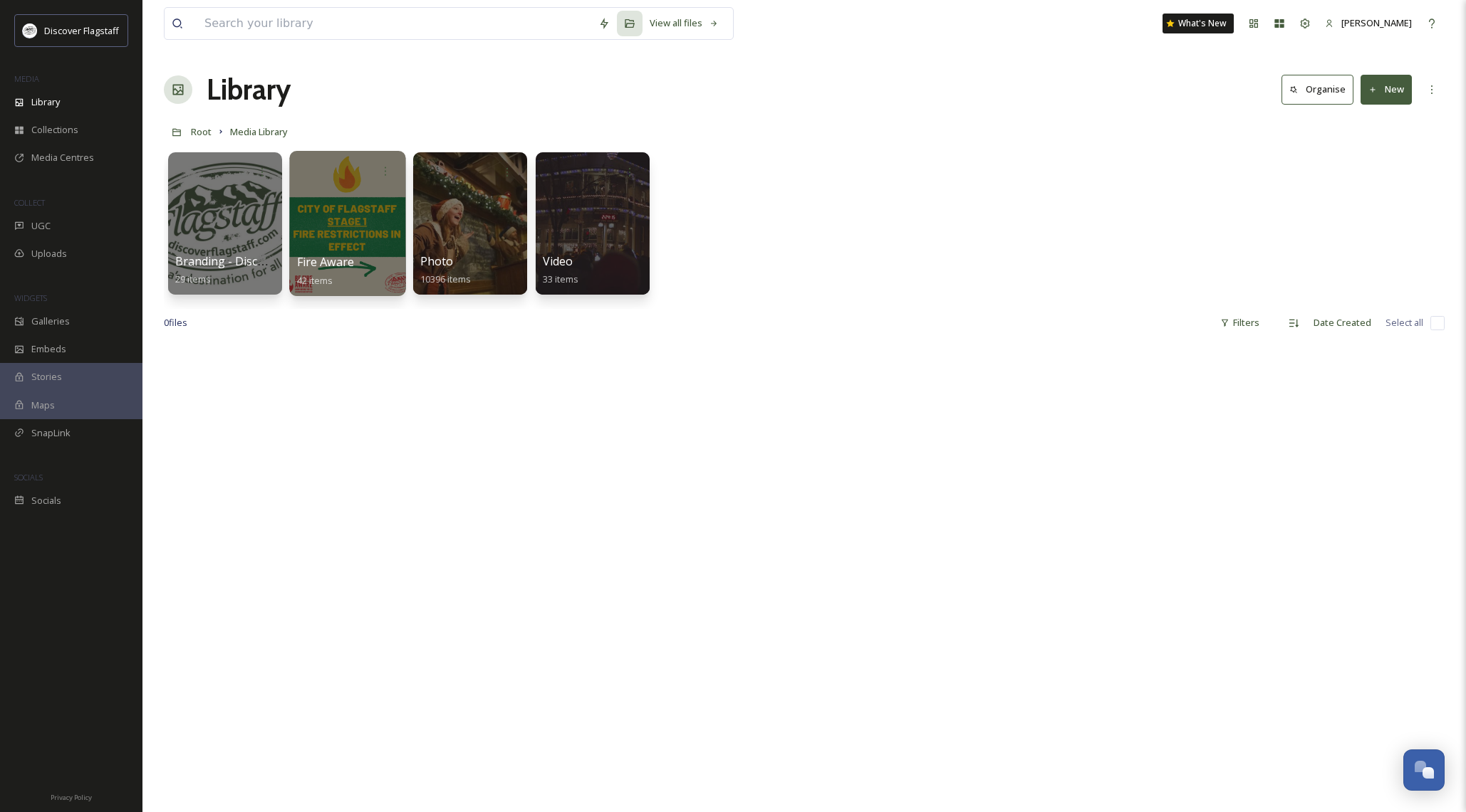
click at [330, 201] on div at bounding box center [347, 223] width 116 height 145
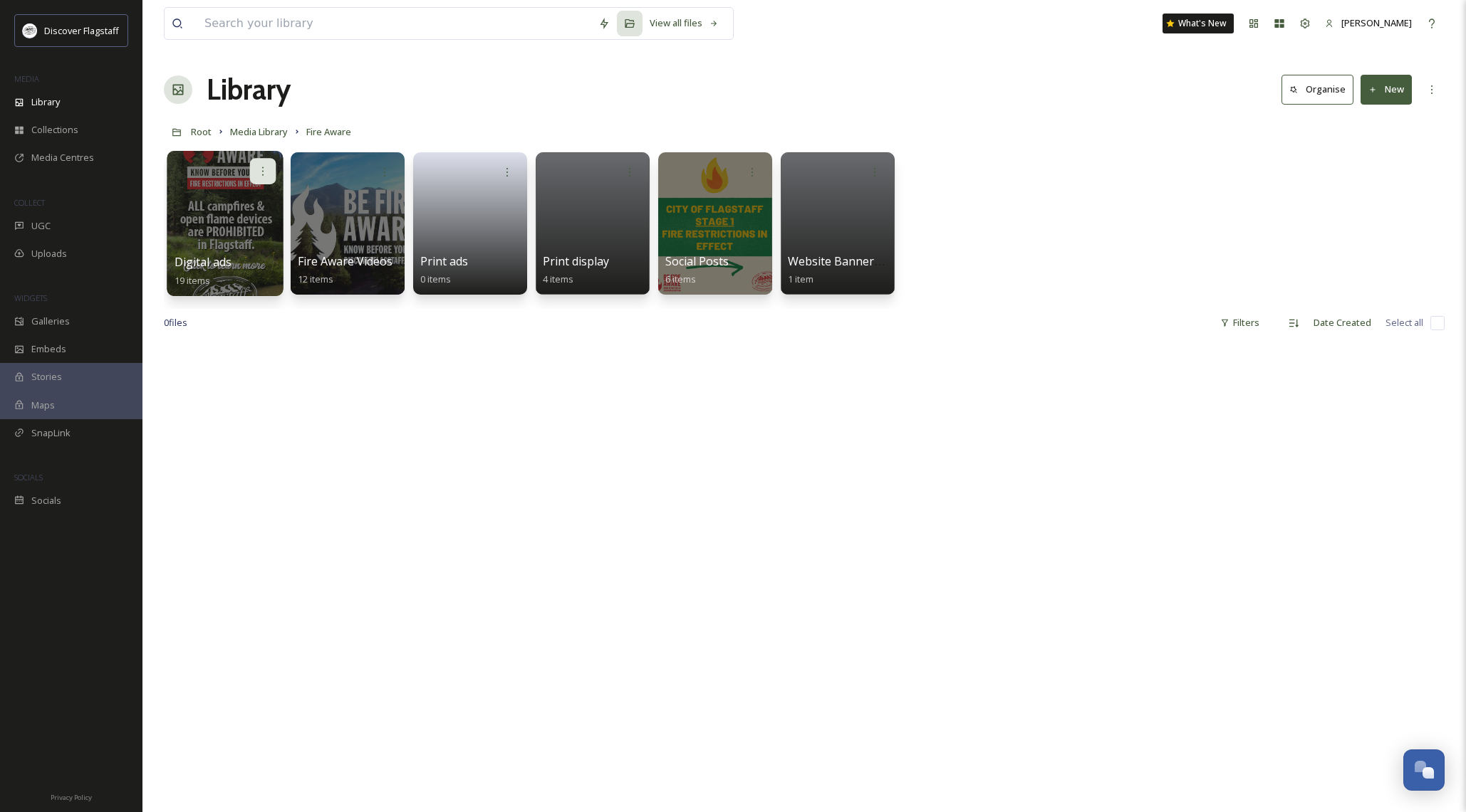
click at [264, 166] on icon at bounding box center [263, 171] width 12 height 12
click at [251, 208] on span "Edit / Share" at bounding box center [227, 203] width 50 height 15
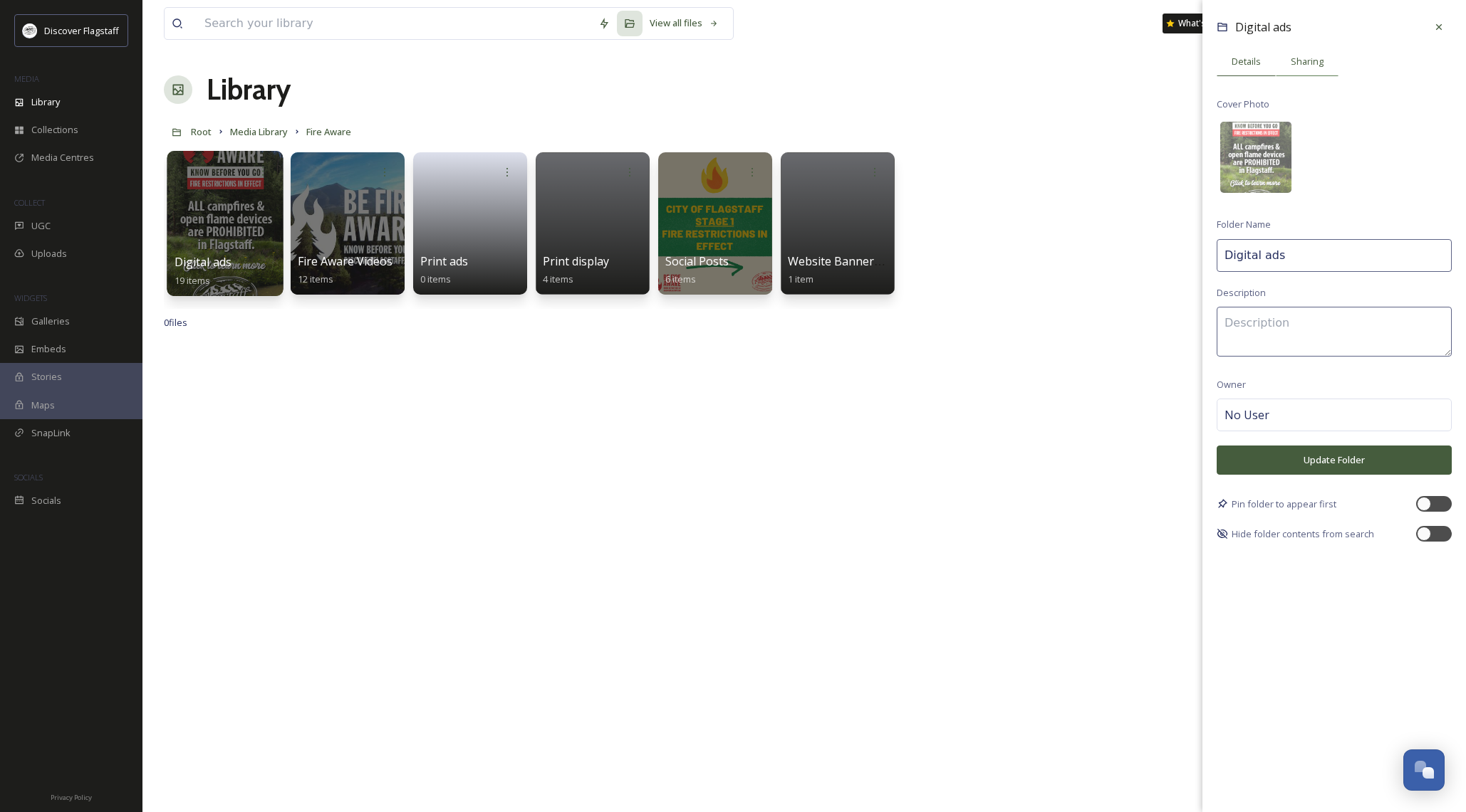
click at [1319, 69] on div "Sharing" at bounding box center [1307, 61] width 62 height 29
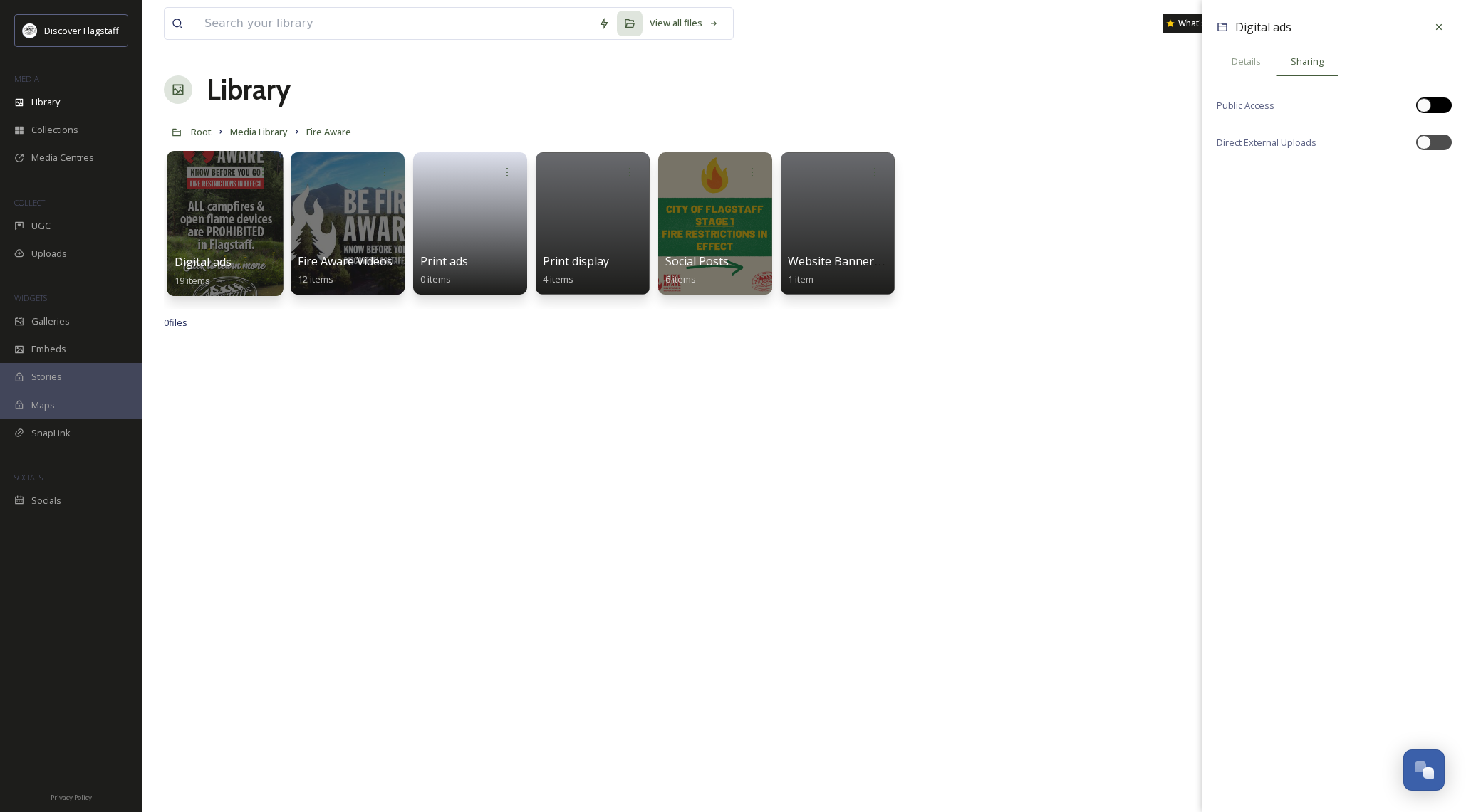
click at [1447, 109] on div at bounding box center [1434, 105] width 36 height 16
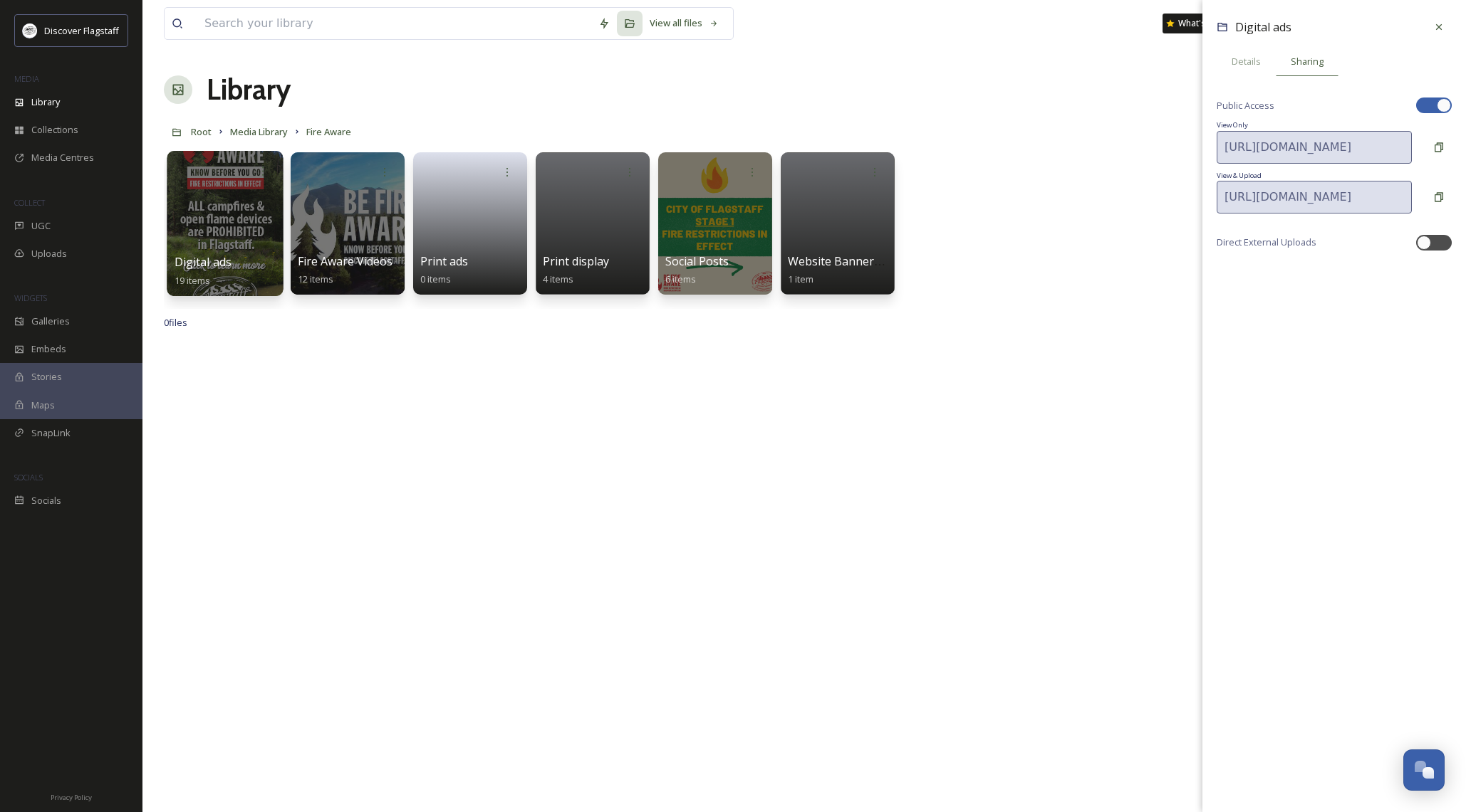
click at [1446, 107] on div at bounding box center [1434, 105] width 36 height 16
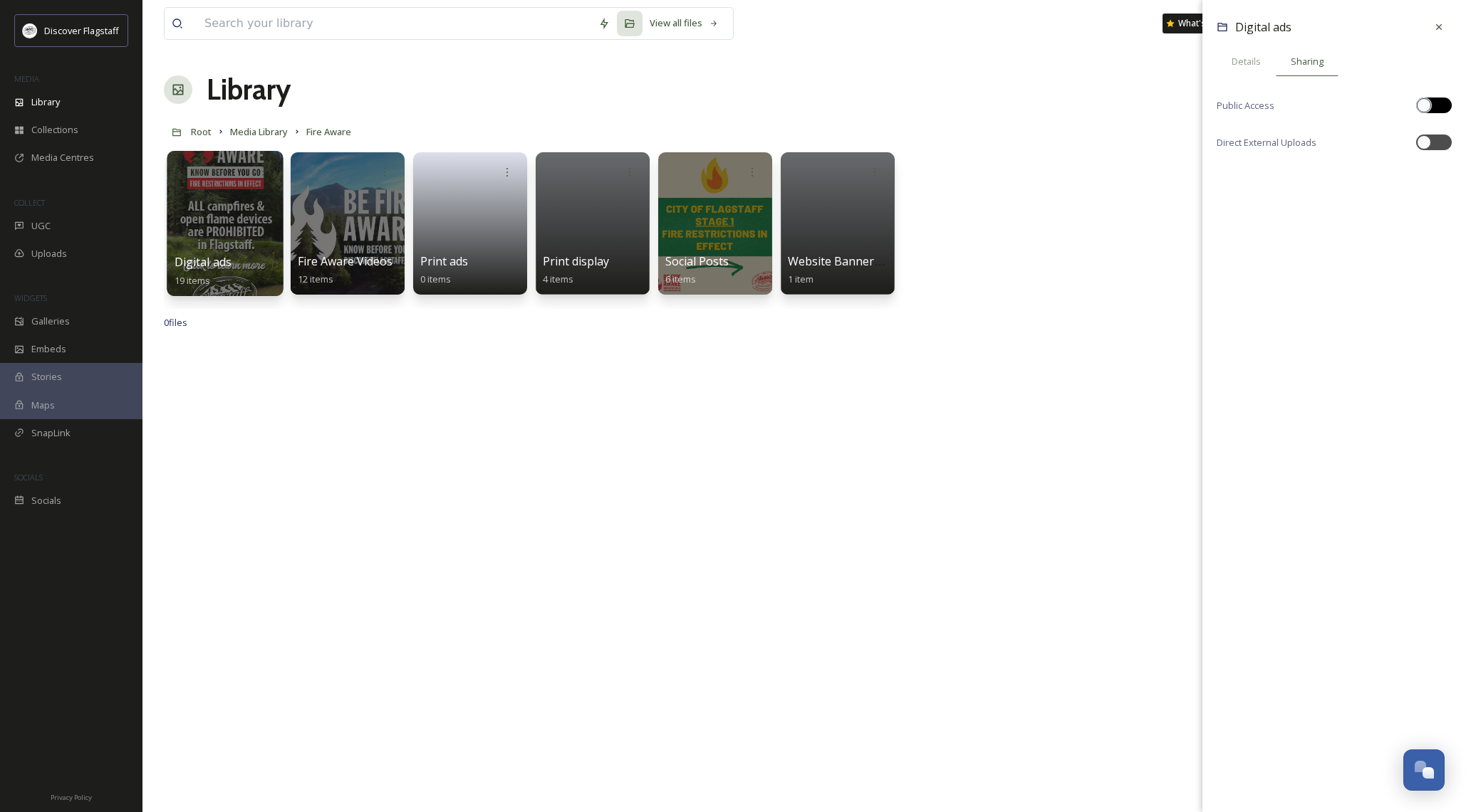
click at [1442, 109] on div at bounding box center [1434, 105] width 36 height 16
checkbox input "true"
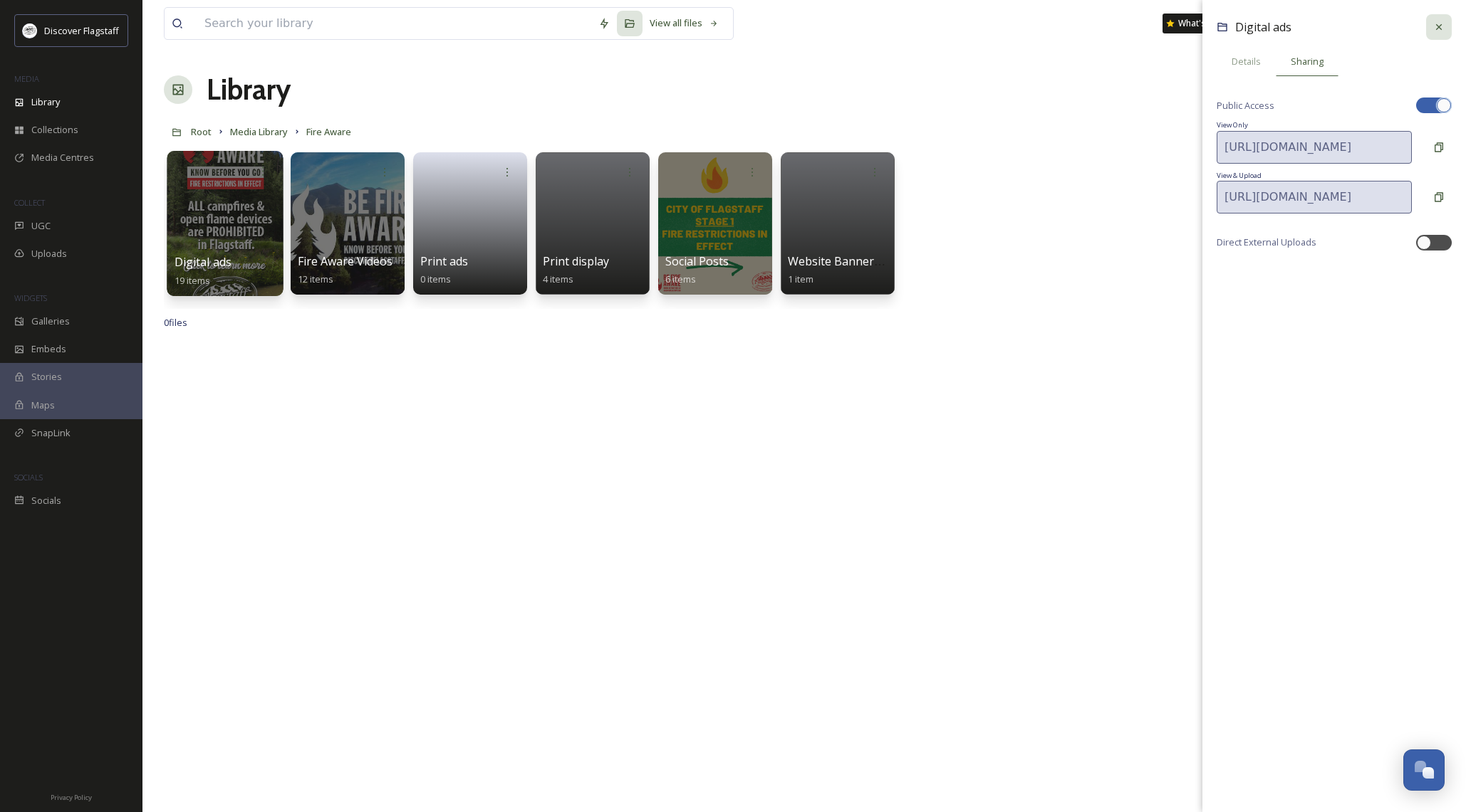
click at [1441, 21] on icon at bounding box center [1439, 27] width 12 height 12
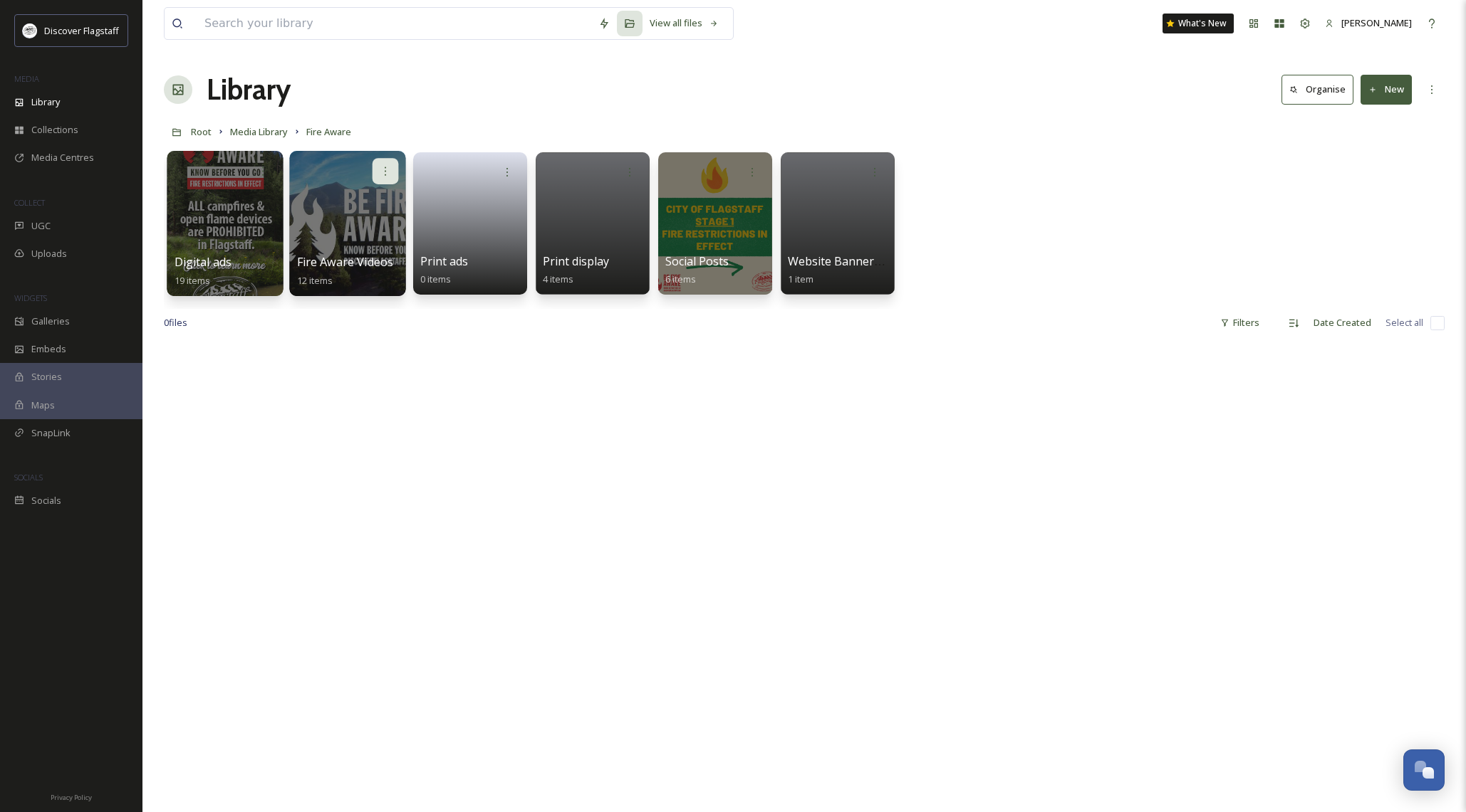
click at [378, 168] on div at bounding box center [385, 170] width 26 height 26
click at [357, 203] on span "Edit / Share" at bounding box center [350, 203] width 50 height 15
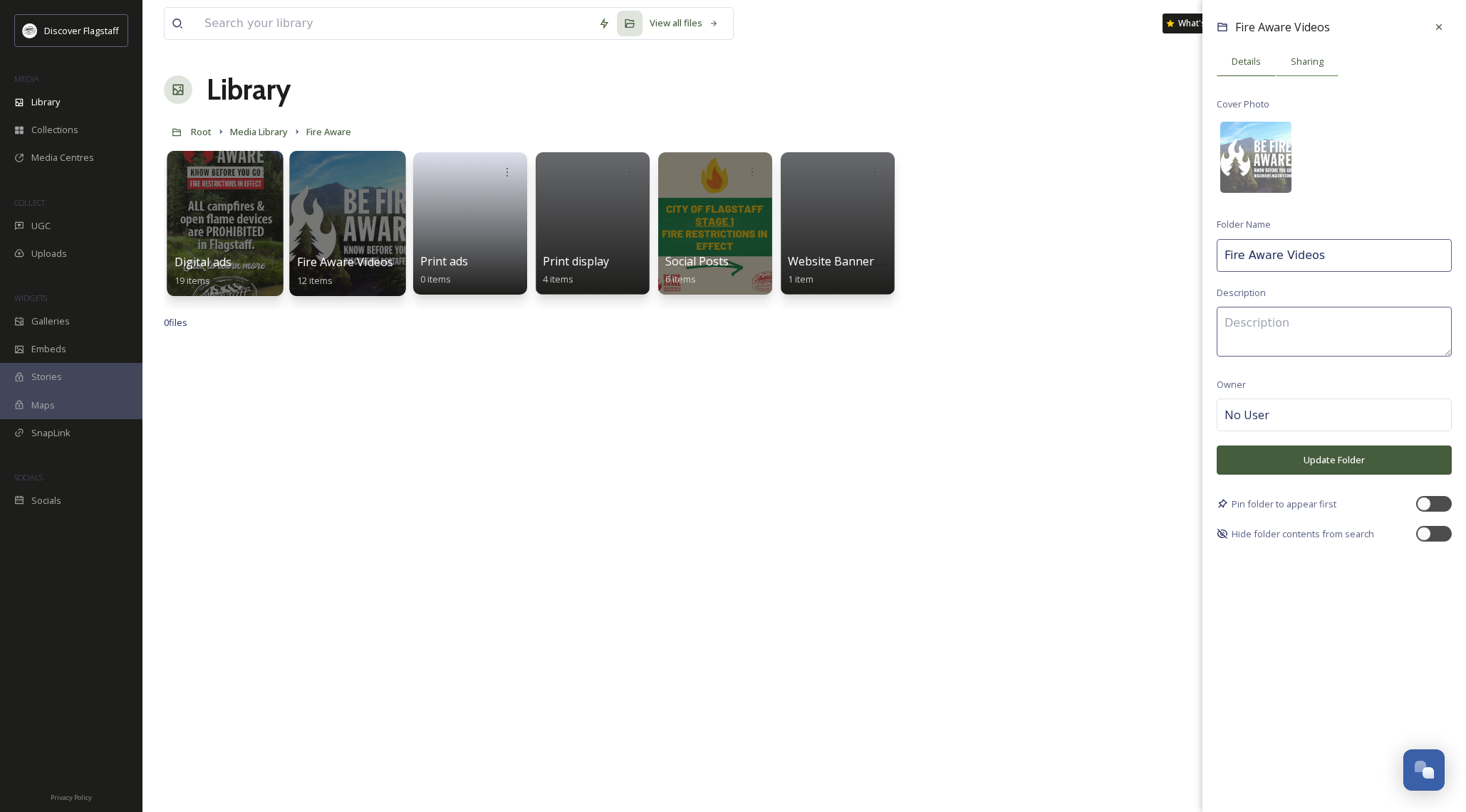
click at [1306, 69] on div "Sharing" at bounding box center [1307, 61] width 62 height 29
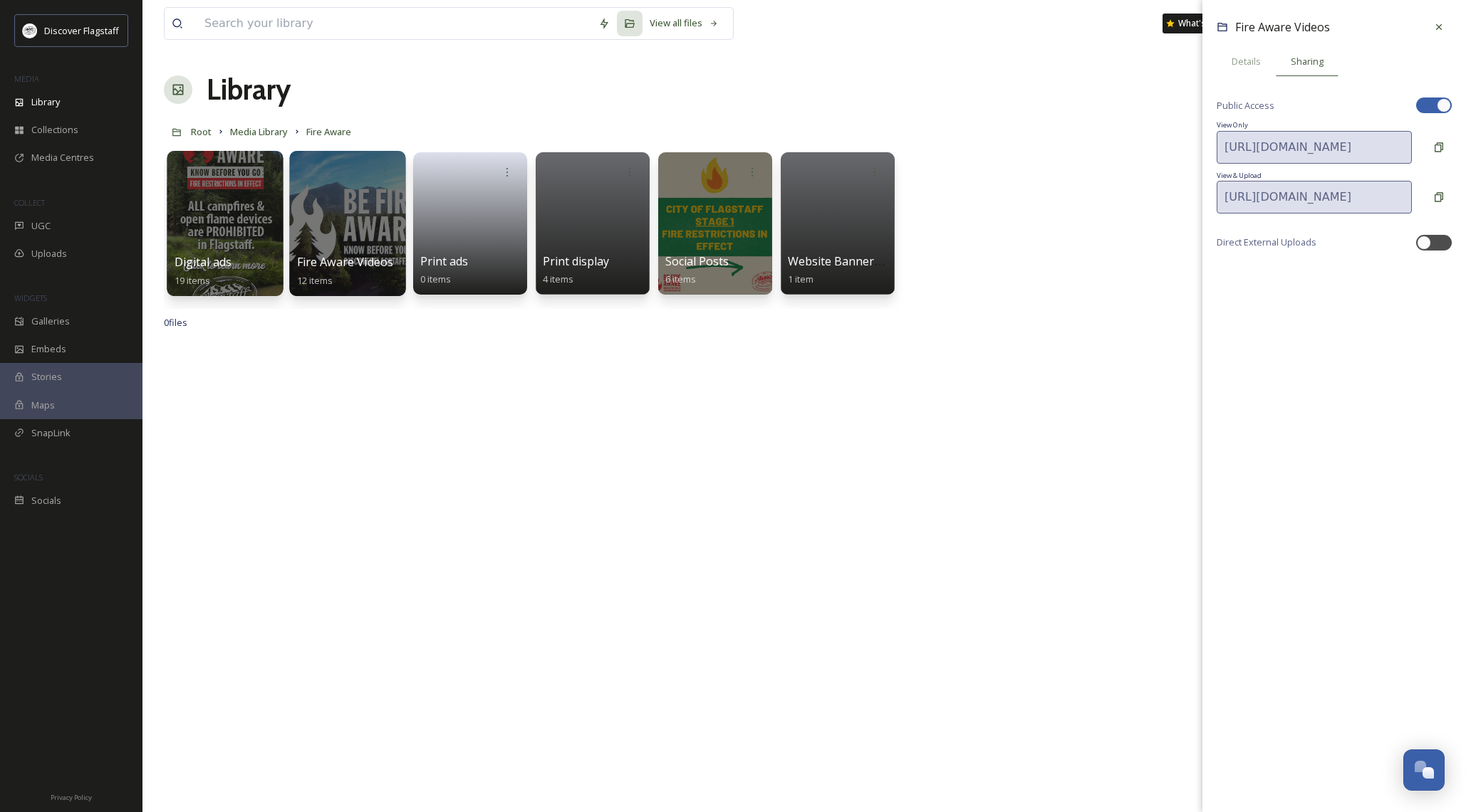
drag, startPoint x: 1442, startPoint y: 25, endPoint x: 1433, endPoint y: 26, distance: 9.1
click at [1442, 25] on icon at bounding box center [1439, 27] width 6 height 6
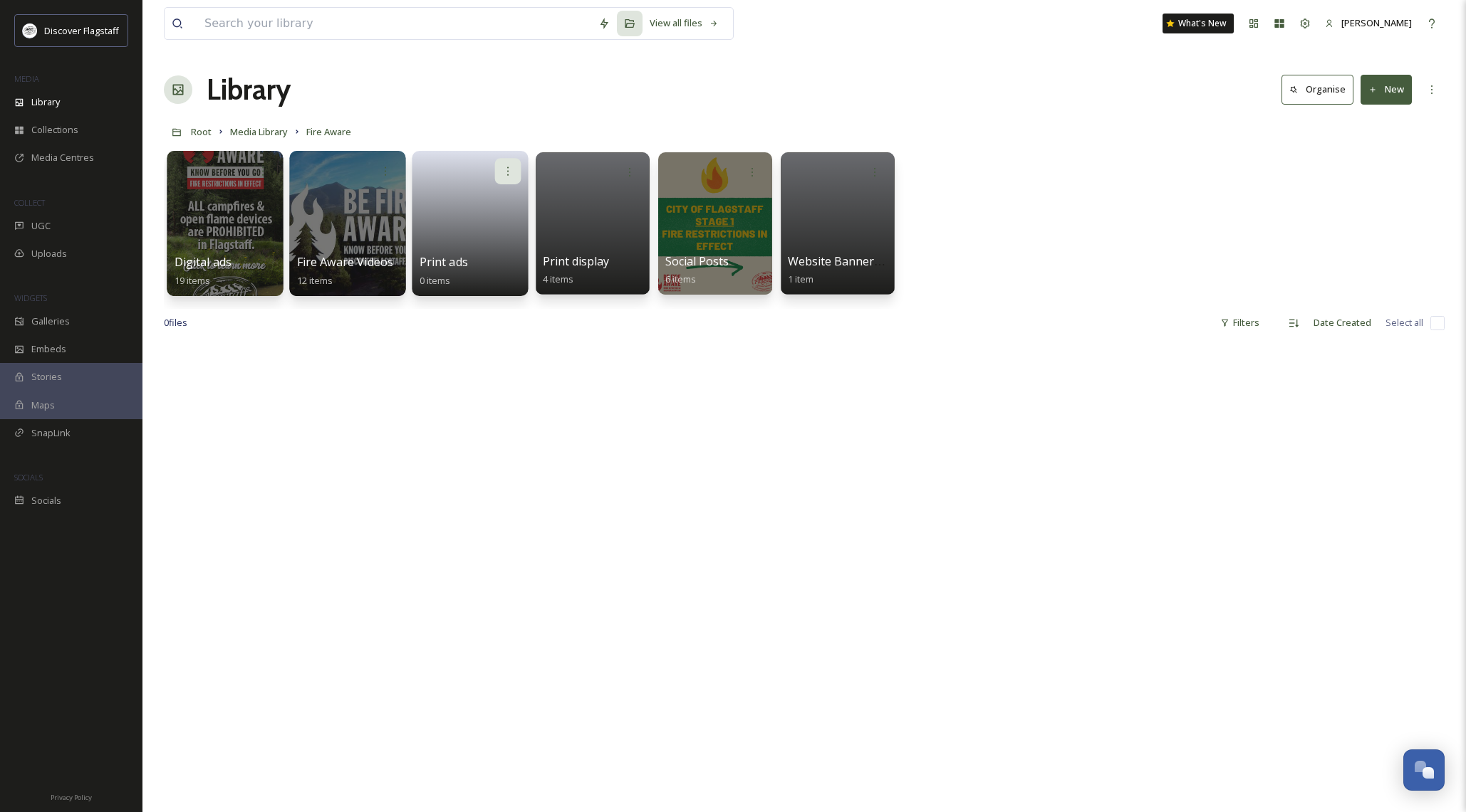
click at [503, 168] on icon at bounding box center [508, 171] width 12 height 12
click at [477, 279] on div "Delete" at bounding box center [480, 275] width 79 height 28
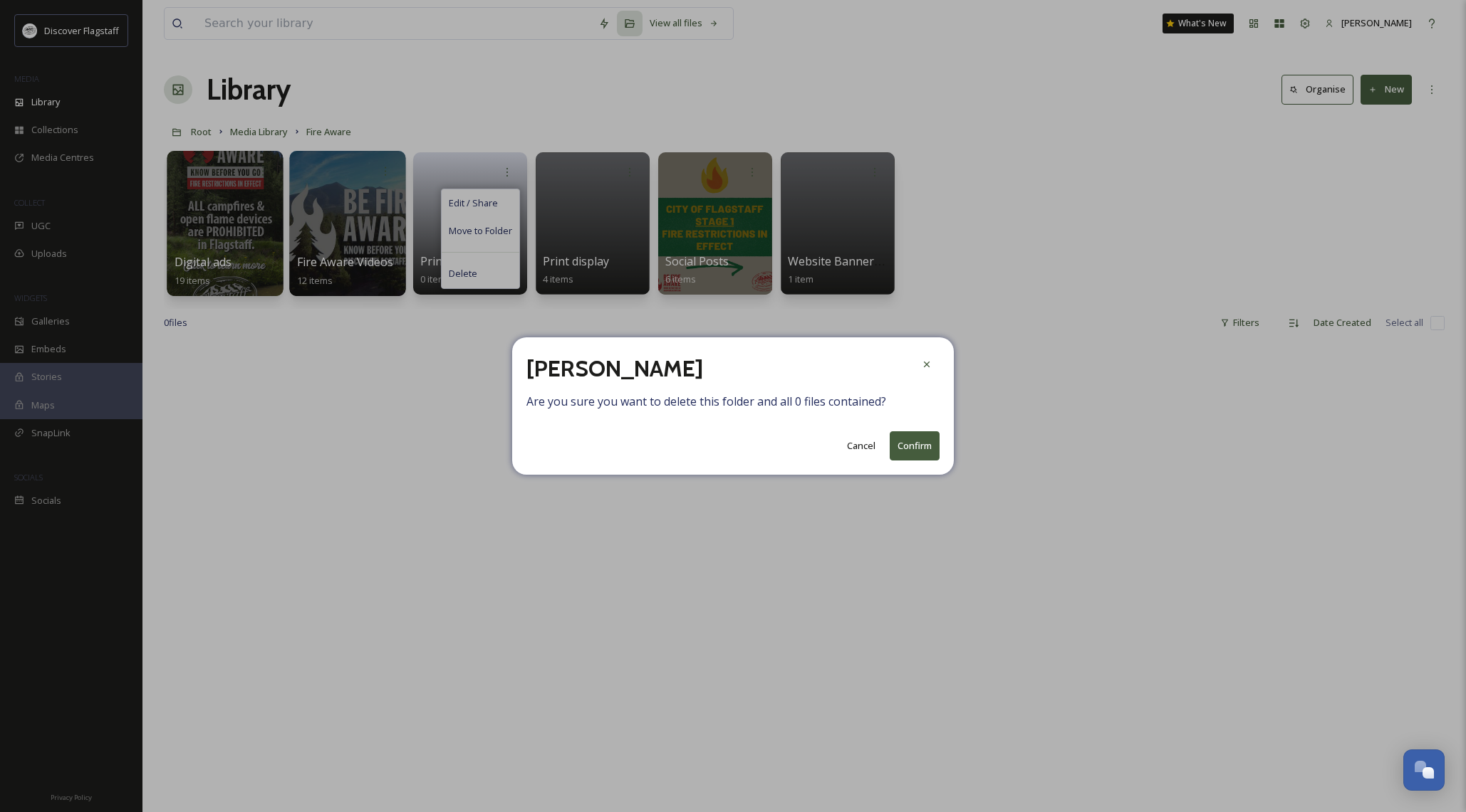
click at [906, 446] on button "Confirm" at bounding box center [914, 446] width 50 height 29
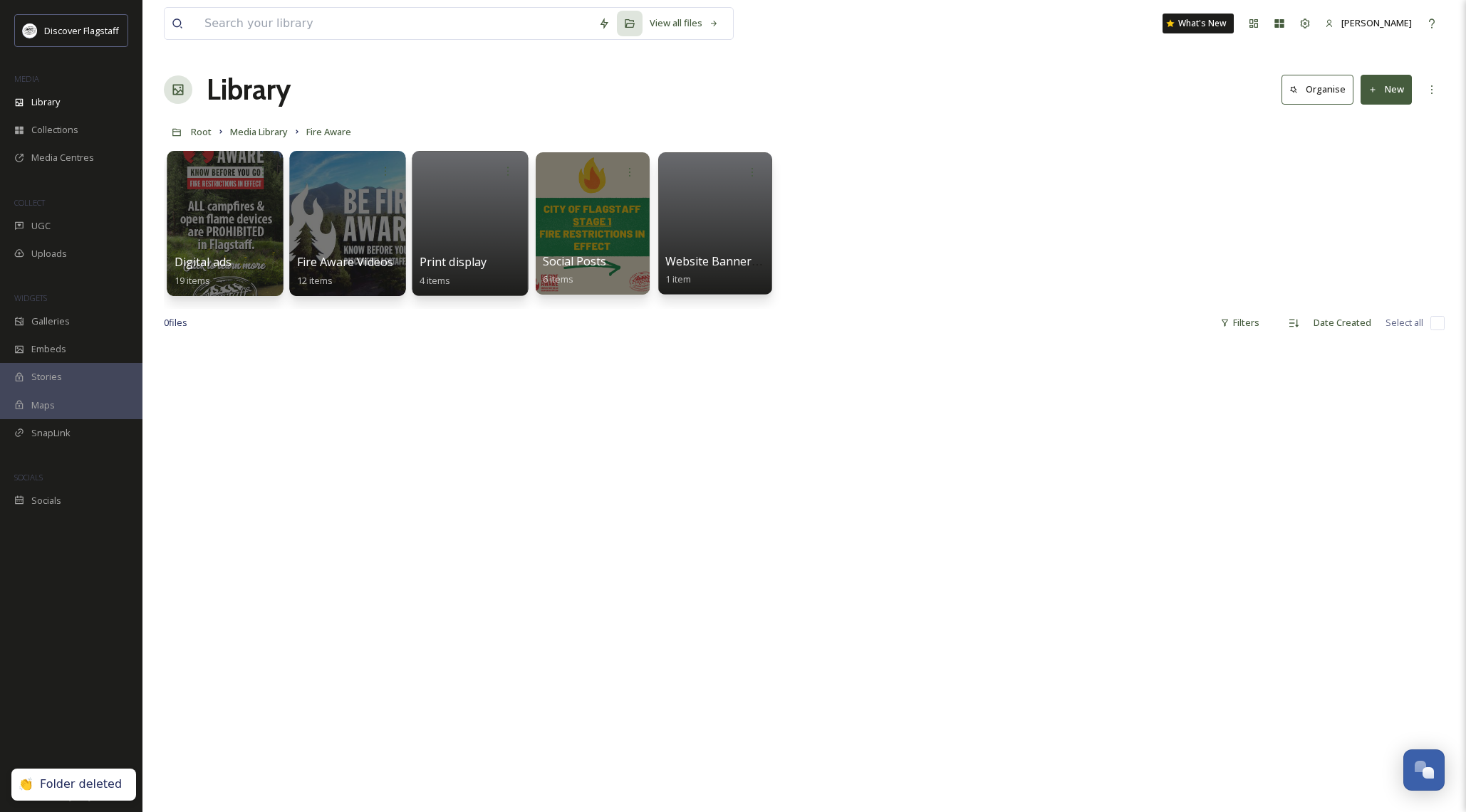
click at [449, 208] on div at bounding box center [470, 223] width 116 height 145
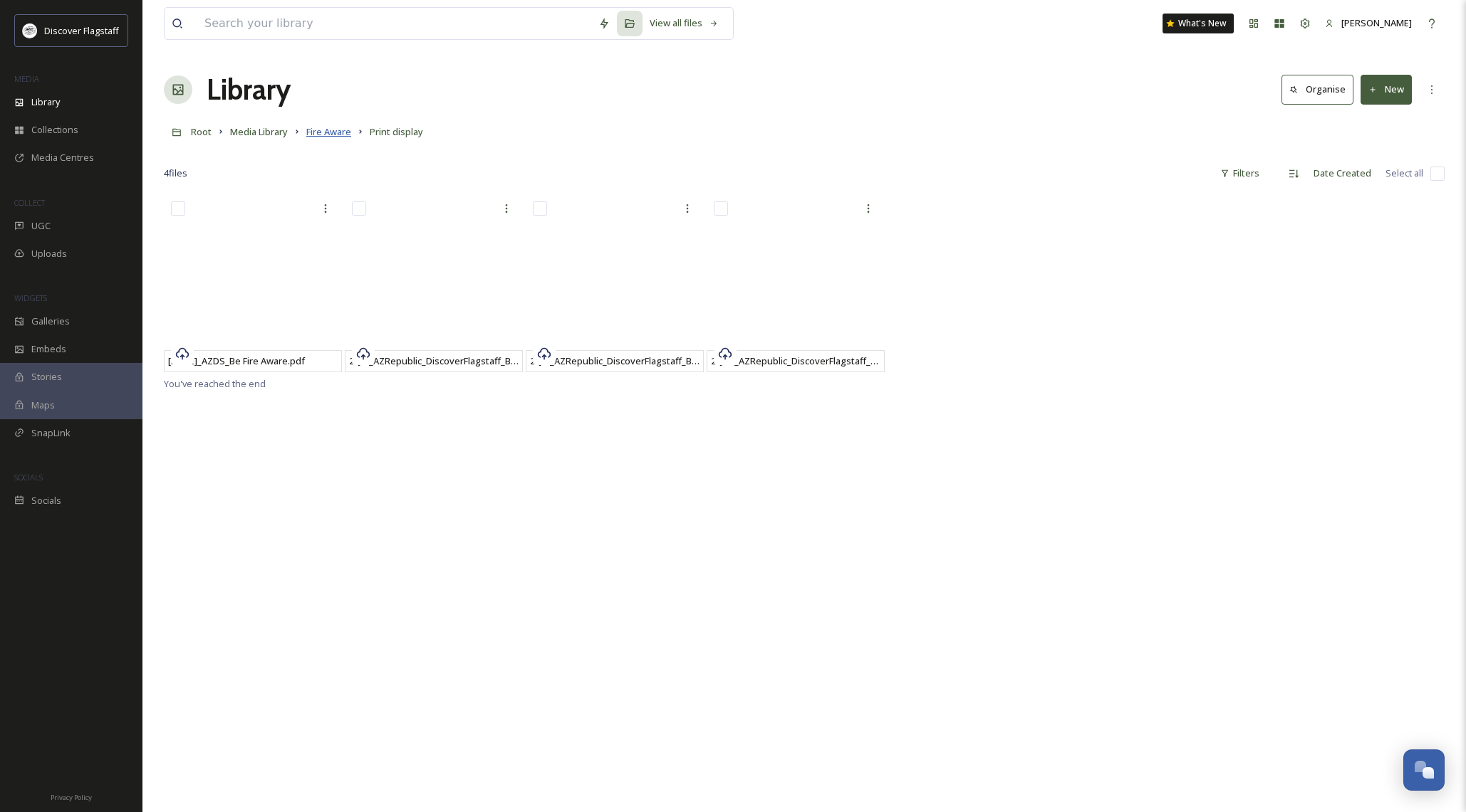
click at [316, 131] on span "Fire Aware" at bounding box center [328, 131] width 45 height 13
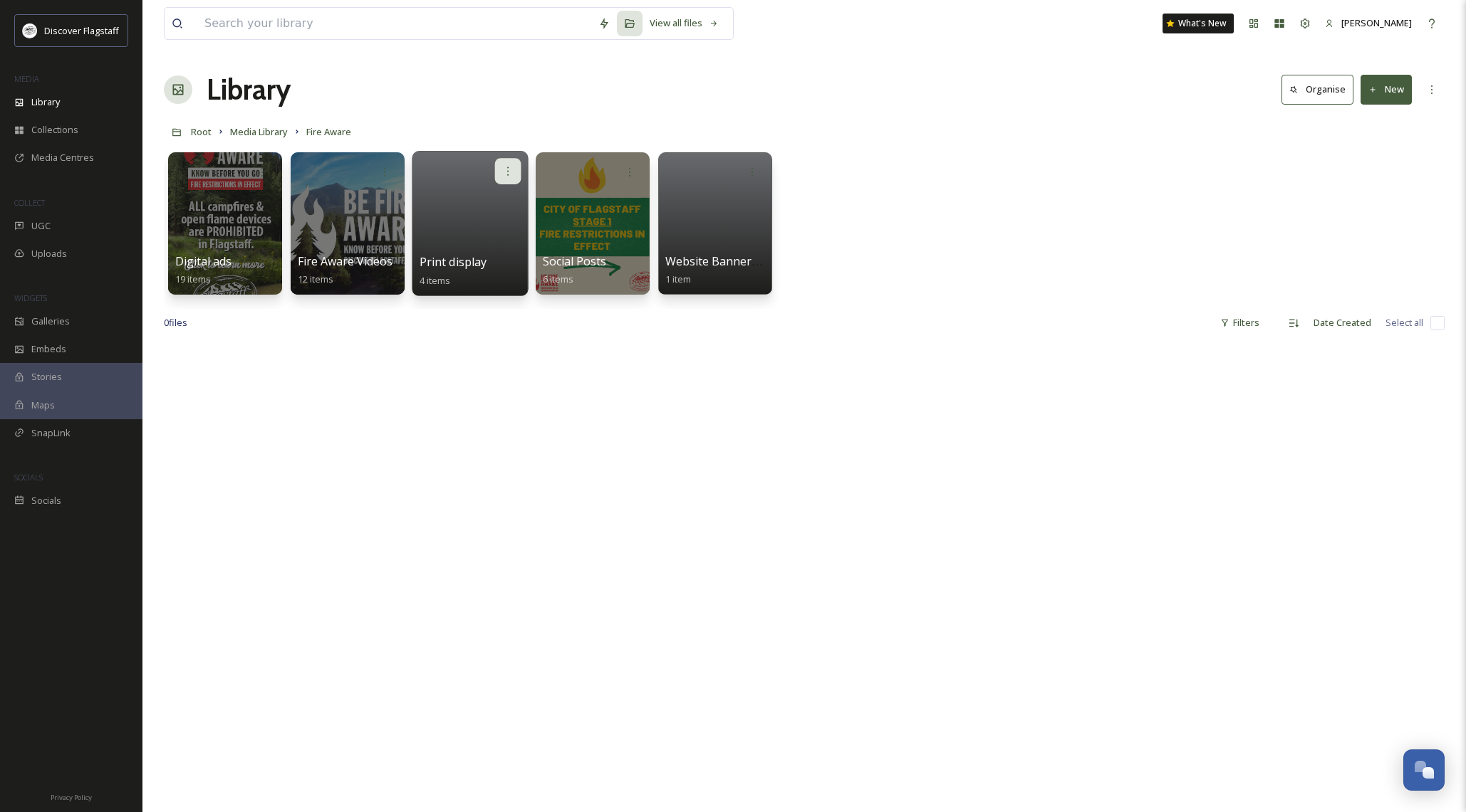
click at [505, 173] on icon at bounding box center [508, 171] width 12 height 12
click at [497, 198] on span "Edit / Share" at bounding box center [472, 203] width 50 height 15
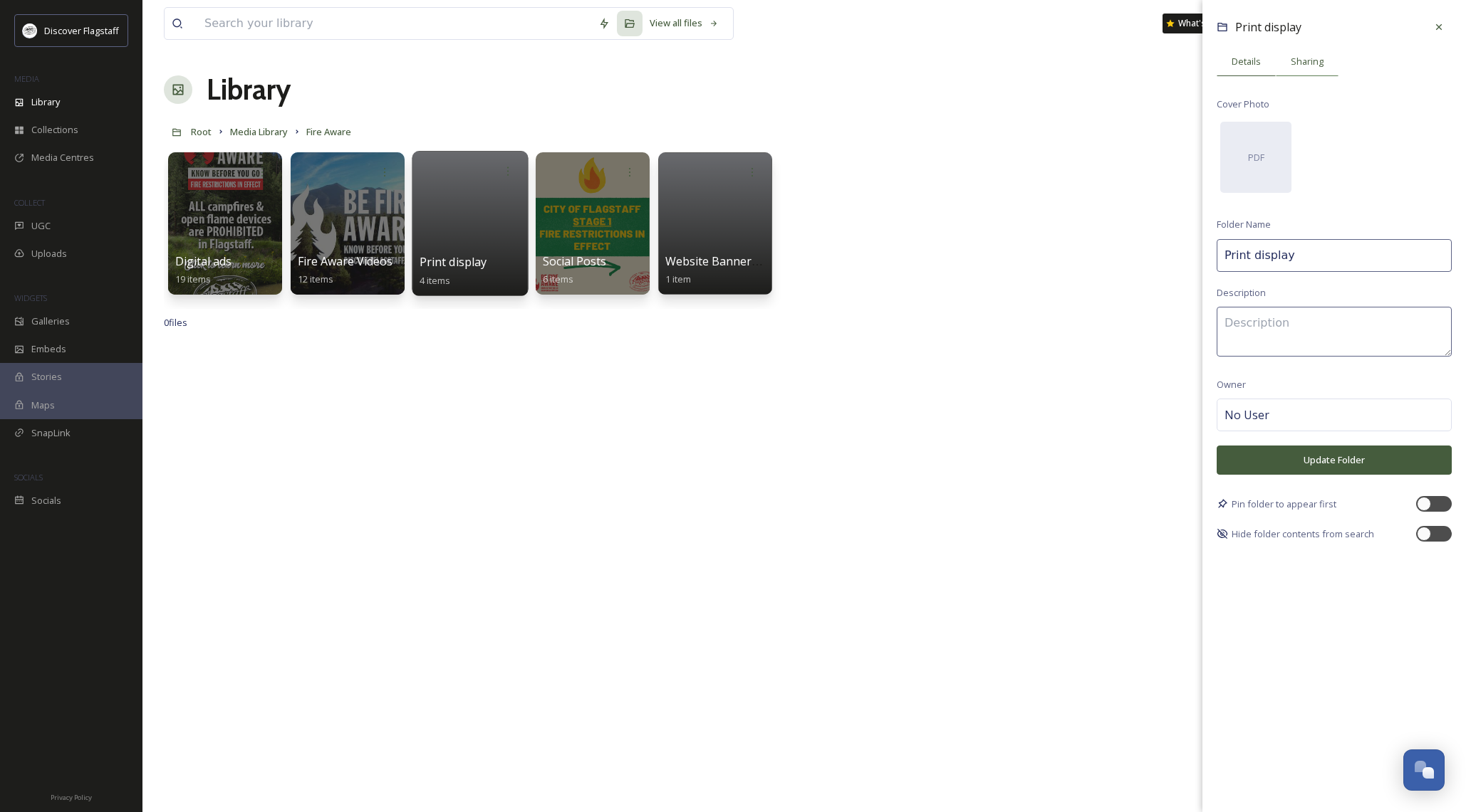
click at [1303, 63] on span "Sharing" at bounding box center [1307, 61] width 33 height 14
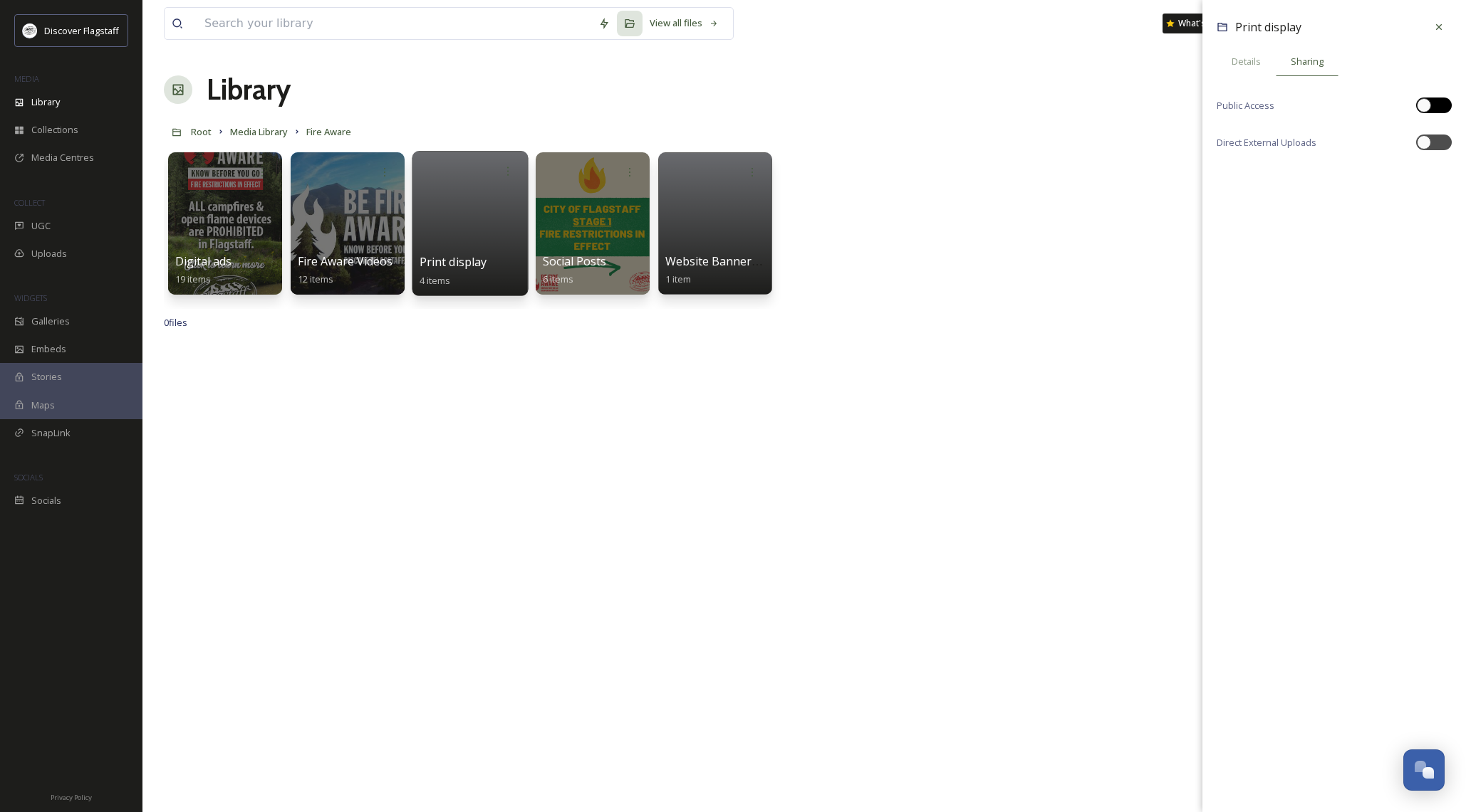
click at [1444, 102] on div at bounding box center [1441, 105] width 7 height 7
checkbox input "true"
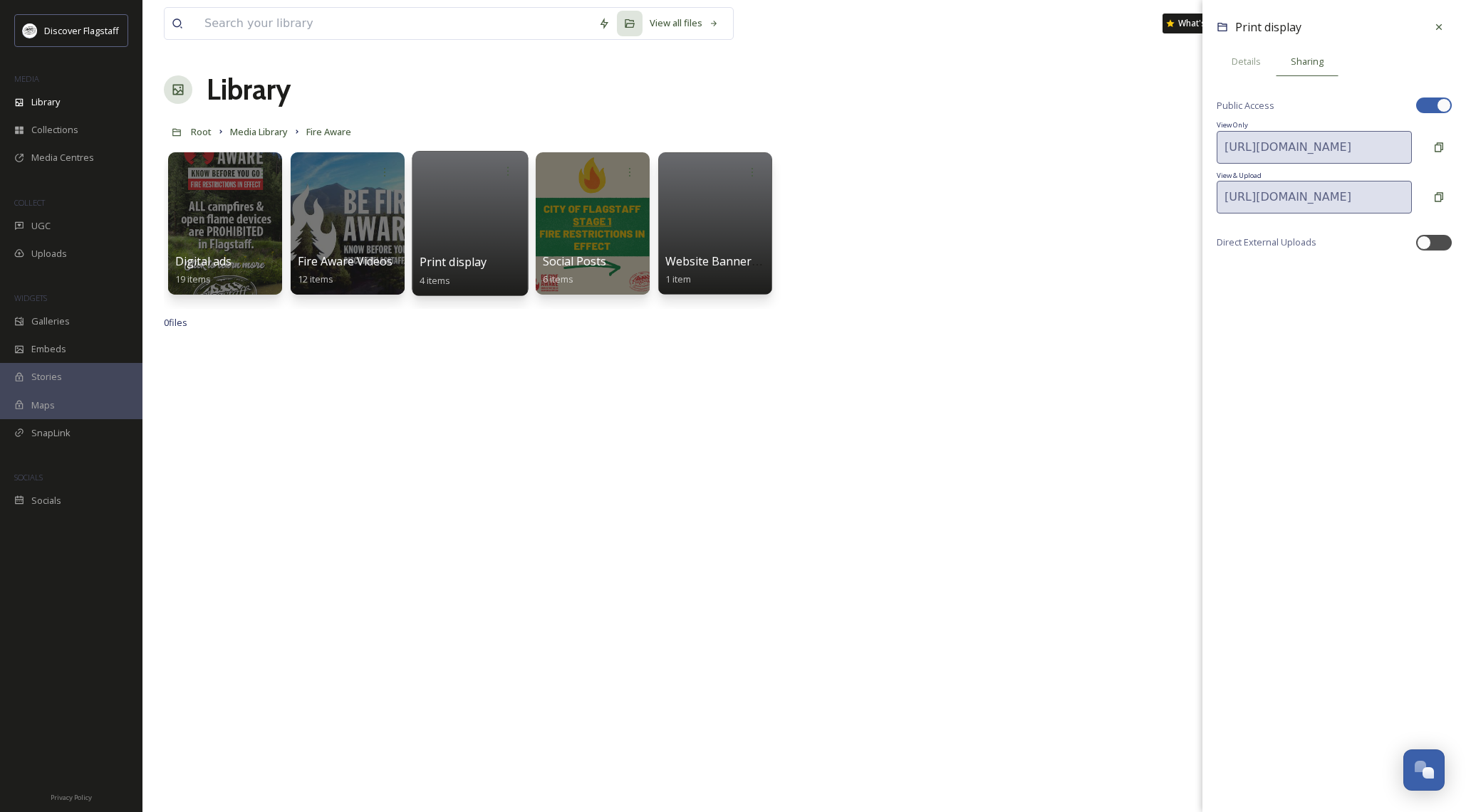
click at [1439, 32] on icon at bounding box center [1439, 27] width 12 height 12
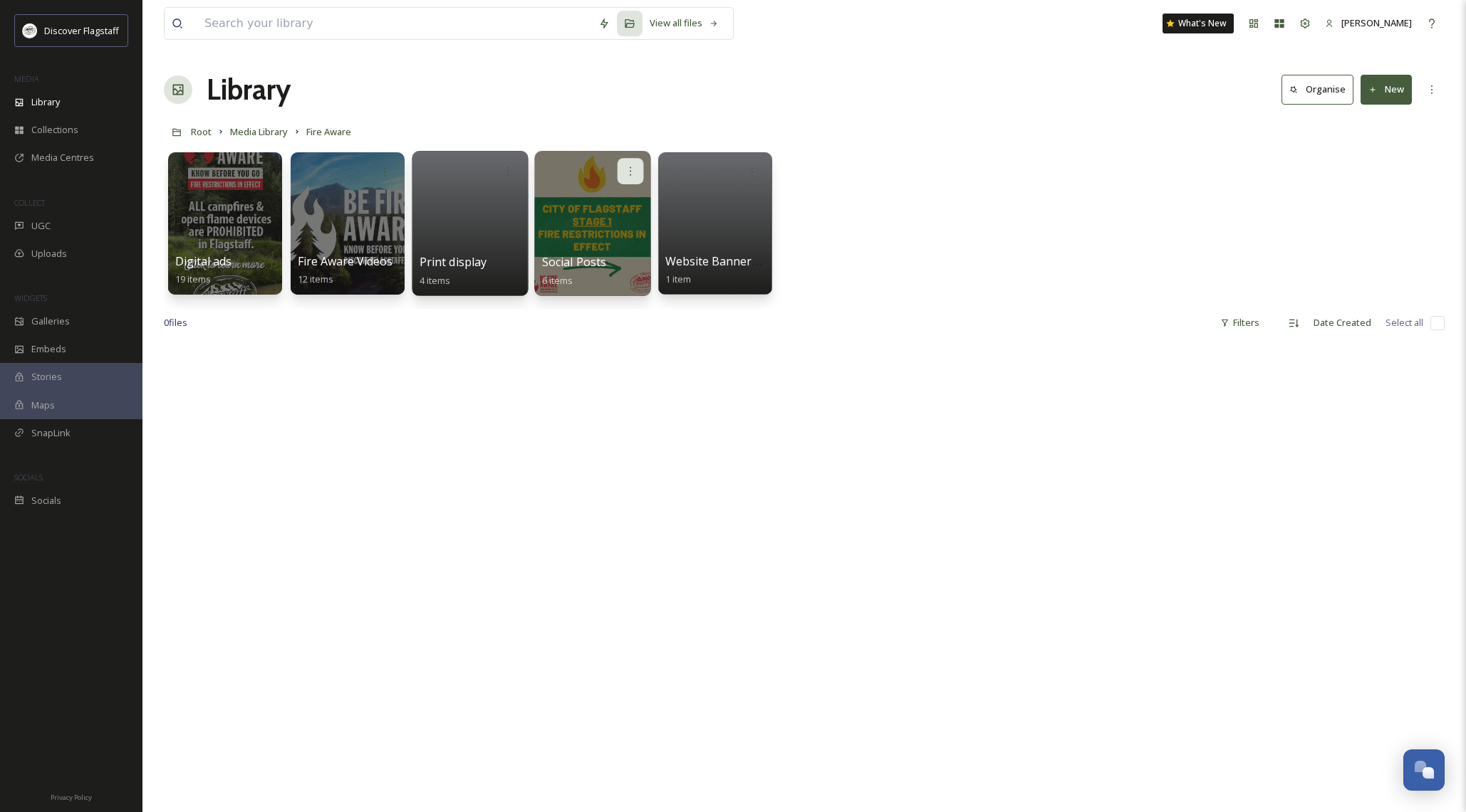
click at [628, 170] on icon at bounding box center [630, 171] width 12 height 12
click at [610, 196] on span "Edit / Share" at bounding box center [595, 203] width 50 height 15
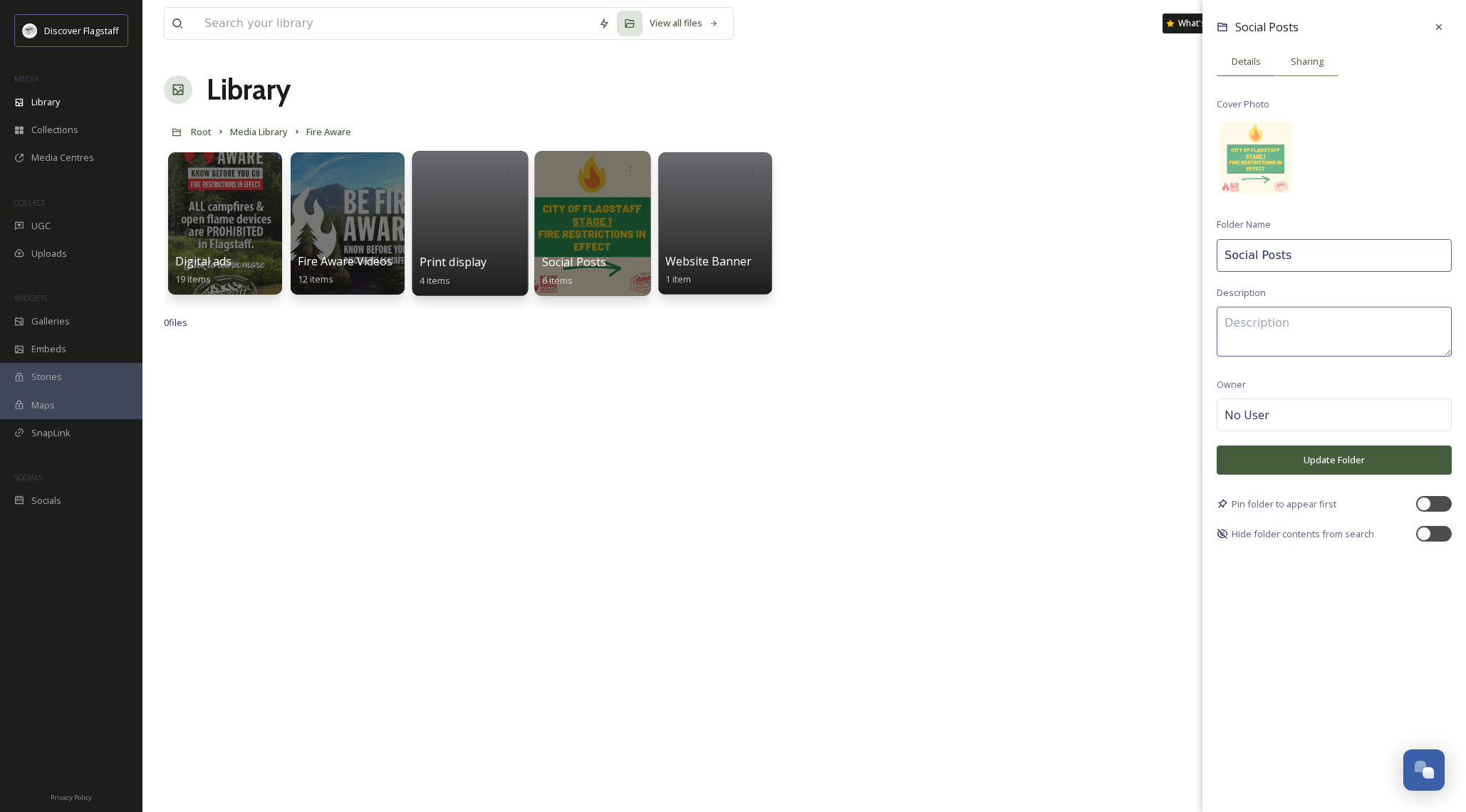
click at [1302, 66] on span "Sharing" at bounding box center [1307, 61] width 33 height 14
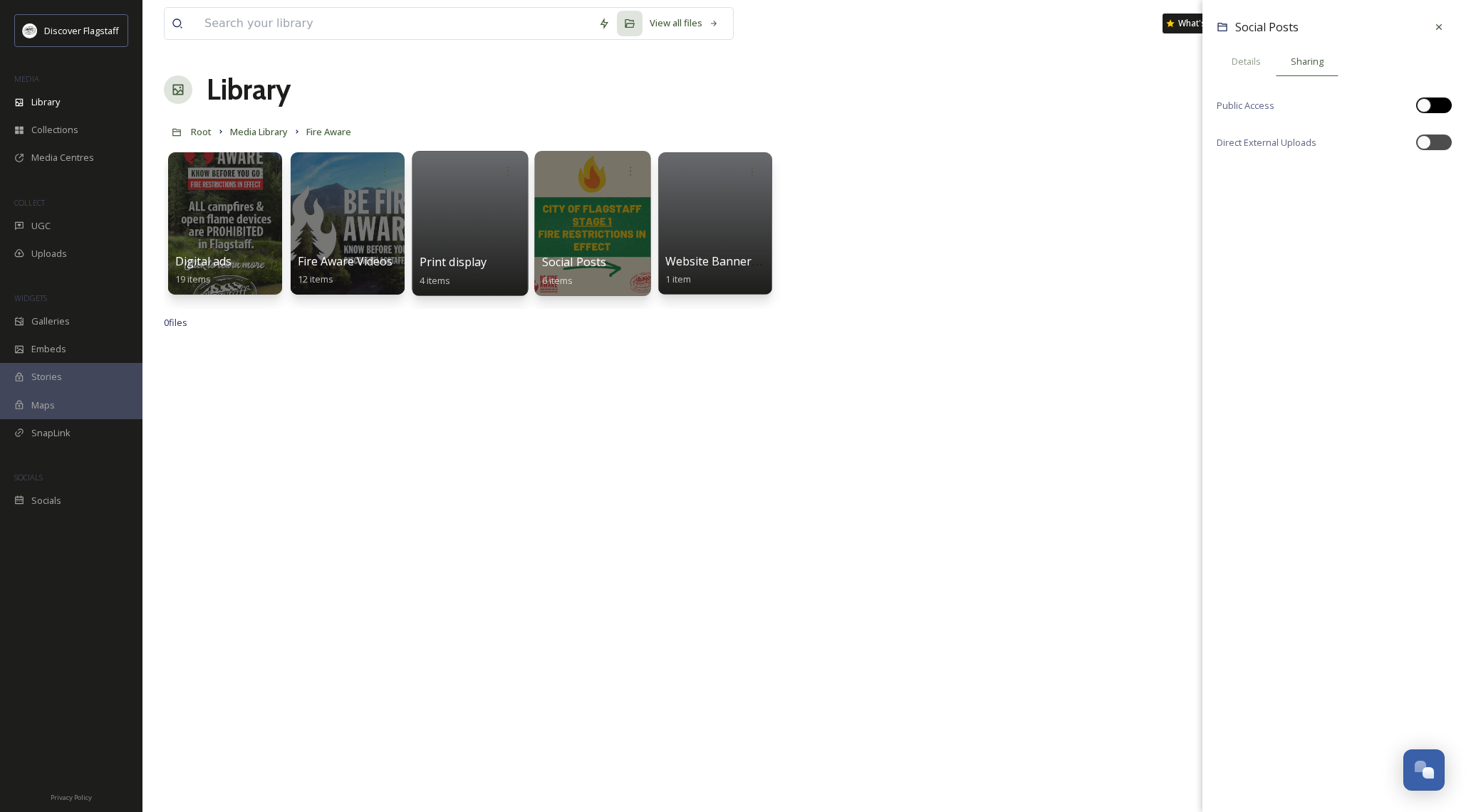
click at [1445, 110] on div at bounding box center [1434, 105] width 36 height 16
checkbox input "true"
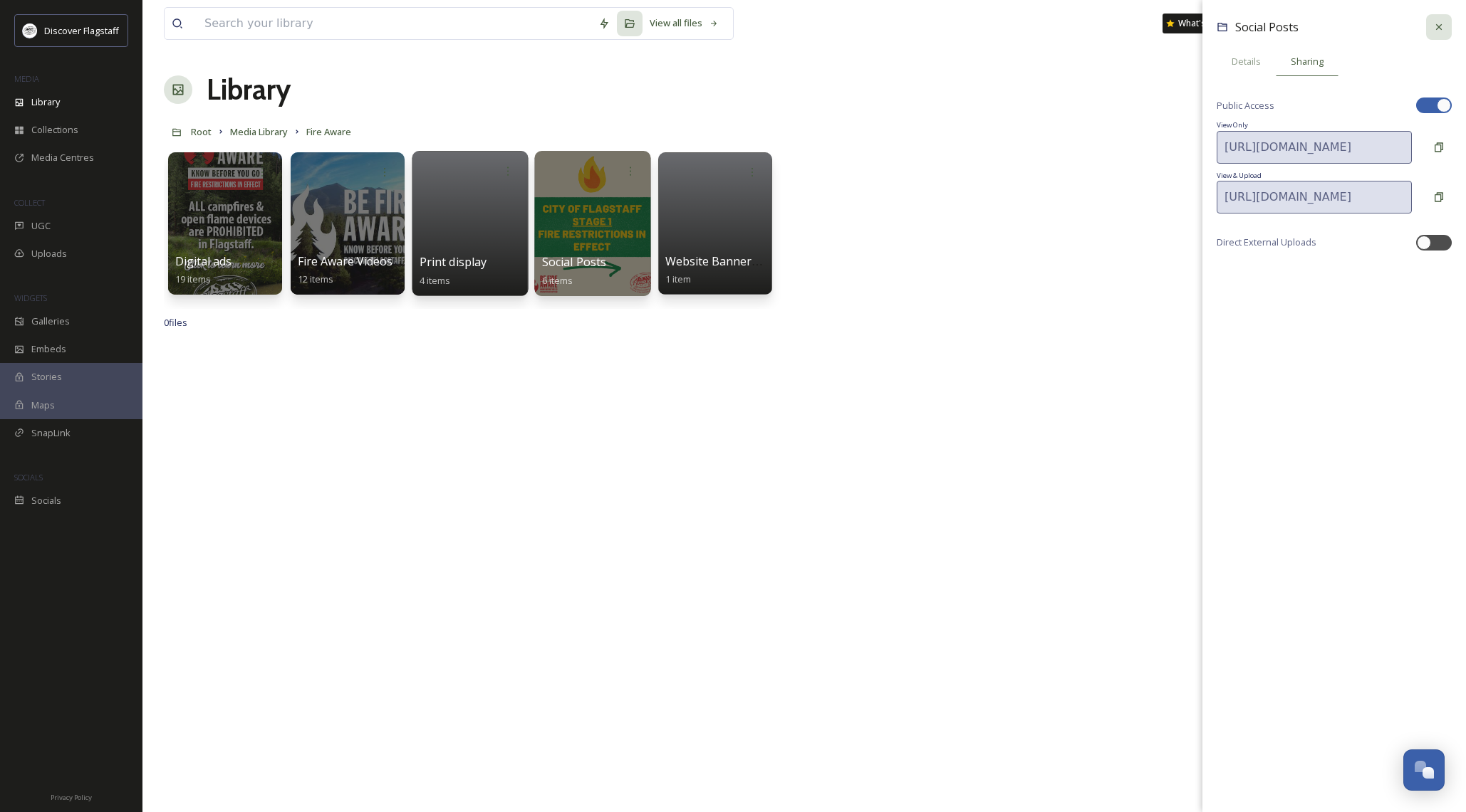
click at [1440, 34] on div at bounding box center [1439, 27] width 25 height 25
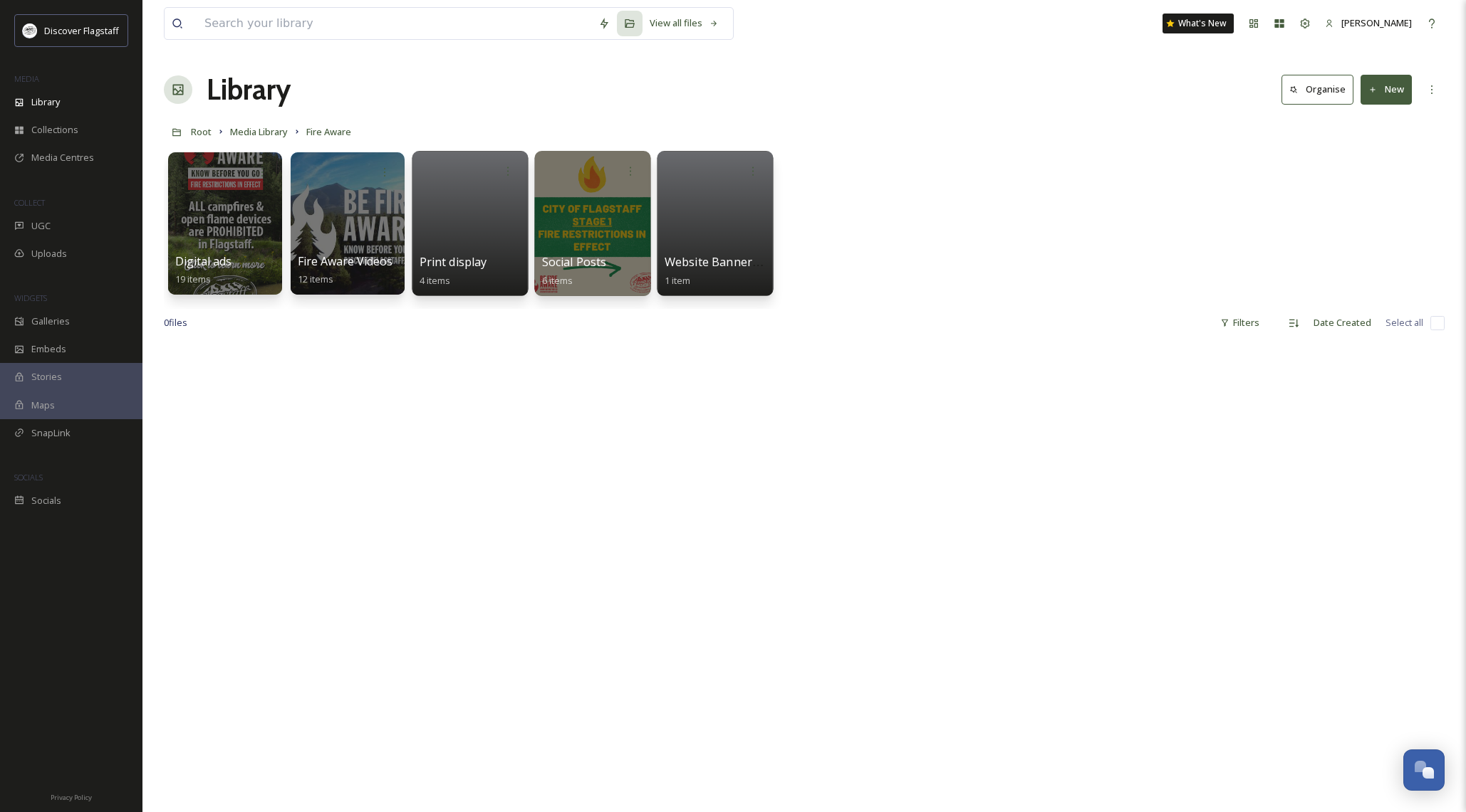
click at [700, 192] on div at bounding box center [714, 223] width 116 height 145
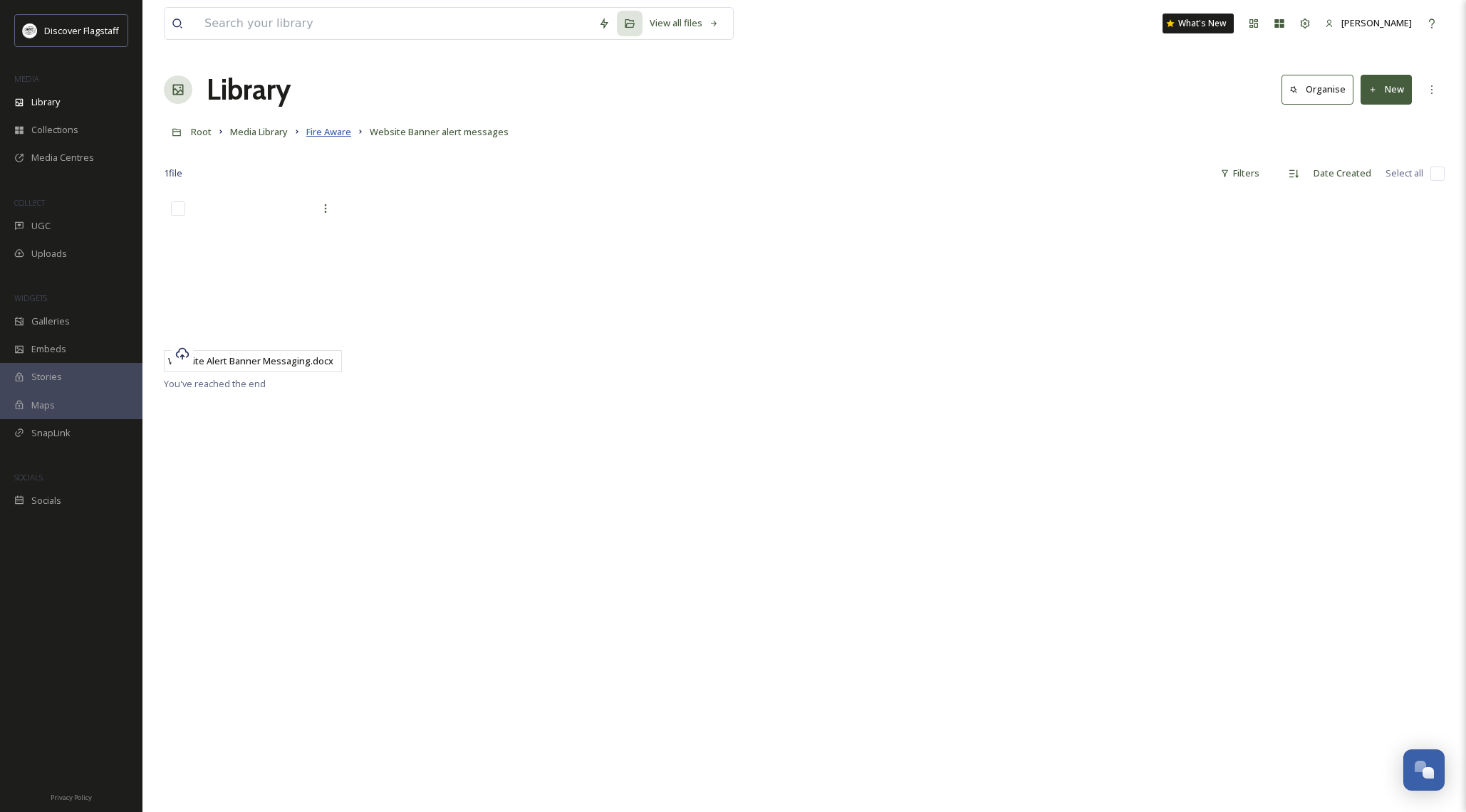
click at [343, 136] on span "Fire Aware" at bounding box center [328, 131] width 45 height 13
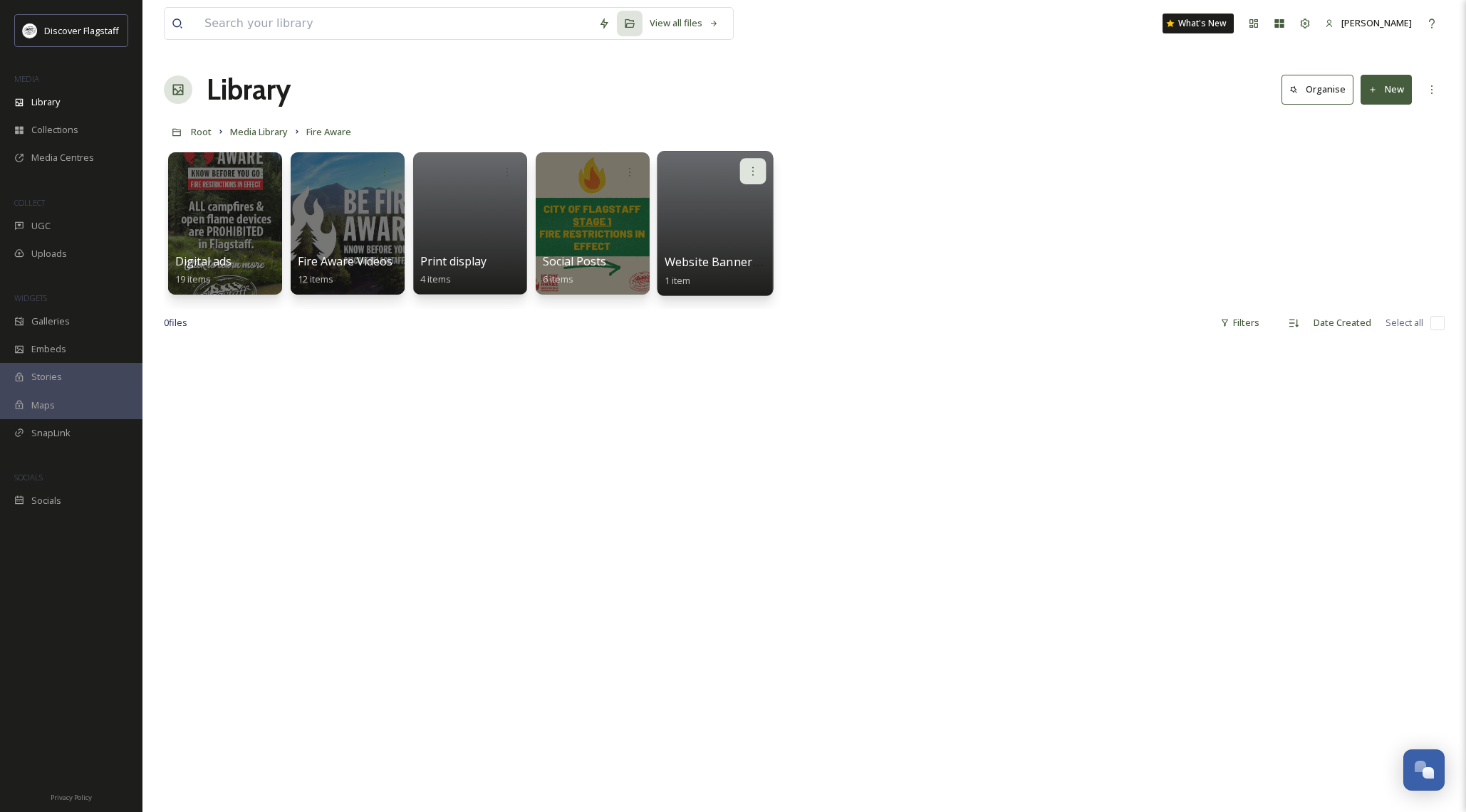
click at [754, 168] on icon at bounding box center [753, 171] width 12 height 12
click at [738, 203] on span "Edit / Share" at bounding box center [718, 203] width 50 height 15
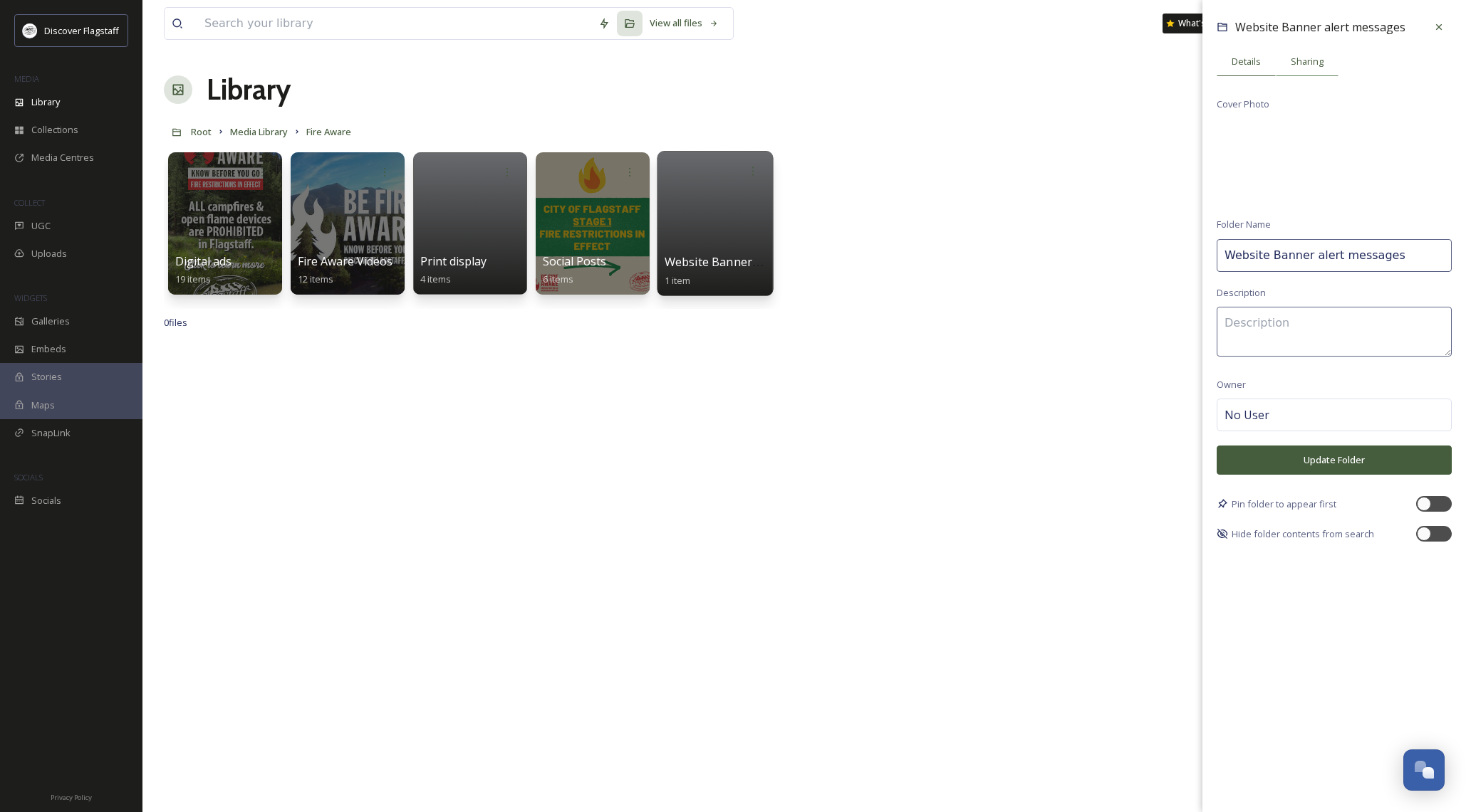
click at [1318, 65] on span "Sharing" at bounding box center [1307, 61] width 33 height 14
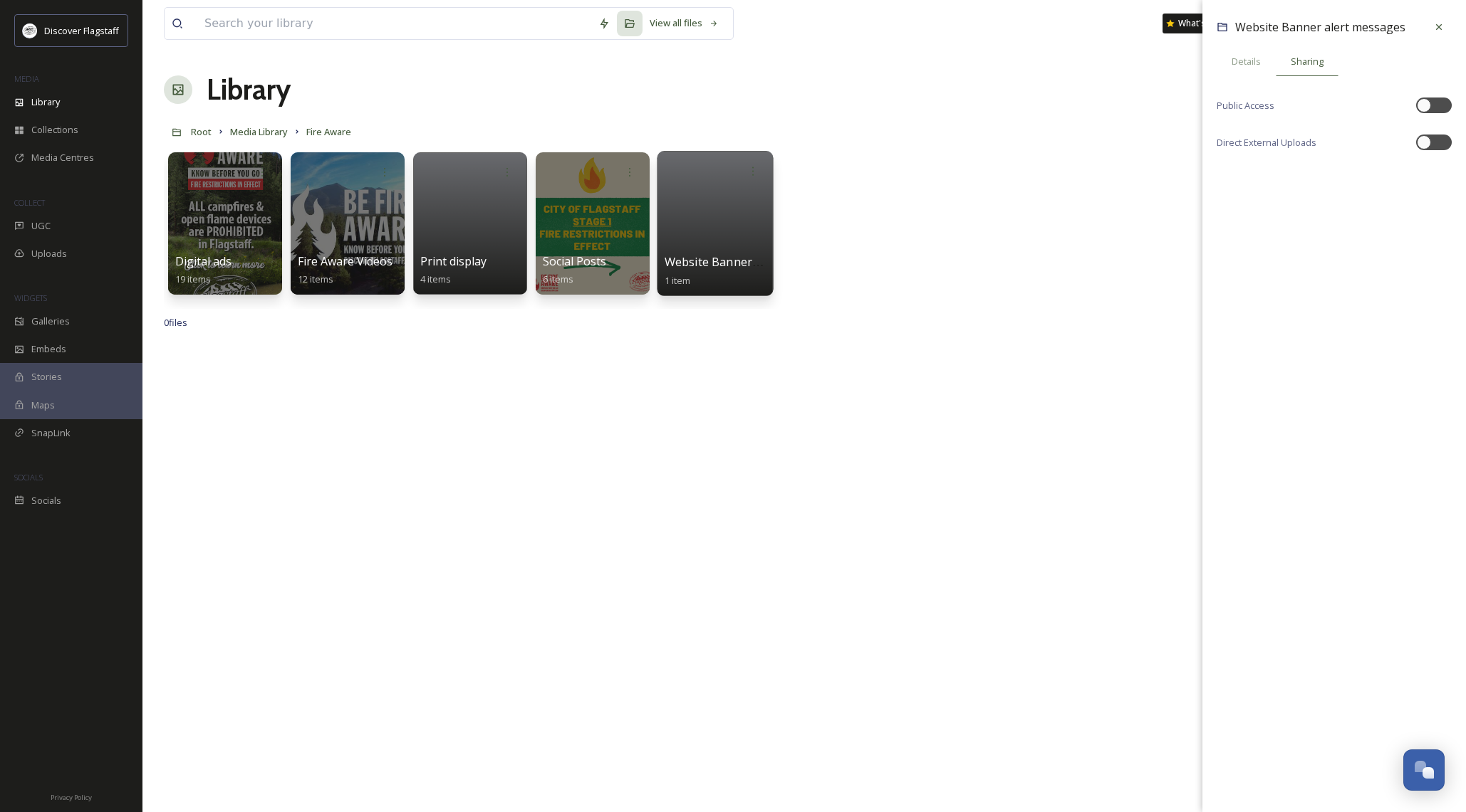
drag, startPoint x: 1440, startPoint y: 28, endPoint x: 1420, endPoint y: 33, distance: 20.6
click at [1440, 28] on icon at bounding box center [1439, 27] width 12 height 12
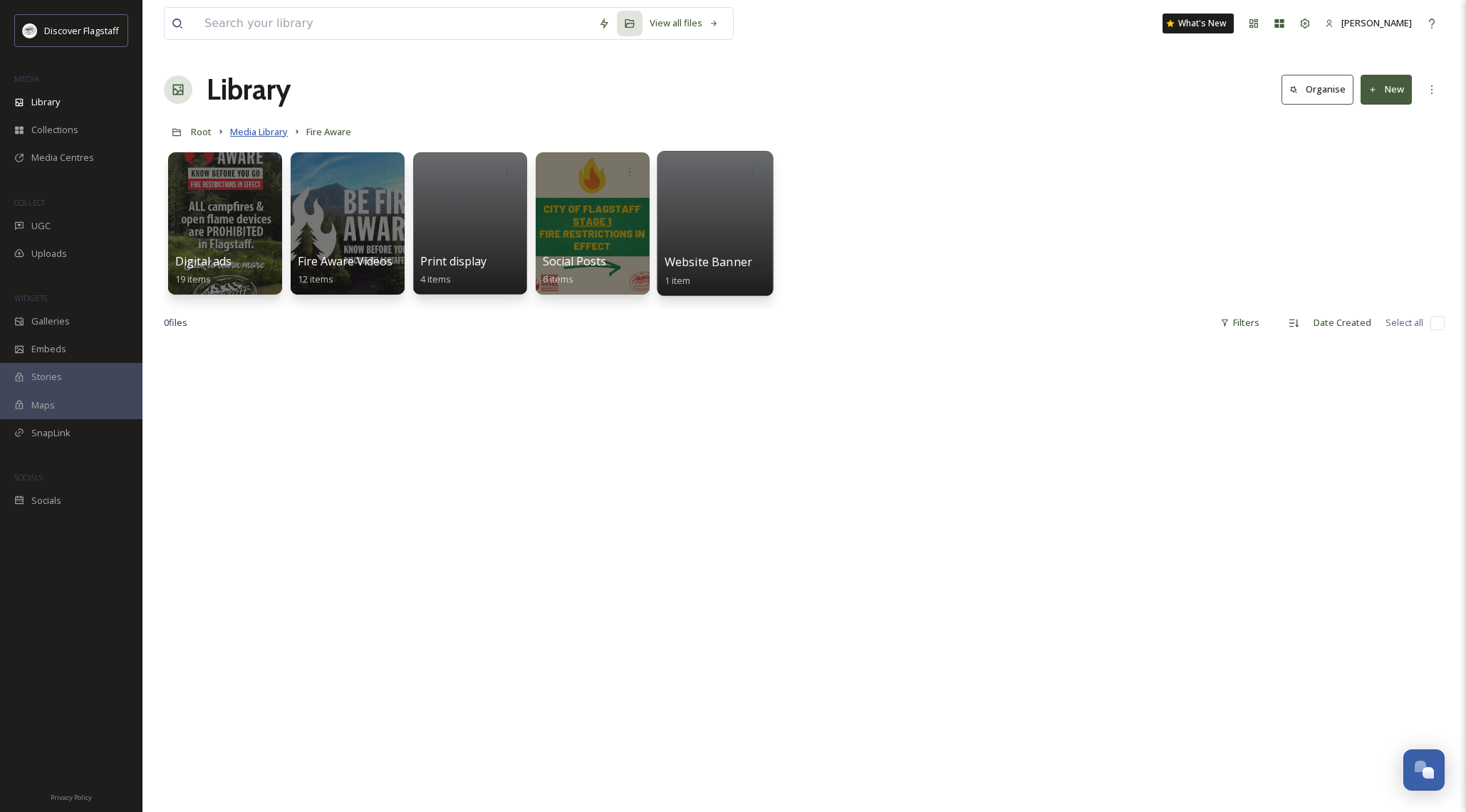
click at [258, 135] on span "Media Library" at bounding box center [258, 131] width 57 height 13
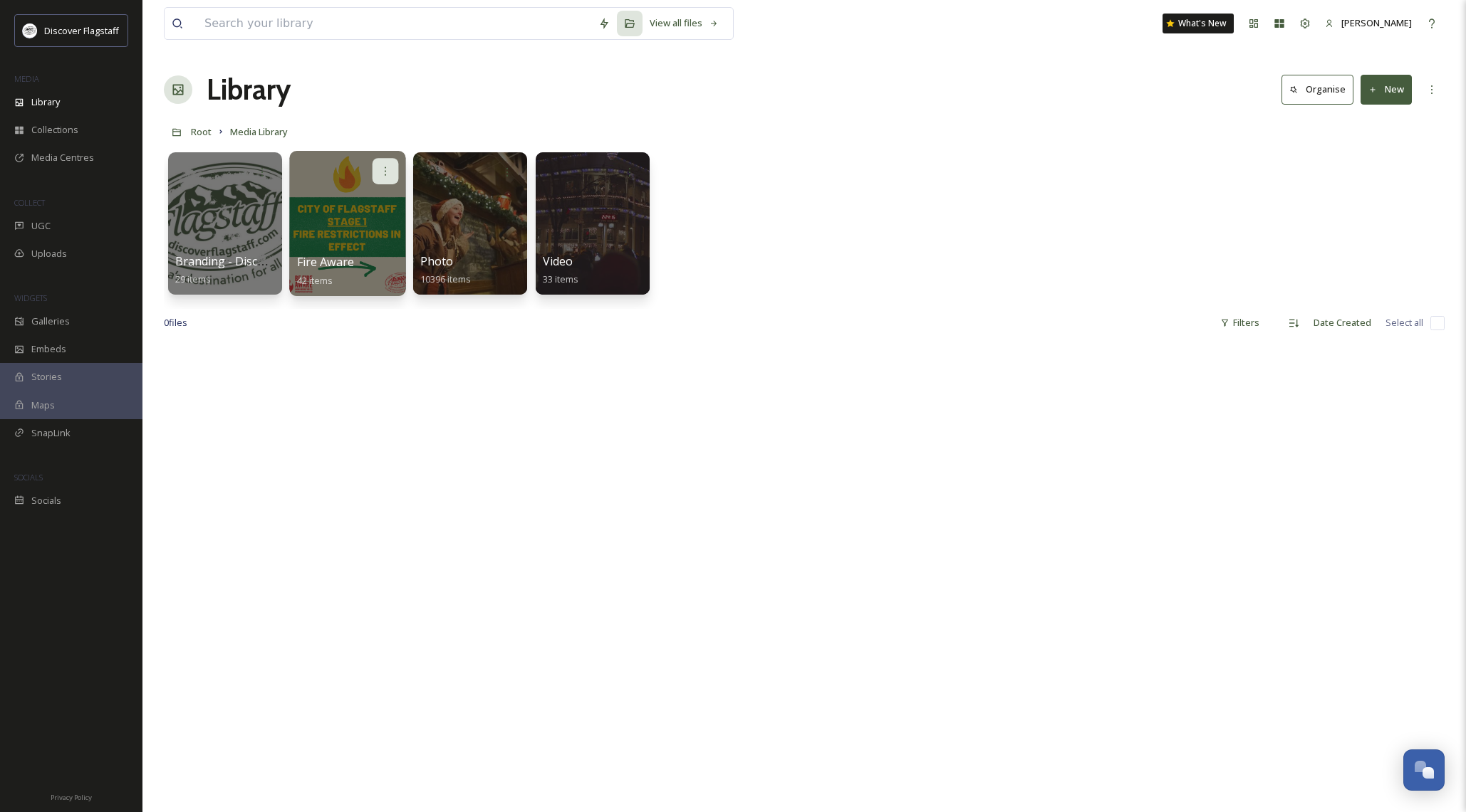
click at [397, 169] on div at bounding box center [385, 170] width 26 height 26
click at [370, 198] on span "Edit / Share" at bounding box center [350, 203] width 50 height 15
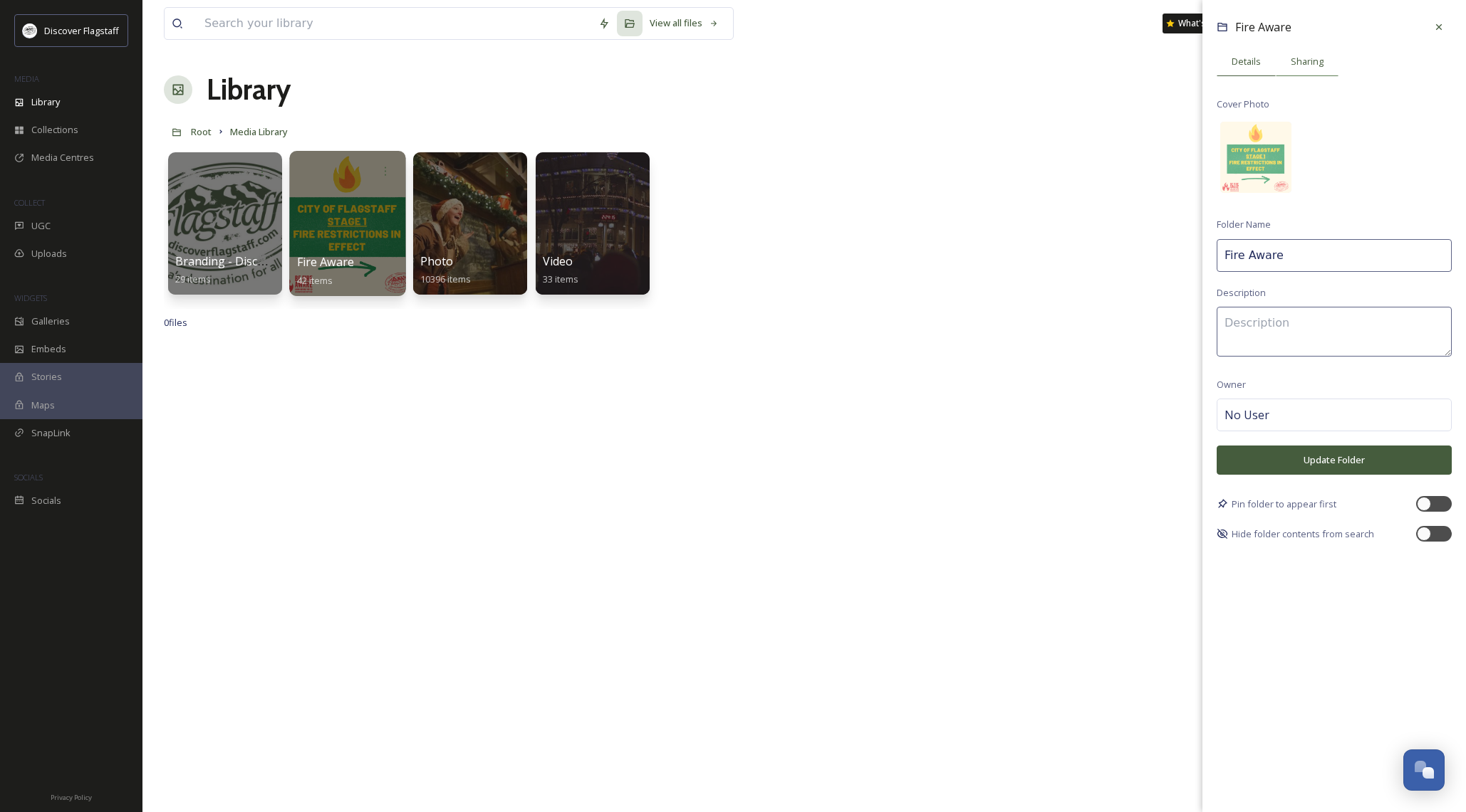
click at [1305, 51] on div "Sharing" at bounding box center [1307, 61] width 62 height 29
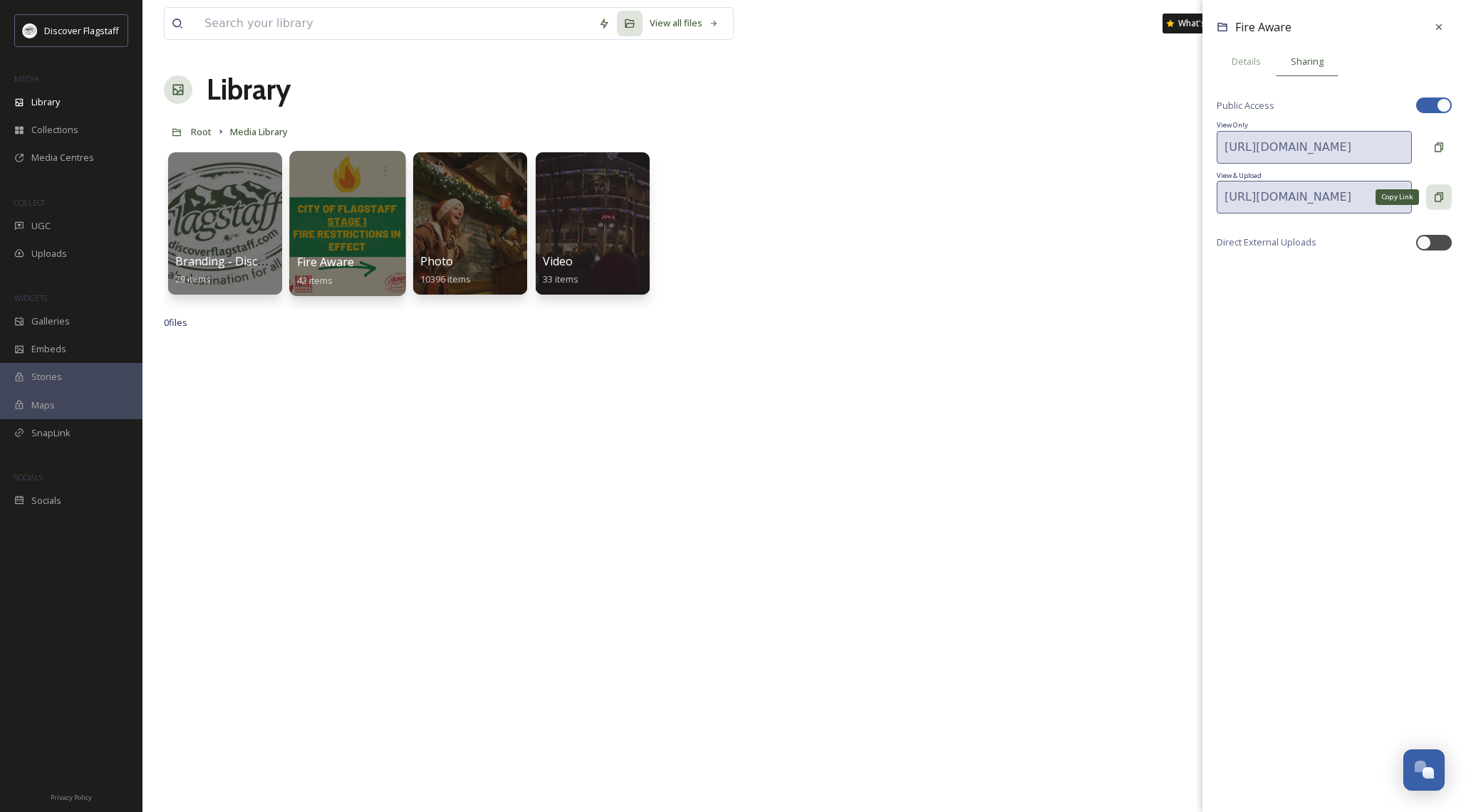
click at [1446, 195] on div "Copy Link" at bounding box center [1439, 197] width 25 height 25
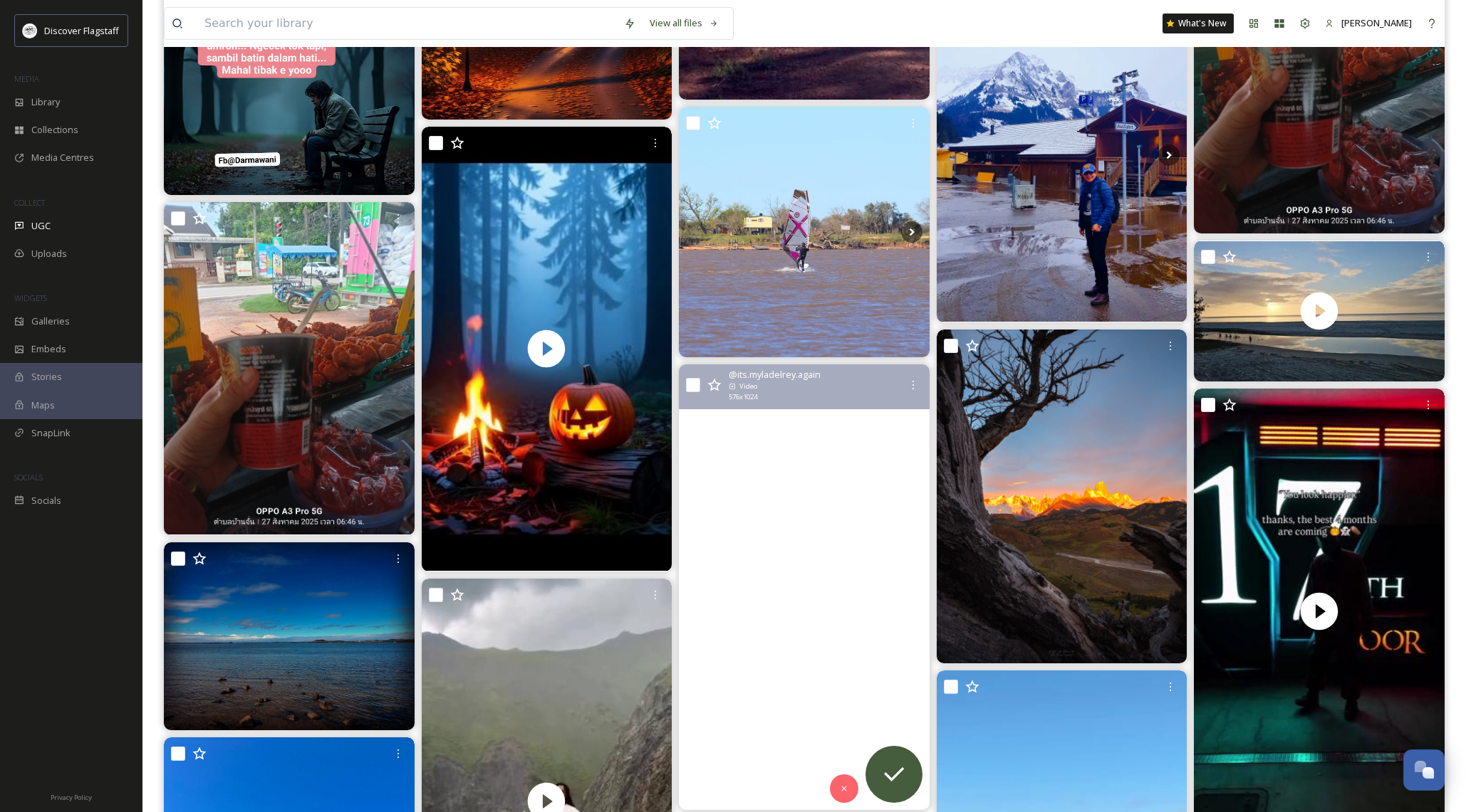
scroll to position [1616, 0]
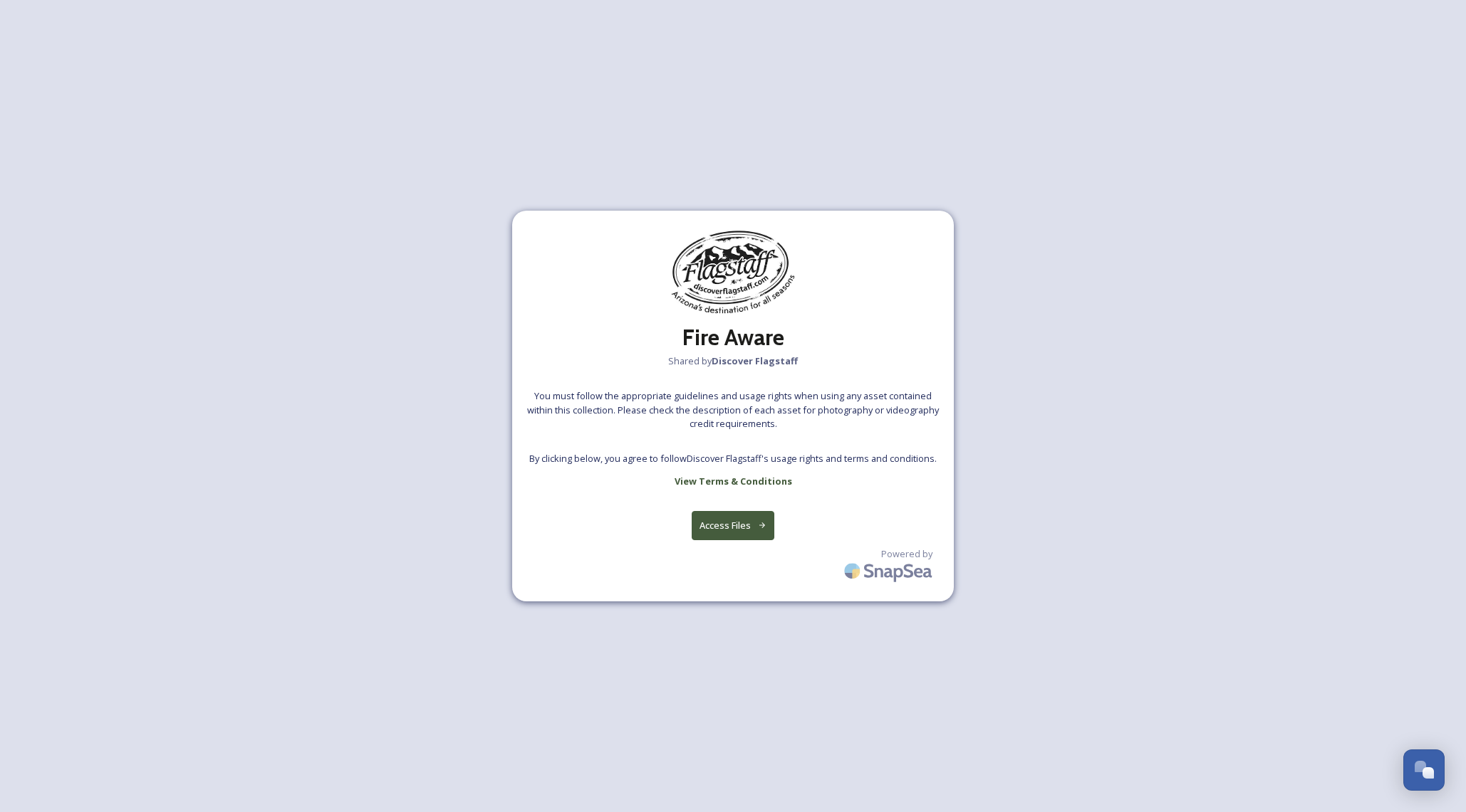
click at [744, 526] on button "Access Files" at bounding box center [733, 526] width 84 height 29
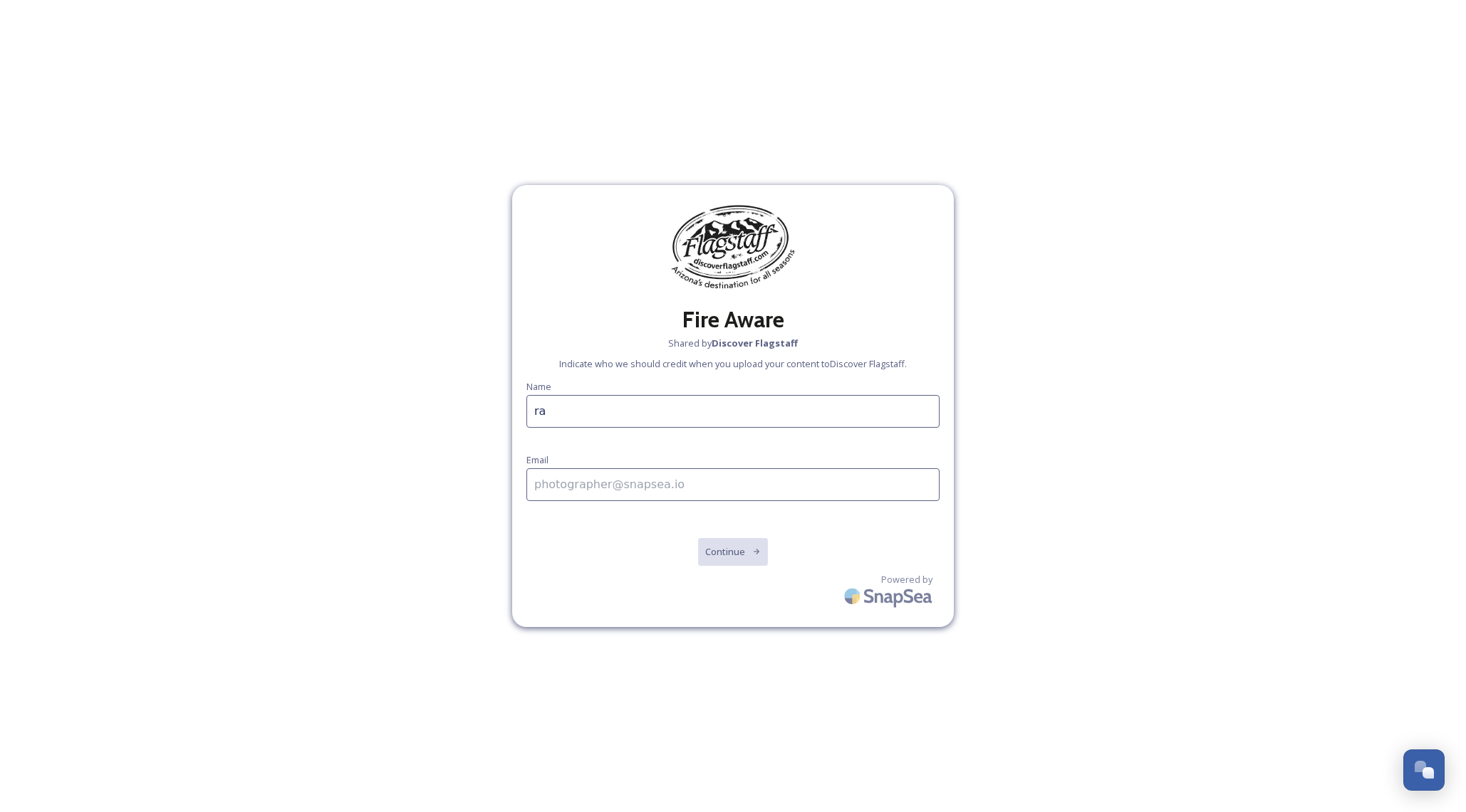
type input "r"
type input "[PERSON_NAME]"
type input "rschmid@flagstaff"
type input "[EMAIL_ADDRESS][DOMAIN_NAME]"
click at [728, 556] on button "Continue" at bounding box center [733, 552] width 72 height 29
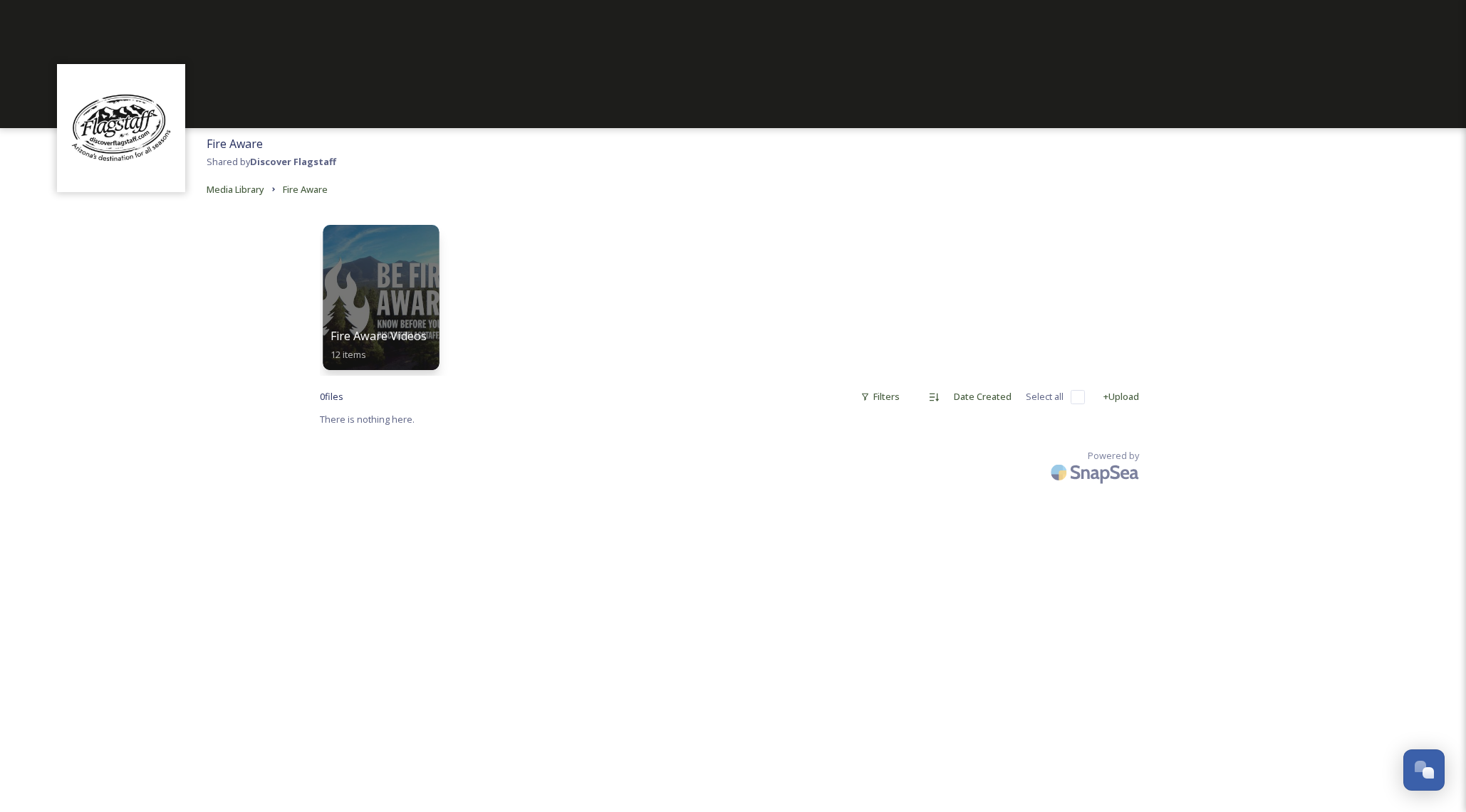
click at [411, 325] on div at bounding box center [380, 297] width 116 height 145
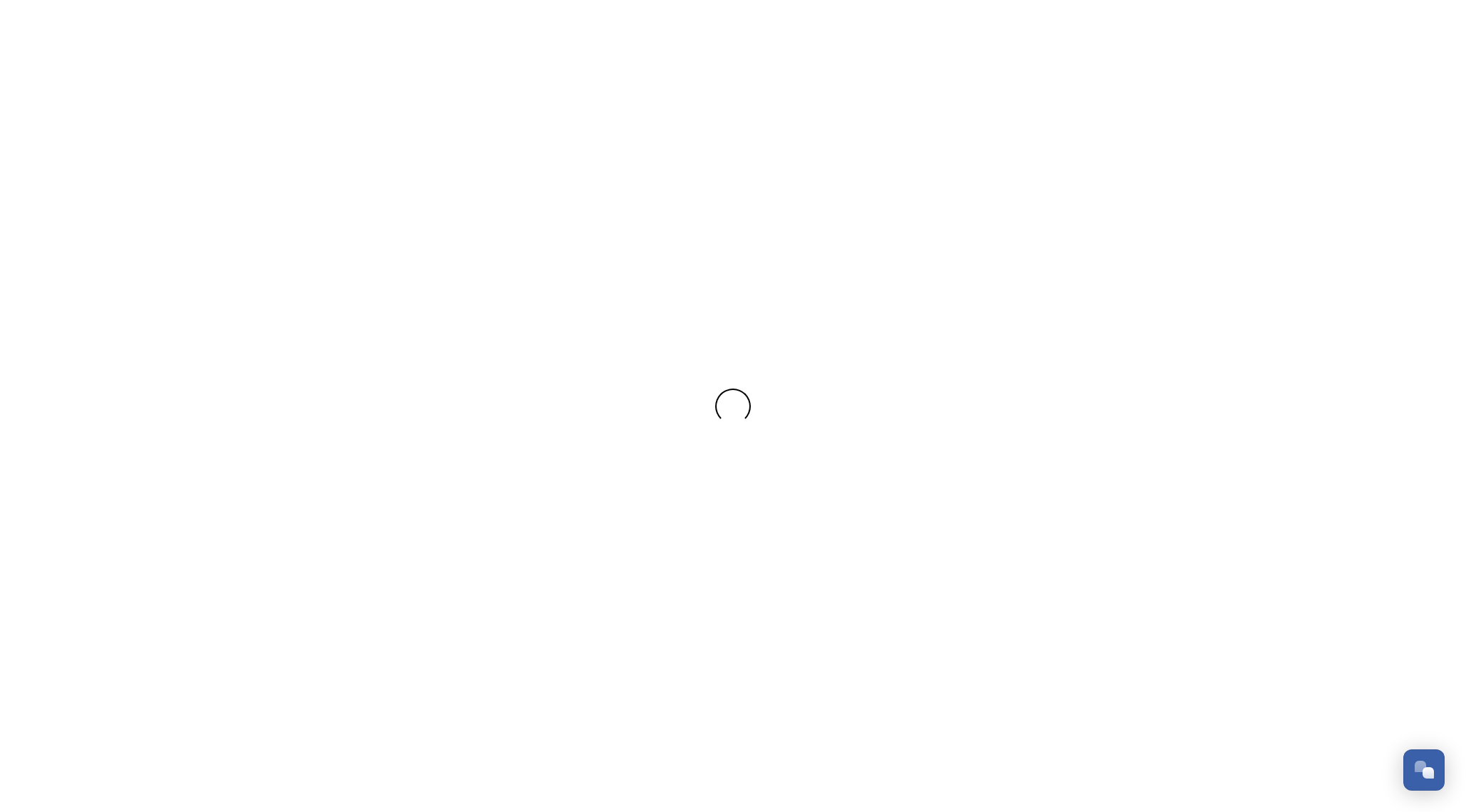
click at [411, 325] on div at bounding box center [733, 406] width 1466 height 812
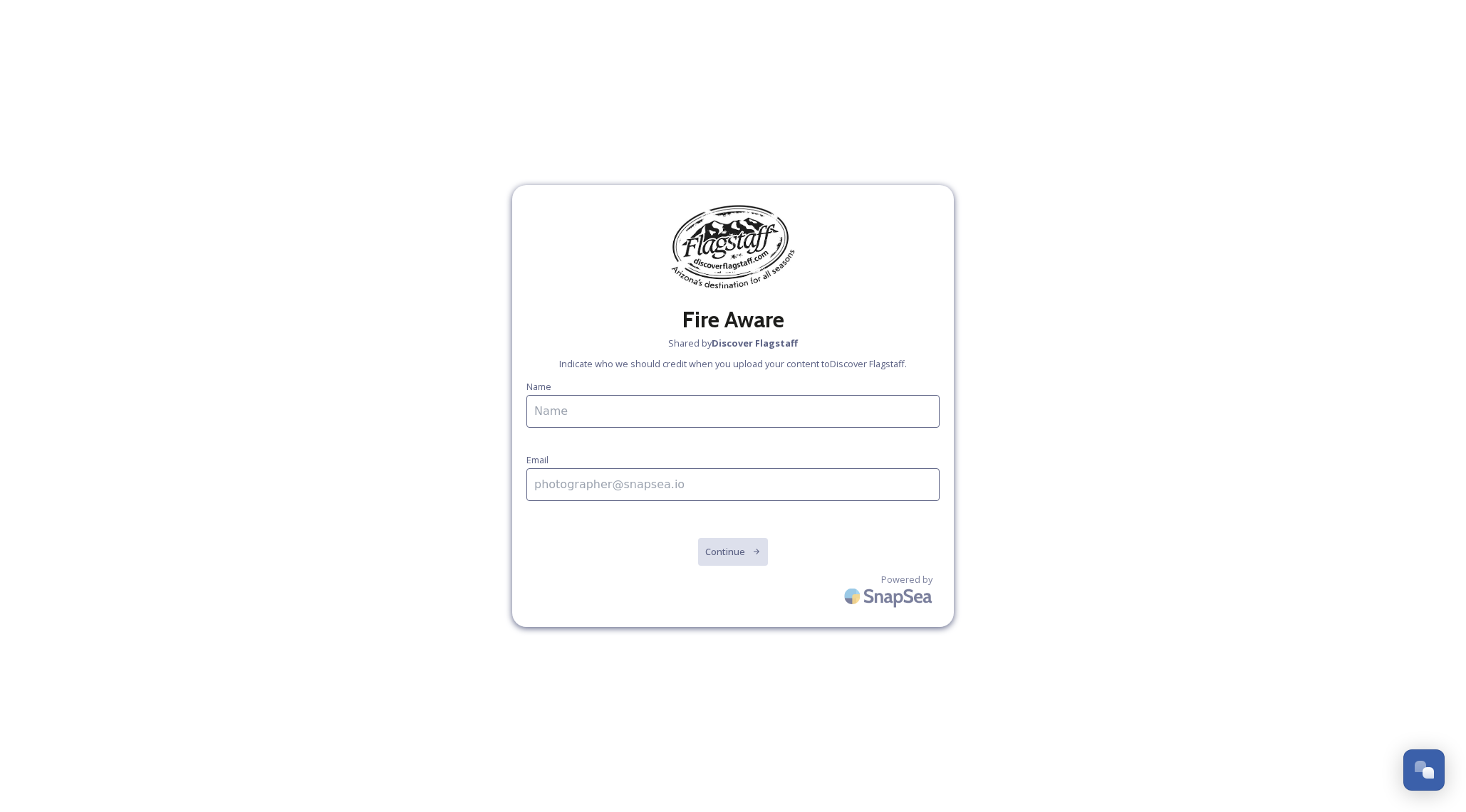
click at [926, 415] on input at bounding box center [733, 412] width 413 height 33
click at [590, 416] on input at bounding box center [733, 412] width 413 height 33
click at [545, 407] on input at bounding box center [733, 412] width 413 height 33
click at [545, 409] on input at bounding box center [733, 412] width 413 height 33
click at [545, 410] on input at bounding box center [733, 412] width 413 height 33
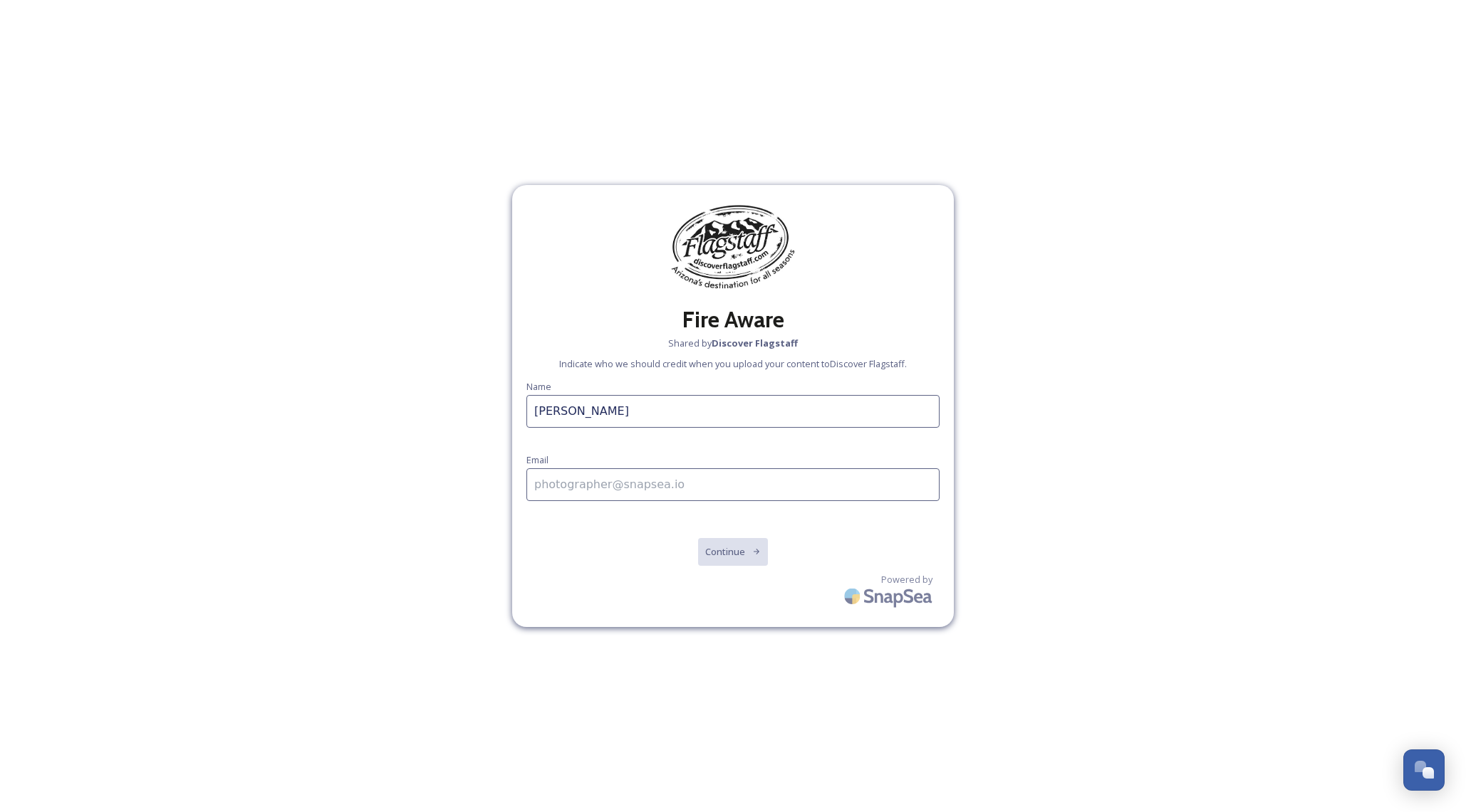
click at [529, 412] on input "[PERSON_NAME]" at bounding box center [733, 412] width 413 height 33
type input "[PERSON_NAME]"
type input "rschmid"
type input "[EMAIL_ADDRESS][DOMAIN_NAME]"
click at [744, 543] on button "Continue" at bounding box center [733, 552] width 72 height 29
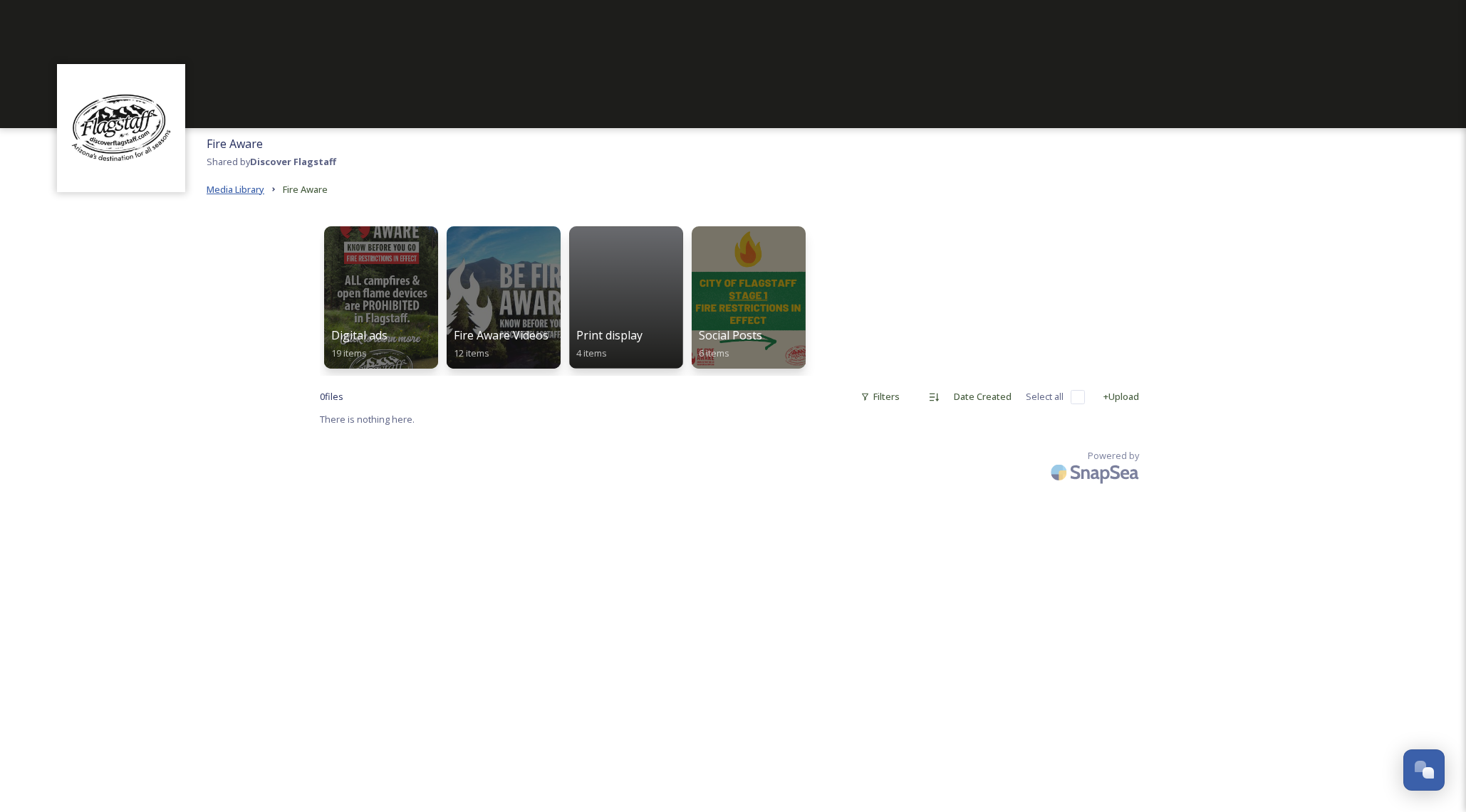
click at [228, 191] on span "Media Library" at bounding box center [235, 189] width 57 height 13
